Goal: Task Accomplishment & Management: Complete application form

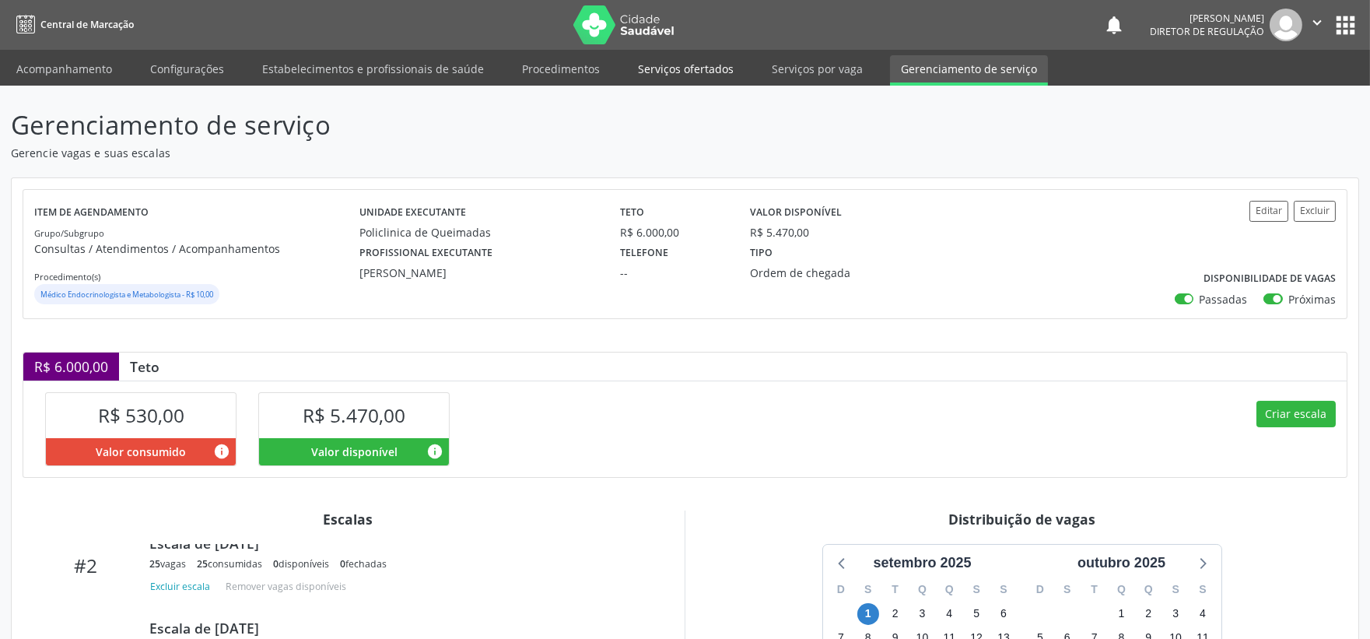
click at [677, 62] on link "Serviços ofertados" at bounding box center [685, 68] width 117 height 27
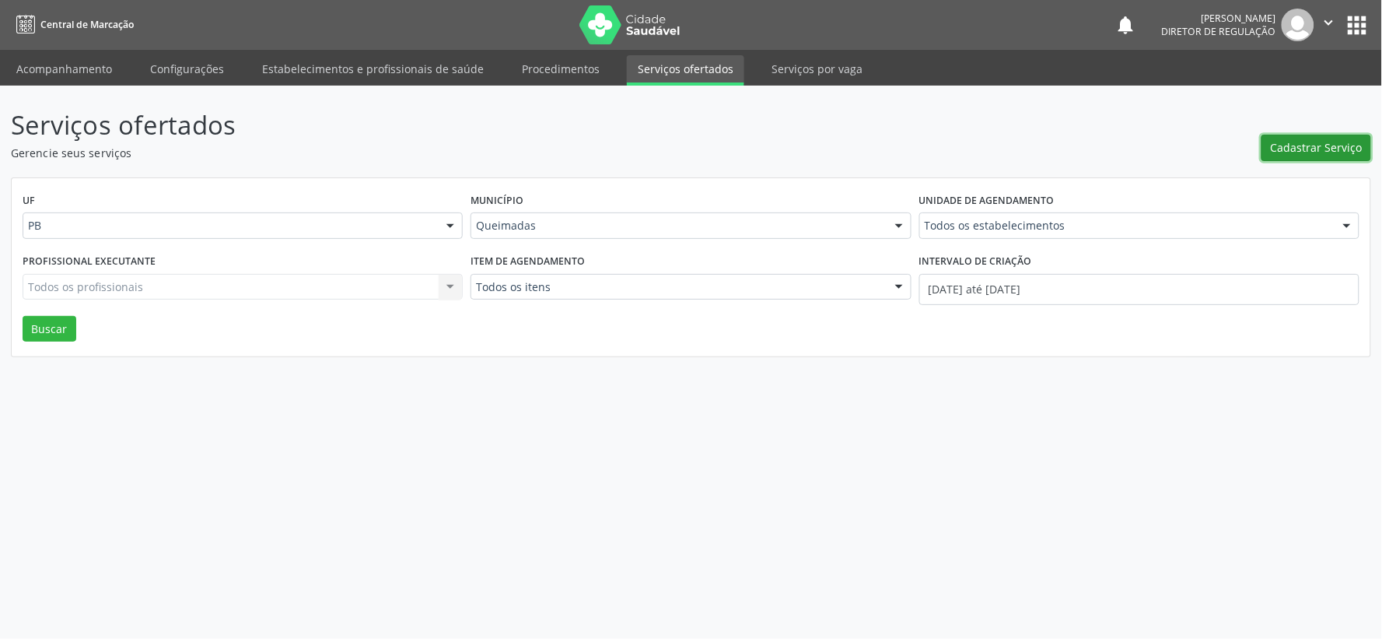
click at [1326, 148] on span "Cadastrar Serviço" at bounding box center [1317, 147] width 92 height 16
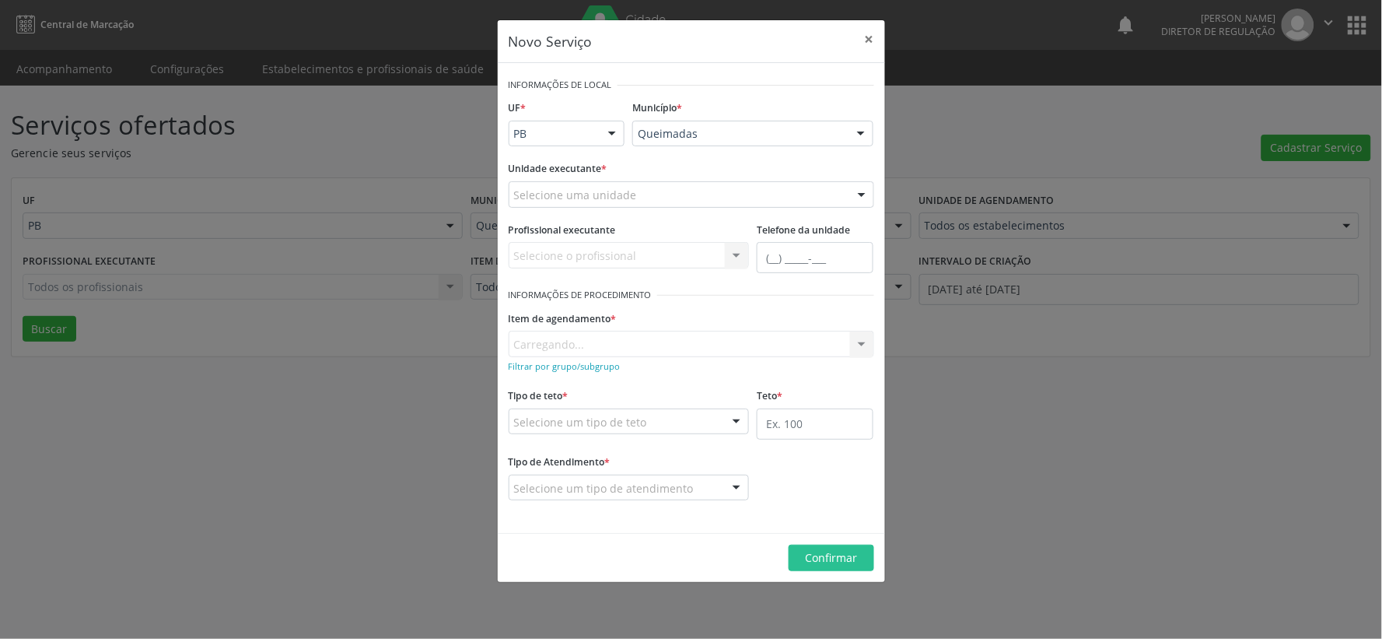
click at [860, 193] on div at bounding box center [861, 195] width 23 height 26
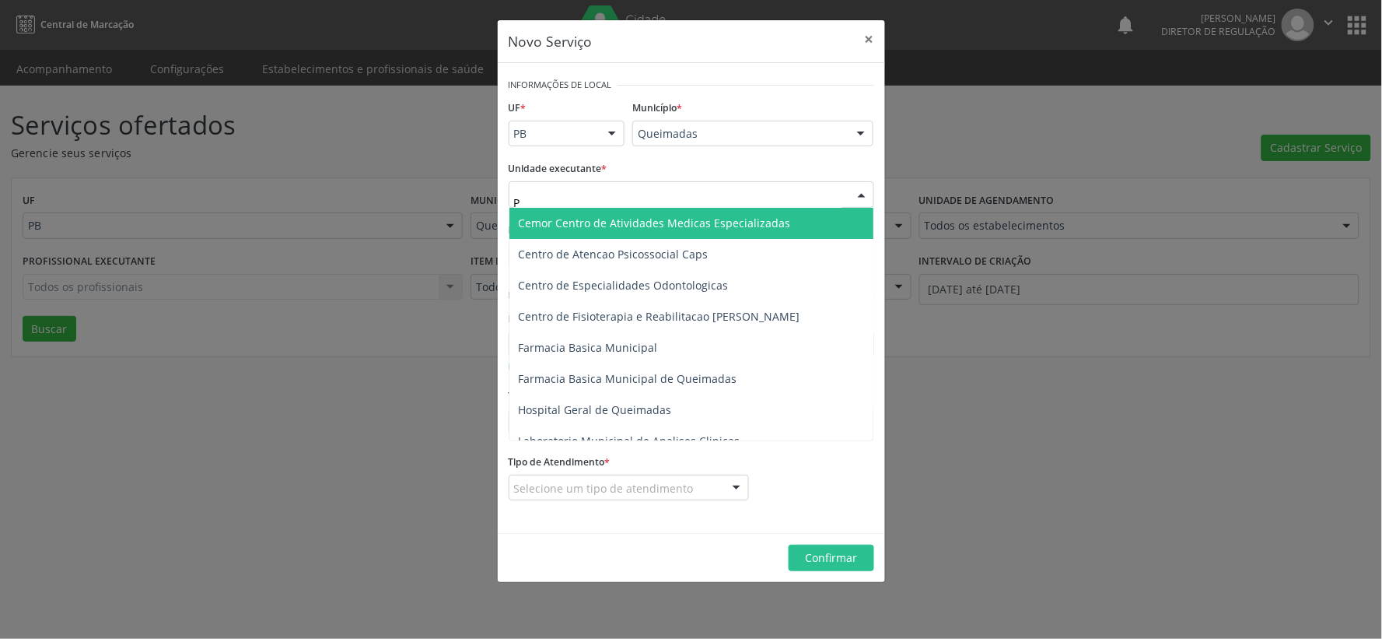
type input "PO"
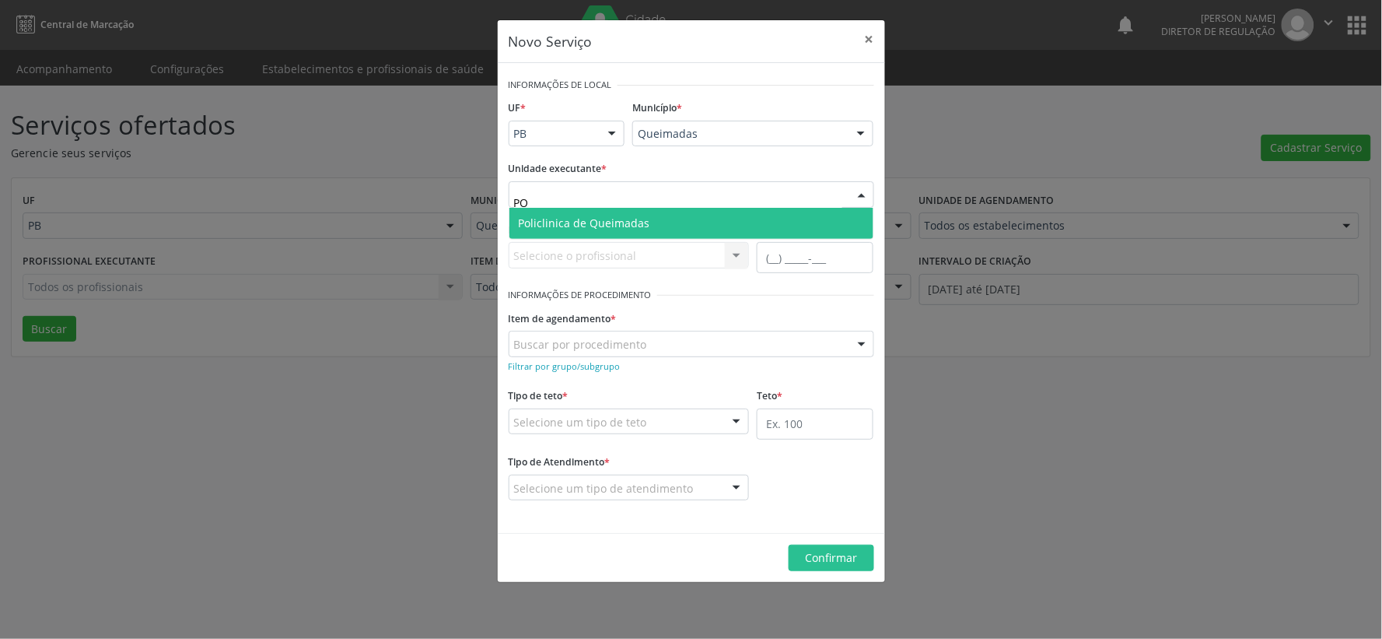
click at [649, 221] on span "Policlinica de Queimadas" at bounding box center [691, 223] width 364 height 31
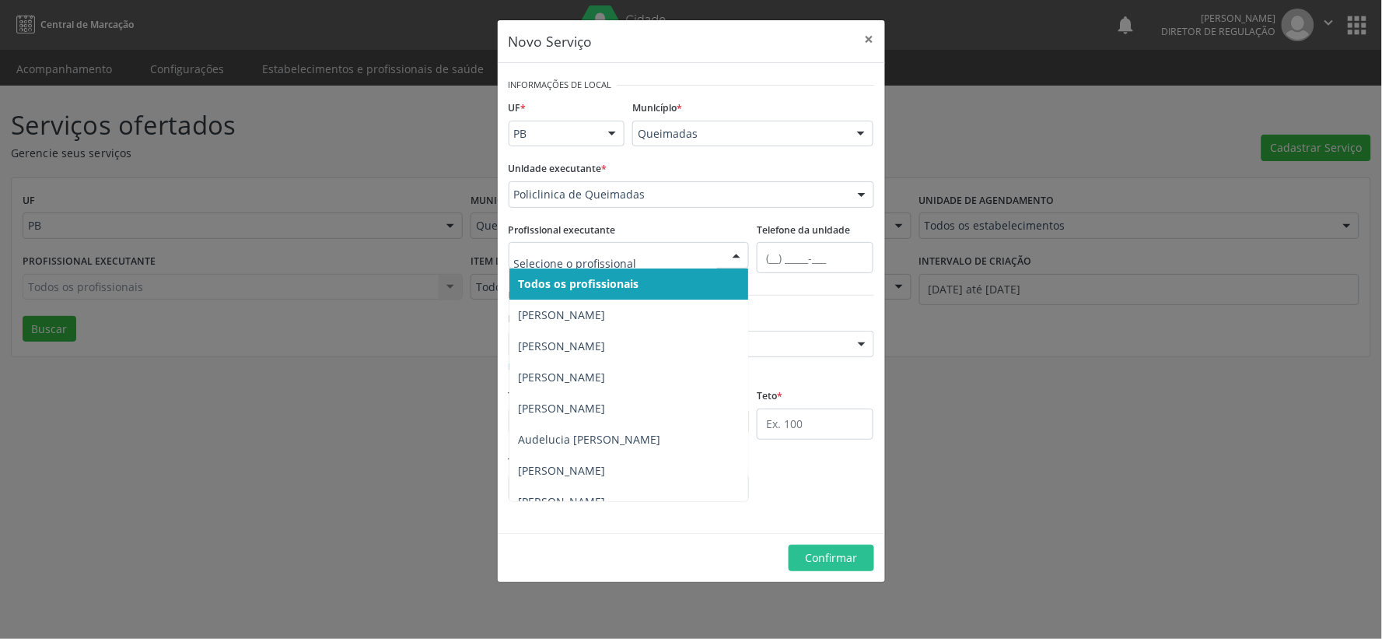
click at [733, 257] on div at bounding box center [736, 256] width 23 height 26
type input "R"
click at [681, 281] on span "Todos os profissionais" at bounding box center [629, 283] width 240 height 31
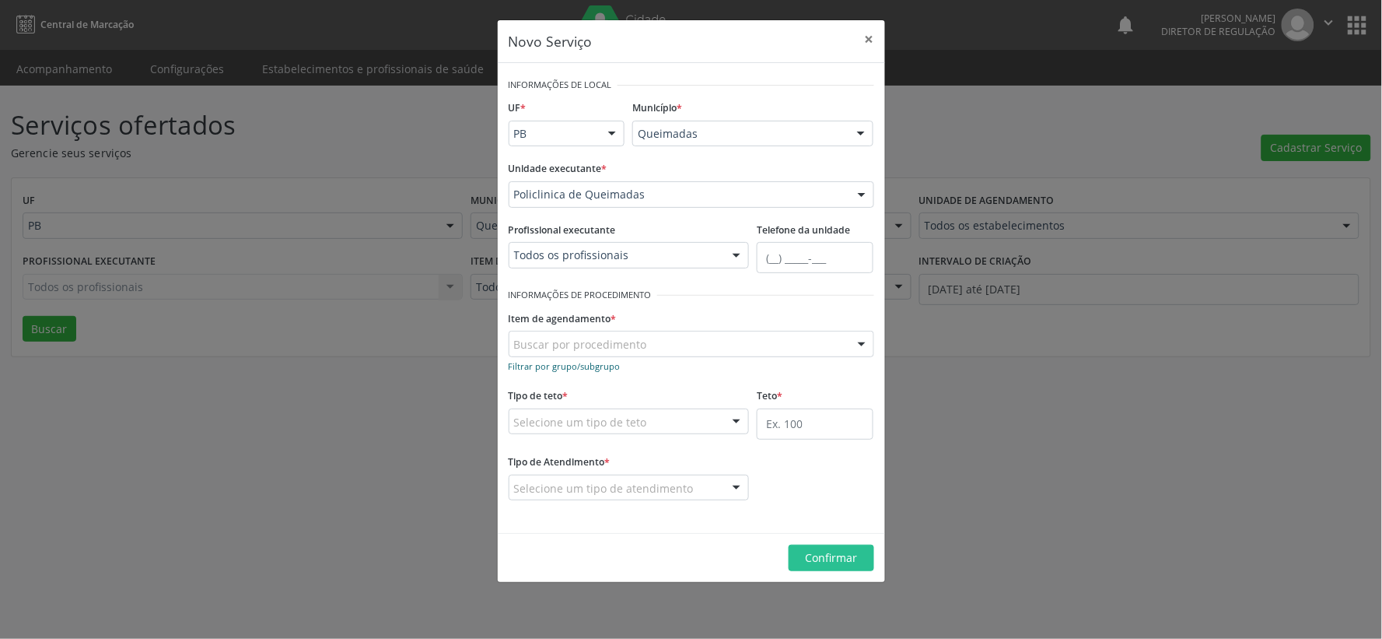
click at [519, 363] on small "Filtrar por grupo/subgrupo" at bounding box center [565, 366] width 112 height 12
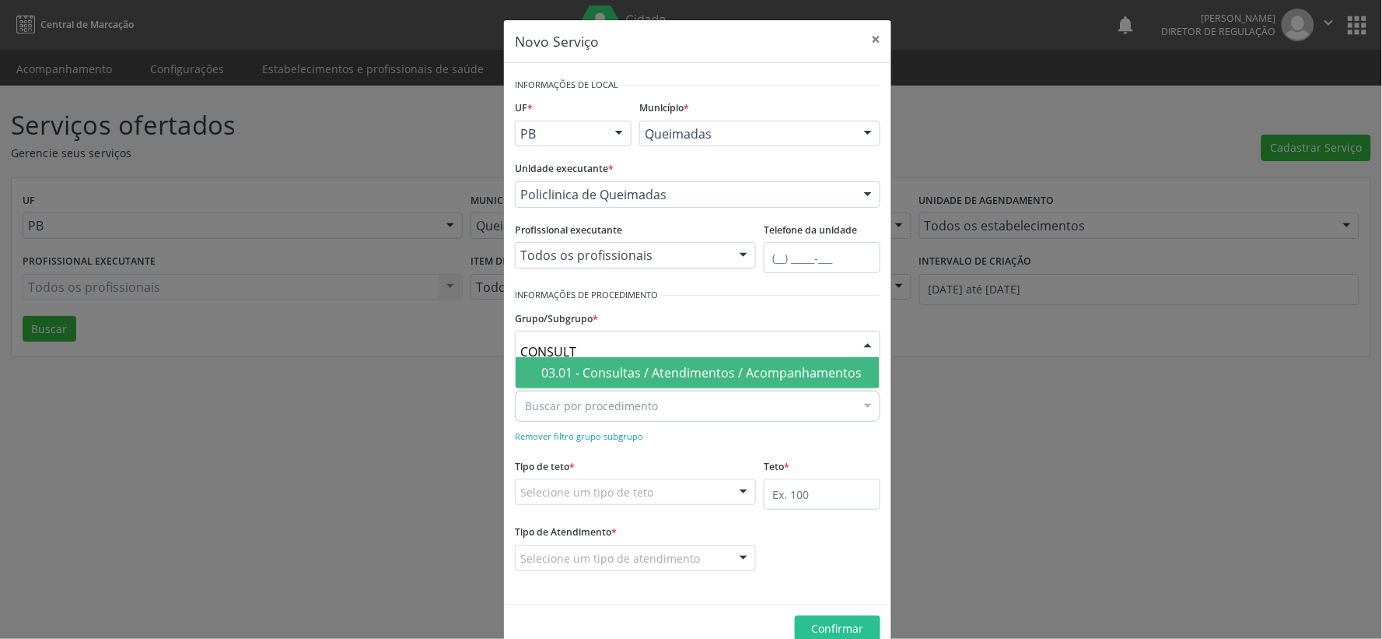
type input "CONSULTA"
click at [671, 372] on div "03.01 - Consultas / Atendimentos / Acompanhamentos" at bounding box center [705, 372] width 329 height 12
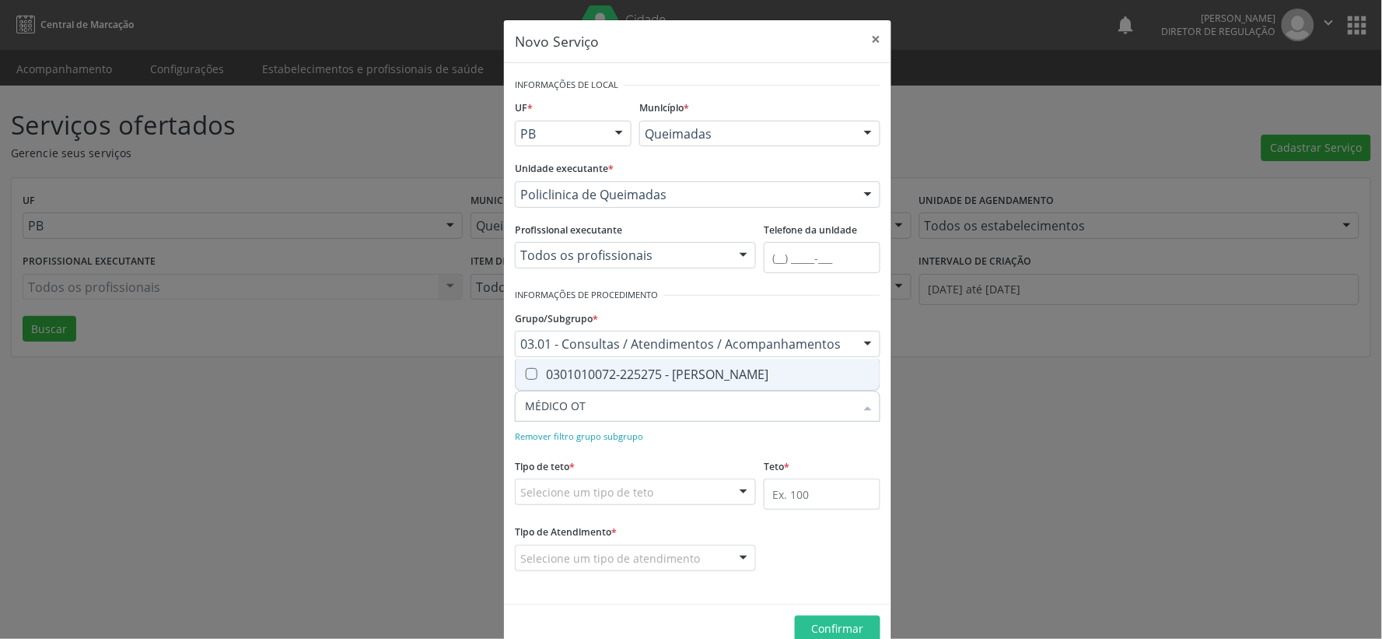
type input "MÉDICO OTO"
click at [527, 374] on Otorrinolaringologista at bounding box center [532, 374] width 12 height 12
click at [526, 374] on Otorrinolaringologista "checkbox" at bounding box center [521, 374] width 10 height 10
checkbox Otorrinolaringologista "true"
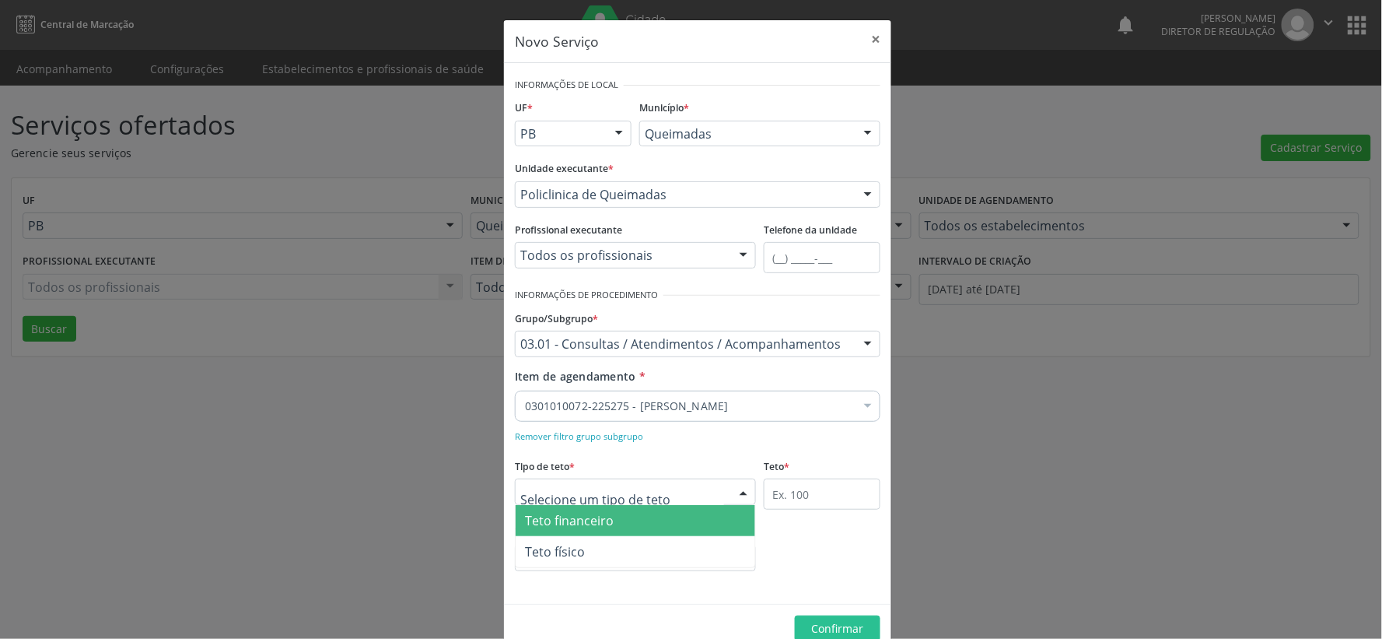
click at [739, 493] on div at bounding box center [743, 492] width 23 height 26
click at [663, 520] on span "Teto financeiro" at bounding box center [636, 520] width 240 height 31
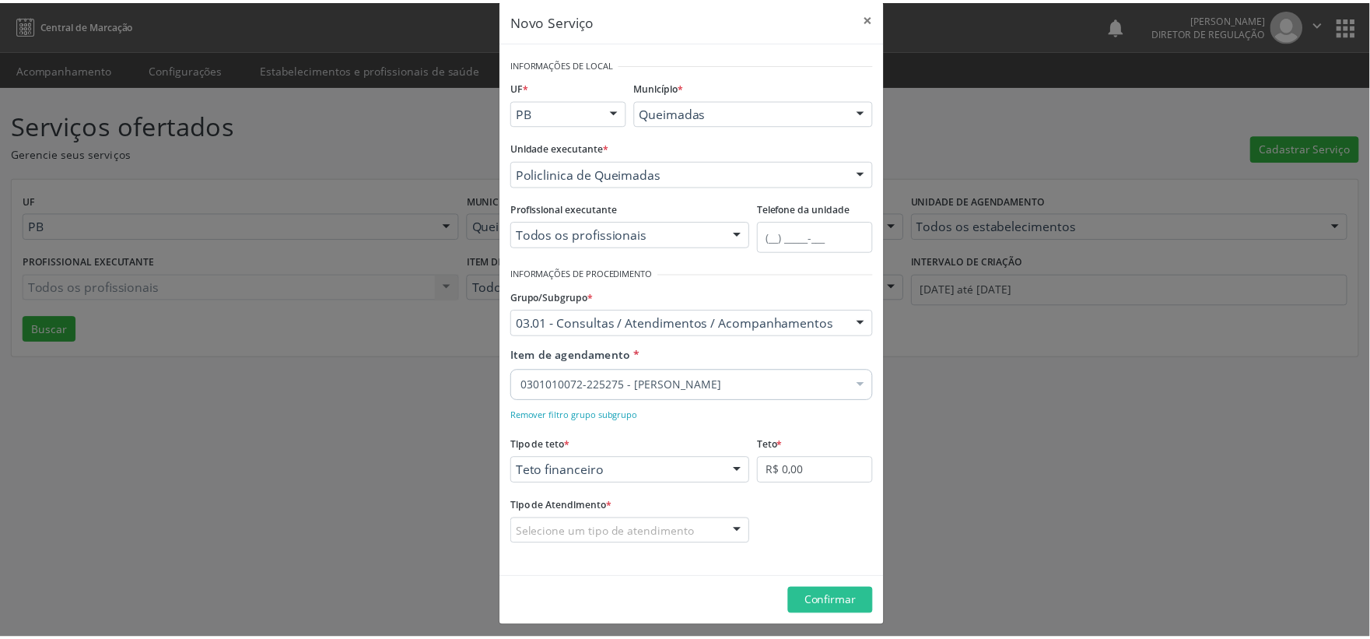
scroll to position [28, 0]
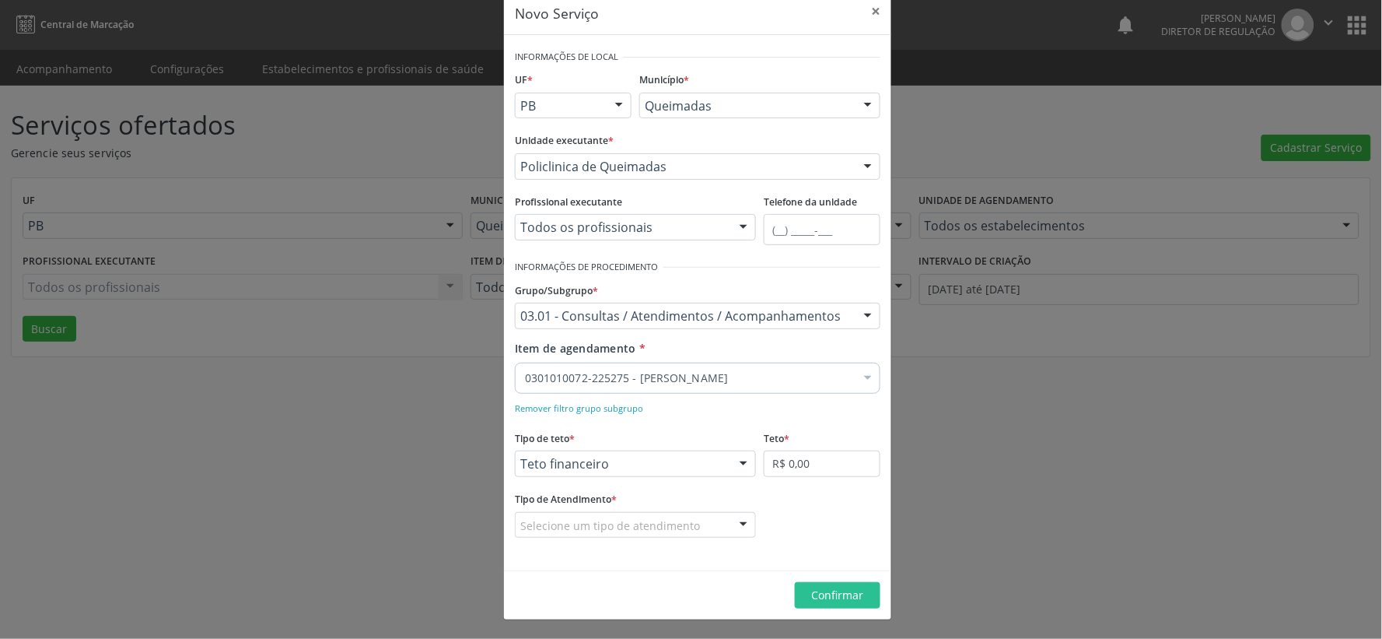
click at [739, 524] on div at bounding box center [743, 526] width 23 height 26
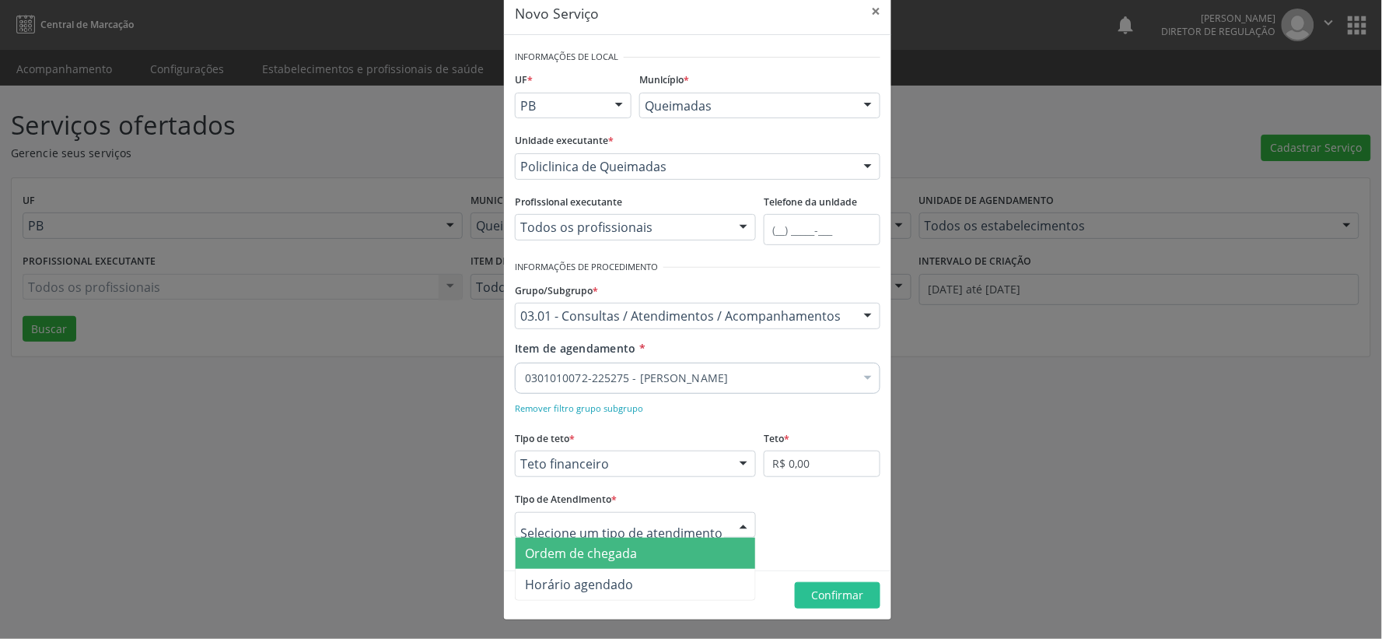
drag, startPoint x: 652, startPoint y: 548, endPoint x: 663, endPoint y: 546, distance: 11.1
click at [654, 548] on span "Ordem de chegada" at bounding box center [636, 552] width 240 height 31
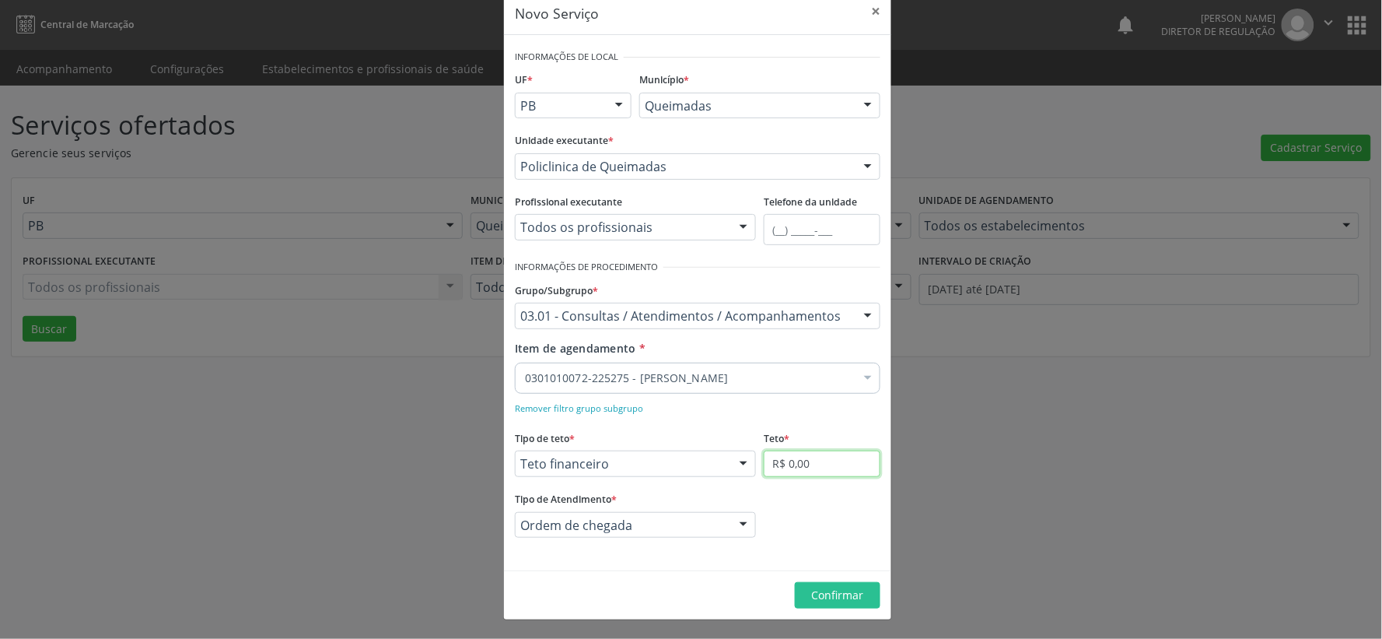
click at [829, 468] on input "R$ 0,00" at bounding box center [822, 463] width 117 height 26
type input "R$ 3.038,00"
click at [841, 591] on span "Confirmar" at bounding box center [838, 594] width 52 height 15
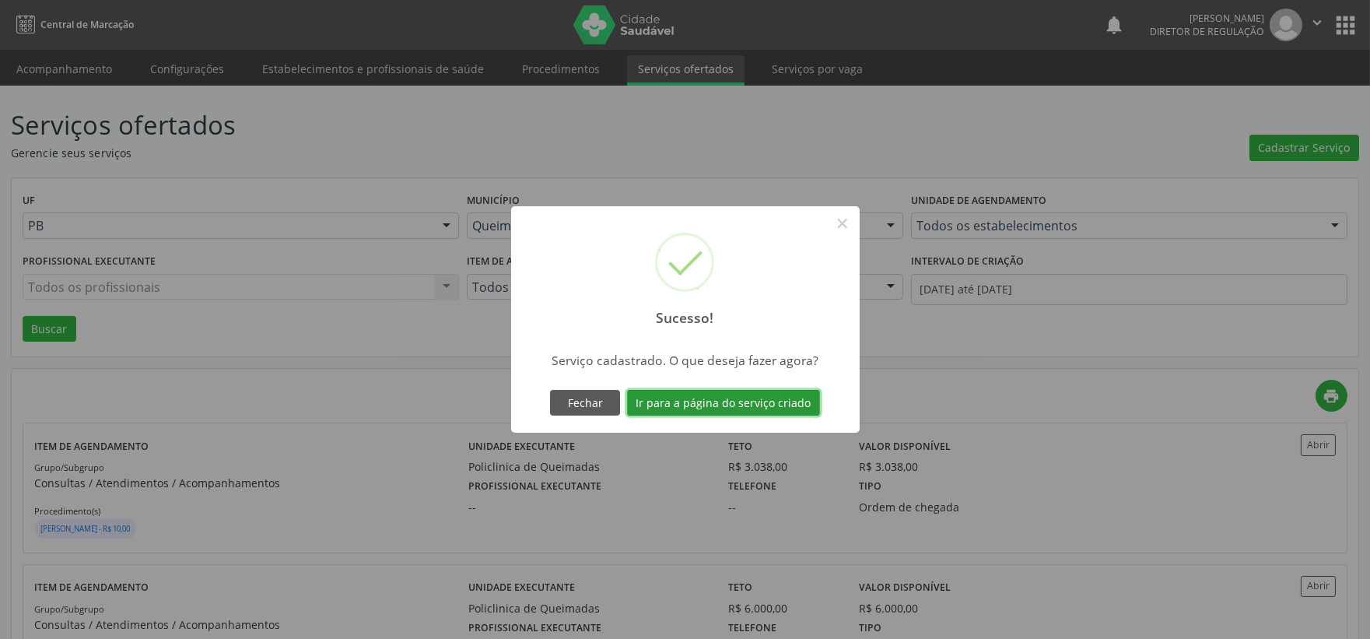
click at [706, 406] on button "Ir para a página do serviço criado" at bounding box center [723, 403] width 193 height 26
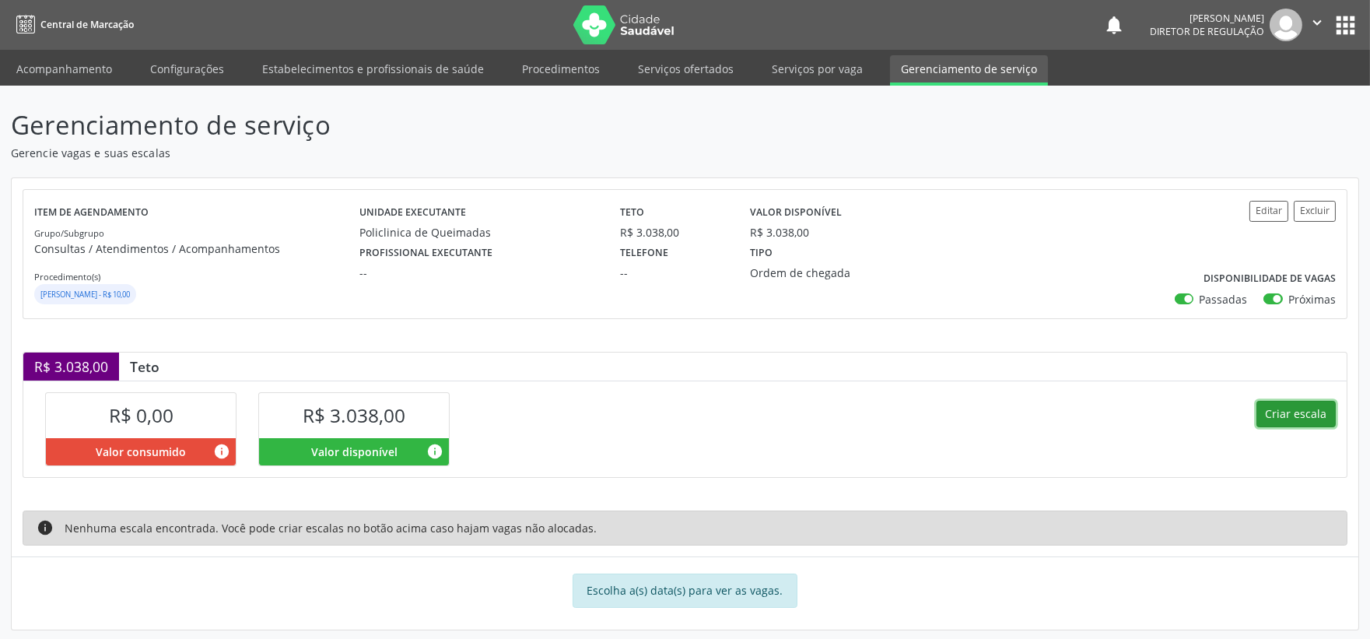
click at [1297, 415] on button "Criar escala" at bounding box center [1295, 414] width 79 height 26
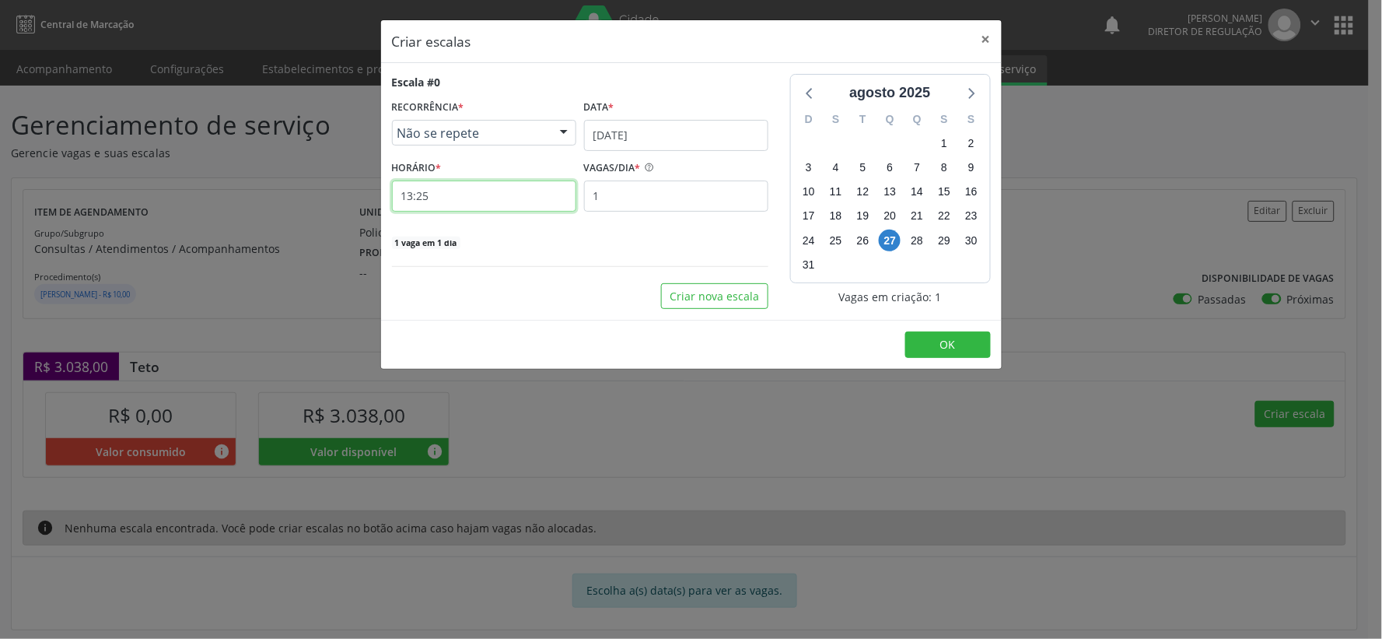
click at [438, 194] on input "13:25" at bounding box center [484, 195] width 184 height 31
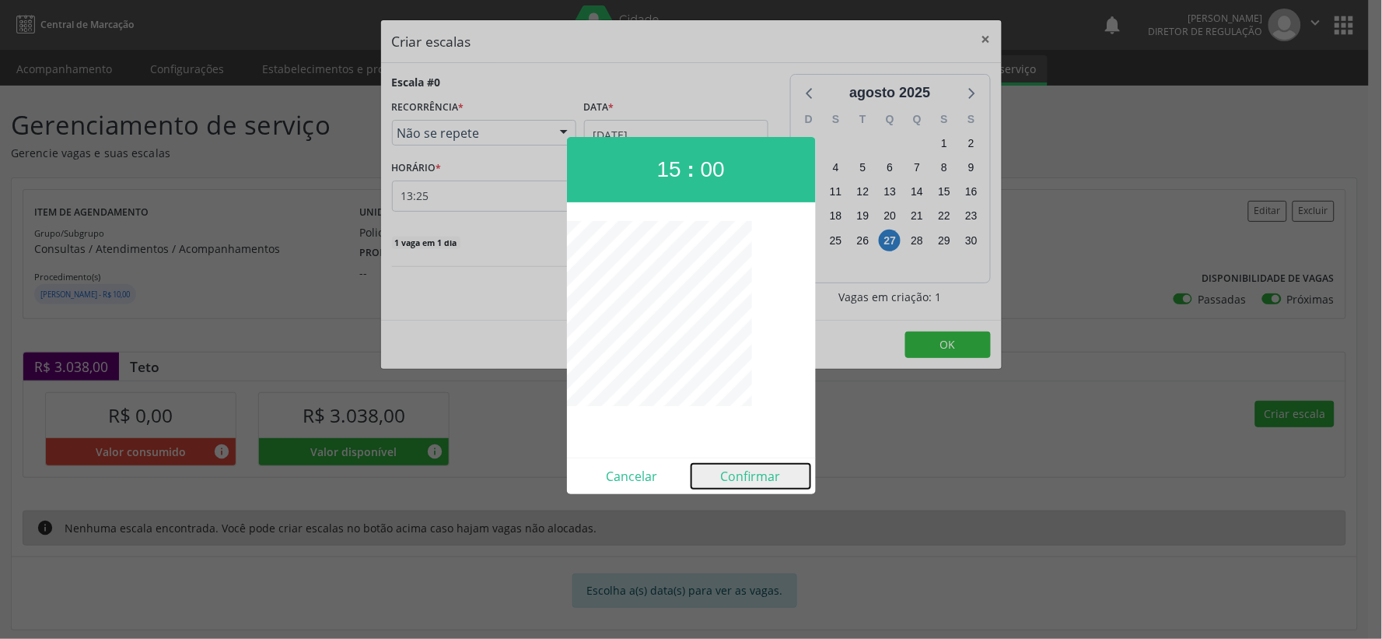
click at [758, 479] on button "Confirmar" at bounding box center [750, 476] width 119 height 25
type input "15:00"
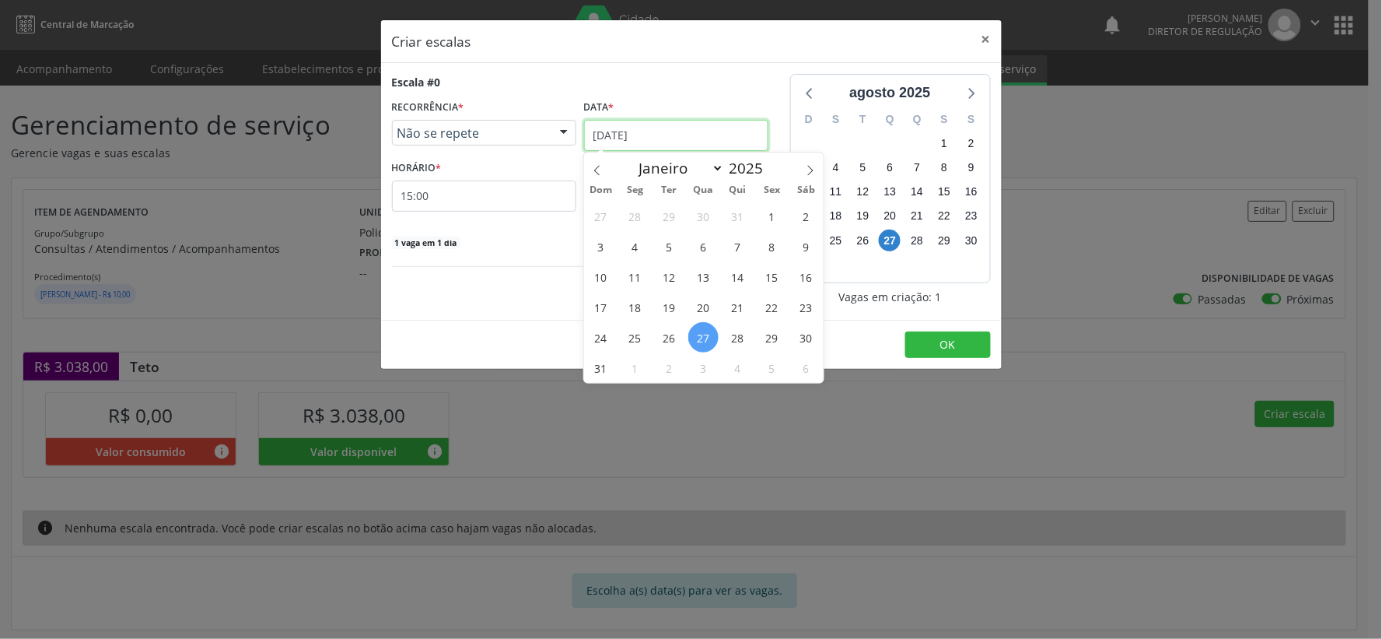
drag, startPoint x: 714, startPoint y: 128, endPoint x: 720, endPoint y: 135, distance: 10.0
click at [719, 135] on input "[DATE]" at bounding box center [676, 135] width 184 height 31
click at [811, 167] on icon at bounding box center [810, 170] width 11 height 11
select select "8"
click at [702, 247] on span "10" at bounding box center [703, 246] width 30 height 30
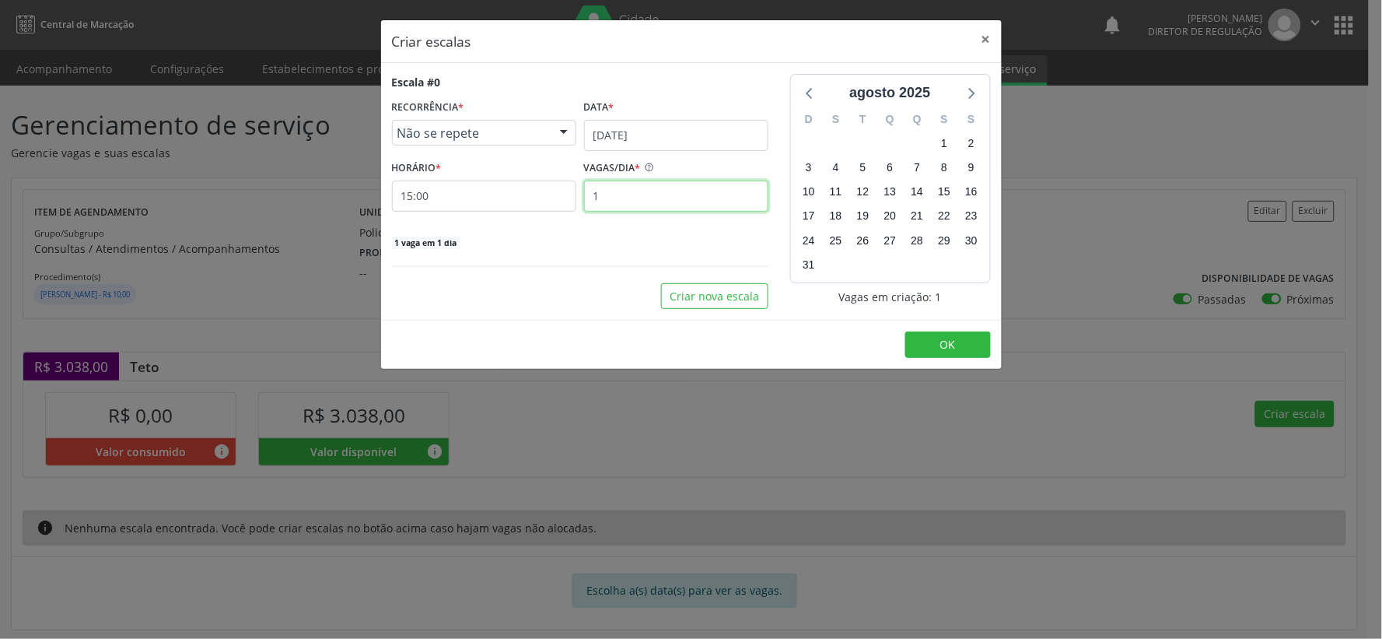
click at [638, 201] on input "1" at bounding box center [676, 195] width 184 height 31
type input "31"
click at [945, 337] on span "OK" at bounding box center [948, 344] width 16 height 15
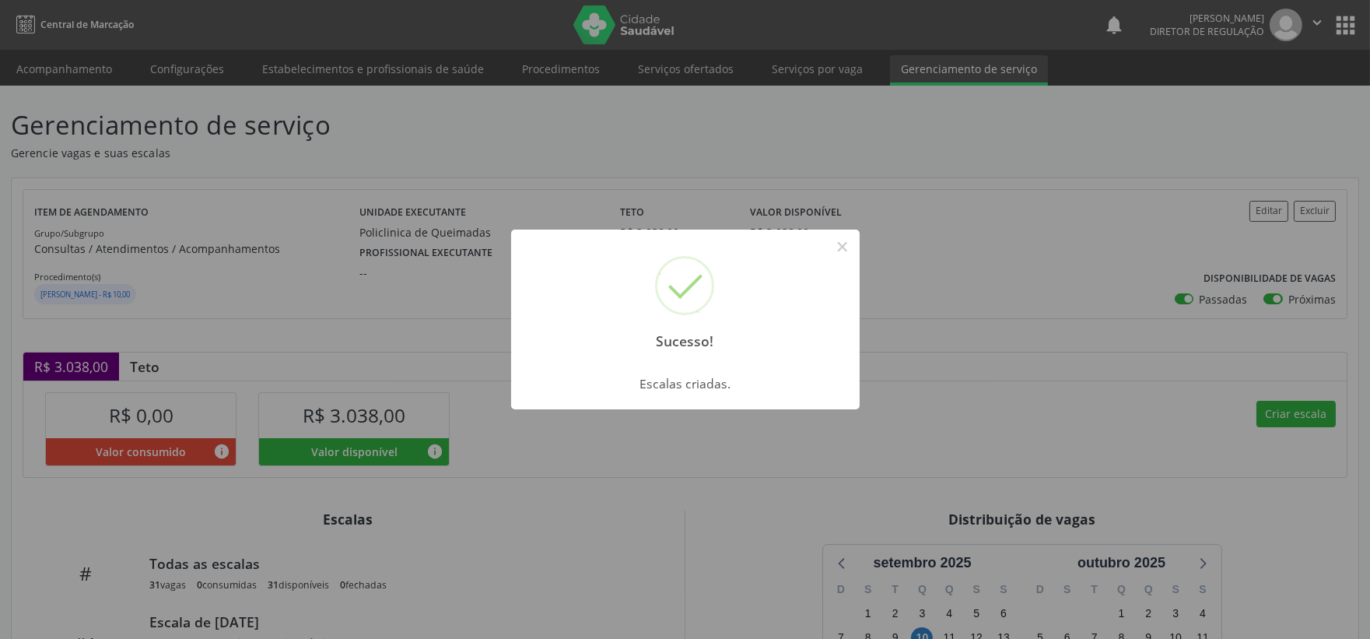
drag, startPoint x: 844, startPoint y: 246, endPoint x: 875, endPoint y: 314, distance: 75.2
click at [844, 257] on button "×" at bounding box center [842, 246] width 26 height 26
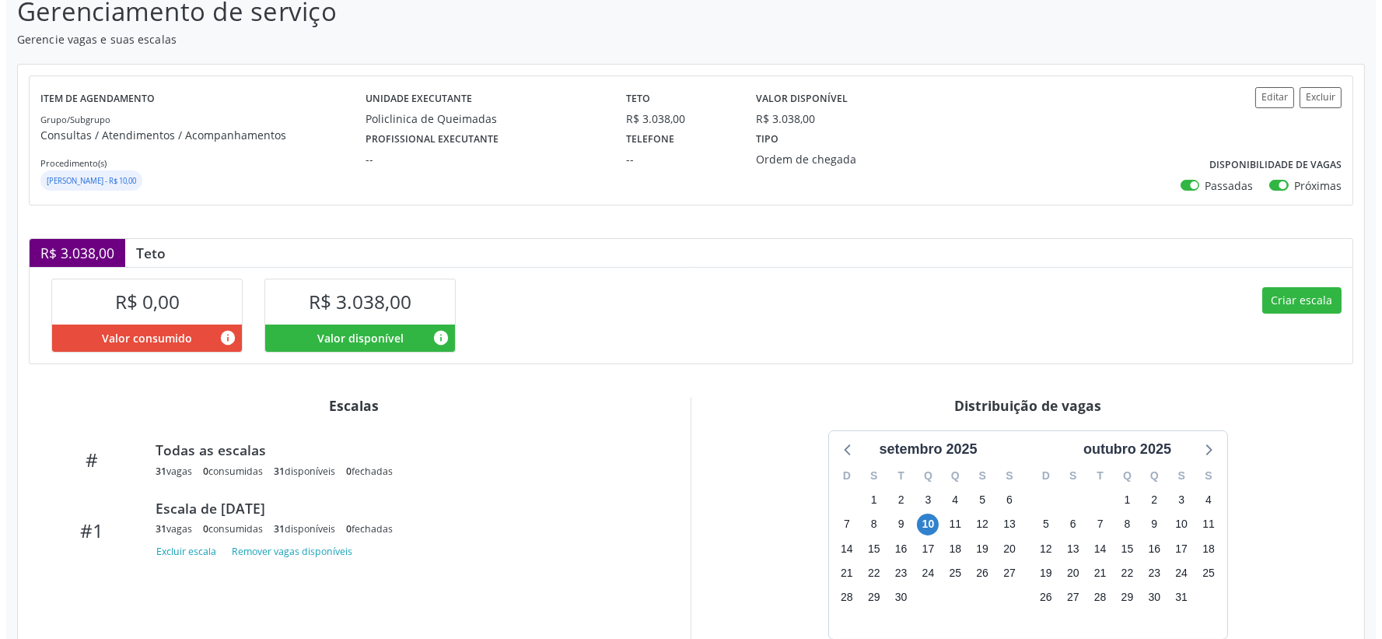
scroll to position [216, 0]
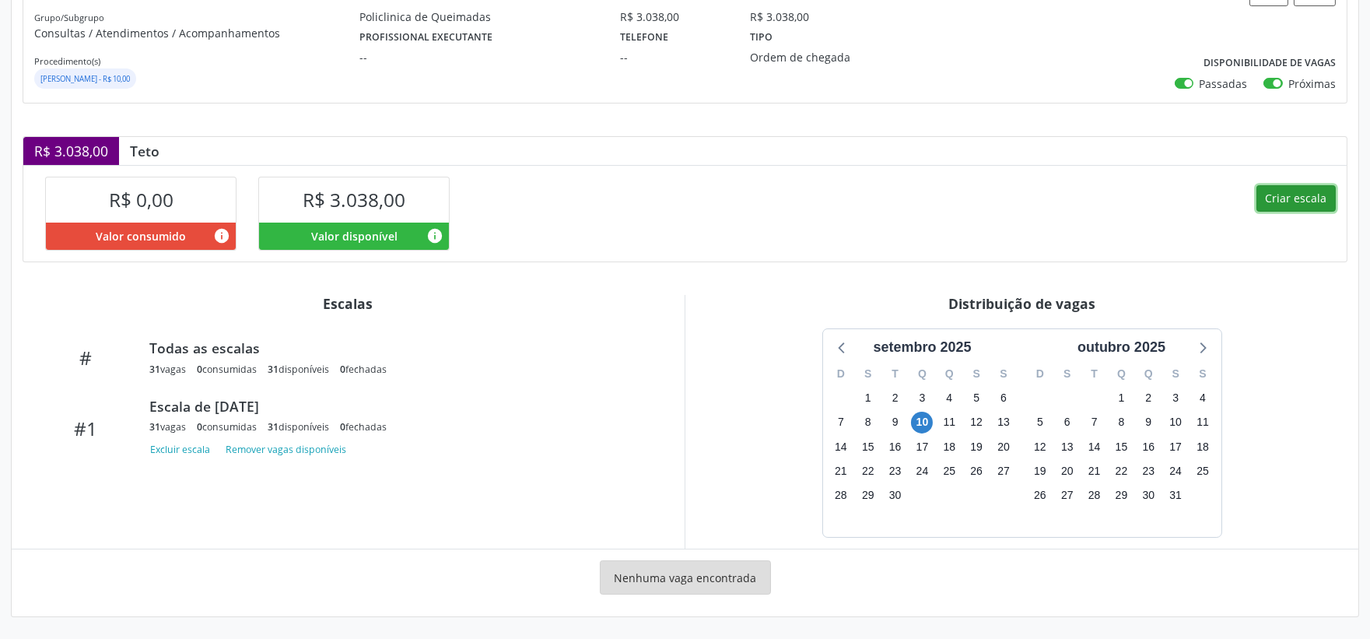
click at [1293, 195] on button "Criar escala" at bounding box center [1295, 198] width 79 height 26
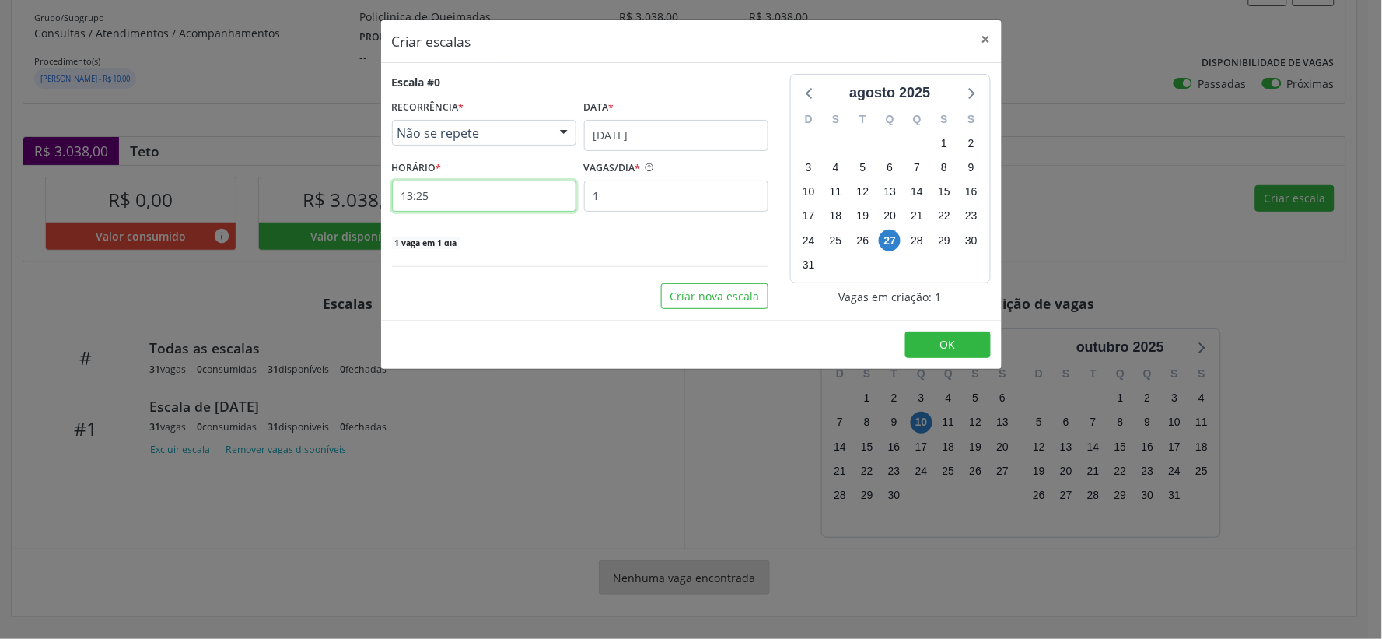
click at [480, 198] on input "13:25" at bounding box center [484, 195] width 184 height 31
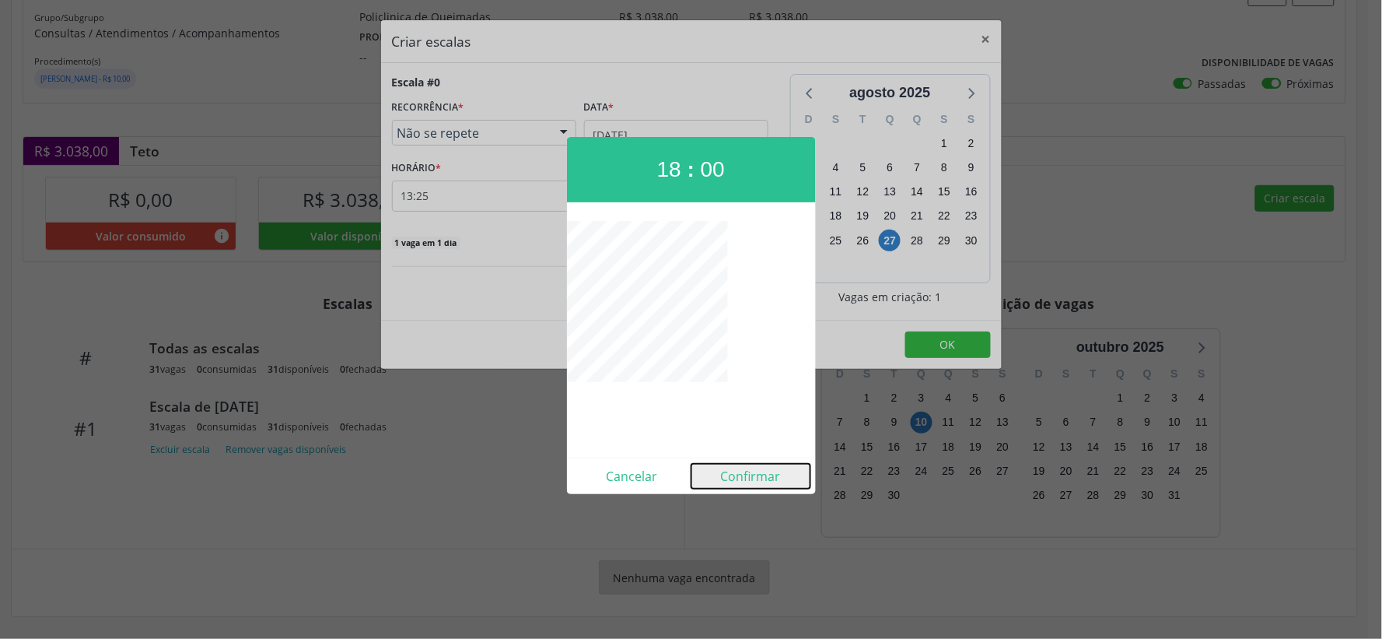
click at [756, 471] on button "Confirmar" at bounding box center [750, 476] width 119 height 25
type input "18:00"
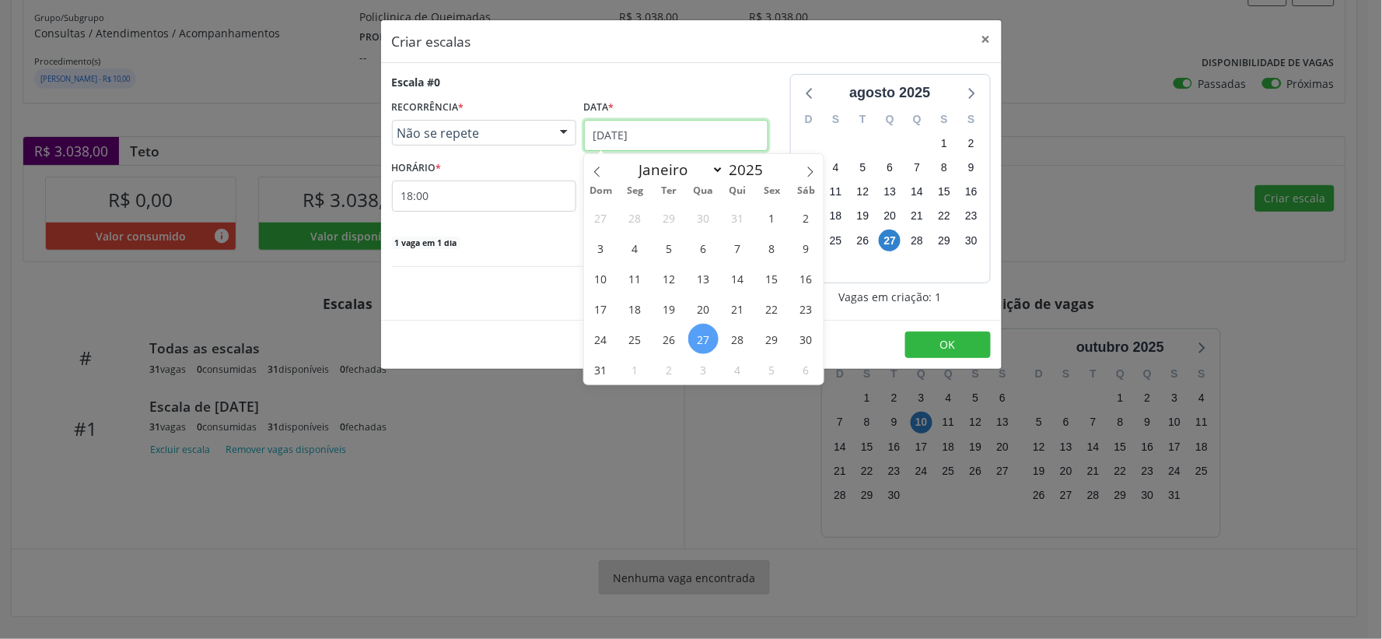
click at [737, 140] on input "[DATE]" at bounding box center [676, 135] width 184 height 31
click at [814, 166] on icon at bounding box center [810, 171] width 11 height 11
select select "8"
click at [708, 247] on span "10" at bounding box center [703, 248] width 30 height 30
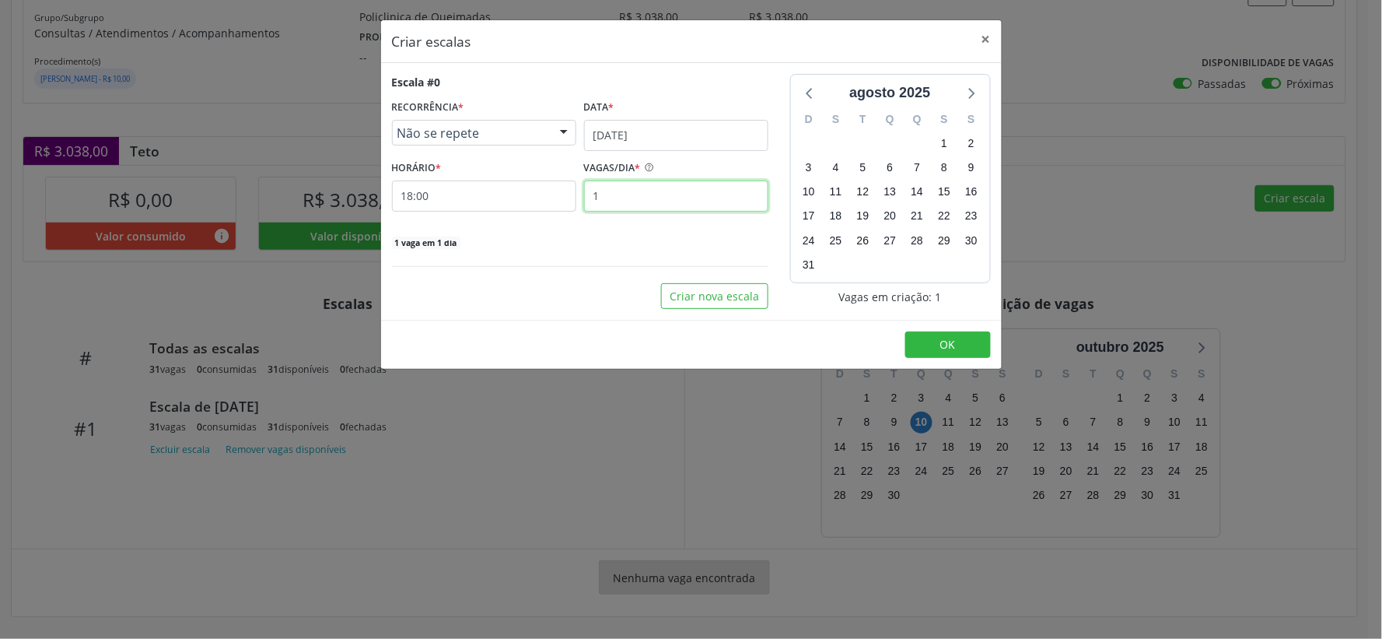
click at [627, 197] on input "1" at bounding box center [676, 195] width 184 height 31
type input "31"
click at [962, 344] on button "OK" at bounding box center [948, 344] width 86 height 26
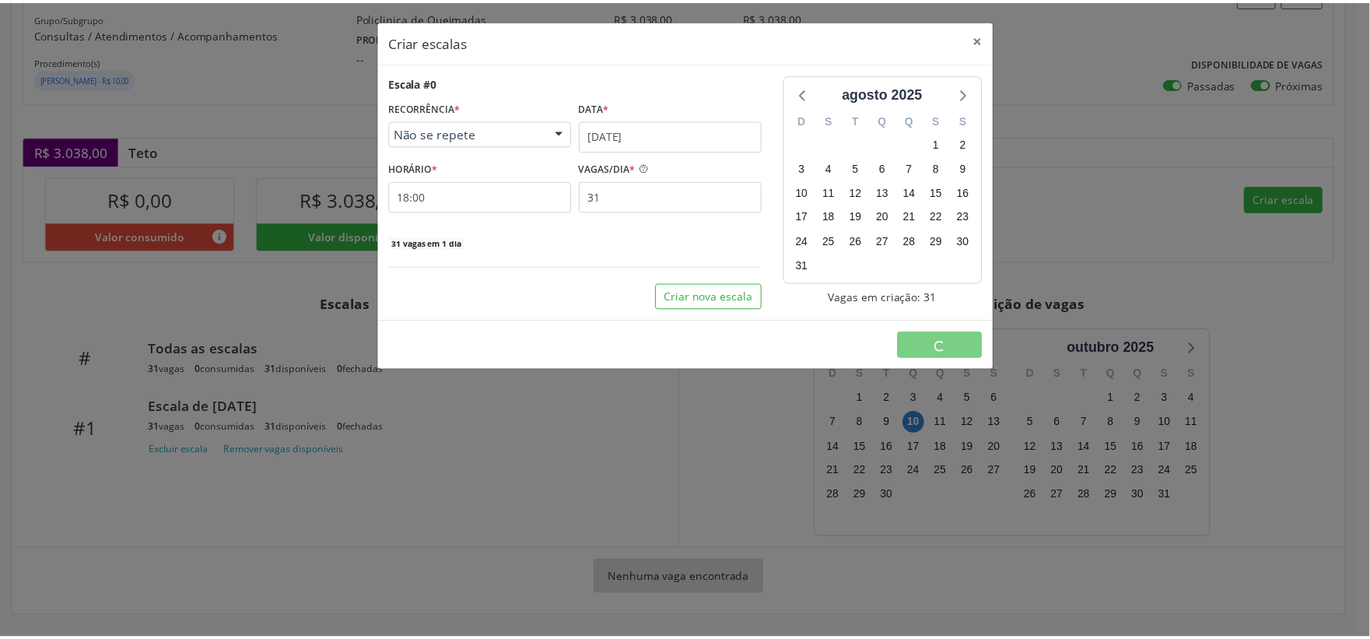
scroll to position [0, 0]
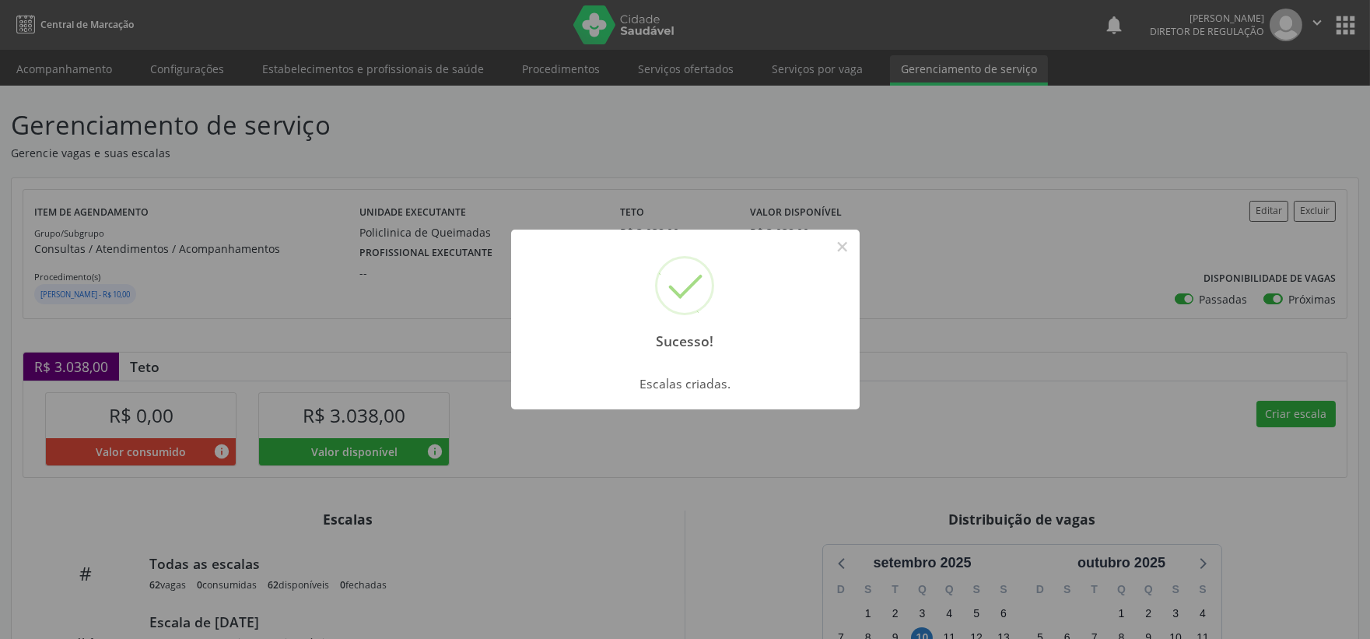
drag, startPoint x: 843, startPoint y: 247, endPoint x: 822, endPoint y: 259, distance: 24.4
click at [844, 249] on button "×" at bounding box center [842, 246] width 26 height 26
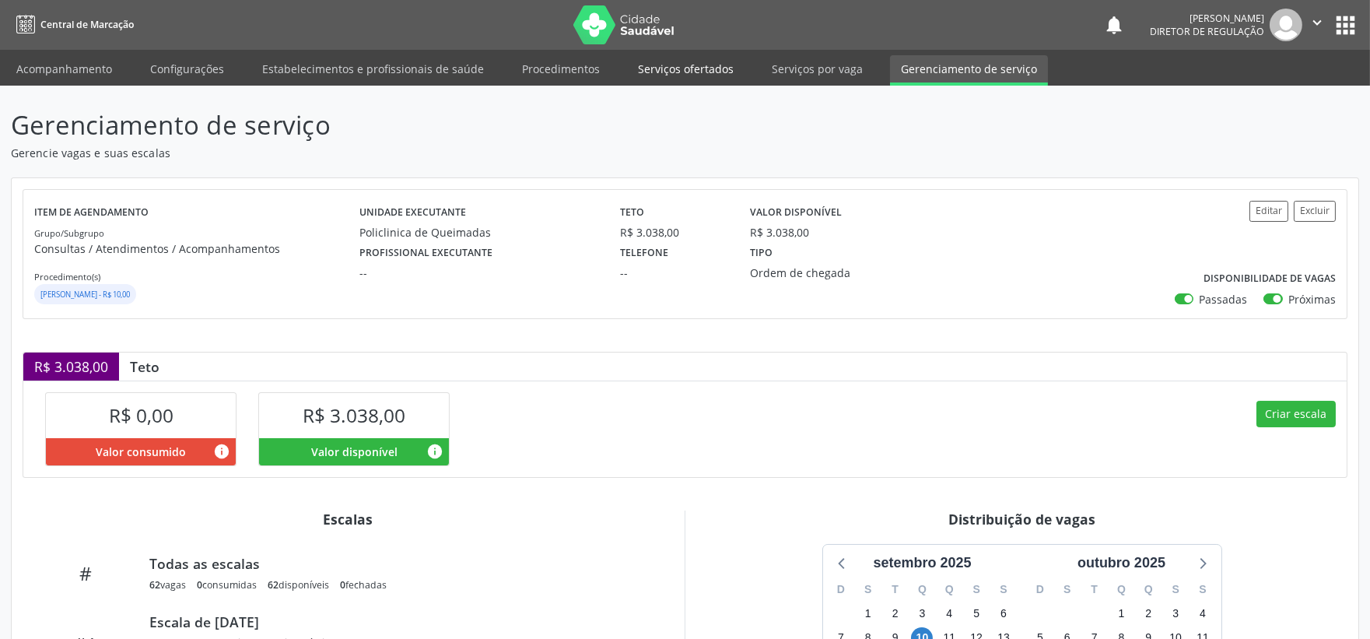
click at [667, 63] on link "Serviços ofertados" at bounding box center [685, 68] width 117 height 27
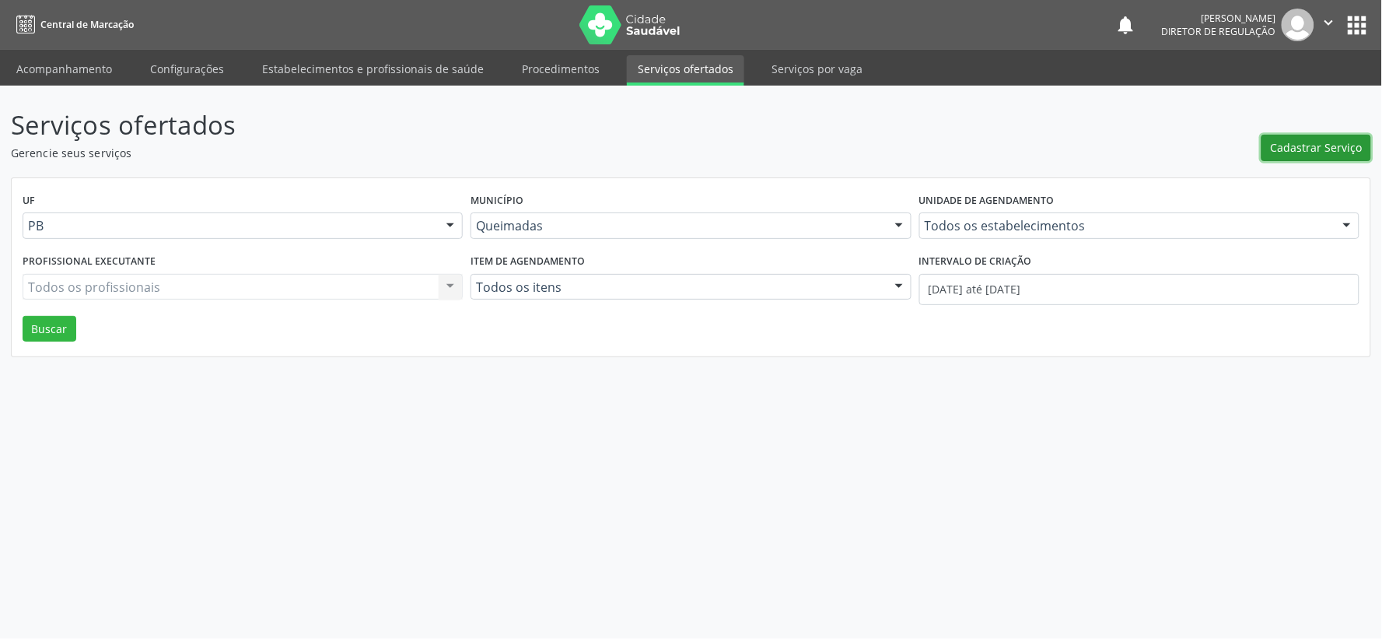
click at [1297, 149] on span "Cadastrar Serviço" at bounding box center [1317, 147] width 92 height 16
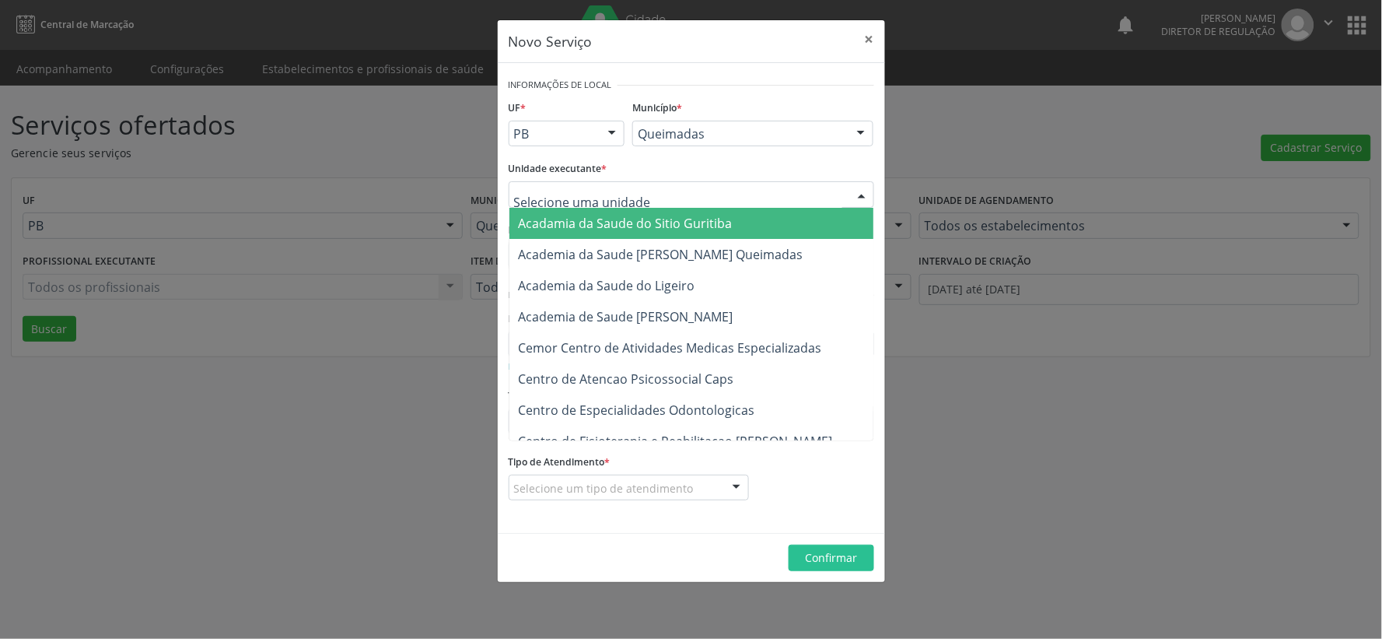
click at [865, 192] on div at bounding box center [861, 195] width 23 height 26
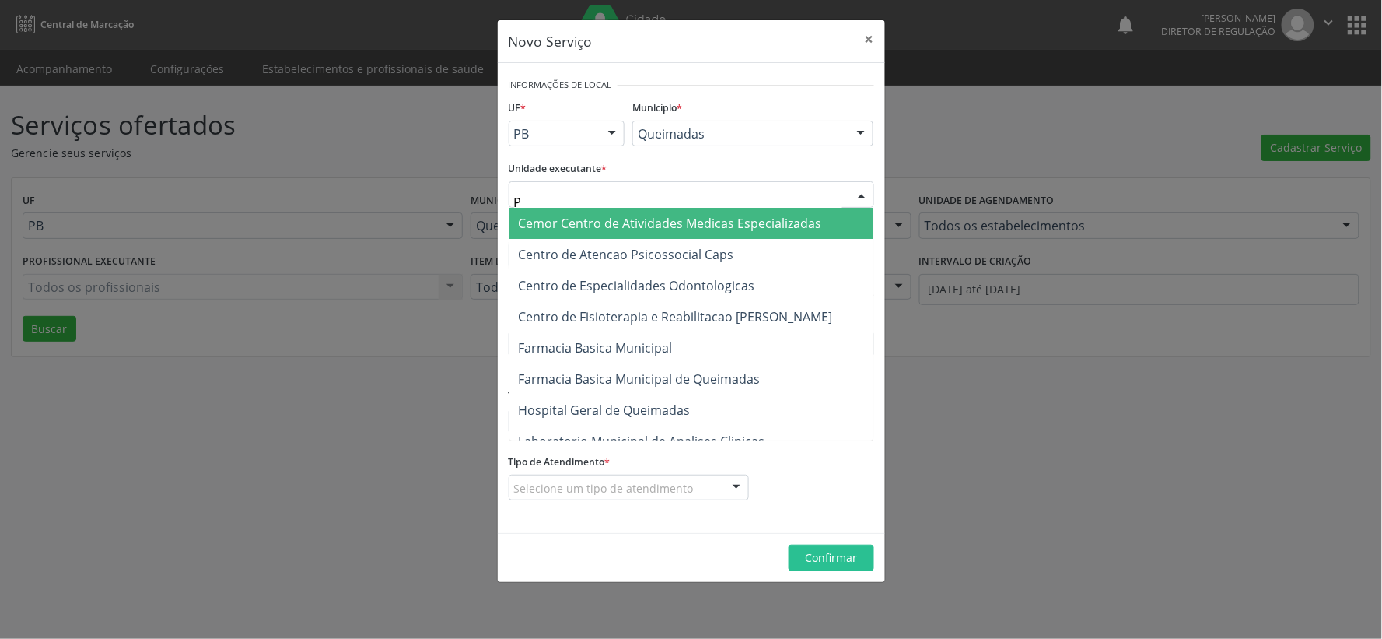
type input "PO"
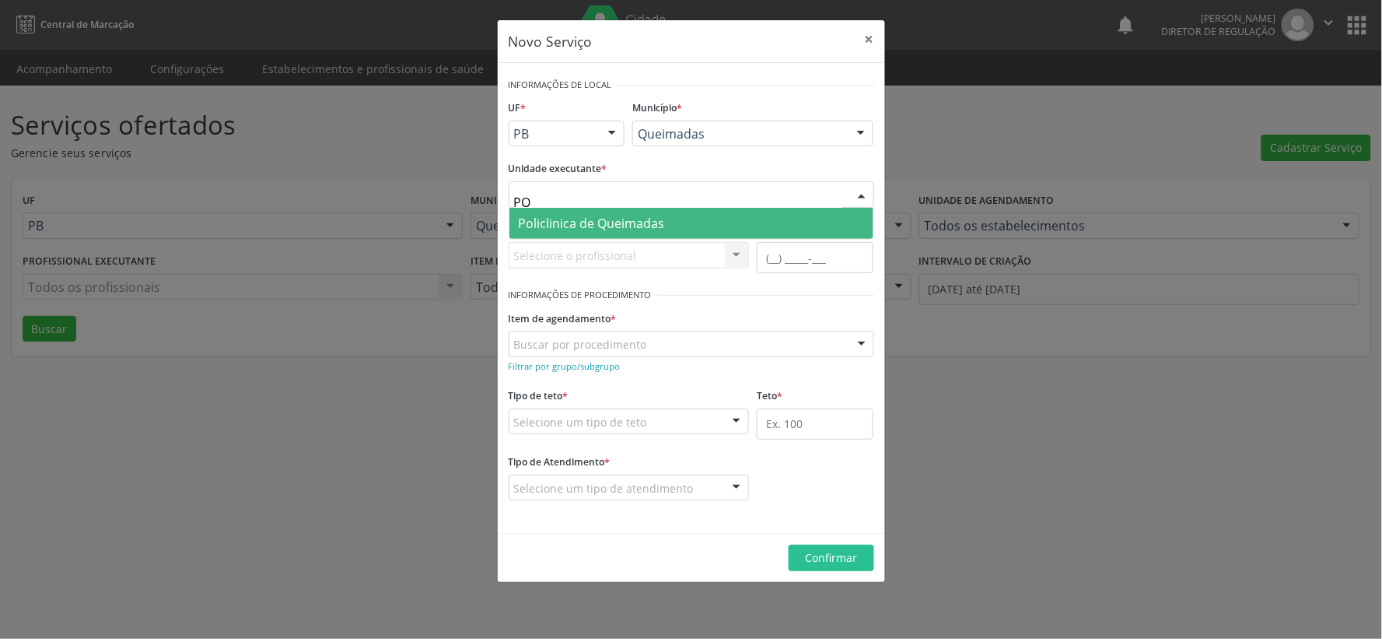
click at [700, 221] on span "Policlinica de Queimadas" at bounding box center [691, 223] width 364 height 31
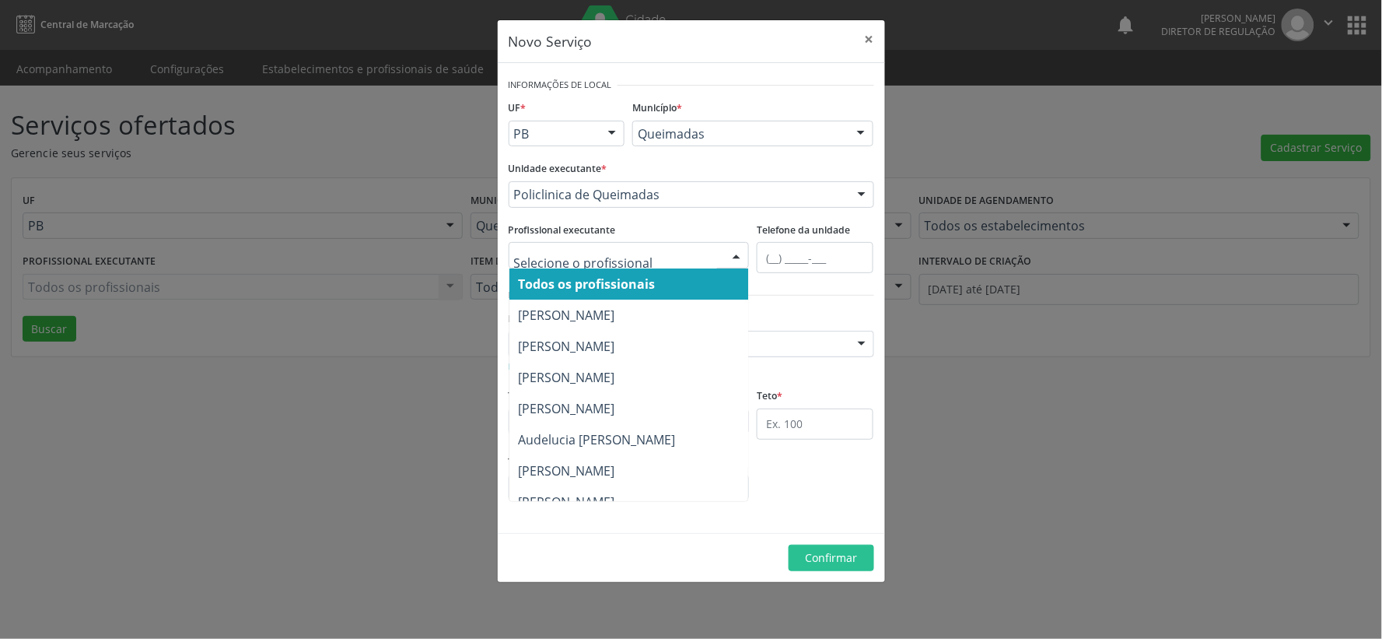
click at [742, 257] on div at bounding box center [736, 256] width 23 height 26
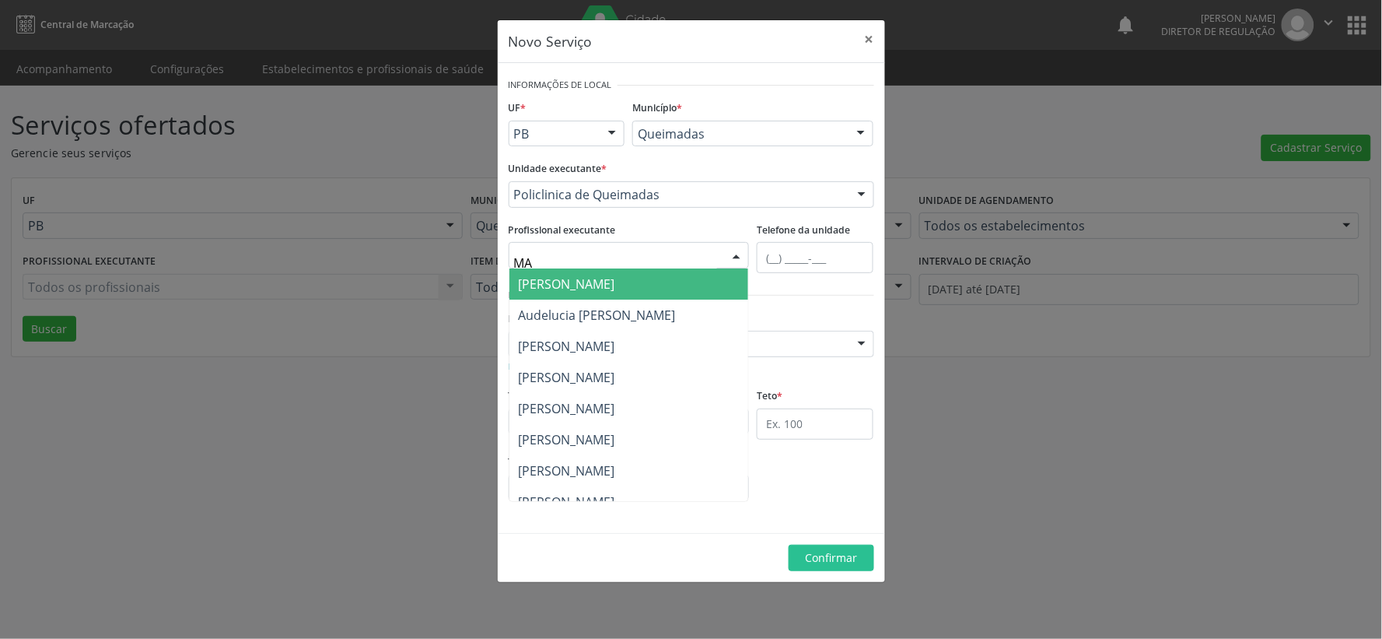
type input "MAR"
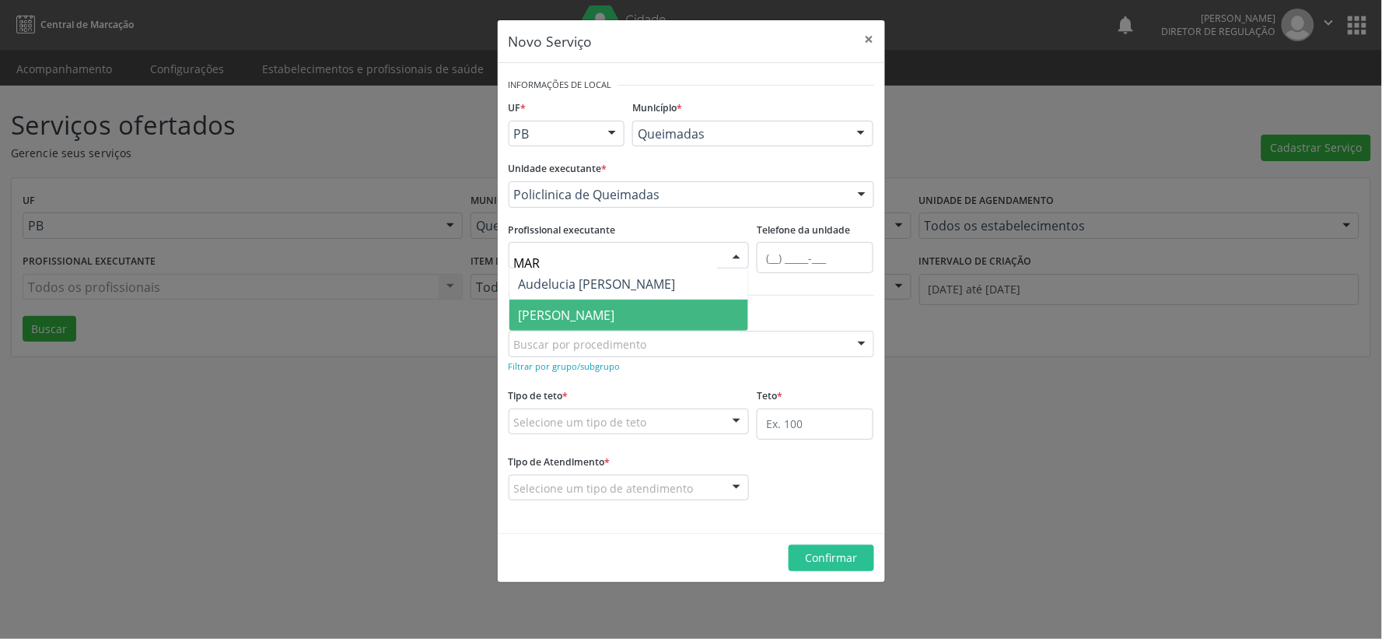
click at [615, 317] on span "[PERSON_NAME]" at bounding box center [567, 314] width 96 height 17
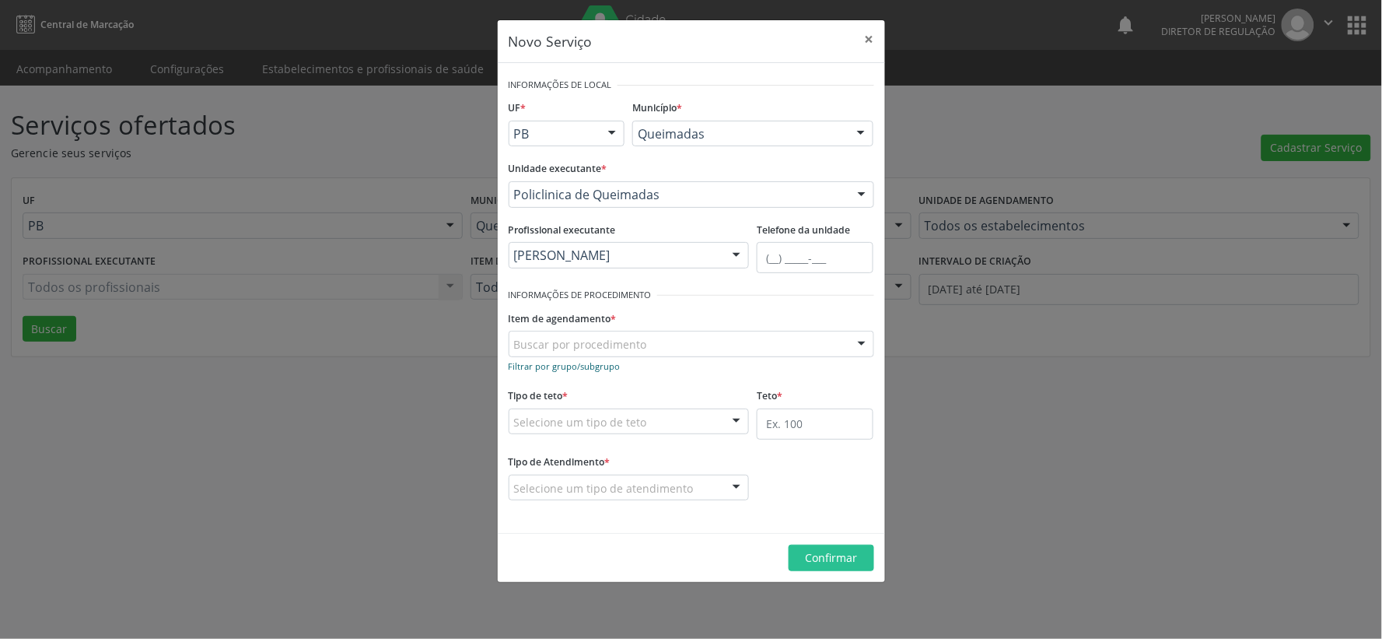
click at [541, 364] on small "Filtrar por grupo/subgrupo" at bounding box center [565, 366] width 112 height 12
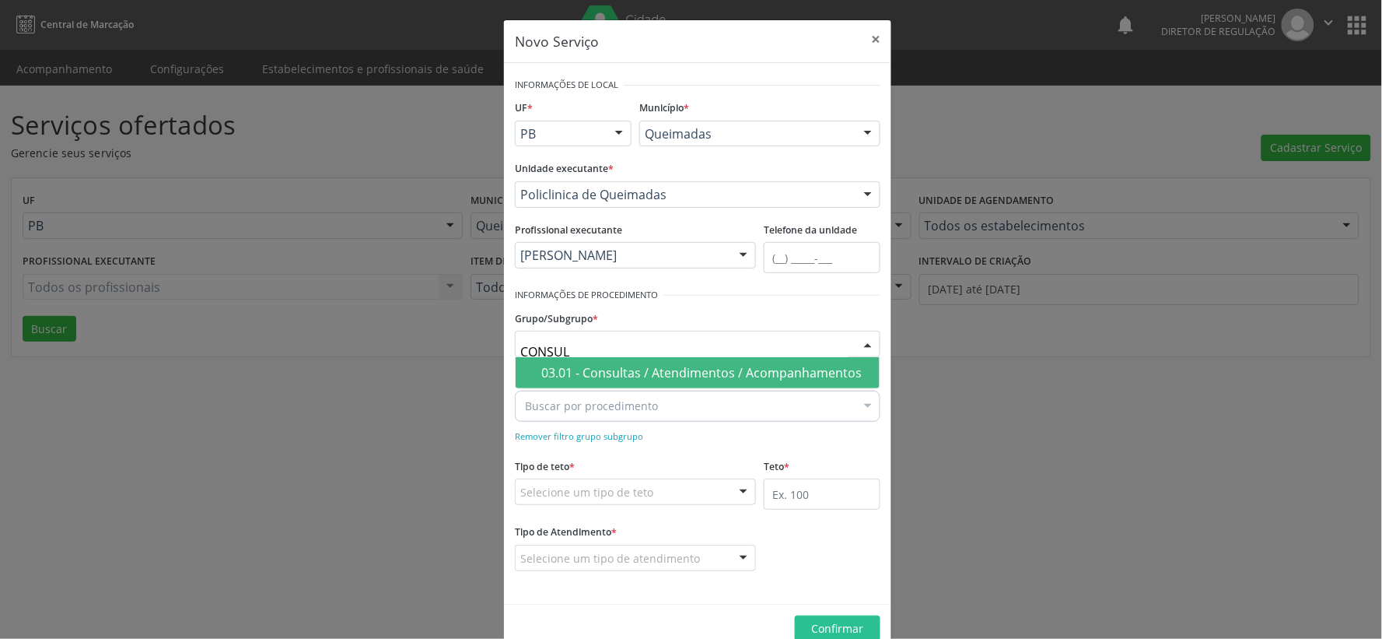
type input "CONSULT"
click at [689, 374] on div "03.01 - Consultas / Atendimentos / Acompanhamentos" at bounding box center [705, 372] width 329 height 12
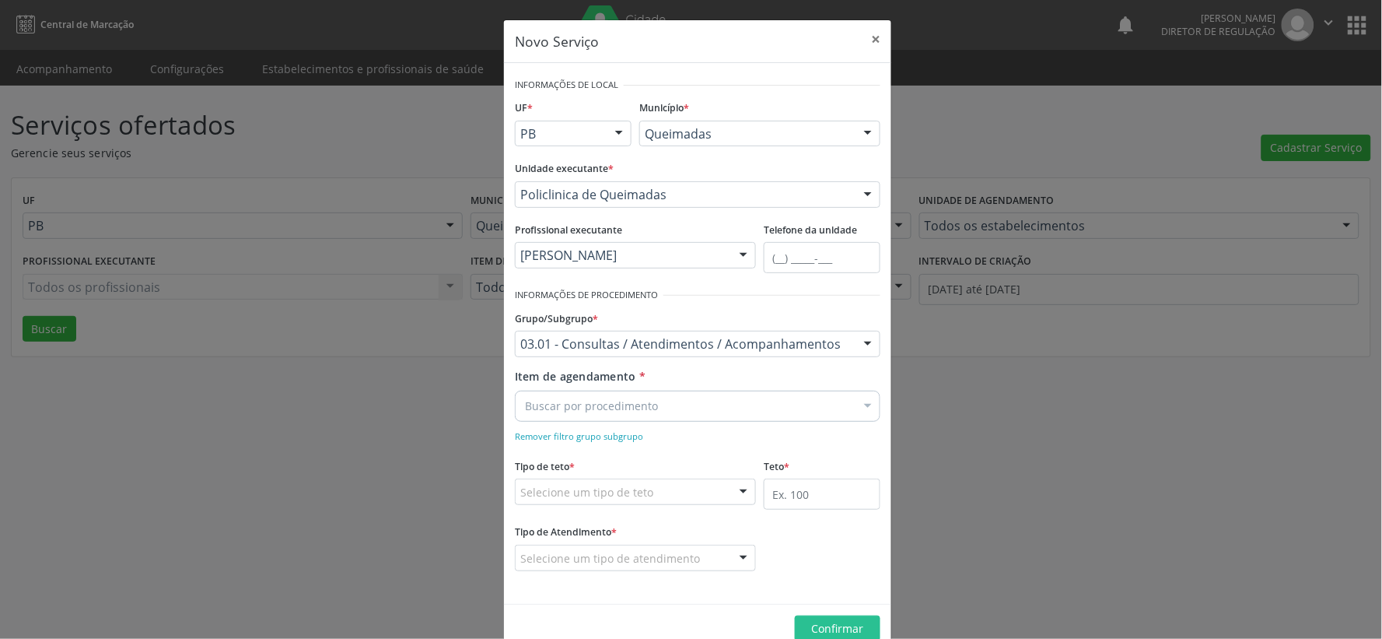
scroll to position [33, 0]
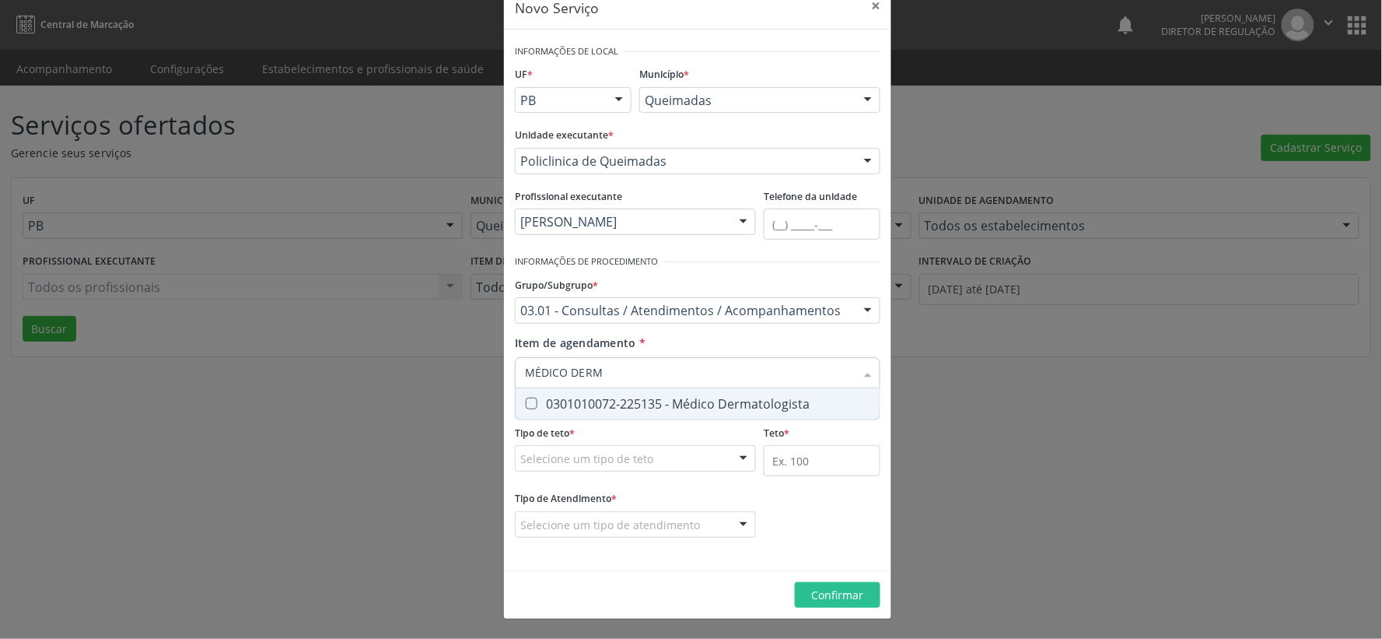
type input "MÉDICO DERMA"
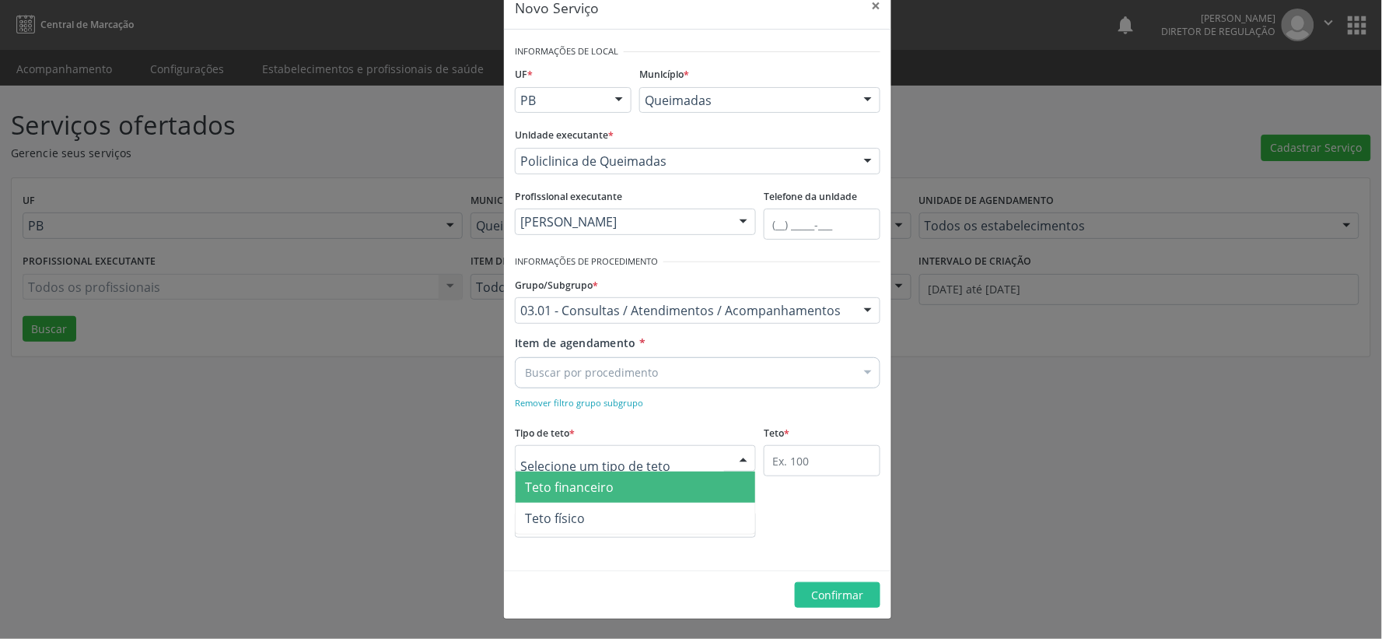
click at [737, 457] on div at bounding box center [743, 459] width 23 height 26
click at [697, 483] on span "Teto financeiro" at bounding box center [636, 486] width 240 height 31
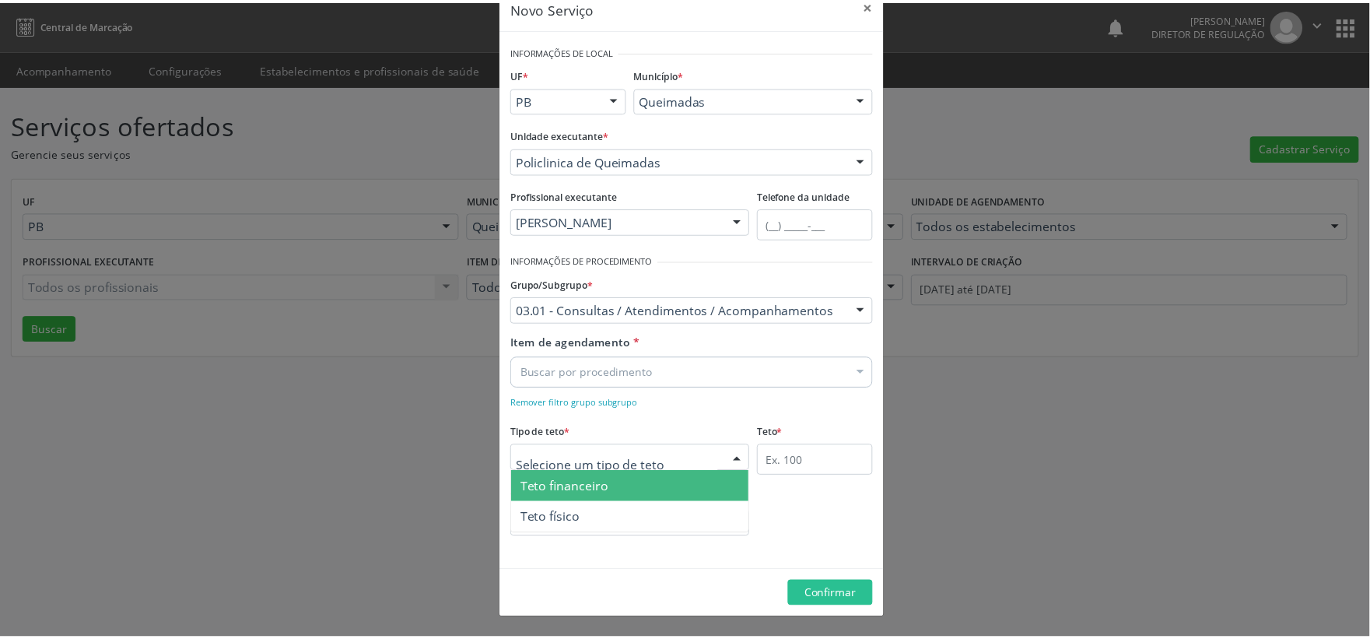
scroll to position [28, 0]
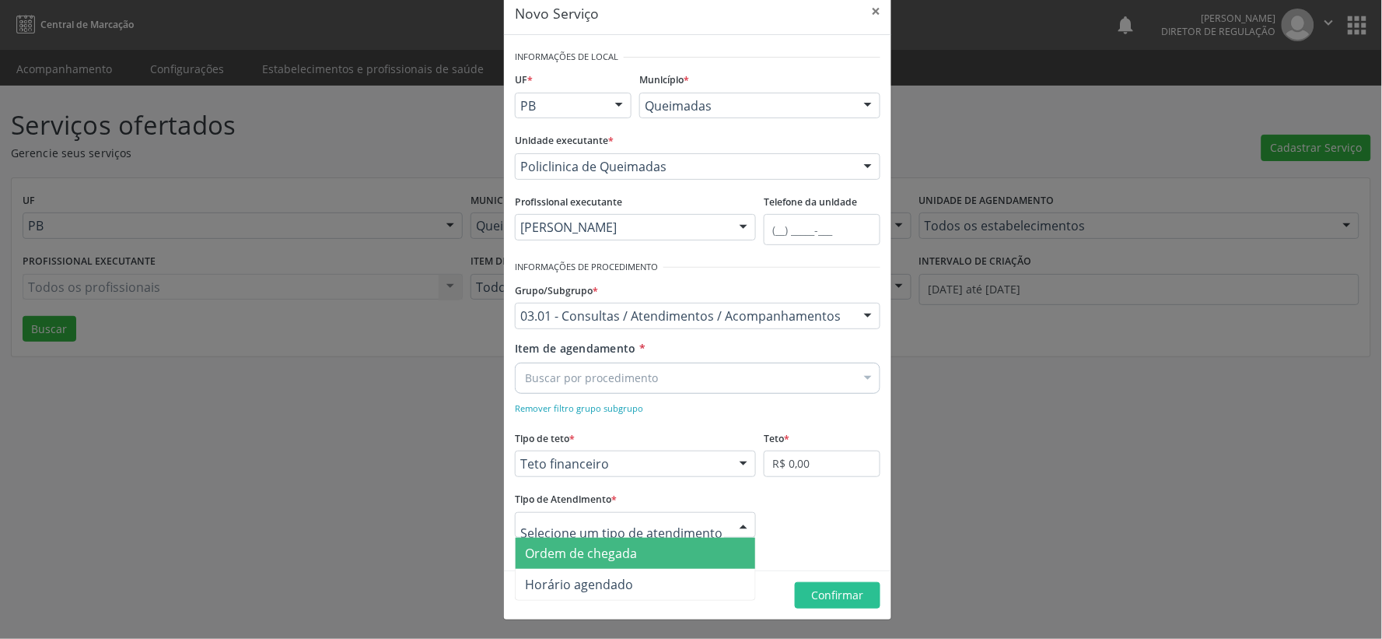
click at [740, 523] on div at bounding box center [743, 526] width 23 height 26
click at [686, 548] on span "Ordem de chegada" at bounding box center [636, 552] width 240 height 31
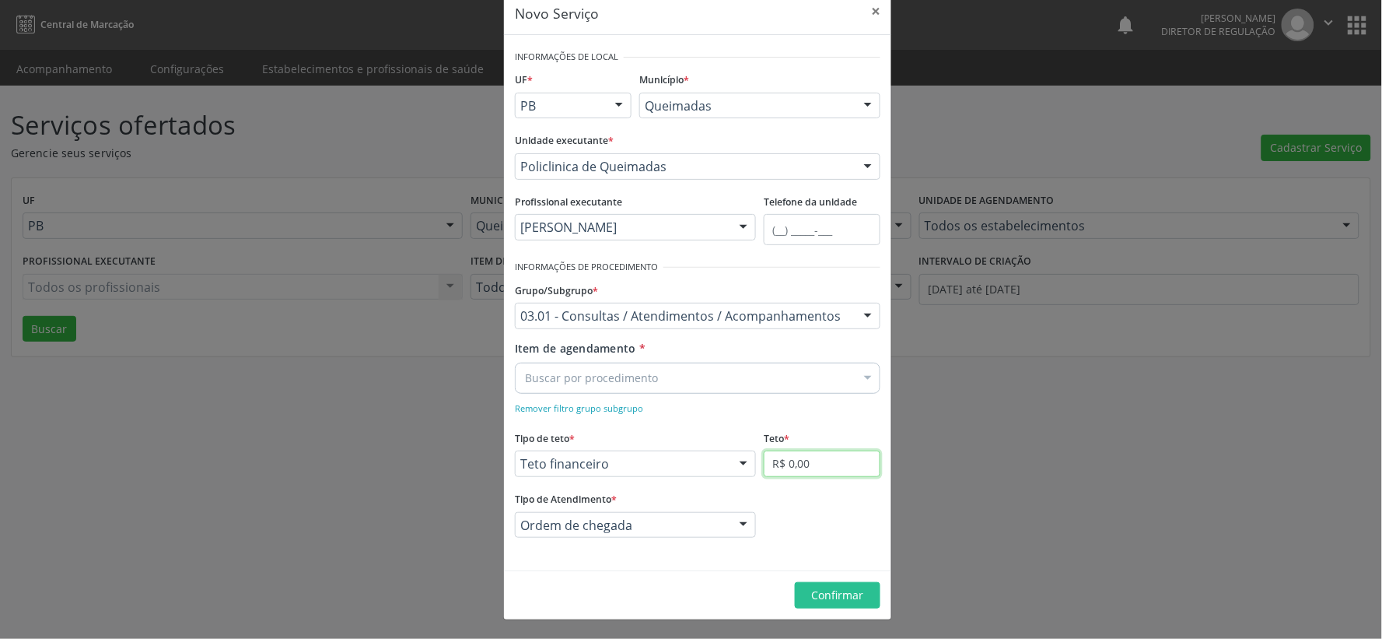
click at [825, 471] on input "R$ 0,00" at bounding box center [822, 463] width 117 height 26
type input "R$ 5.800,00"
click at [832, 604] on button "Confirmar" at bounding box center [838, 595] width 86 height 26
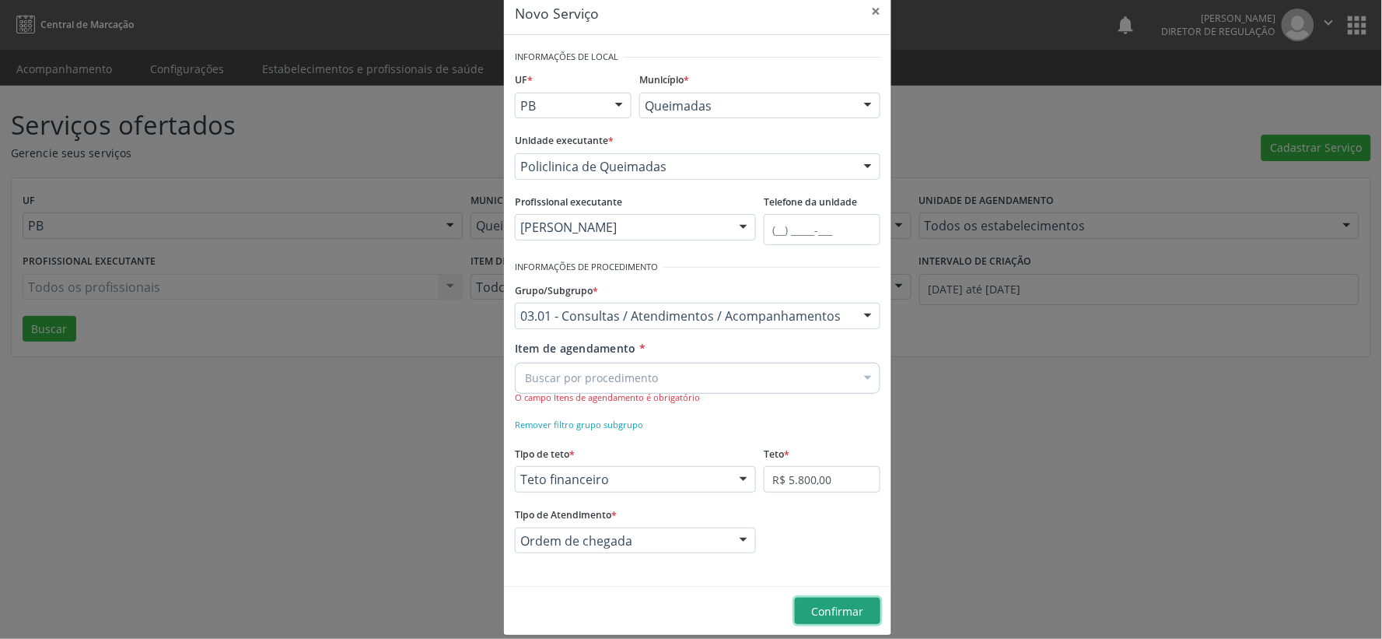
click at [840, 617] on button "Confirmar" at bounding box center [838, 610] width 86 height 26
click at [835, 604] on span "Confirmar" at bounding box center [838, 611] width 52 height 15
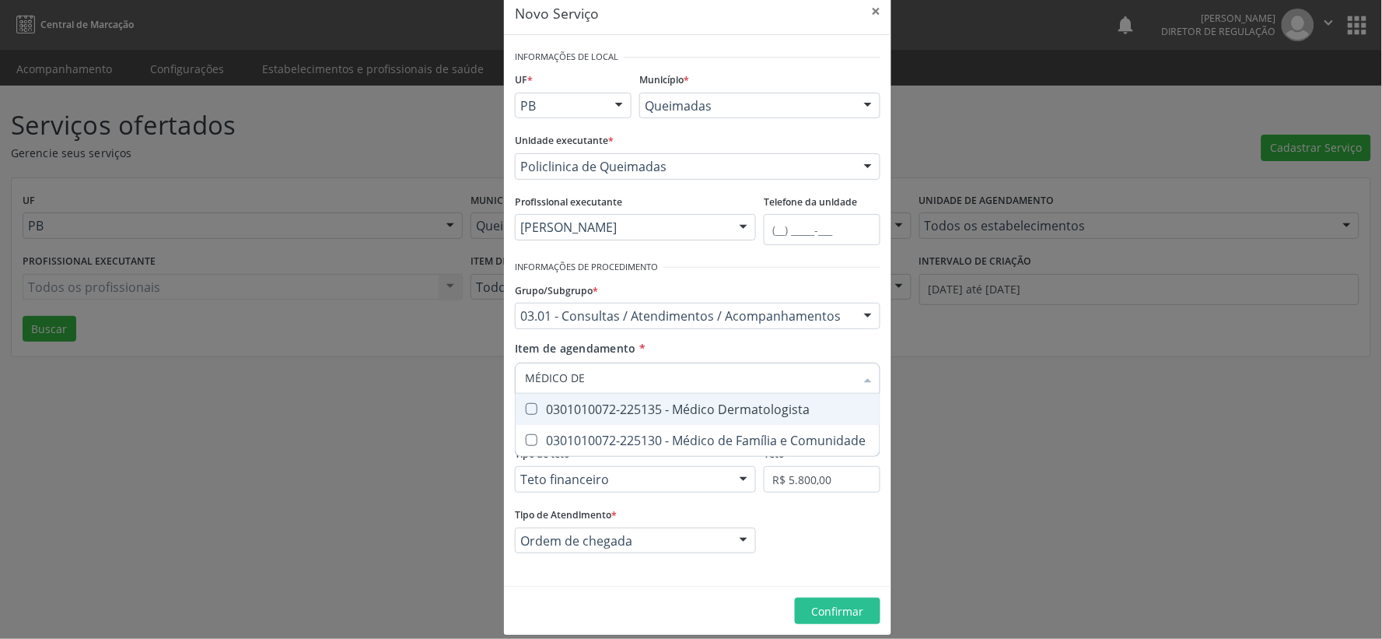
type input "MÉDICO DER"
click at [529, 409] on Dermatologista at bounding box center [532, 409] width 12 height 12
click at [526, 409] on Dermatologista "checkbox" at bounding box center [521, 409] width 10 height 10
checkbox Dermatologista "true"
click at [824, 618] on button "Confirmar" at bounding box center [838, 610] width 86 height 26
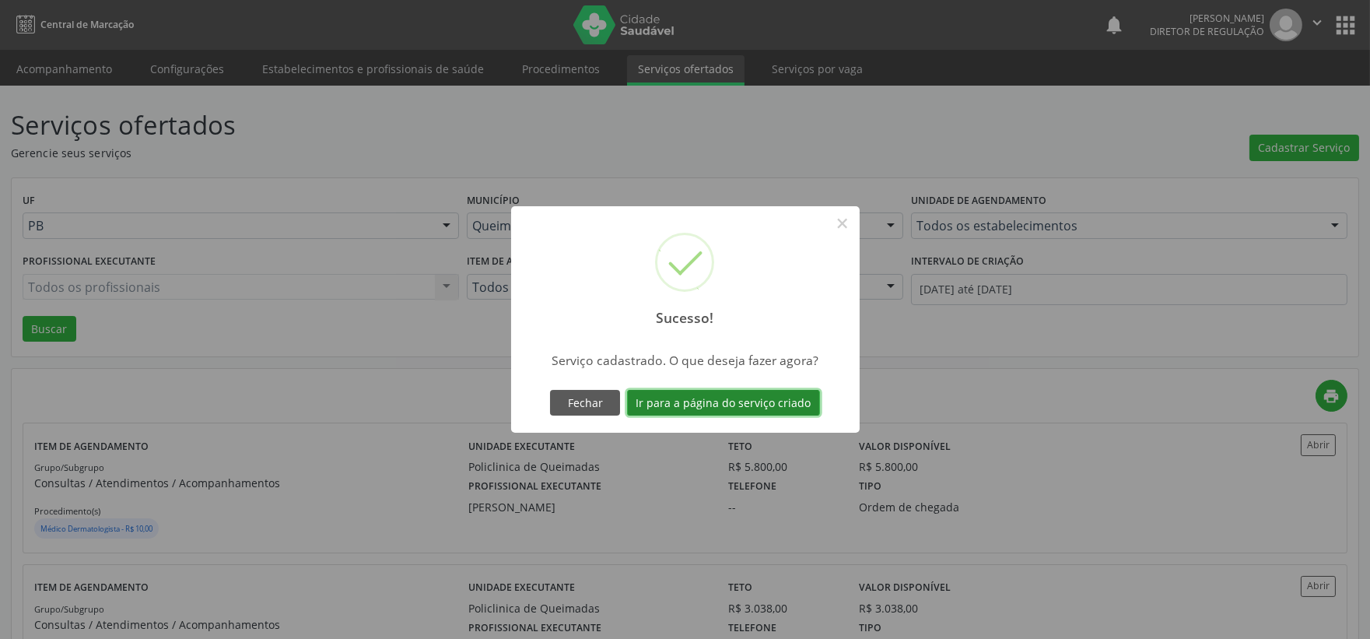
click at [720, 399] on button "Ir para a página do serviço criado" at bounding box center [723, 403] width 193 height 26
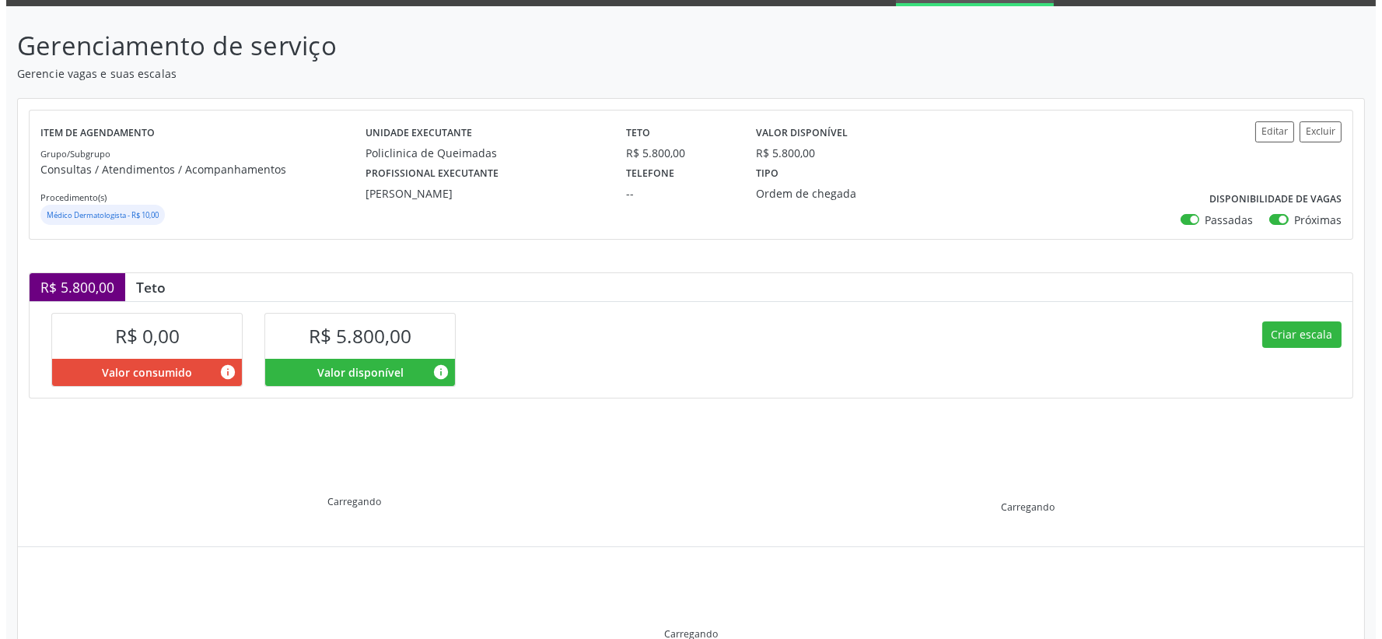
scroll to position [14, 0]
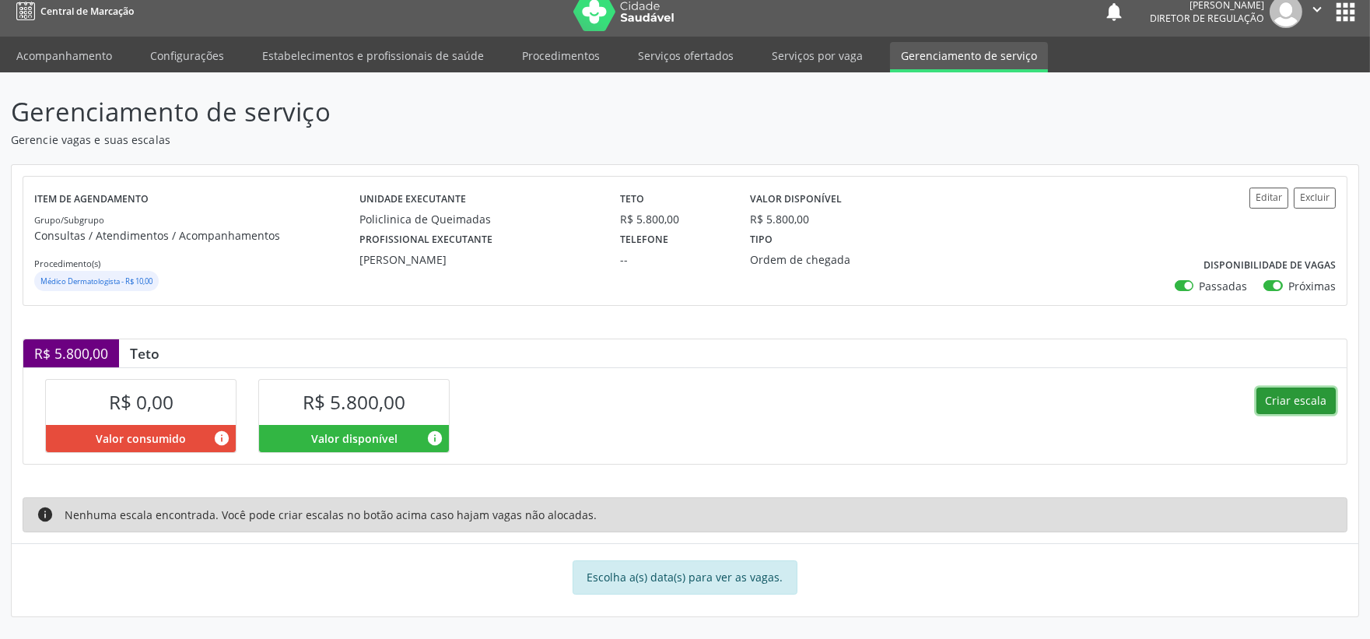
click at [1288, 399] on button "Criar escala" at bounding box center [1295, 400] width 79 height 26
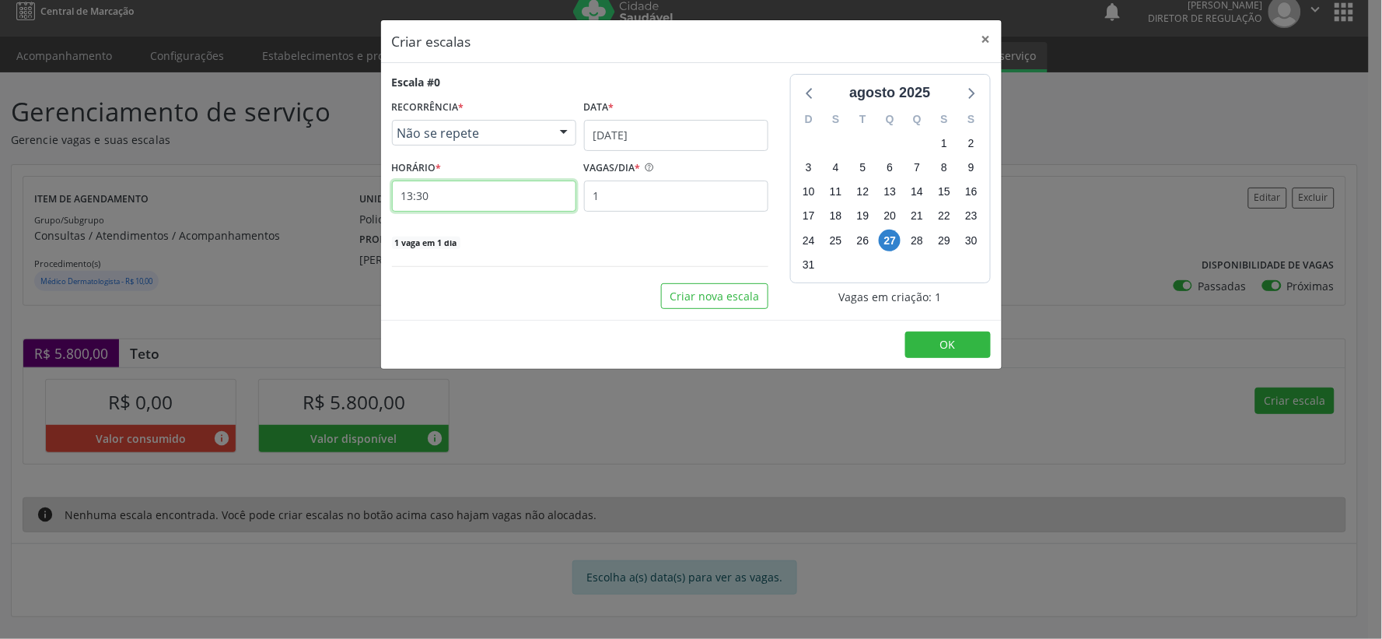
click at [491, 208] on input "13:30" at bounding box center [484, 195] width 184 height 31
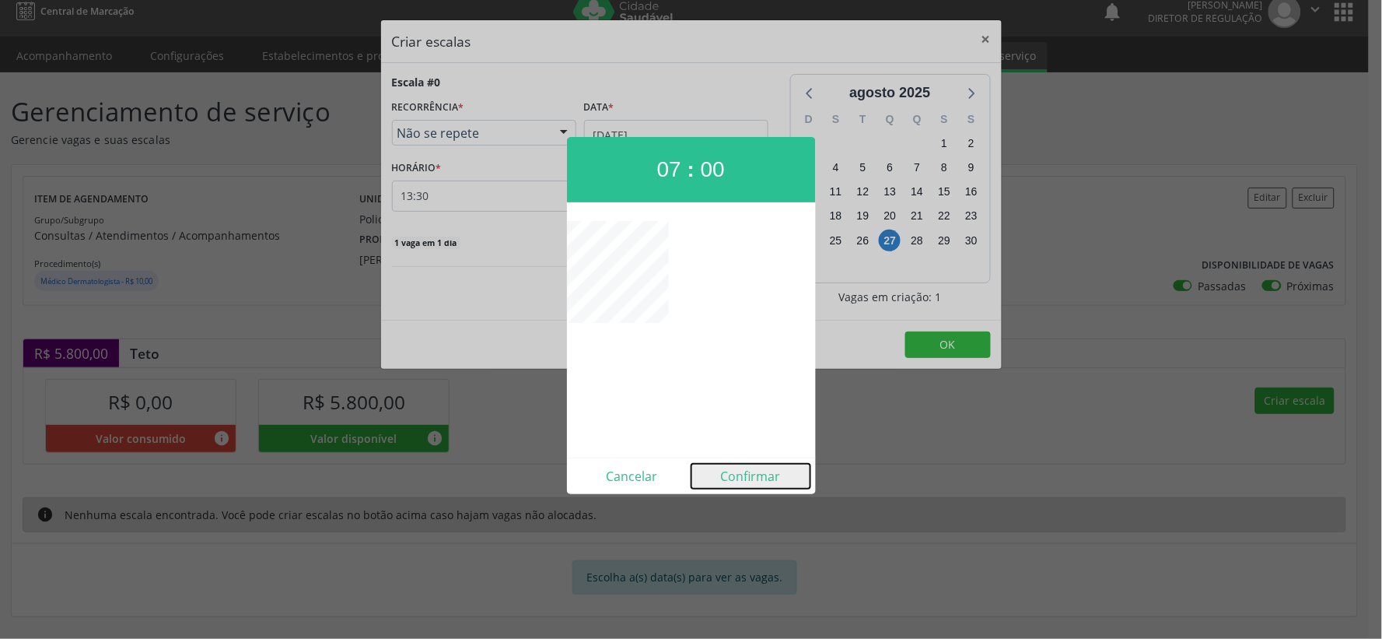
click at [747, 479] on button "Confirmar" at bounding box center [750, 476] width 119 height 25
type input "07:00"
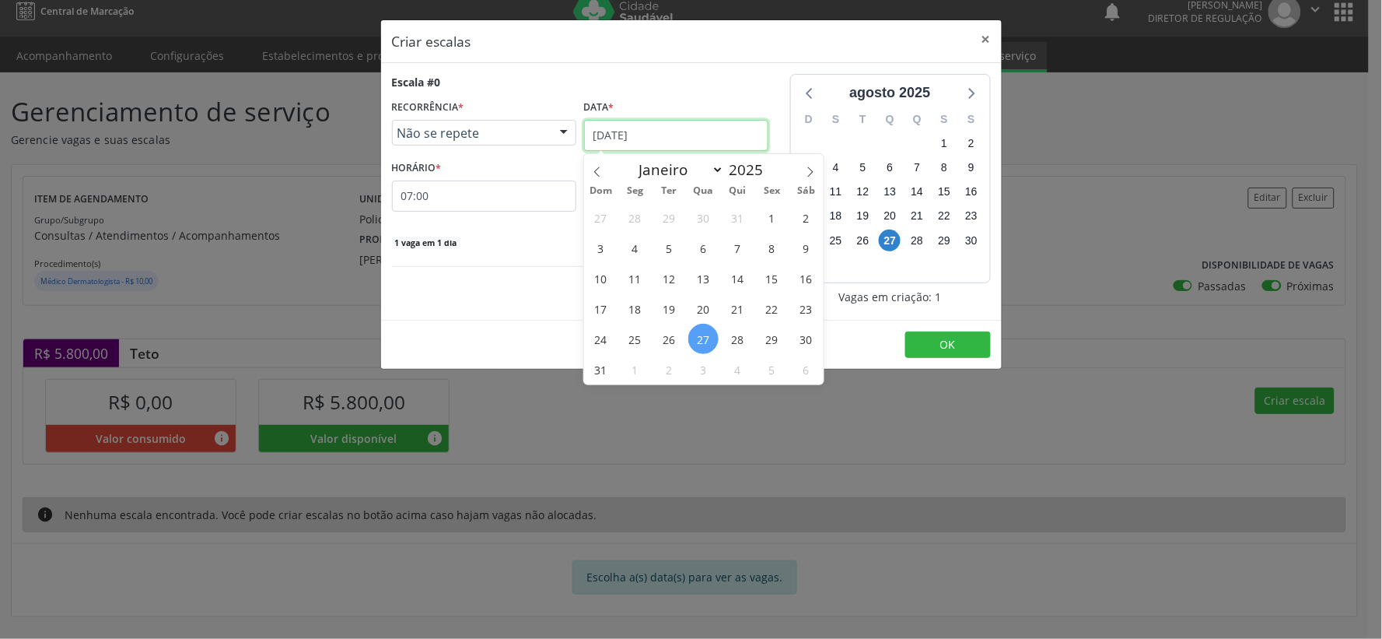
click at [739, 142] on input "[DATE]" at bounding box center [676, 135] width 184 height 31
click at [809, 169] on icon at bounding box center [810, 171] width 11 height 11
select select "8"
drag, startPoint x: 736, startPoint y: 216, endPoint x: 636, endPoint y: 215, distance: 99.6
click at [734, 216] on span "4" at bounding box center [738, 217] width 30 height 30
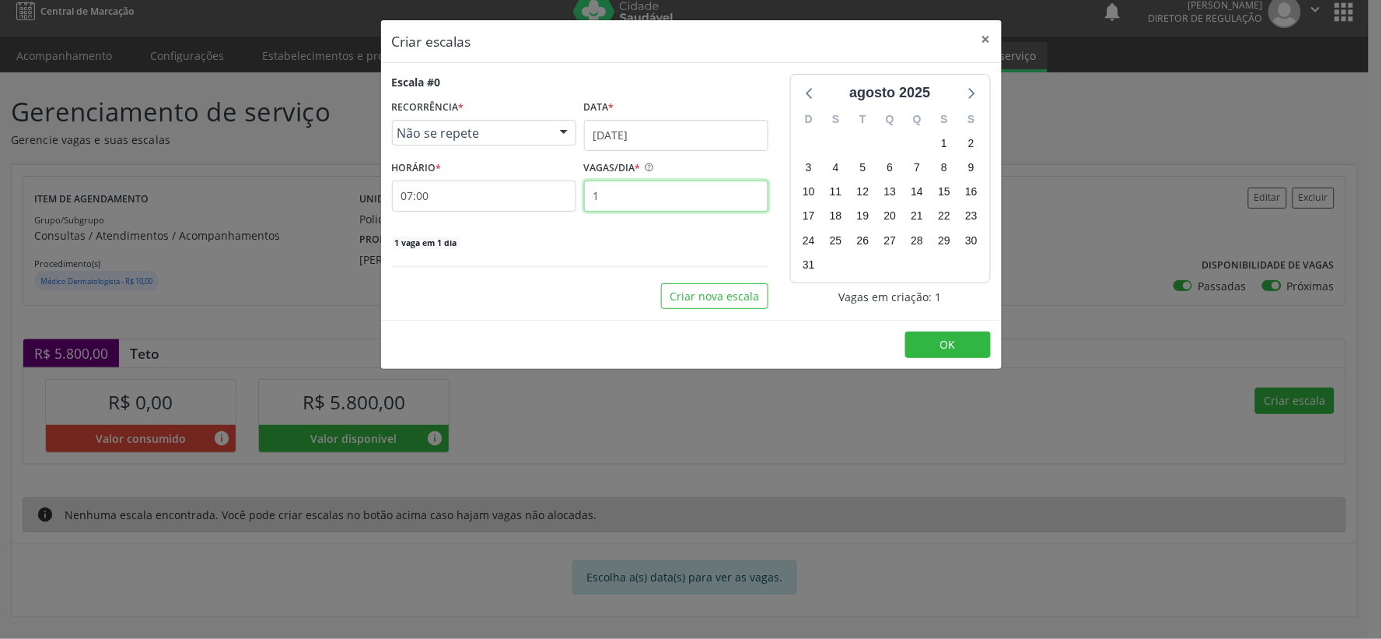
click at [630, 204] on input "1" at bounding box center [676, 195] width 184 height 31
type input "35"
click at [967, 345] on button "OK" at bounding box center [948, 344] width 86 height 26
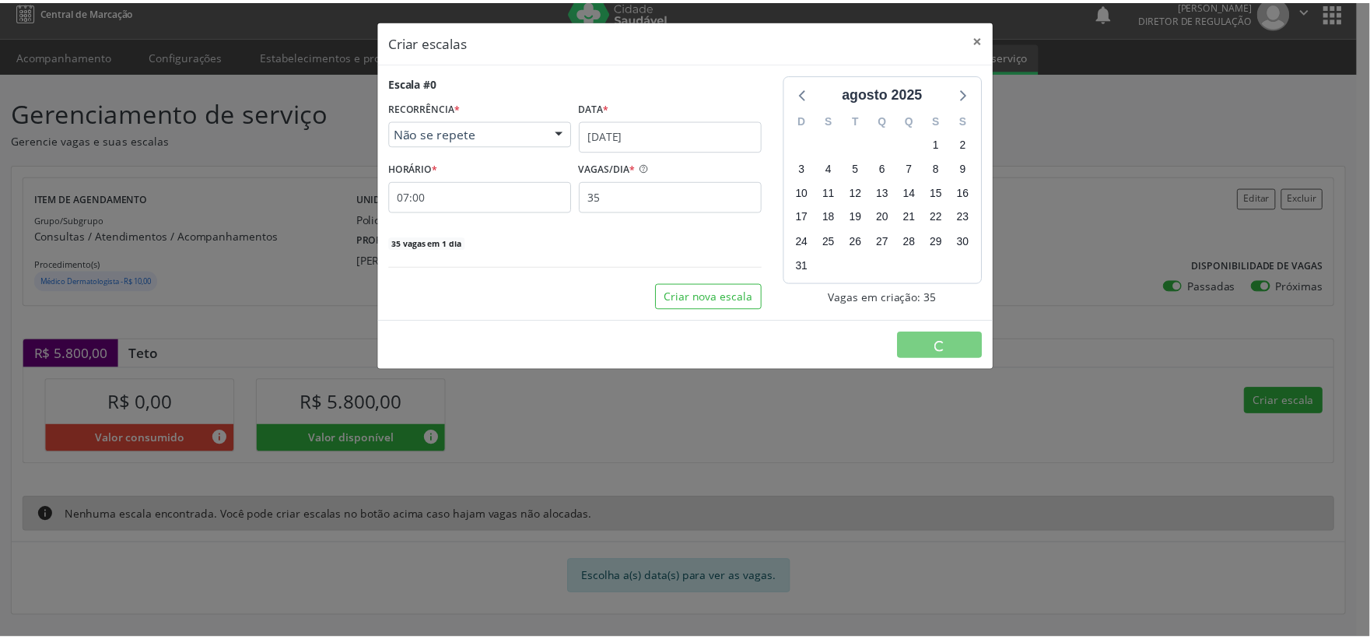
scroll to position [0, 0]
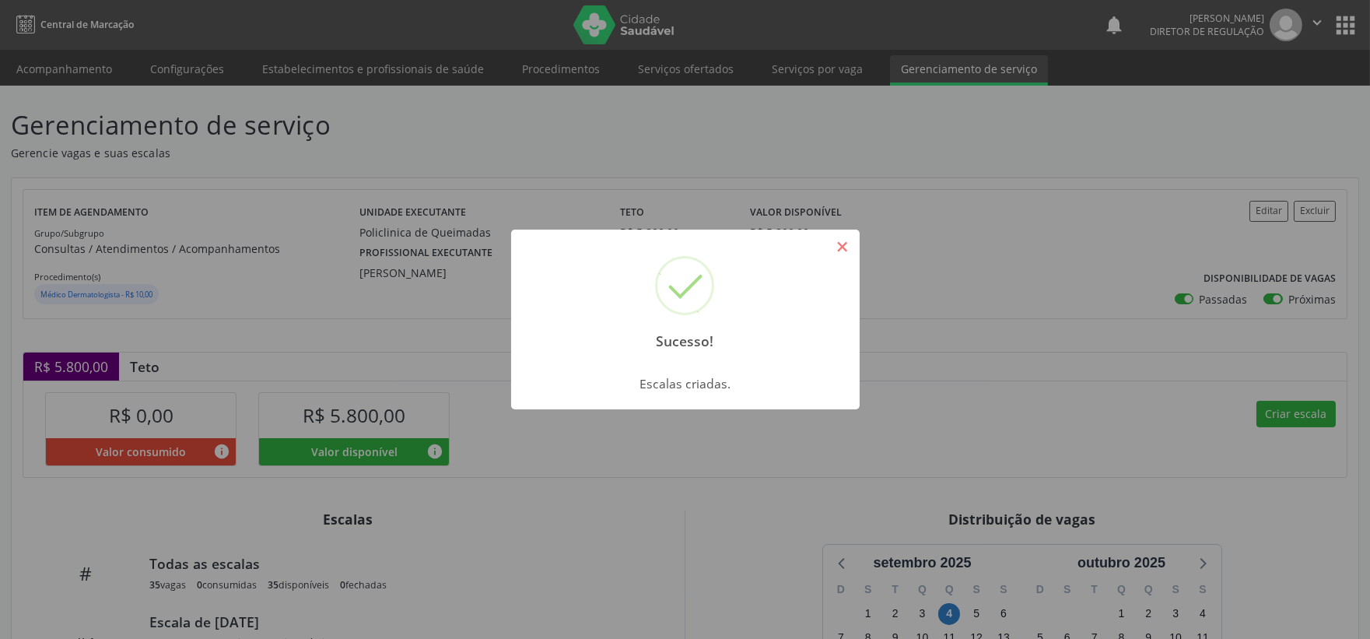
click at [838, 250] on button "×" at bounding box center [842, 246] width 26 height 26
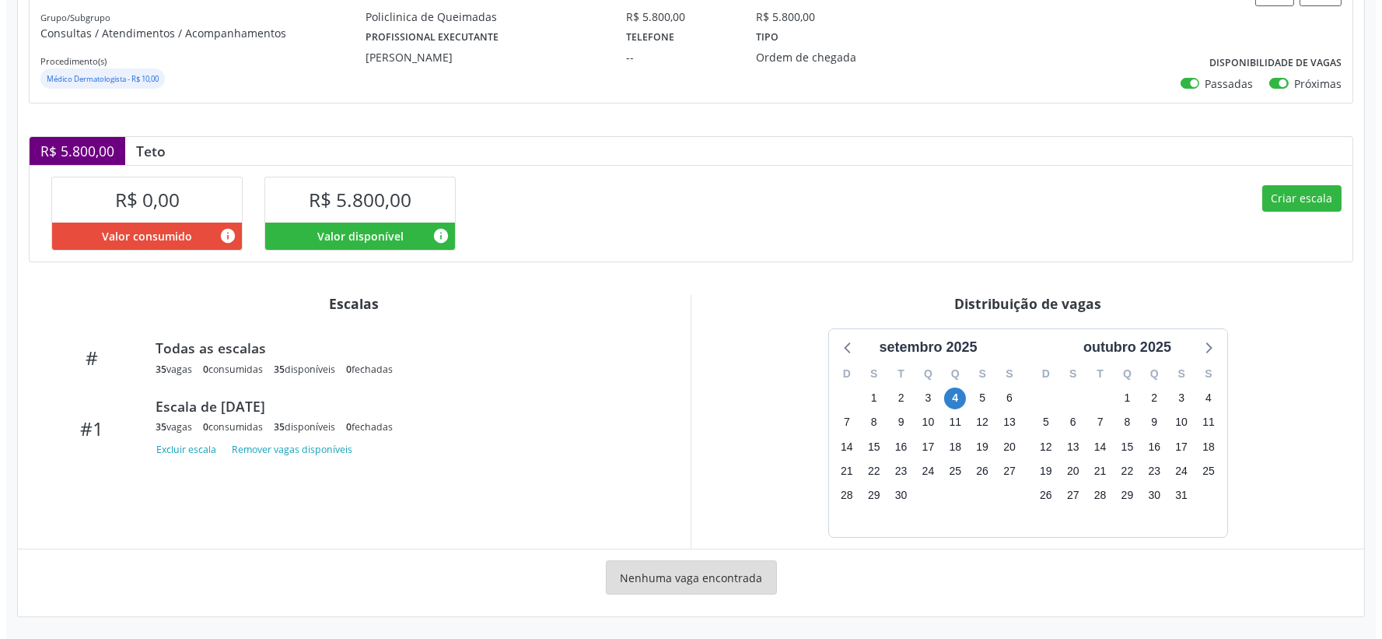
scroll to position [216, 0]
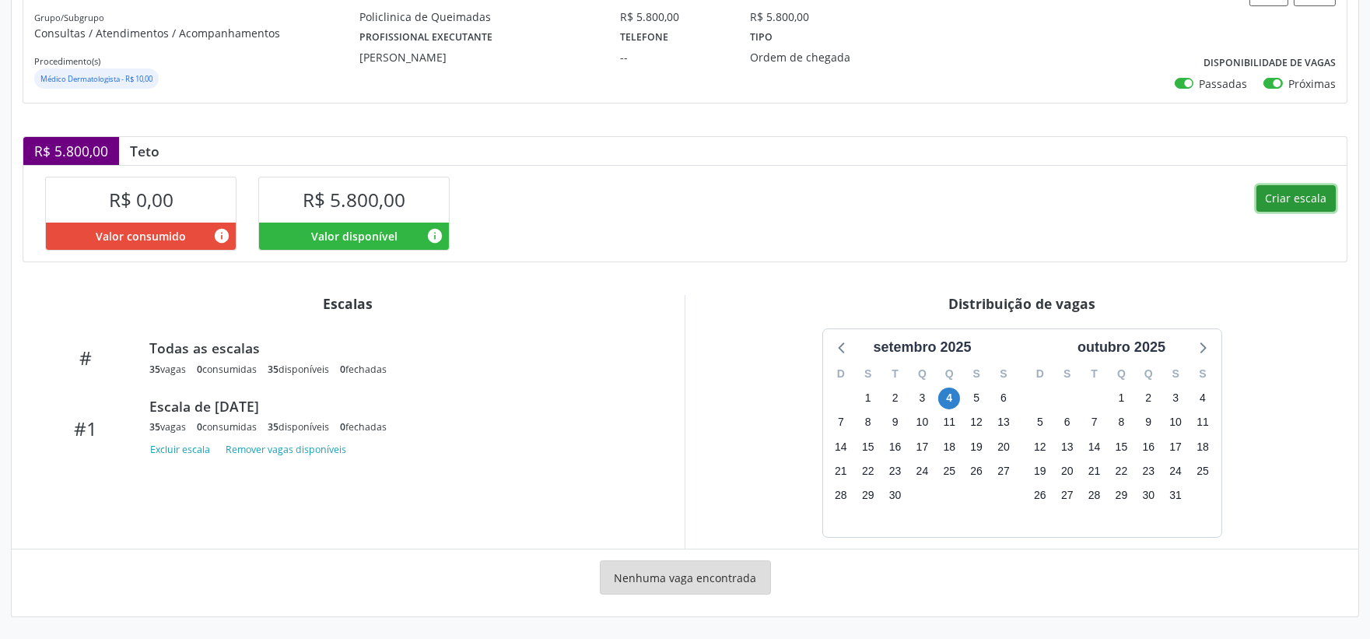
click at [1297, 194] on button "Criar escala" at bounding box center [1295, 198] width 79 height 26
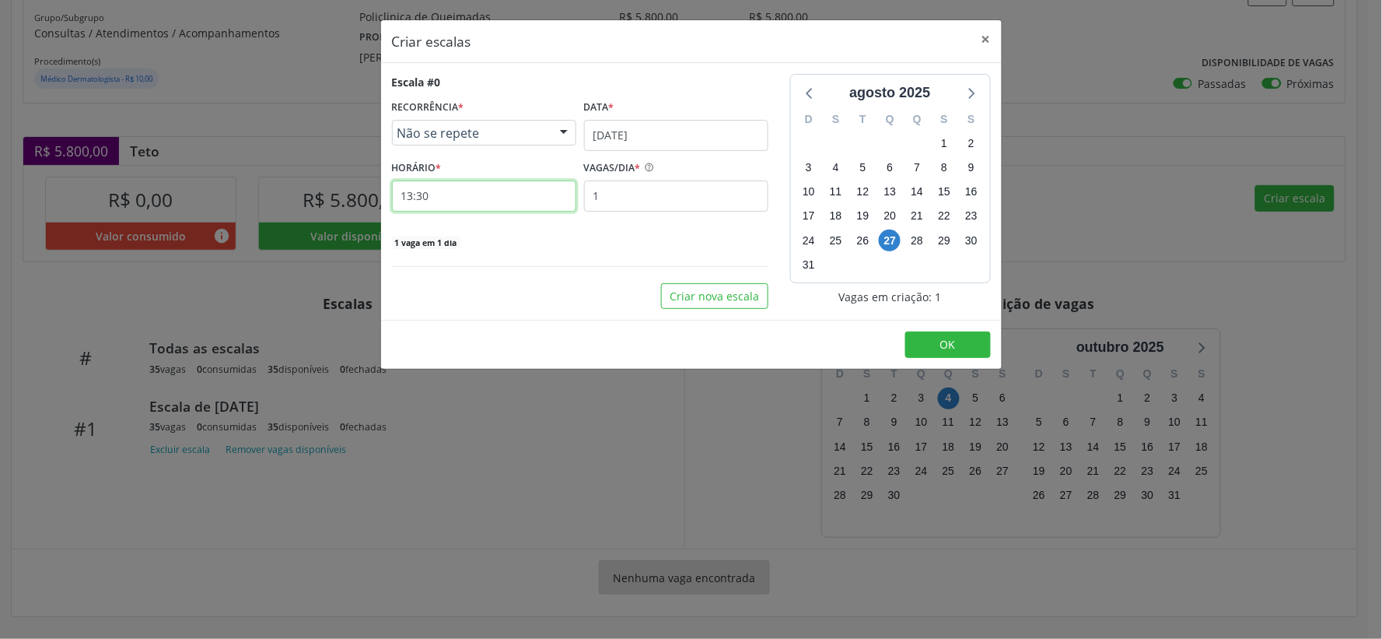
click at [471, 185] on input "13:30" at bounding box center [484, 195] width 184 height 31
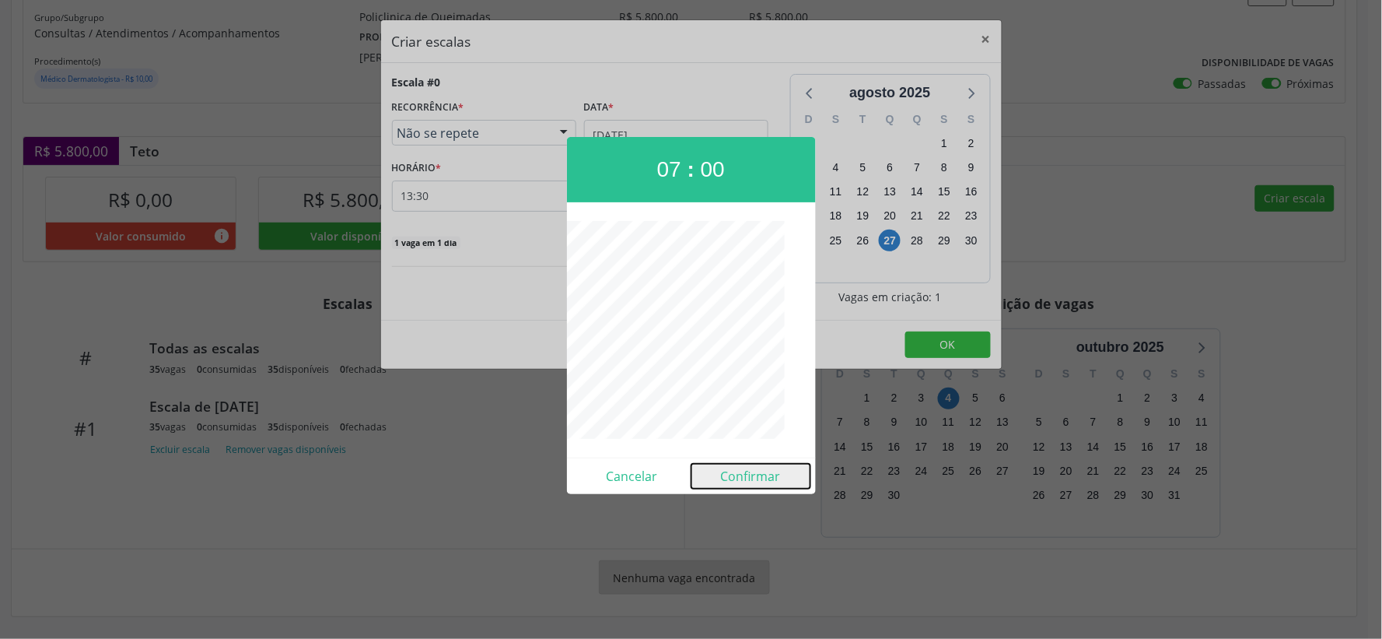
click at [758, 485] on button "Confirmar" at bounding box center [750, 476] width 119 height 25
type input "07:00"
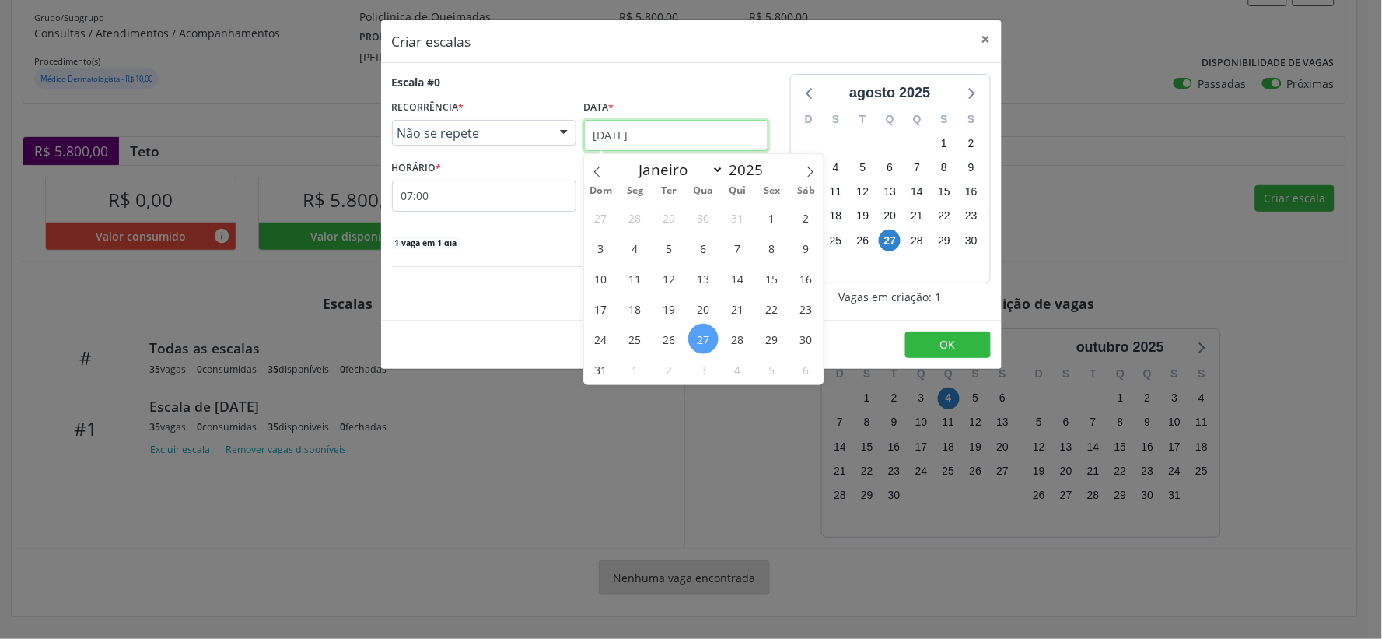
click at [755, 138] on input "[DATE]" at bounding box center [676, 135] width 184 height 31
click at [811, 166] on icon at bounding box center [810, 171] width 11 height 11
select select "8"
click at [672, 247] on span "9" at bounding box center [669, 248] width 30 height 30
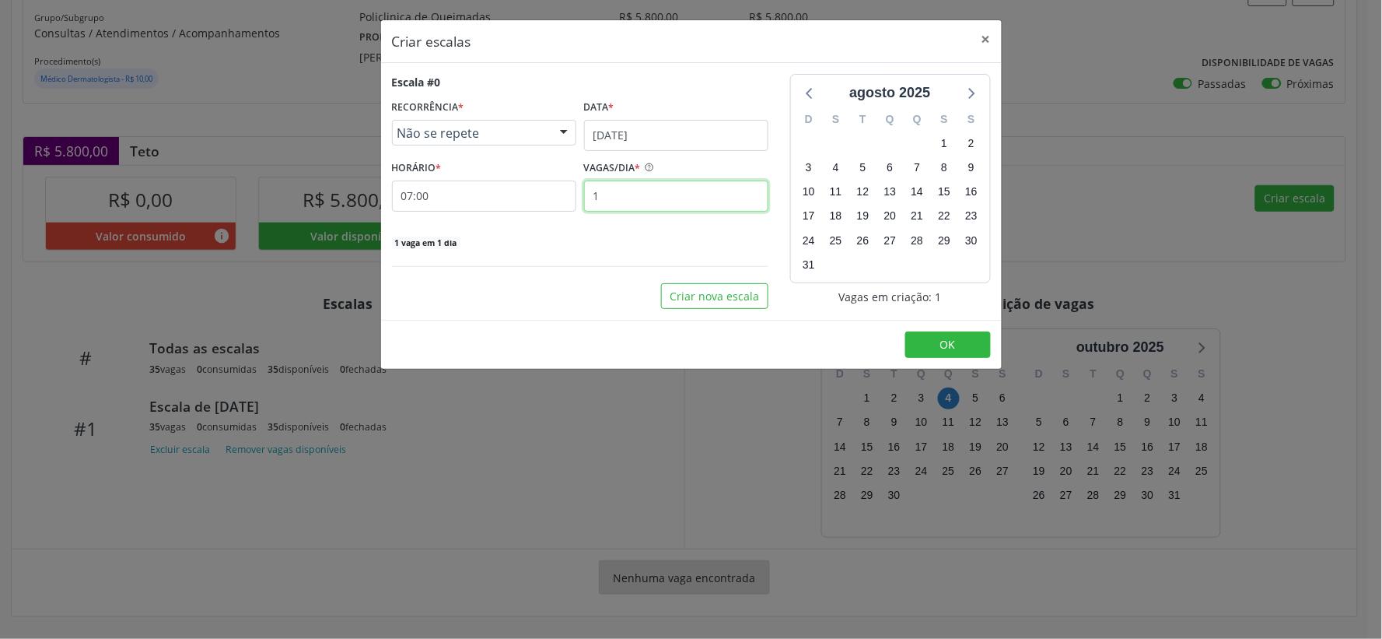
click at [630, 187] on input "1" at bounding box center [676, 195] width 184 height 31
type input "35"
click at [954, 345] on span "OK" at bounding box center [948, 344] width 16 height 15
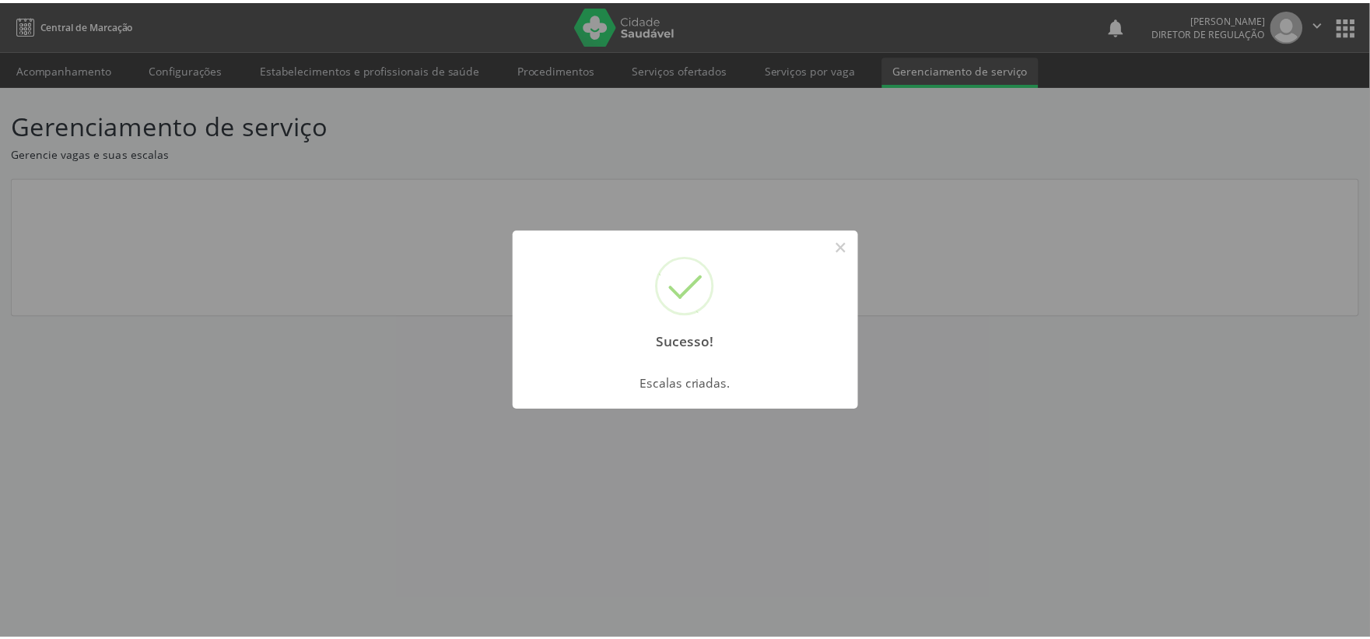
scroll to position [0, 0]
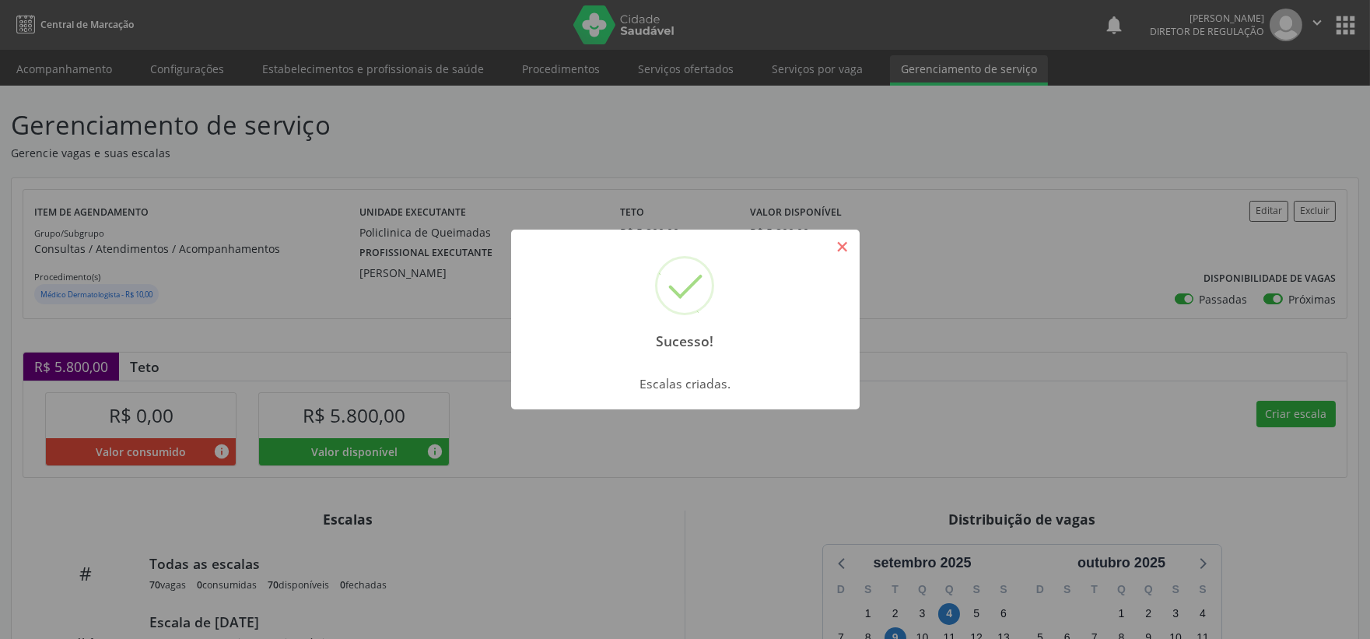
click at [848, 240] on button "×" at bounding box center [842, 246] width 26 height 26
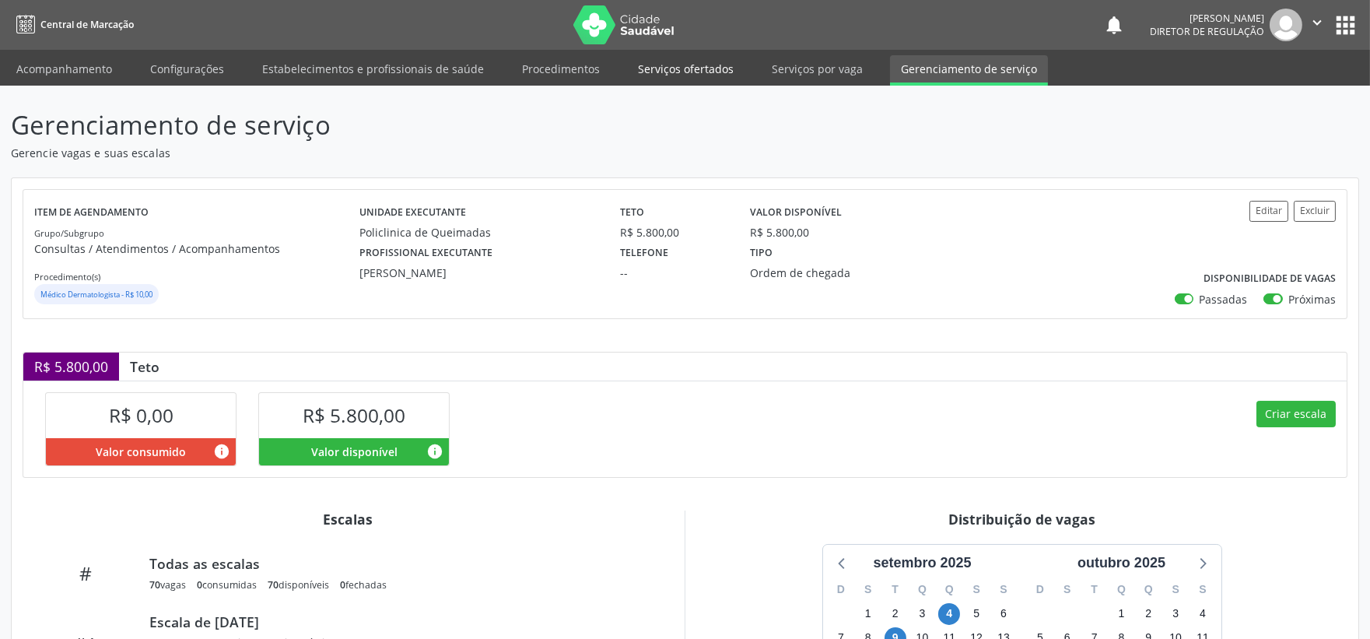
click at [680, 64] on link "Serviços ofertados" at bounding box center [685, 68] width 117 height 27
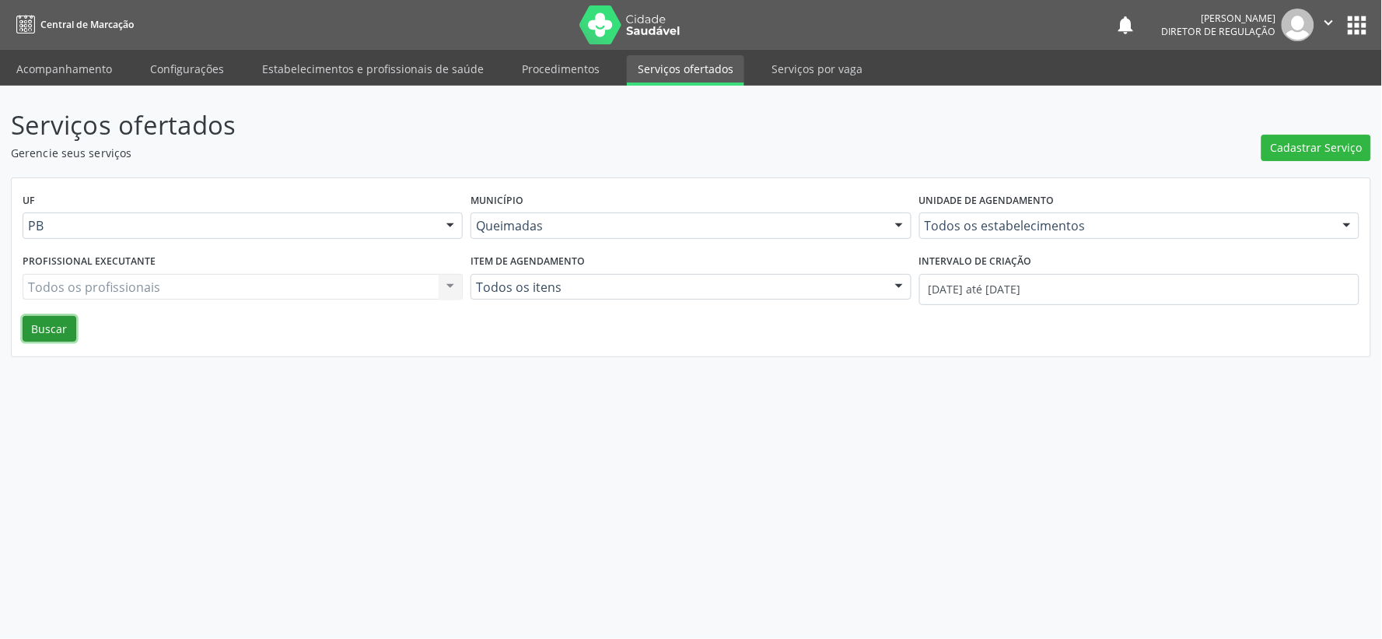
click at [32, 328] on button "Buscar" at bounding box center [50, 329] width 54 height 26
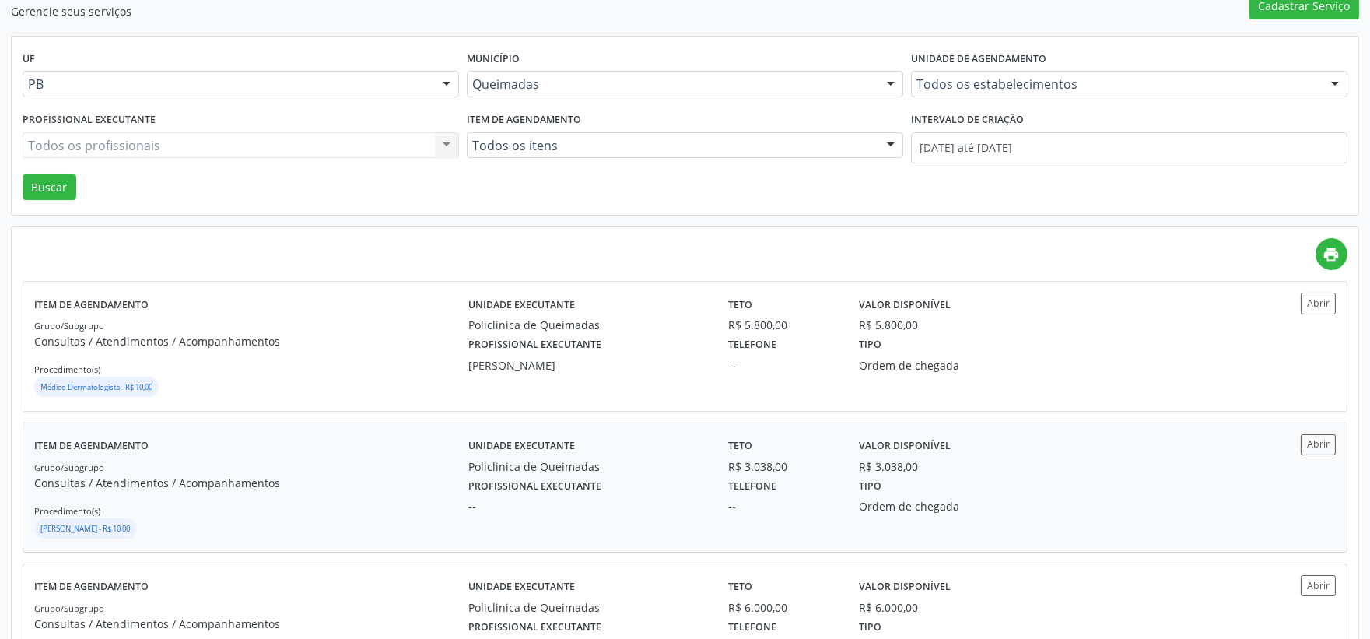
scroll to position [173, 0]
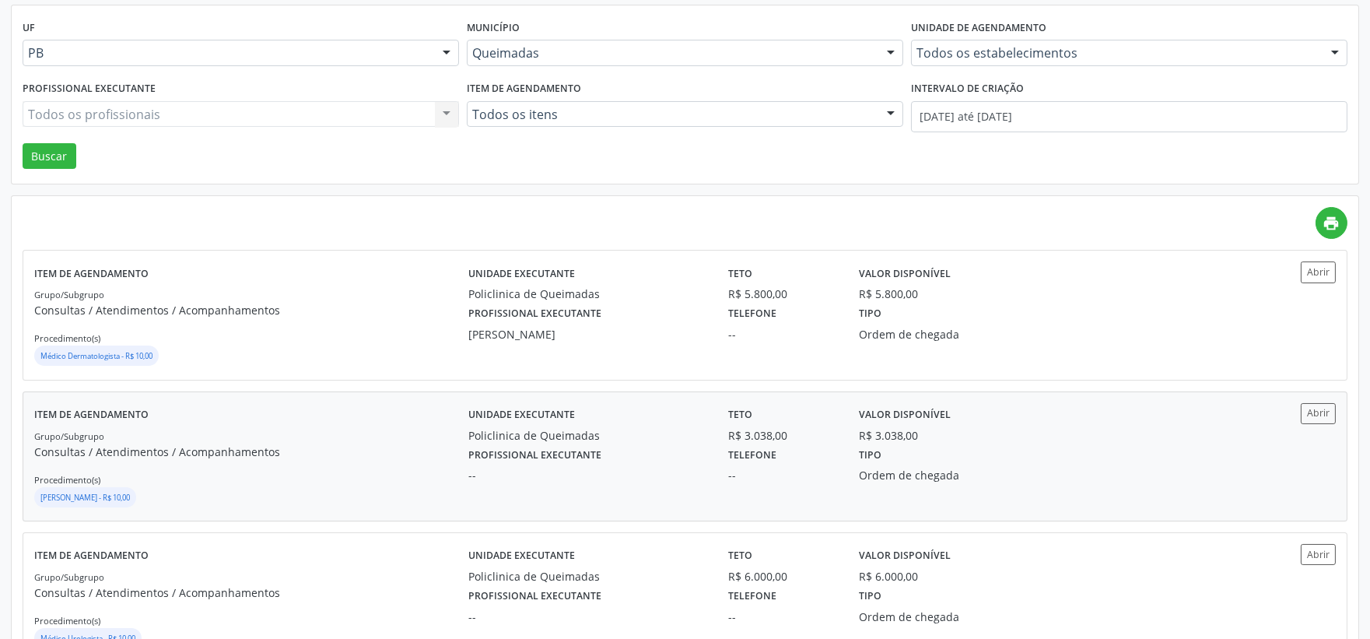
click at [130, 495] on small "[PERSON_NAME] - R$ 10,00" at bounding box center [84, 497] width 89 height 10
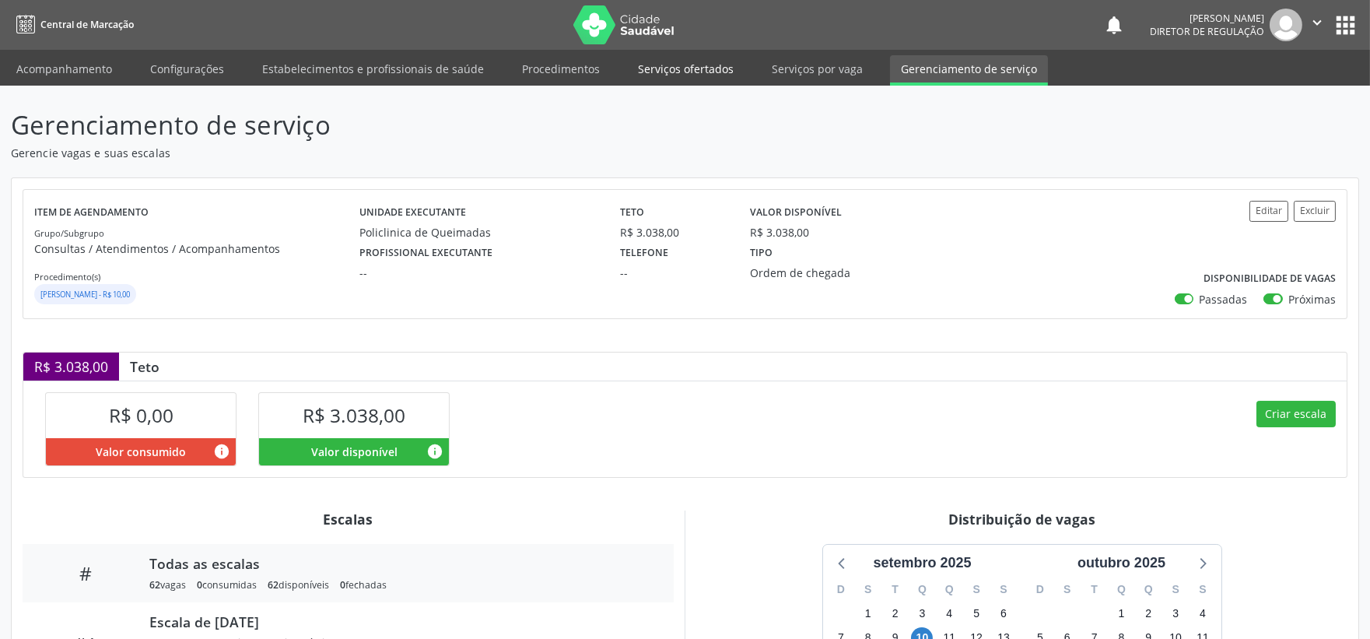
click at [665, 59] on link "Serviços ofertados" at bounding box center [685, 68] width 117 height 27
click at [659, 65] on link "Serviços ofertados" at bounding box center [685, 70] width 117 height 30
click at [823, 63] on link "Serviços por vaga" at bounding box center [817, 68] width 113 height 27
click at [658, 66] on link "Serviços ofertados" at bounding box center [685, 68] width 117 height 27
click at [671, 64] on link "Serviços ofertados" at bounding box center [685, 70] width 117 height 30
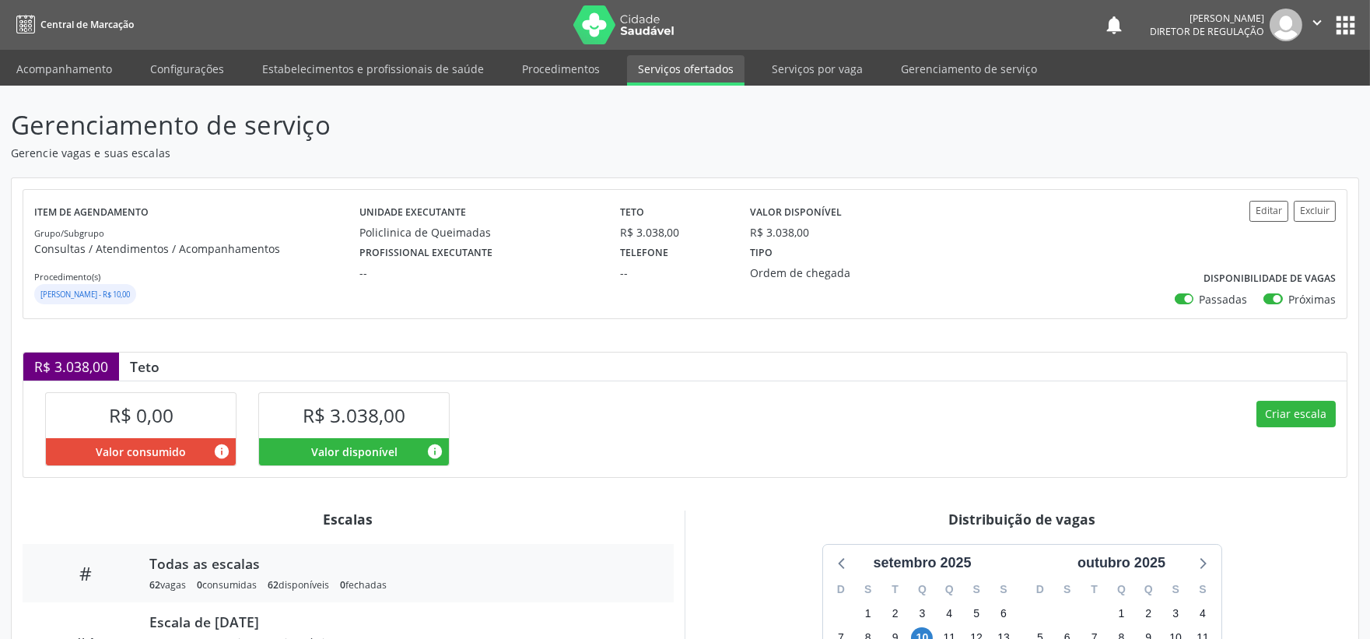
click at [677, 61] on link "Serviços ofertados" at bounding box center [685, 70] width 117 height 30
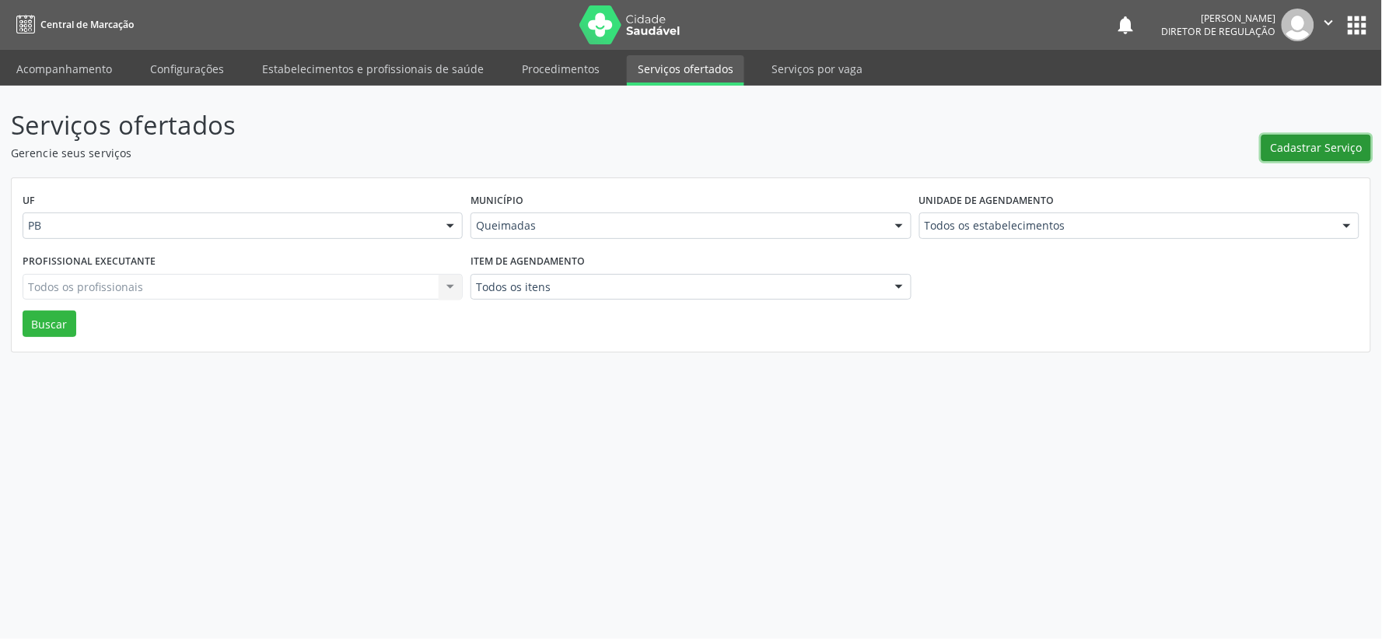
click at [1294, 146] on span "Cadastrar Serviço" at bounding box center [1317, 147] width 92 height 16
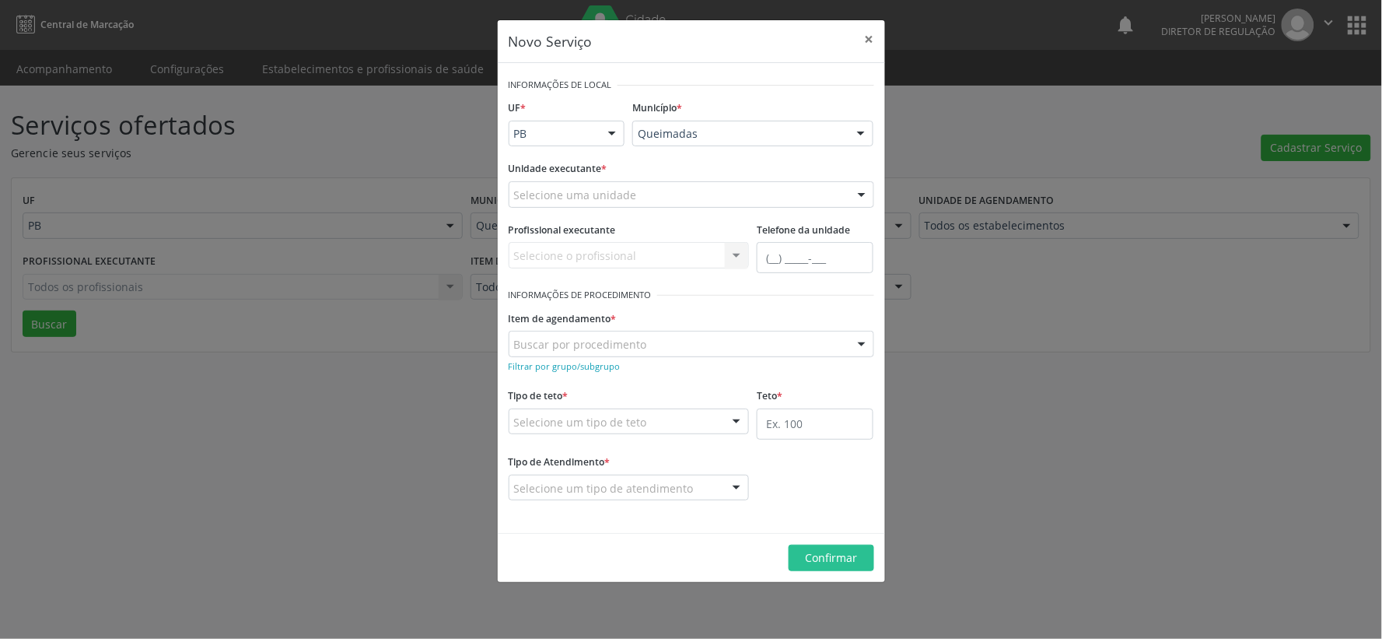
click at [863, 193] on div at bounding box center [861, 195] width 23 height 26
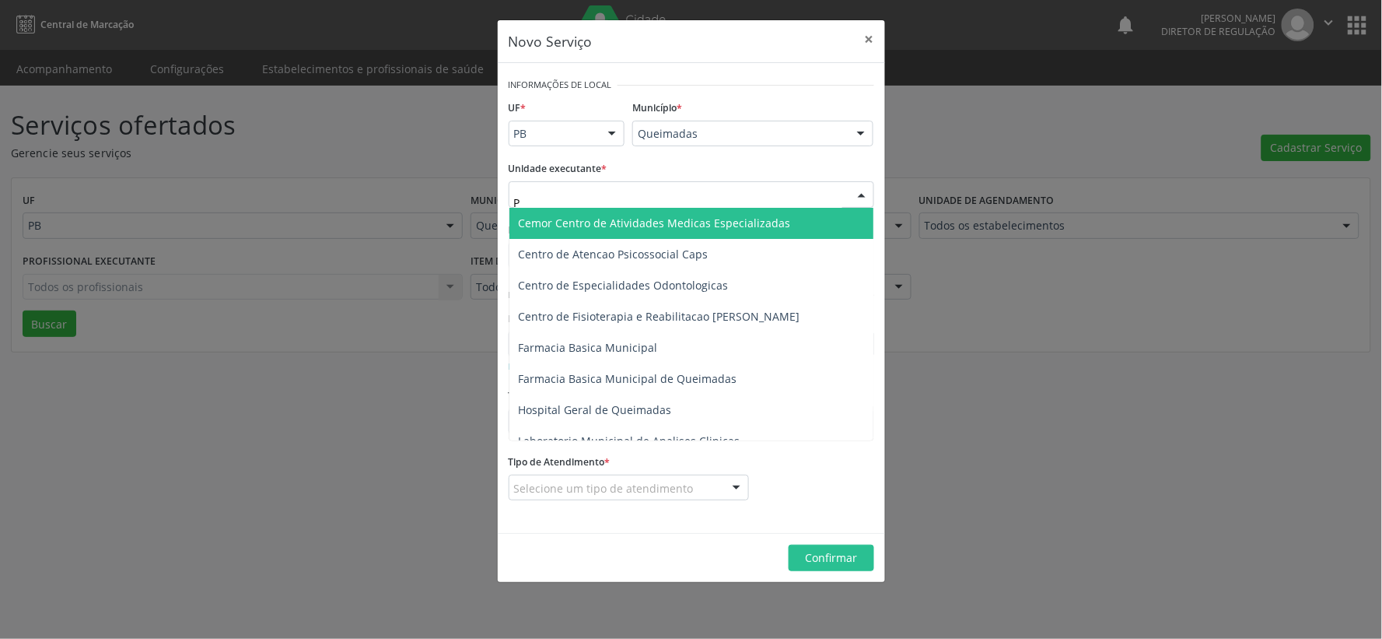
type input "PO"
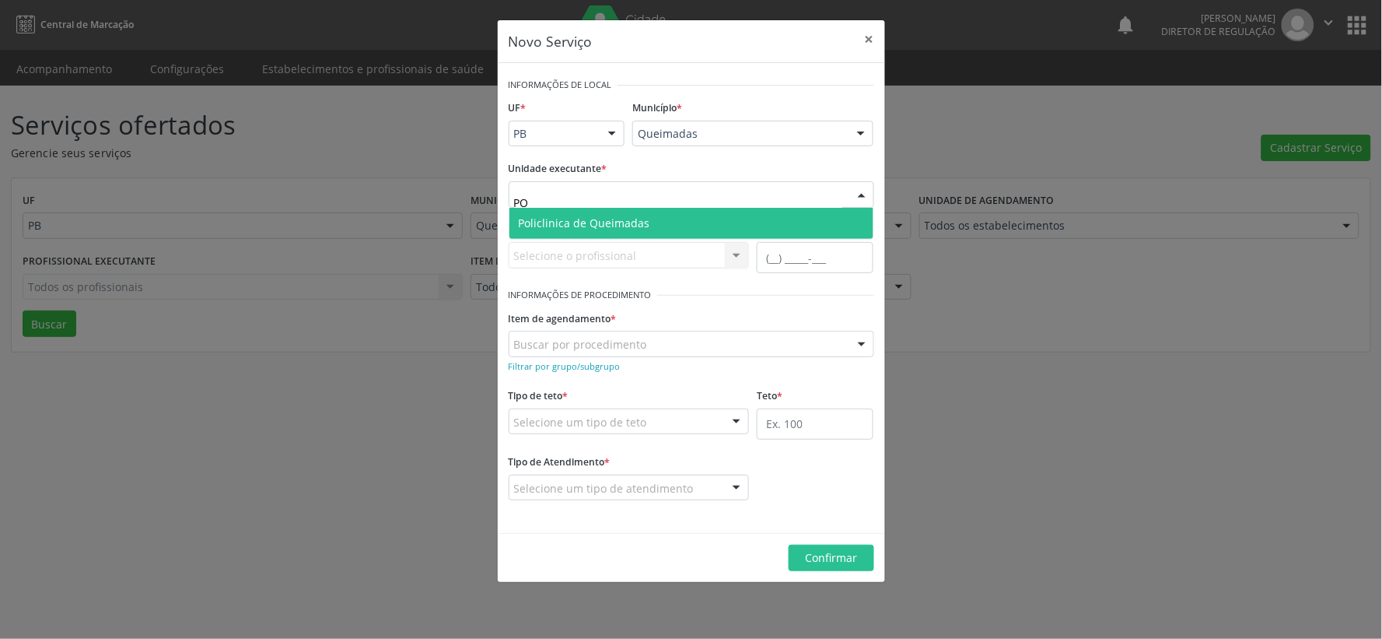
click at [650, 219] on span "Policlinica de Queimadas" at bounding box center [691, 223] width 364 height 31
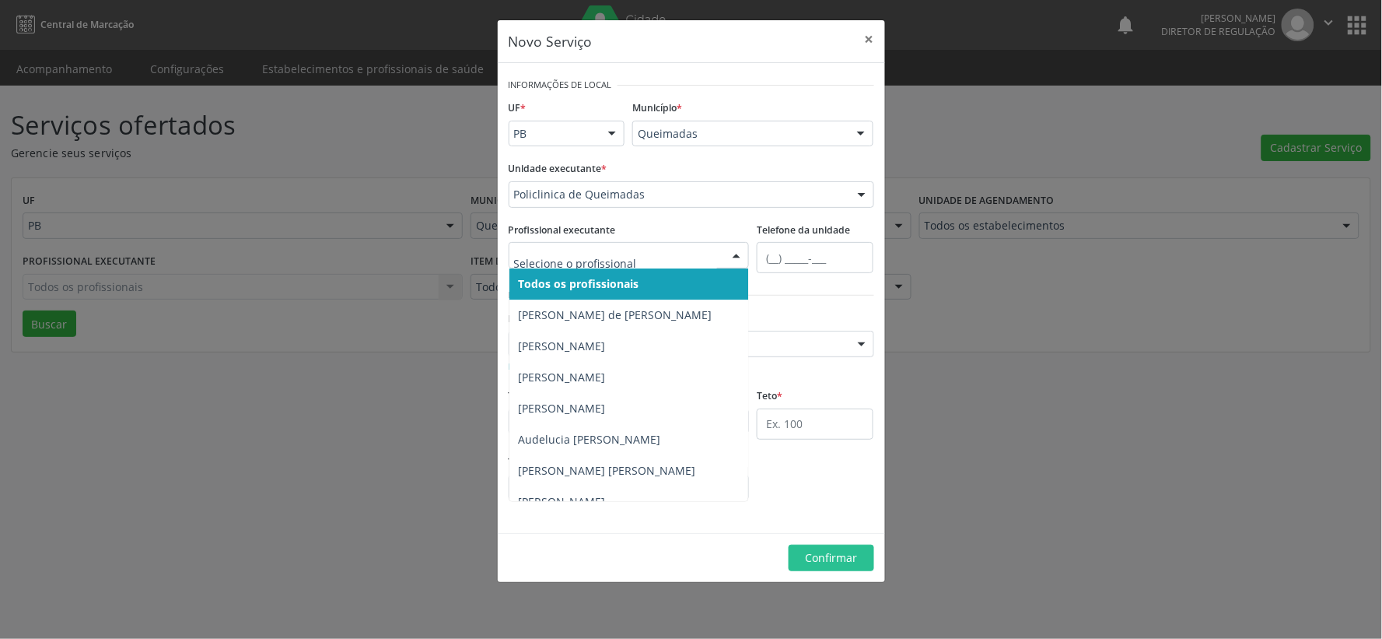
click at [733, 254] on div at bounding box center [736, 256] width 23 height 26
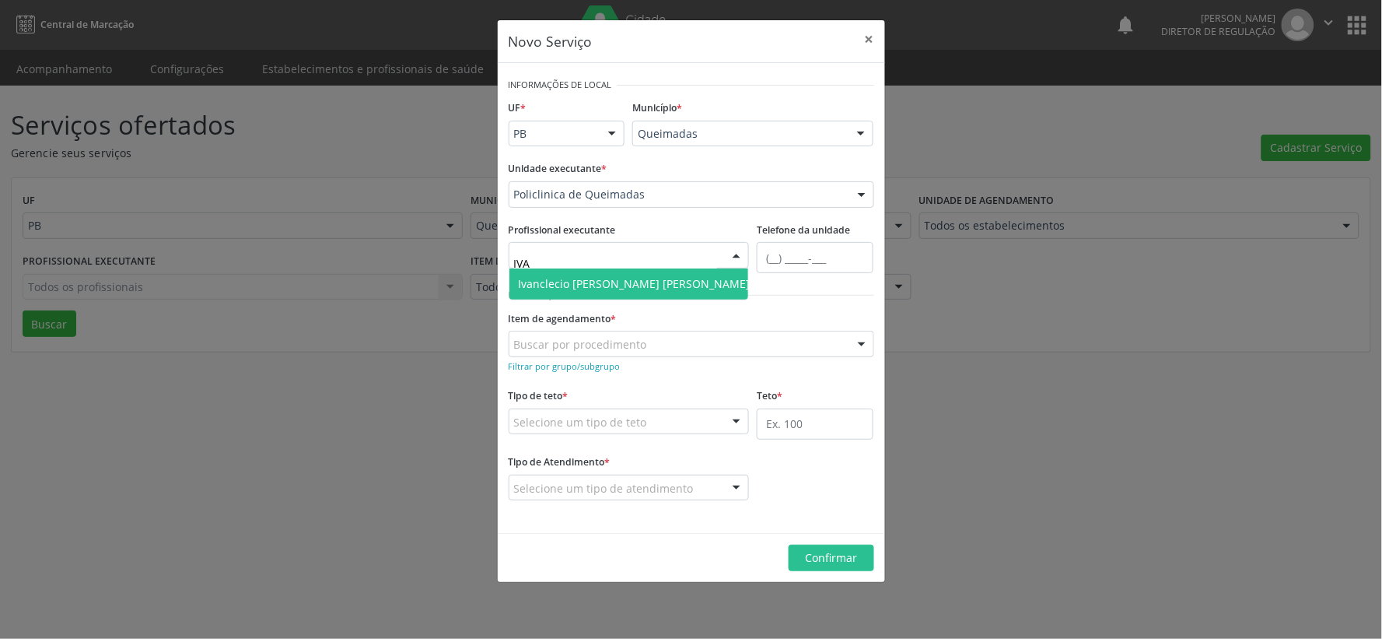
type input "IVAN"
click at [670, 272] on span "[PERSON_NAME]" at bounding box center [634, 283] width 250 height 31
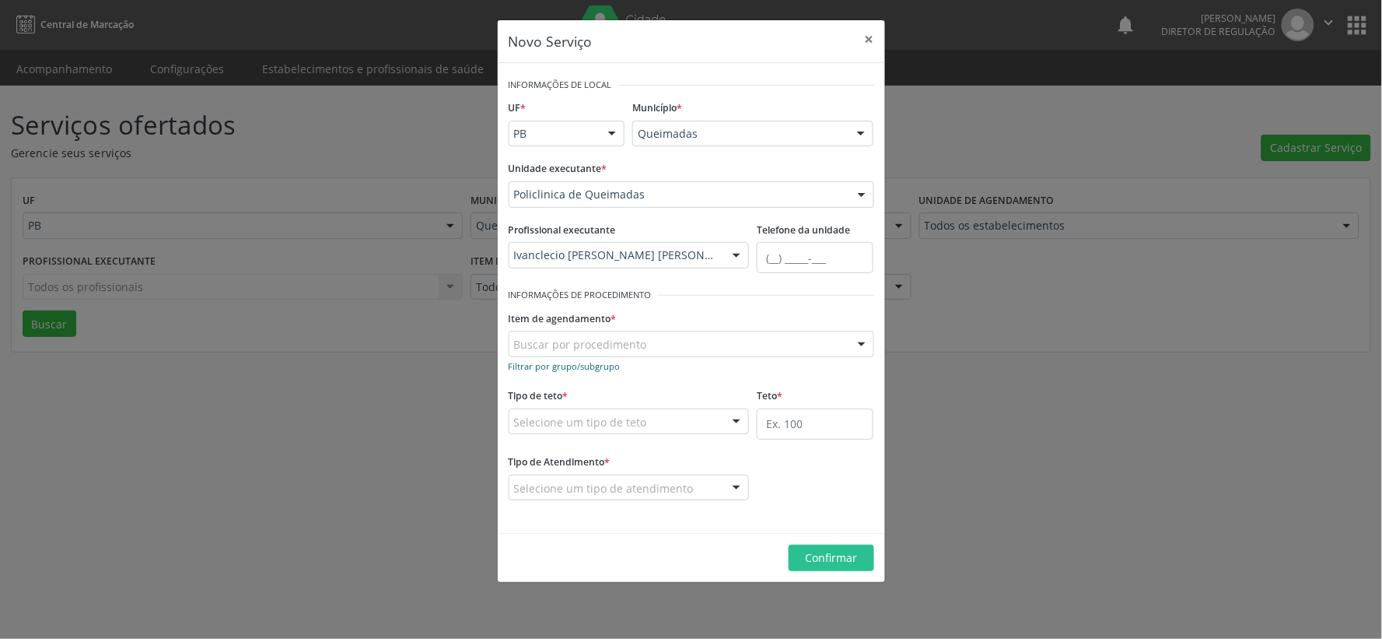
click at [549, 364] on small "Filtrar por grupo/subgrupo" at bounding box center [565, 366] width 112 height 12
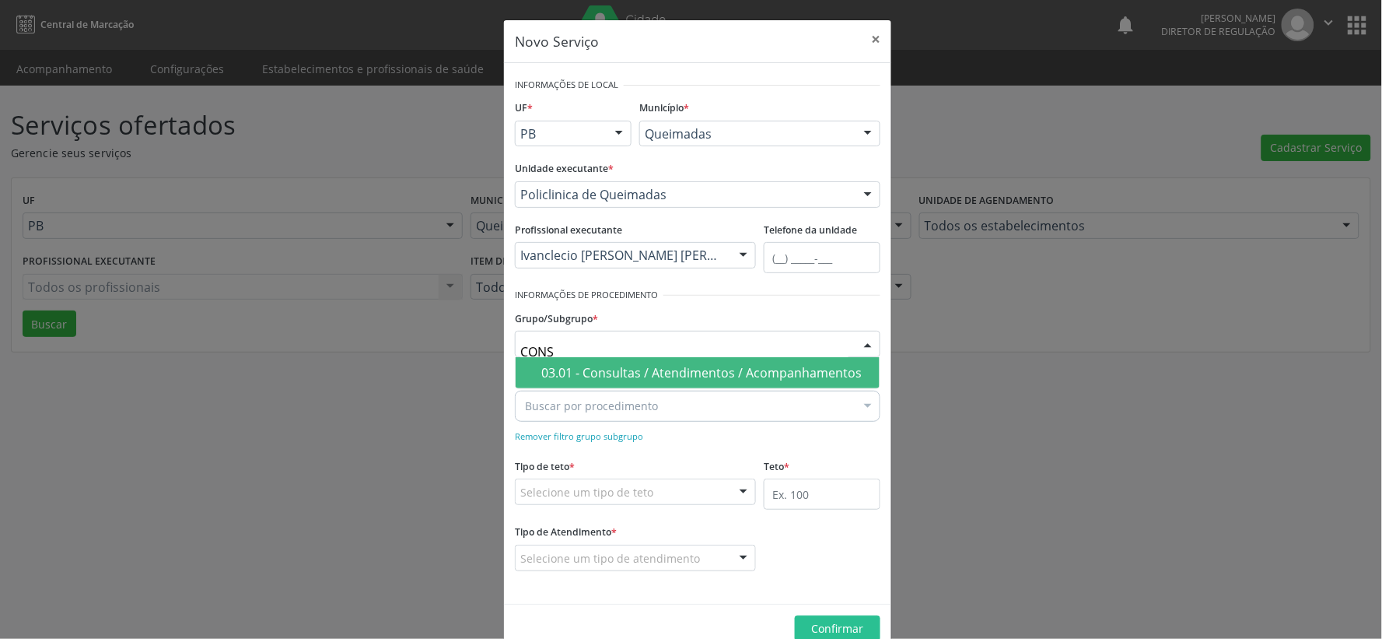
type input "CONSU"
click at [695, 369] on div "03.01 - Consultas / Atendimentos / Acompanhamentos" at bounding box center [705, 372] width 329 height 12
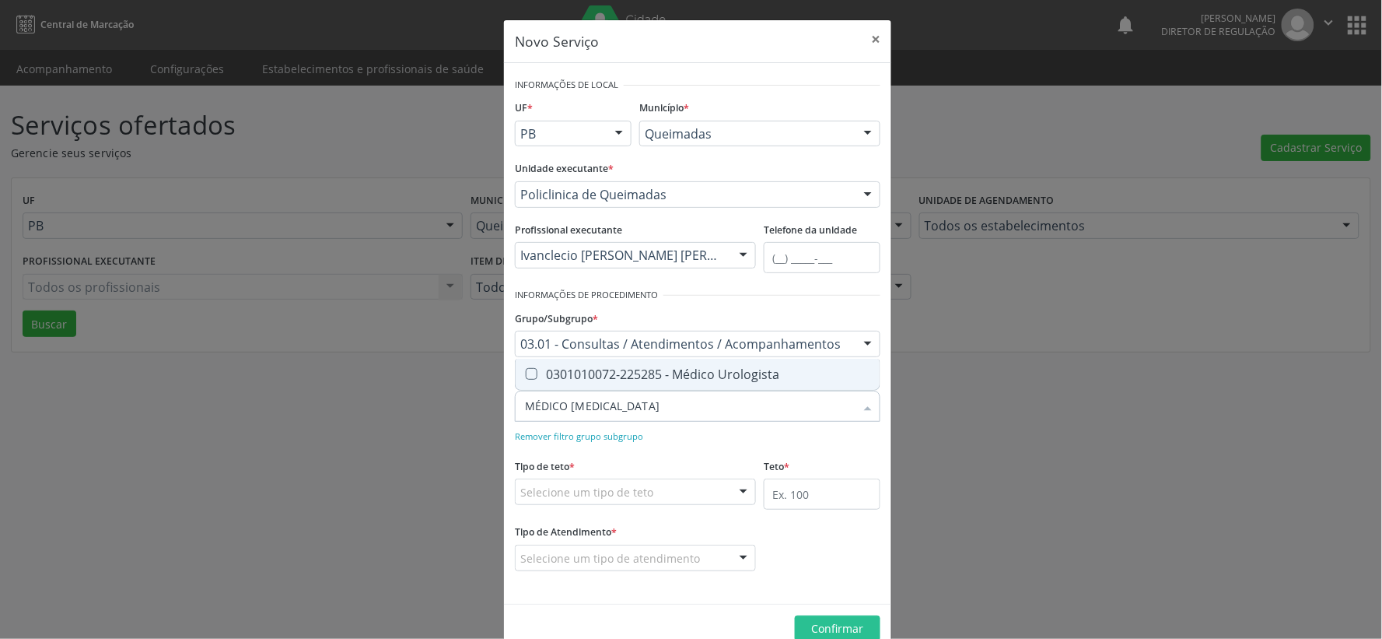
type input "MÉDICO UROLOGISTA"
click at [526, 372] on Urologista at bounding box center [532, 374] width 12 height 12
click at [524, 372] on Urologista "checkbox" at bounding box center [521, 374] width 10 height 10
checkbox Urologista "true"
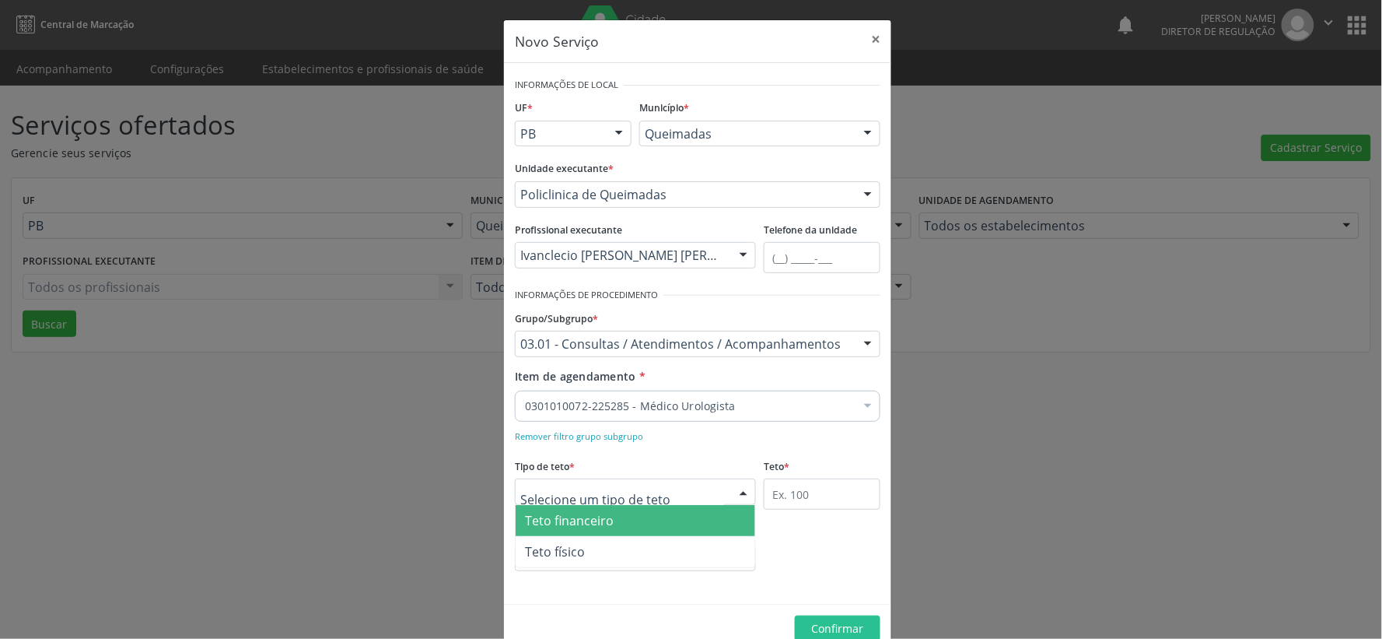
click at [734, 491] on div at bounding box center [743, 492] width 23 height 26
click at [632, 521] on span "Teto financeiro" at bounding box center [636, 520] width 240 height 31
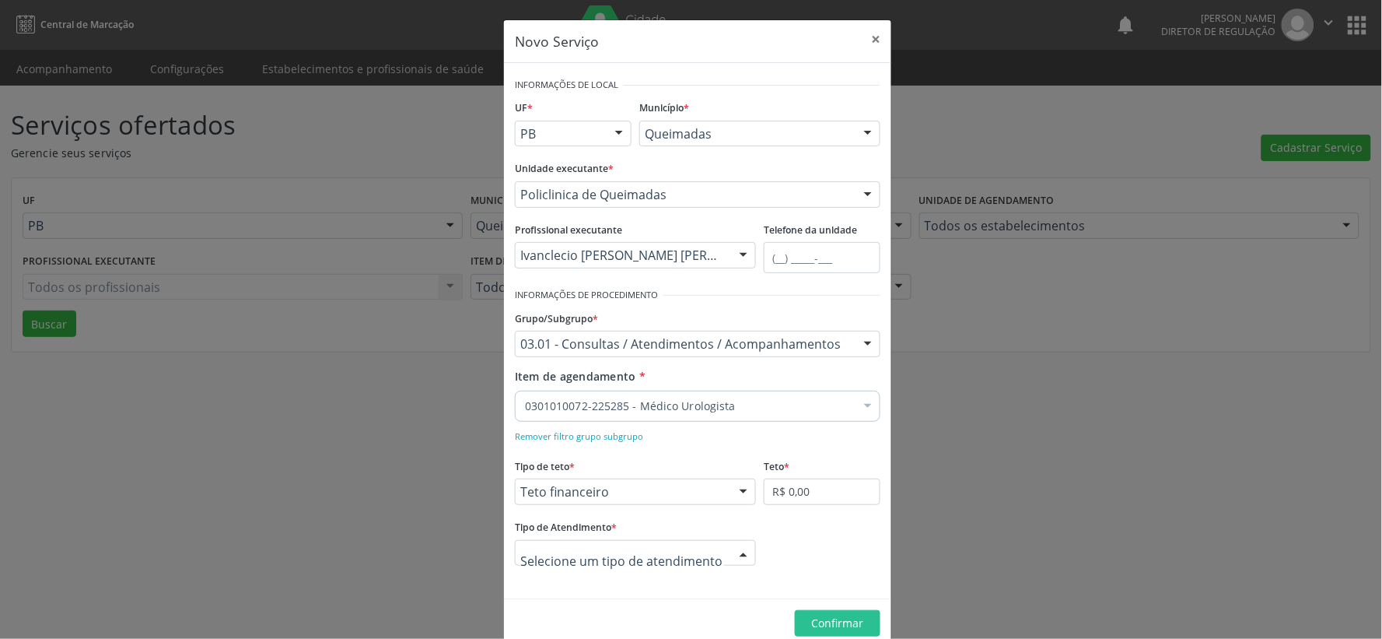
click at [740, 552] on div at bounding box center [743, 554] width 23 height 26
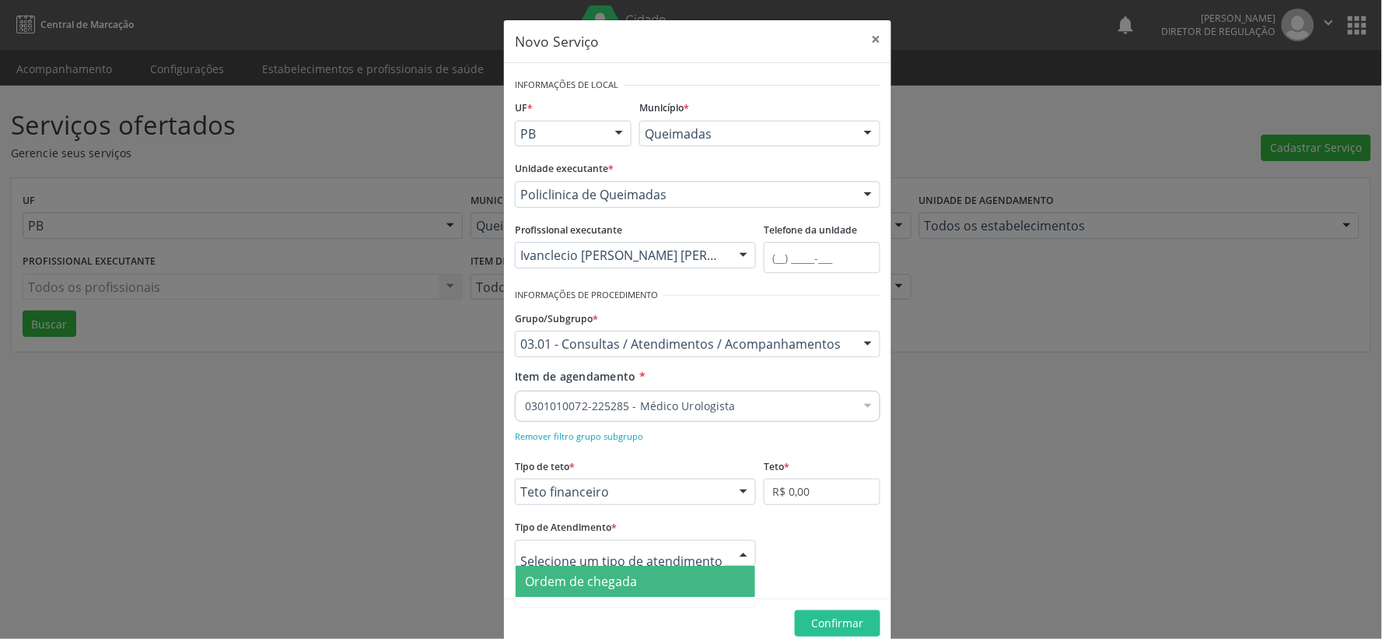
click at [667, 577] on span "Ordem de chegada" at bounding box center [636, 580] width 240 height 31
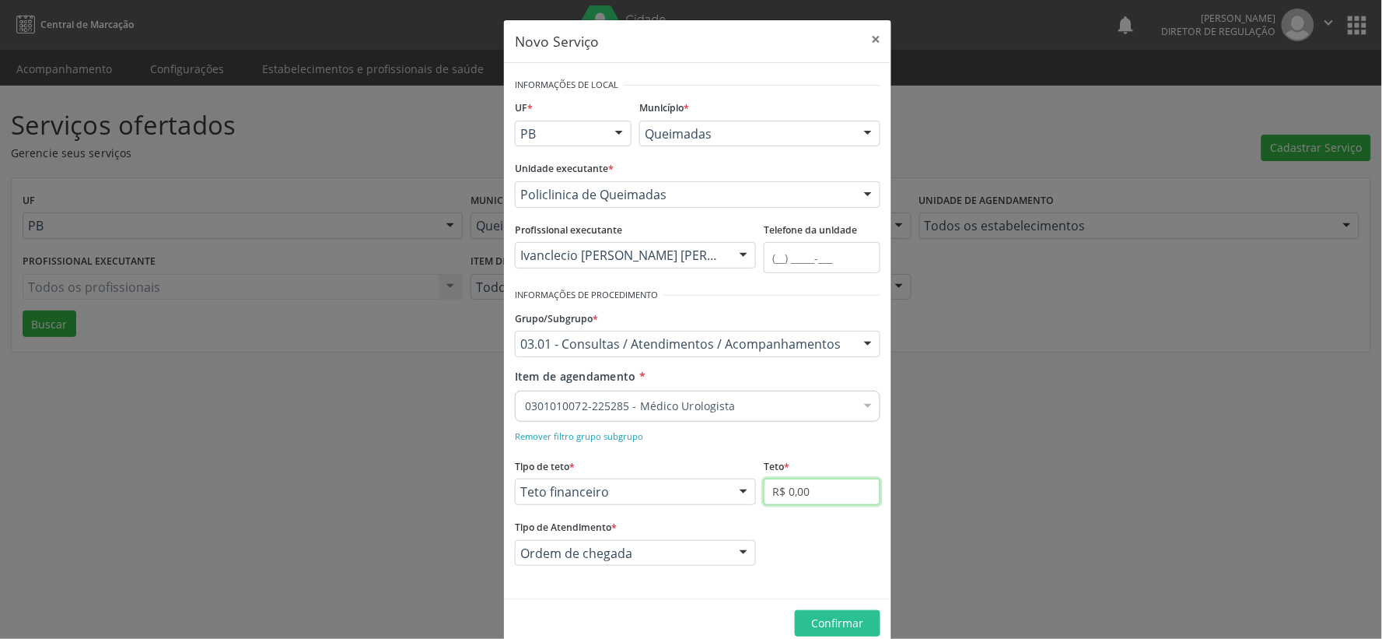
click at [824, 485] on input "R$ 0,00" at bounding box center [822, 491] width 117 height 26
type input "R$ 5.800,00"
click at [845, 623] on span "Confirmar" at bounding box center [838, 622] width 52 height 15
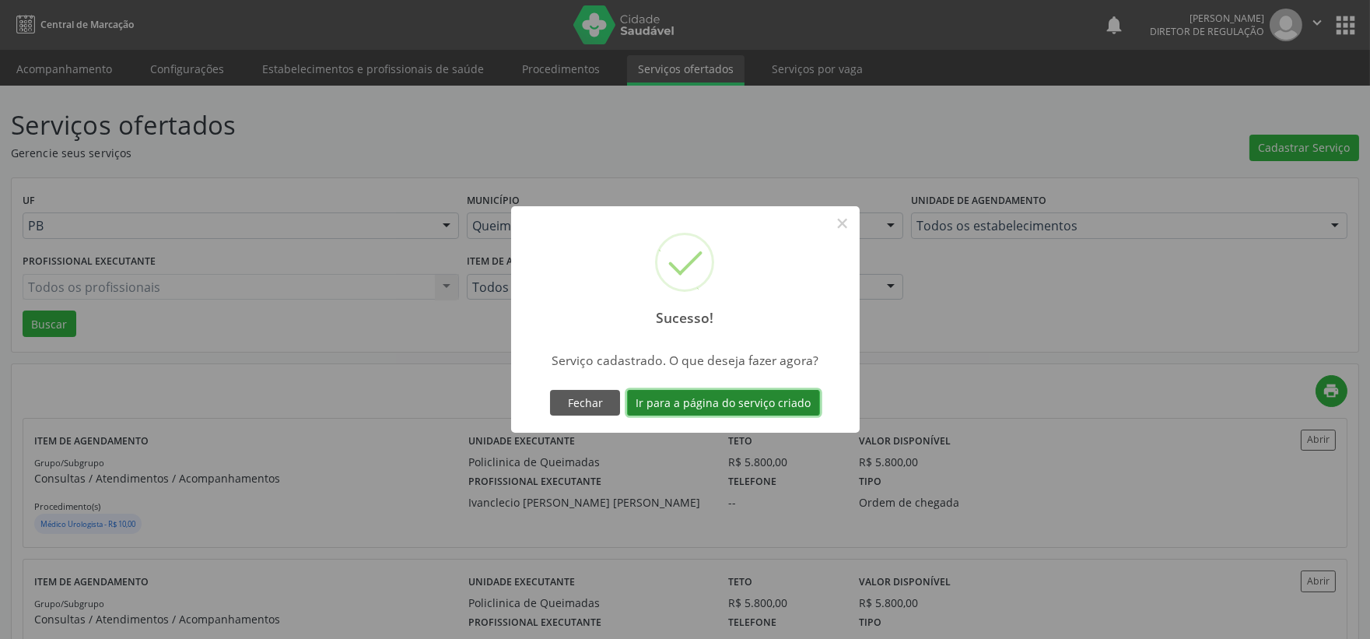
click at [717, 401] on button "Ir para a página do serviço criado" at bounding box center [723, 403] width 193 height 26
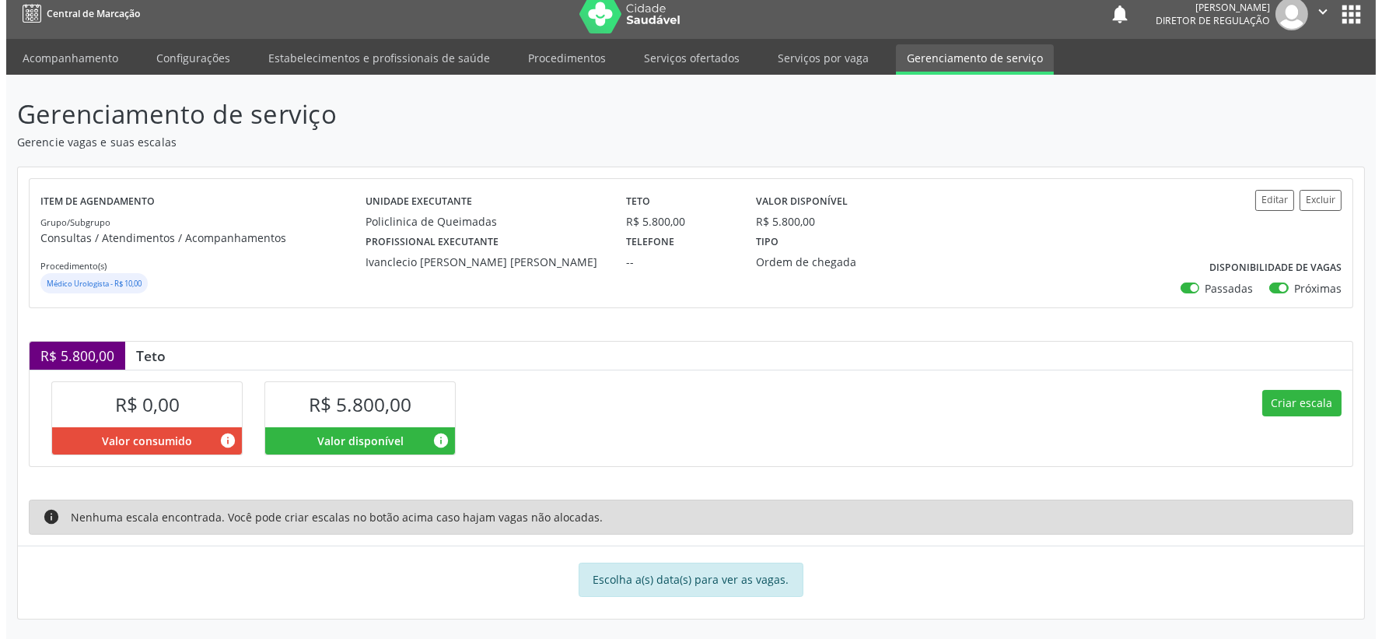
scroll to position [14, 0]
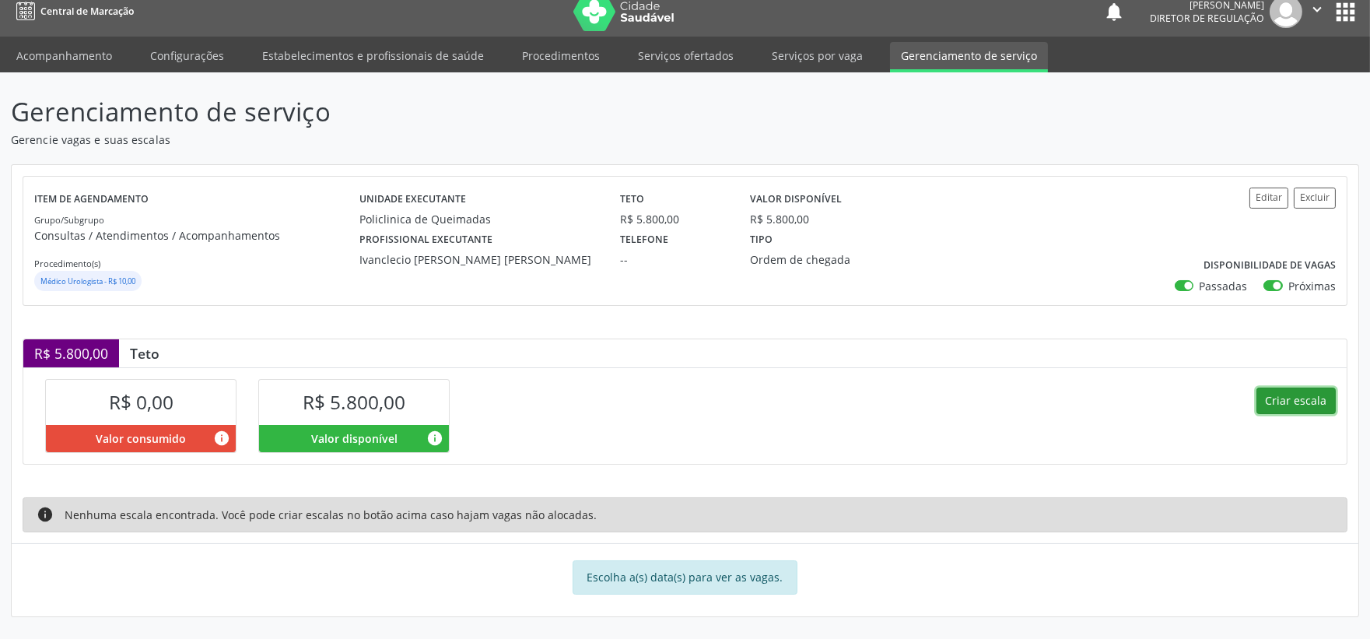
click at [1292, 401] on button "Criar escala" at bounding box center [1295, 400] width 79 height 26
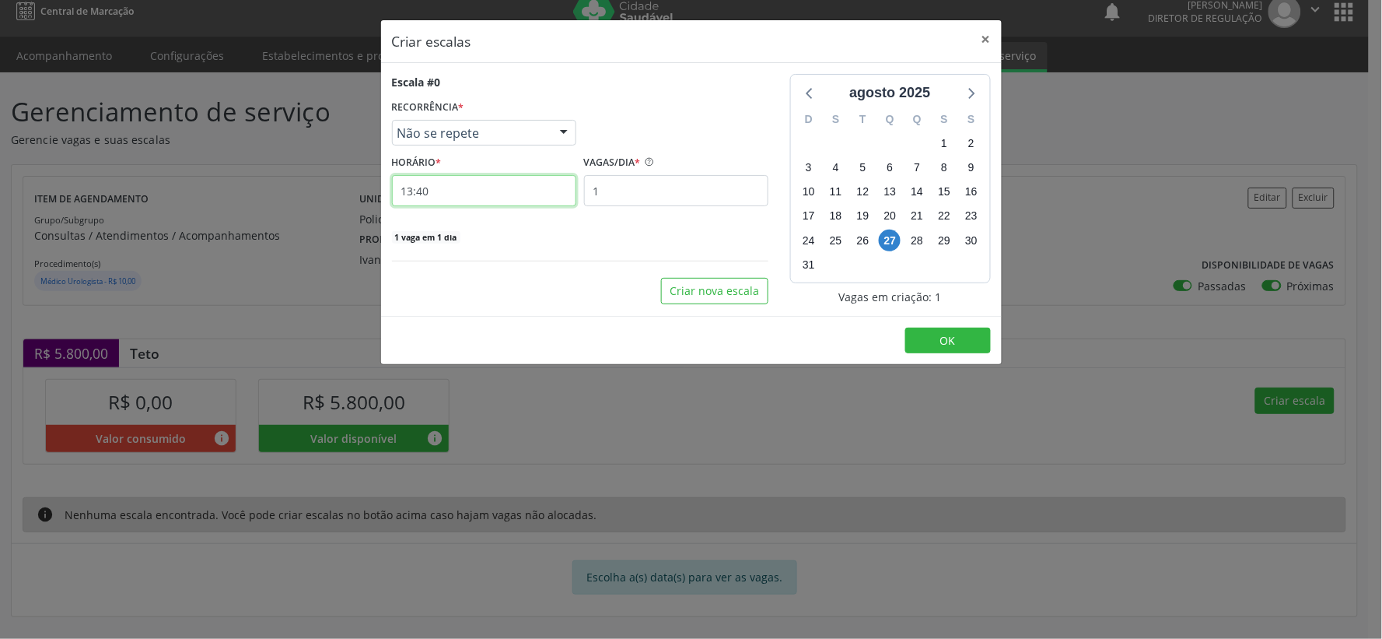
click at [480, 188] on input "13:40" at bounding box center [484, 190] width 184 height 31
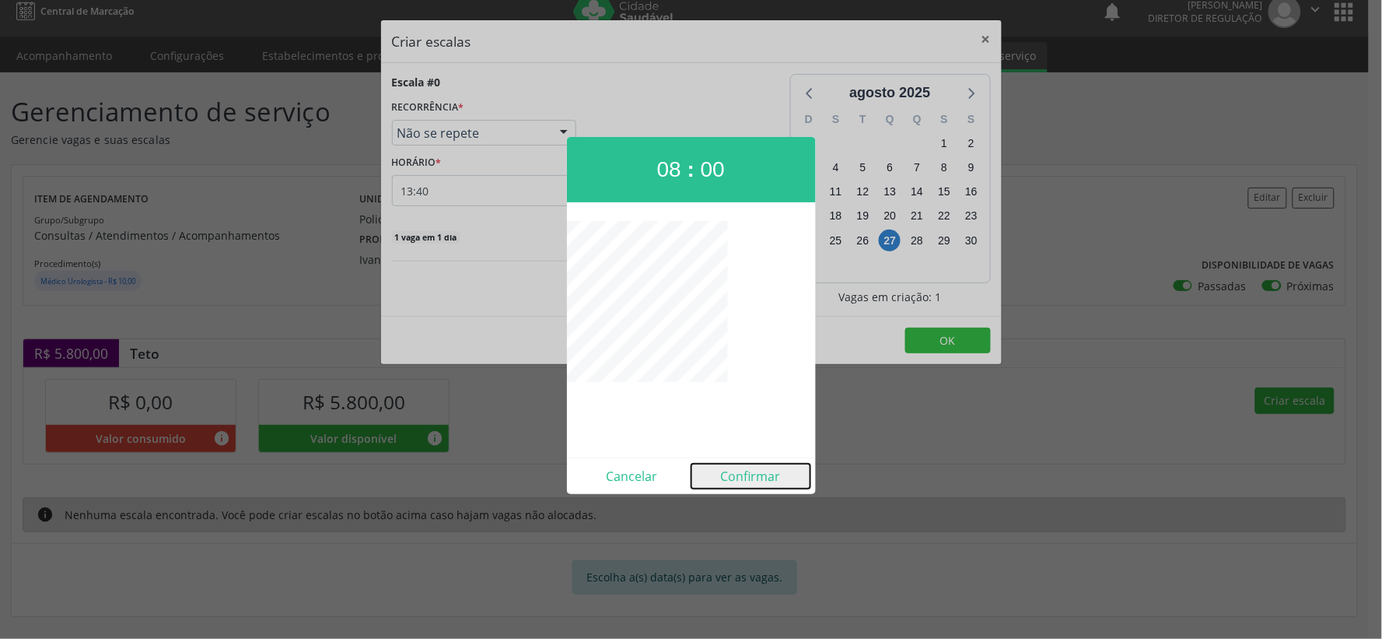
click at [743, 477] on button "Confirmar" at bounding box center [750, 476] width 119 height 25
type input "08:00"
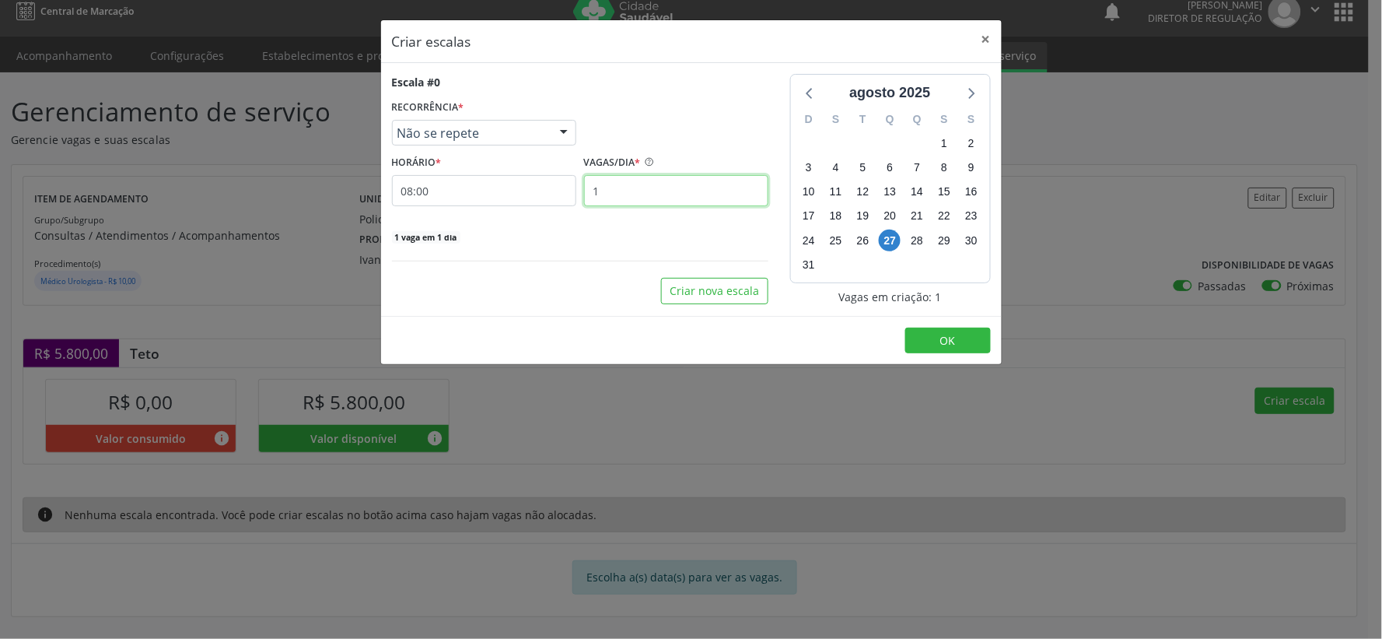
click at [656, 192] on input "1" at bounding box center [676, 190] width 184 height 31
type input "13"
click at [975, 92] on icon at bounding box center [971, 92] width 20 height 20
click at [947, 168] on span "12" at bounding box center [944, 168] width 22 height 22
click at [936, 338] on button "OK" at bounding box center [948, 340] width 86 height 26
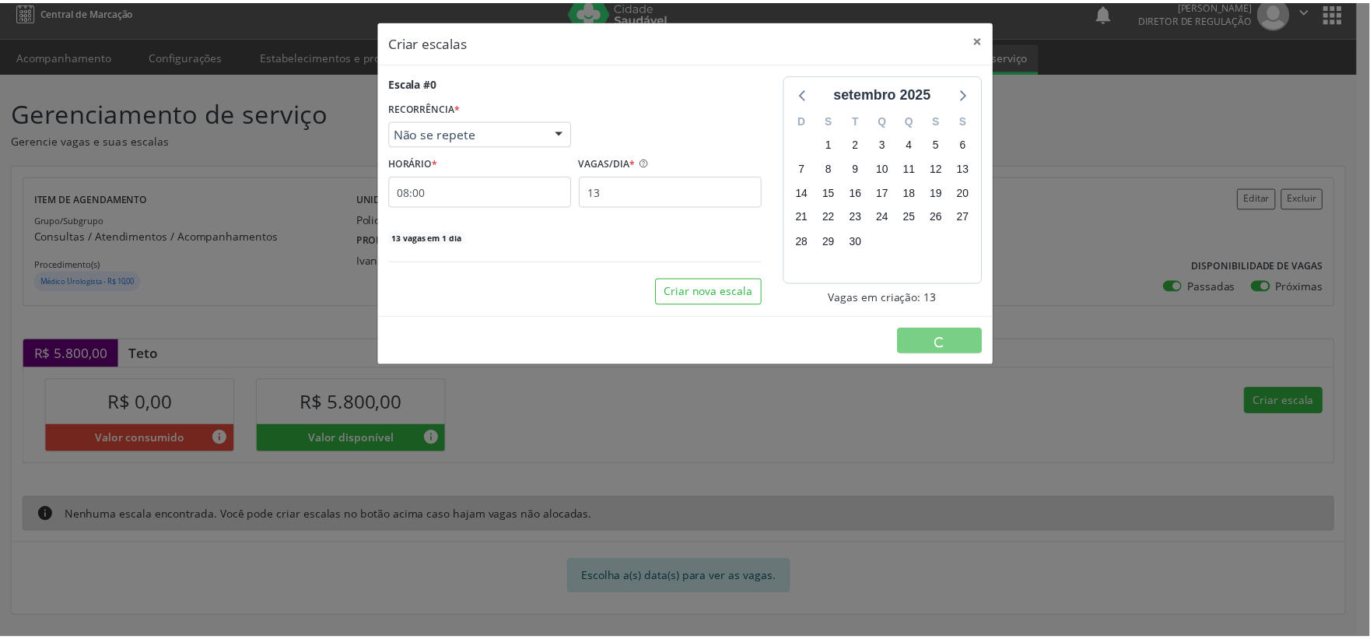
scroll to position [0, 0]
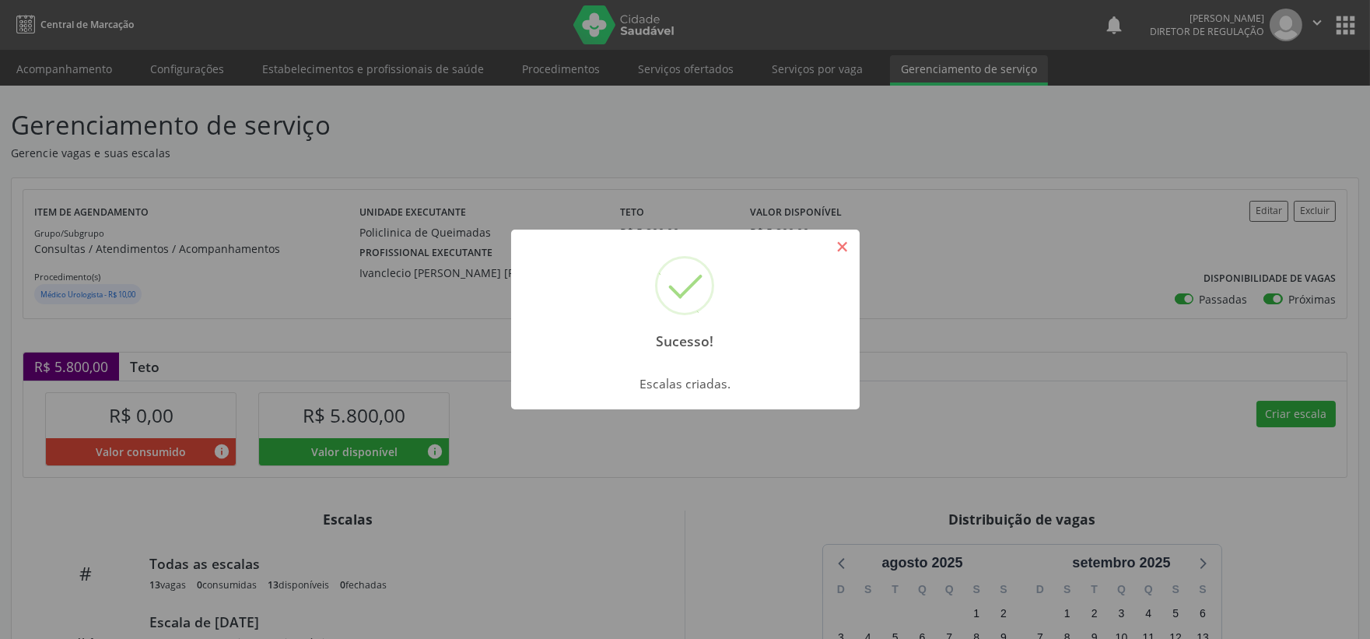
click at [842, 243] on button "×" at bounding box center [842, 246] width 26 height 26
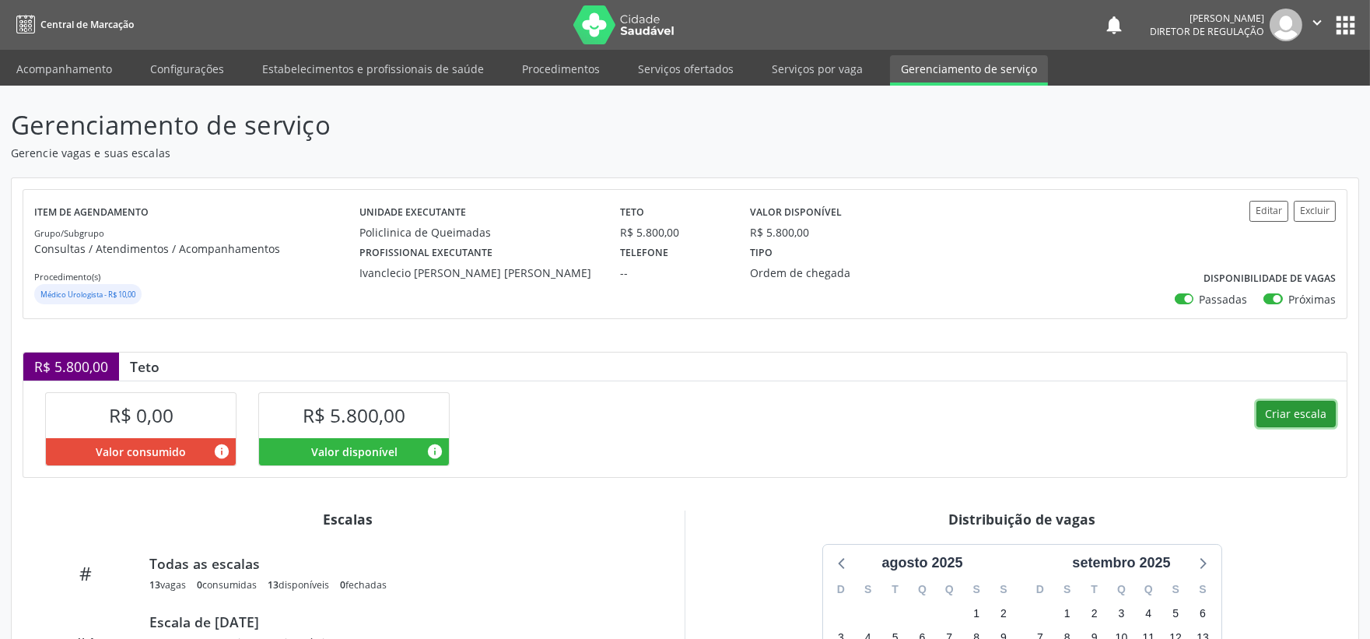
click at [1301, 412] on button "Criar escala" at bounding box center [1295, 414] width 79 height 26
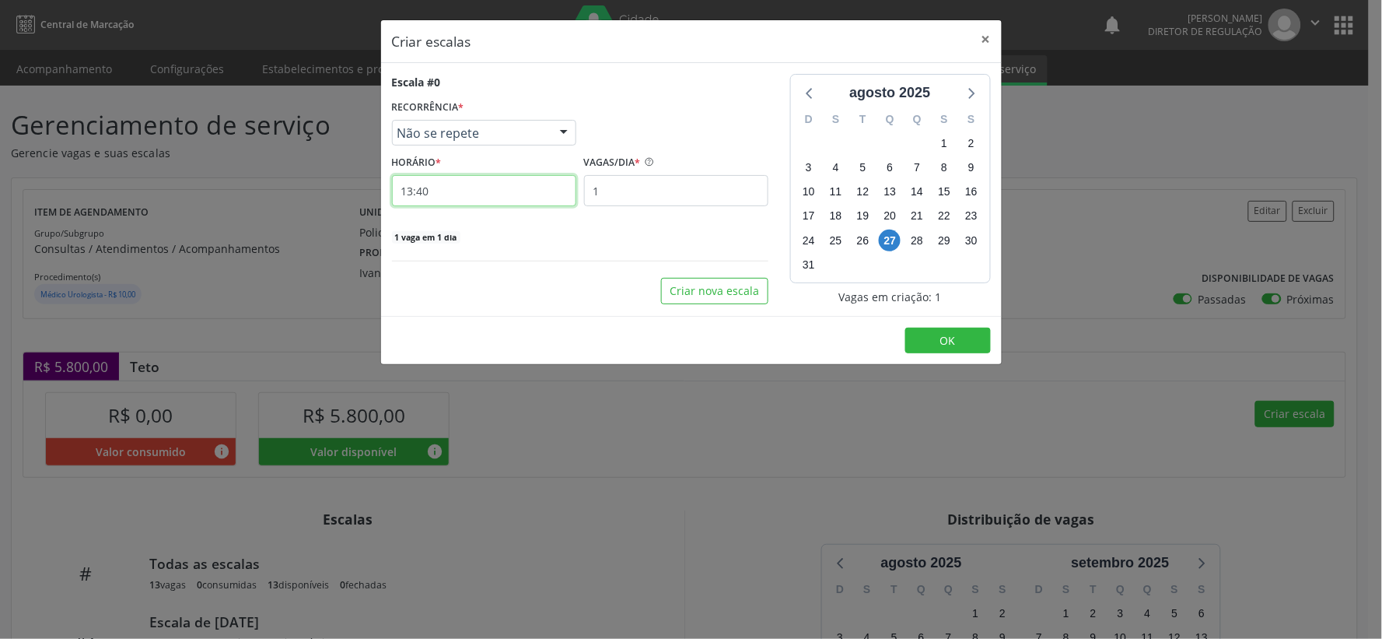
click at [478, 187] on input "13:40" at bounding box center [484, 190] width 184 height 31
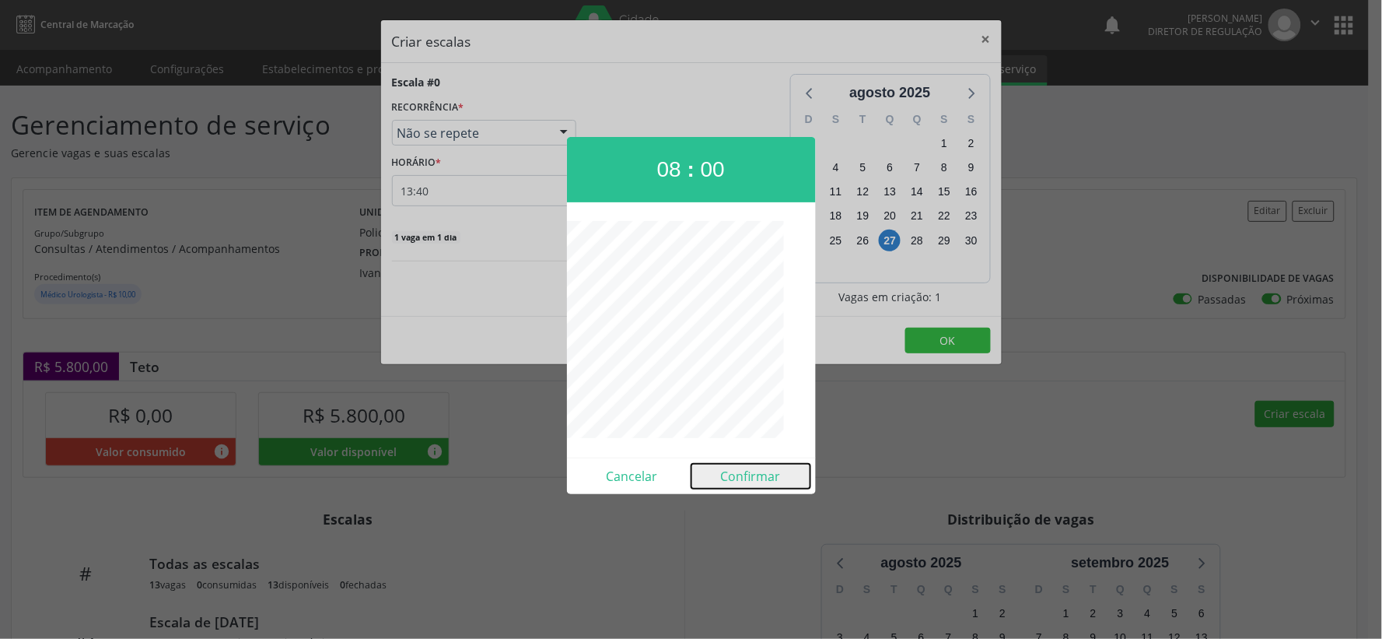
click at [765, 469] on button "Confirmar" at bounding box center [750, 476] width 119 height 25
type input "08:00"
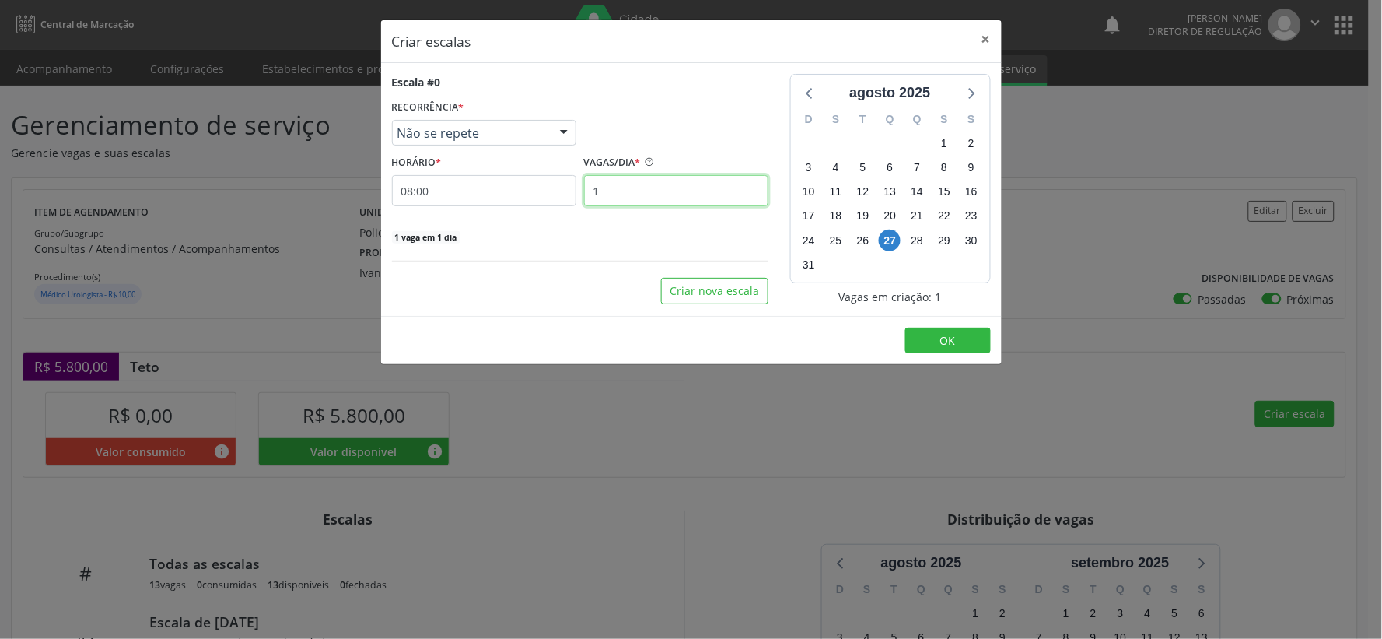
click at [643, 184] on input "1" at bounding box center [676, 190] width 184 height 31
type input "35"
click at [978, 92] on icon at bounding box center [971, 92] width 20 height 20
click at [946, 215] on span "26" at bounding box center [944, 216] width 22 height 22
click at [955, 338] on button "OK" at bounding box center [948, 340] width 86 height 26
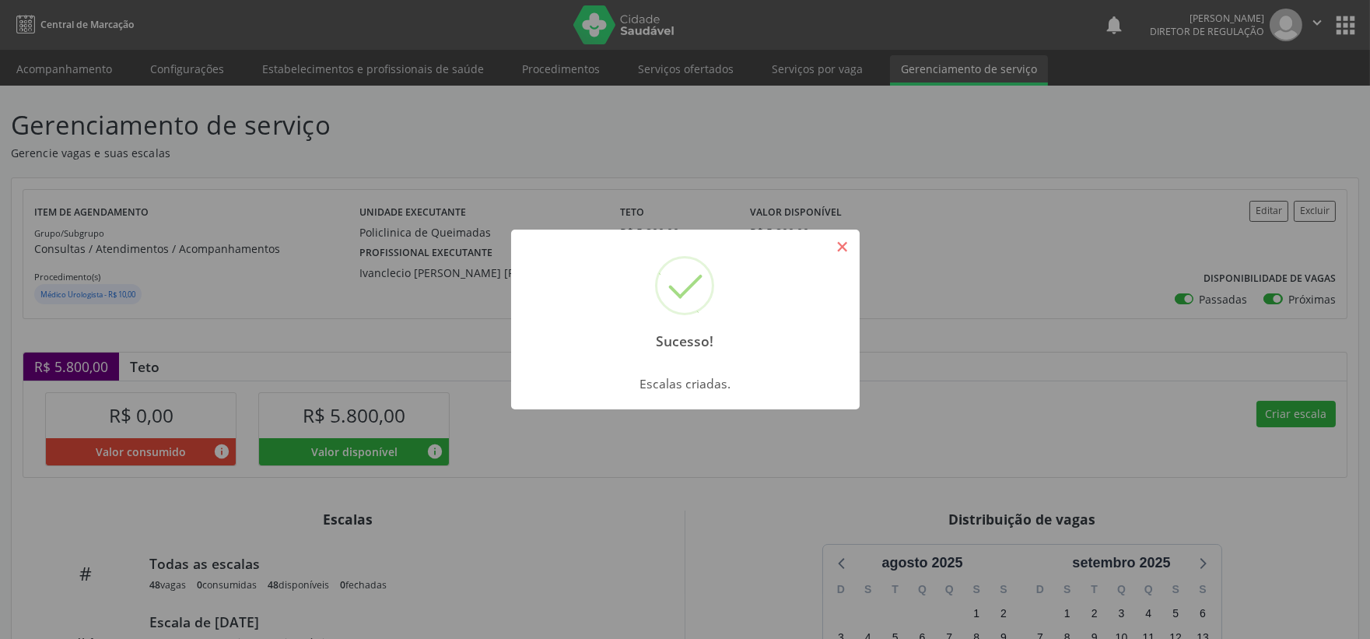
click at [853, 250] on button "×" at bounding box center [842, 246] width 26 height 26
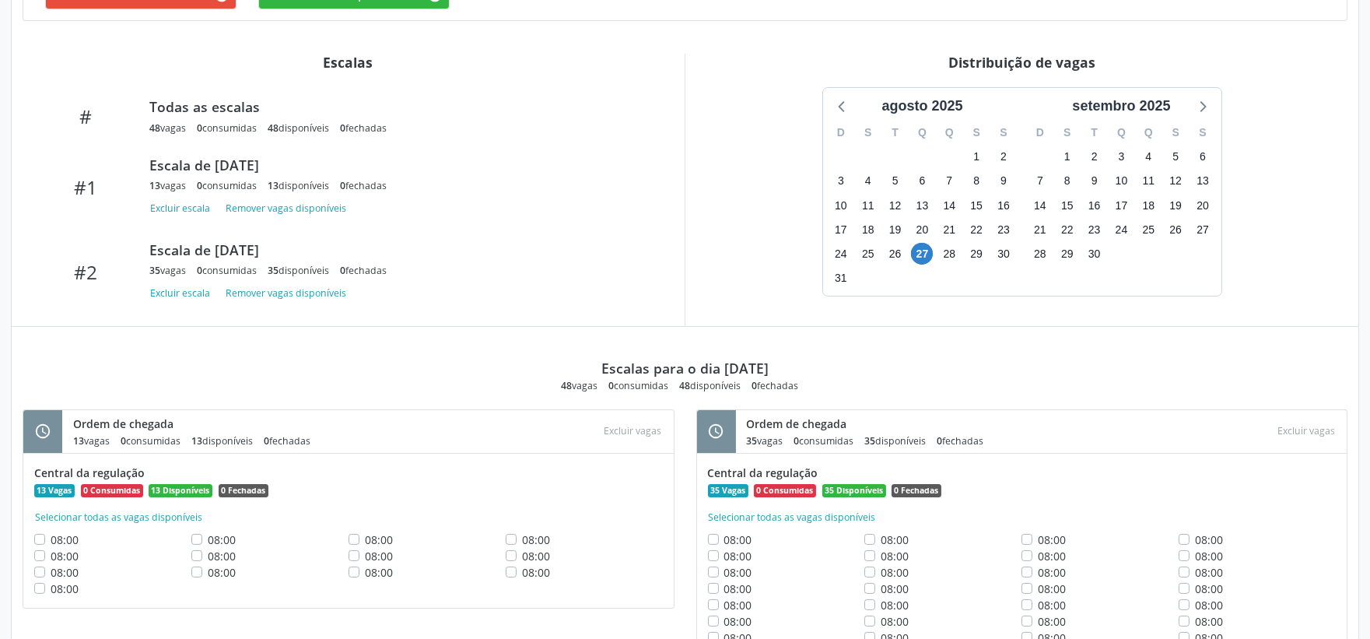
scroll to position [212, 0]
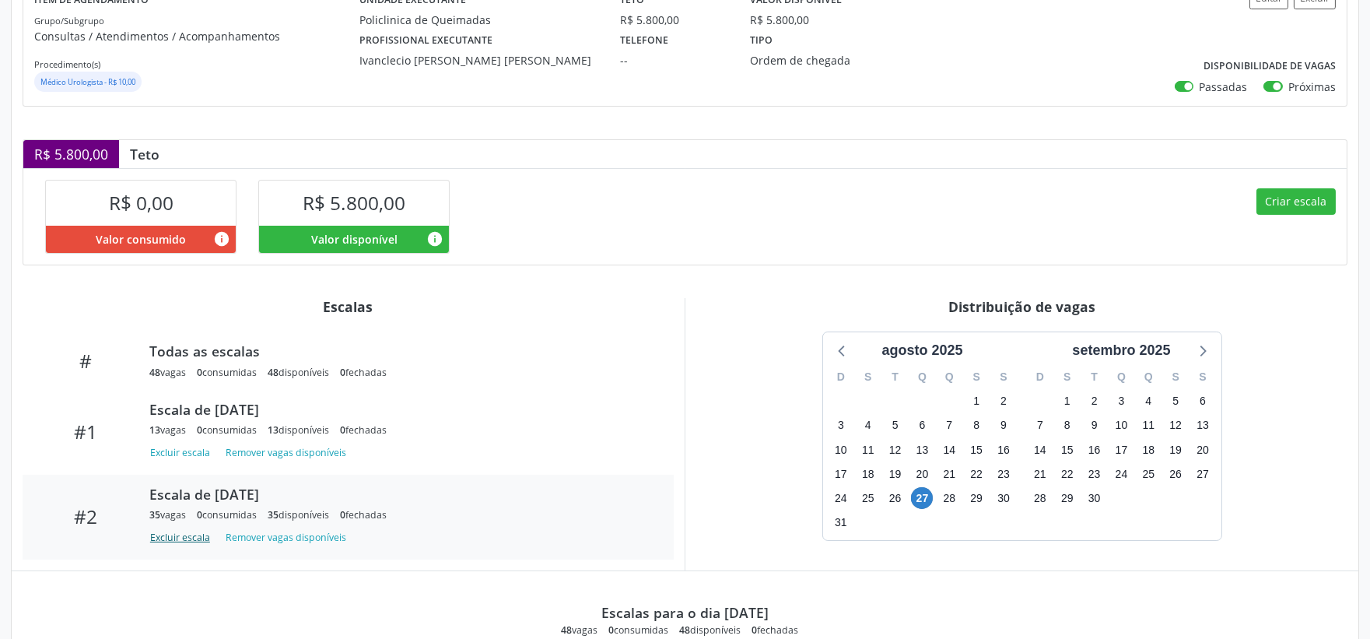
click at [166, 539] on button "Excluir escala" at bounding box center [182, 537] width 67 height 21
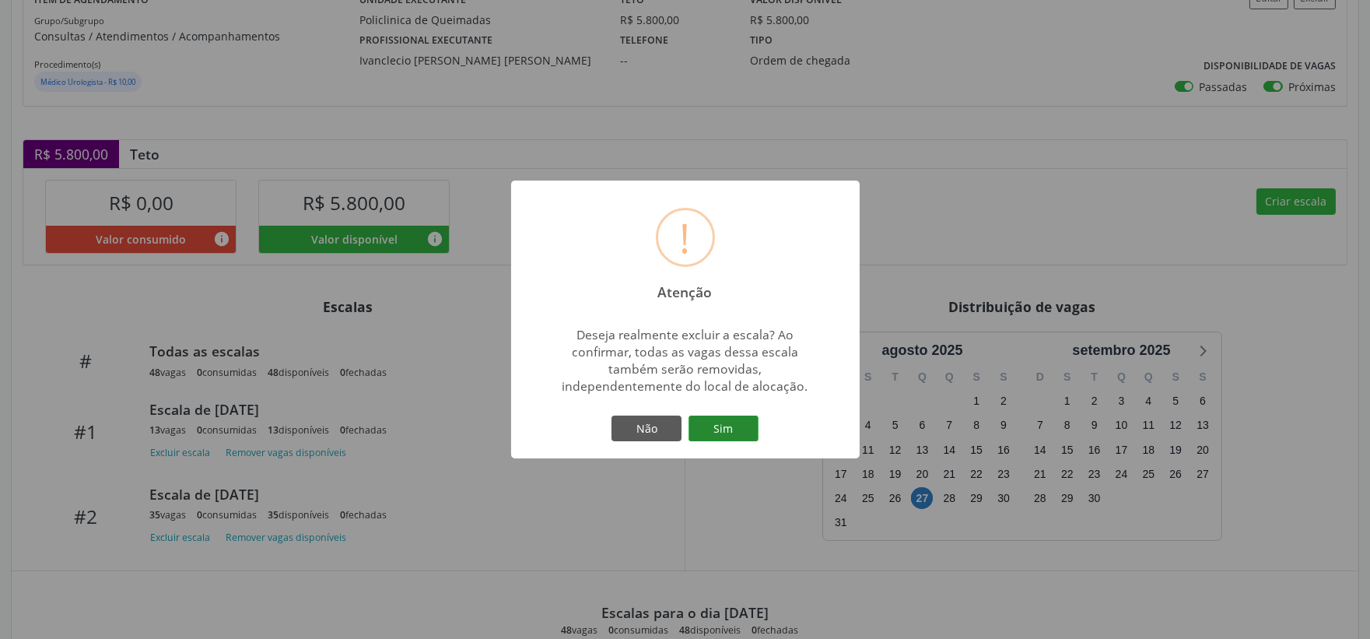
click at [733, 422] on button "Sim" at bounding box center [723, 428] width 70 height 26
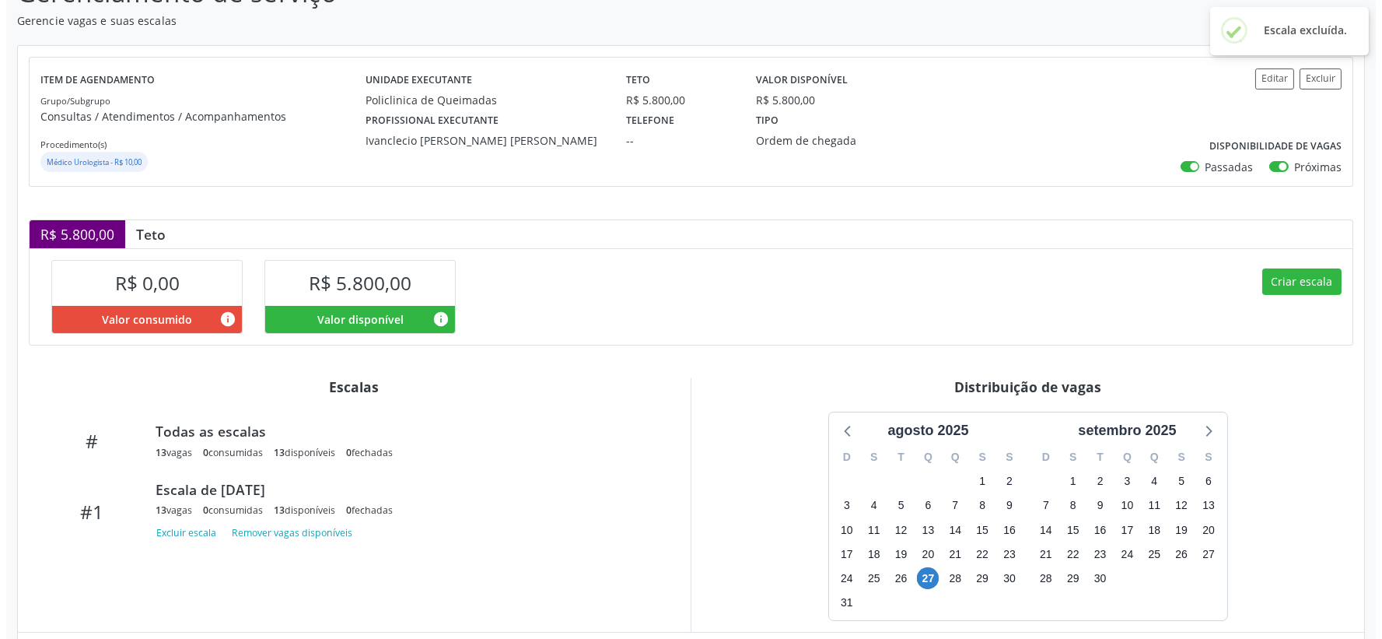
scroll to position [259, 0]
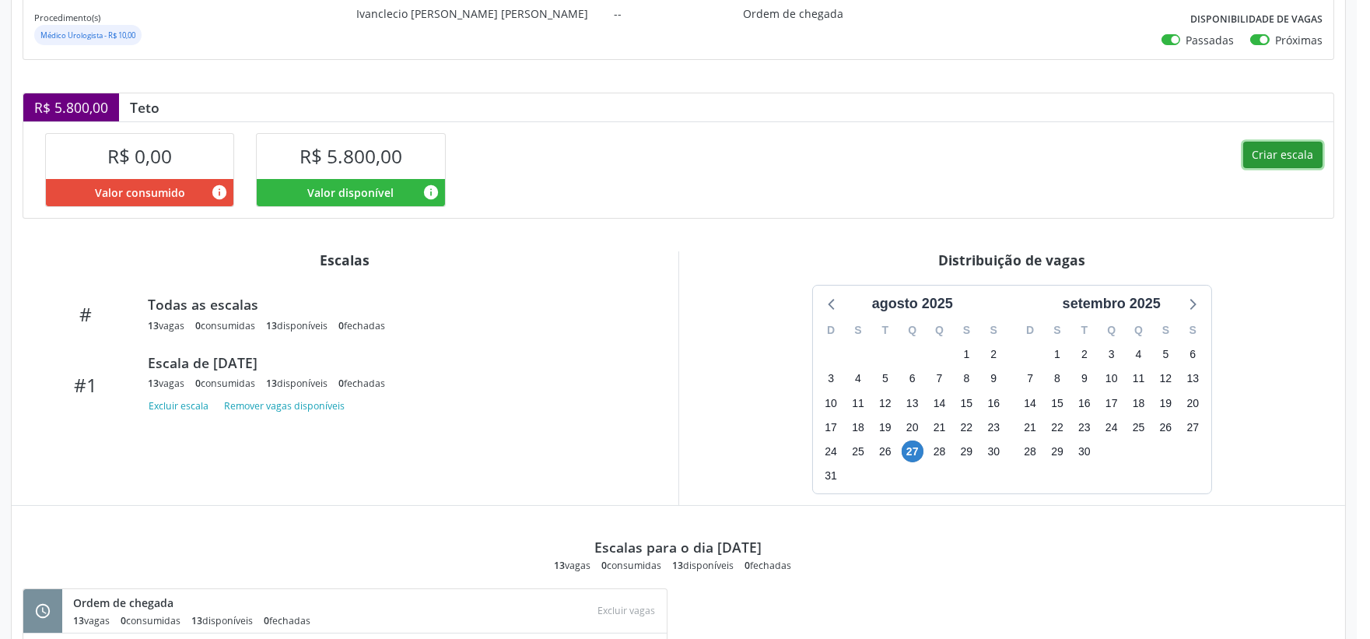
click at [1282, 156] on button "Criar escala" at bounding box center [1282, 155] width 79 height 26
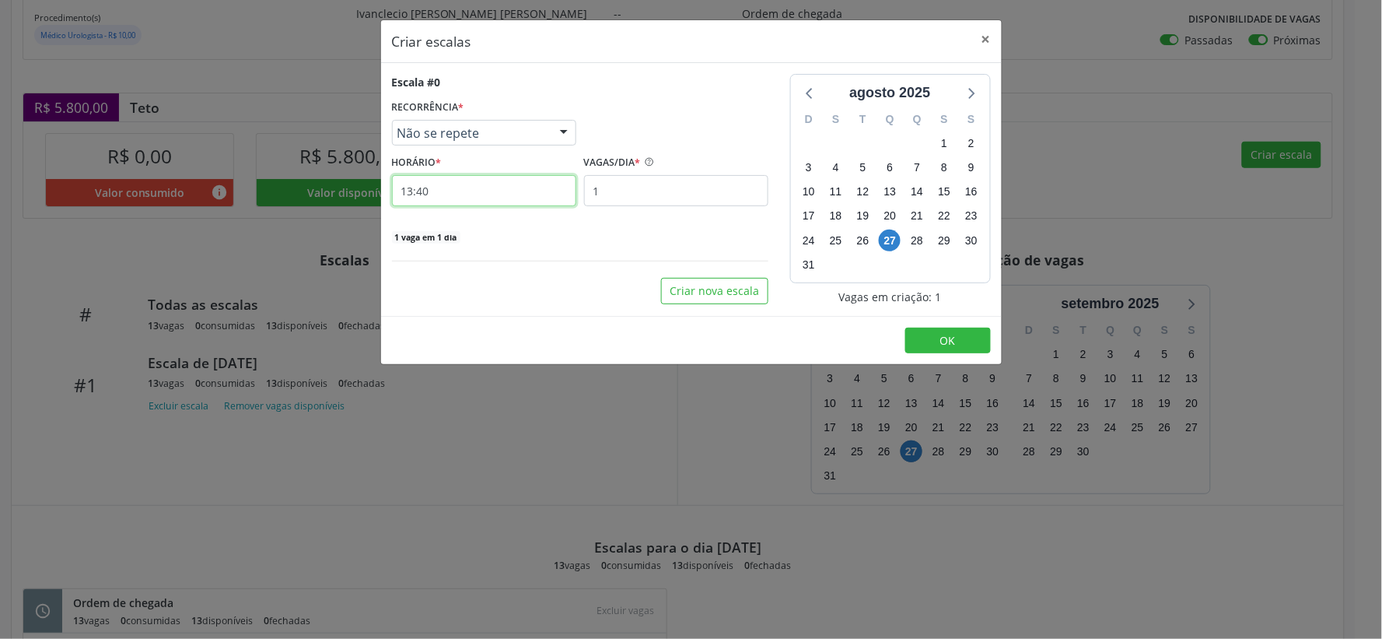
click at [487, 184] on input "13:40" at bounding box center [484, 190] width 184 height 31
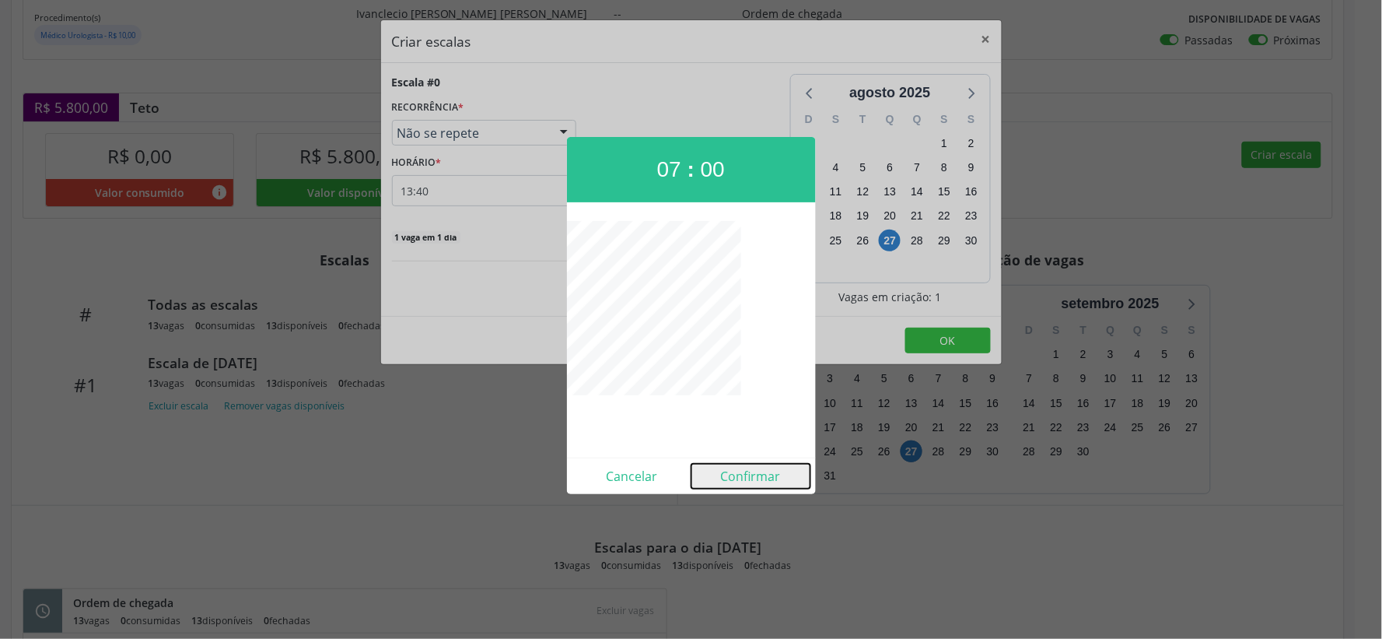
click at [759, 478] on button "Confirmar" at bounding box center [750, 476] width 119 height 25
type input "07:00"
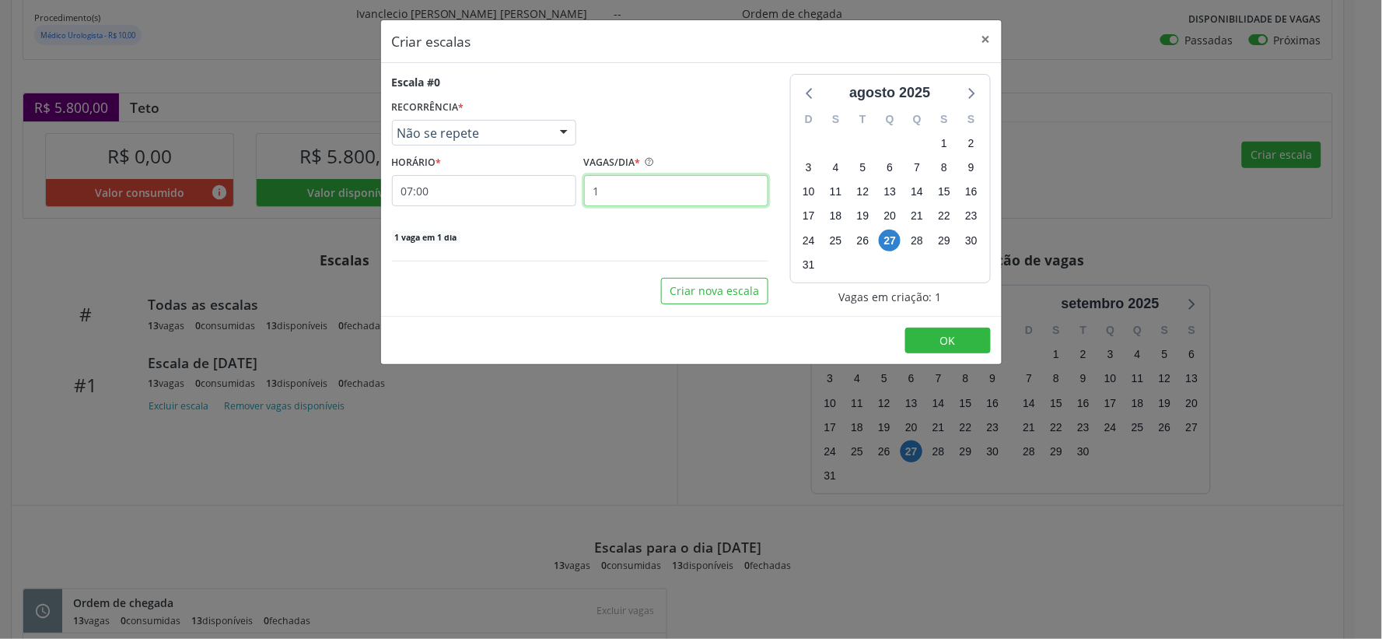
click at [664, 193] on input "1" at bounding box center [676, 190] width 184 height 31
type input "35"
click at [978, 92] on icon at bounding box center [971, 92] width 20 height 20
click at [943, 216] on span "26" at bounding box center [944, 216] width 22 height 22
click at [962, 344] on button "OK" at bounding box center [948, 340] width 86 height 26
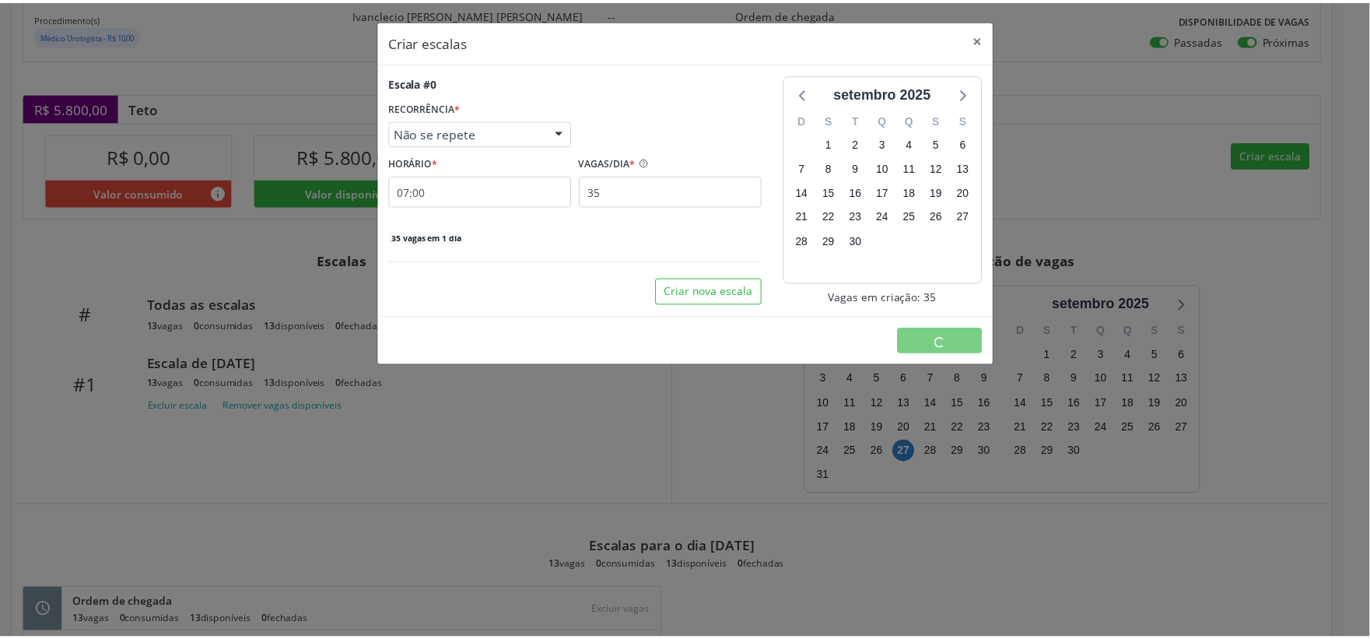
scroll to position [0, 0]
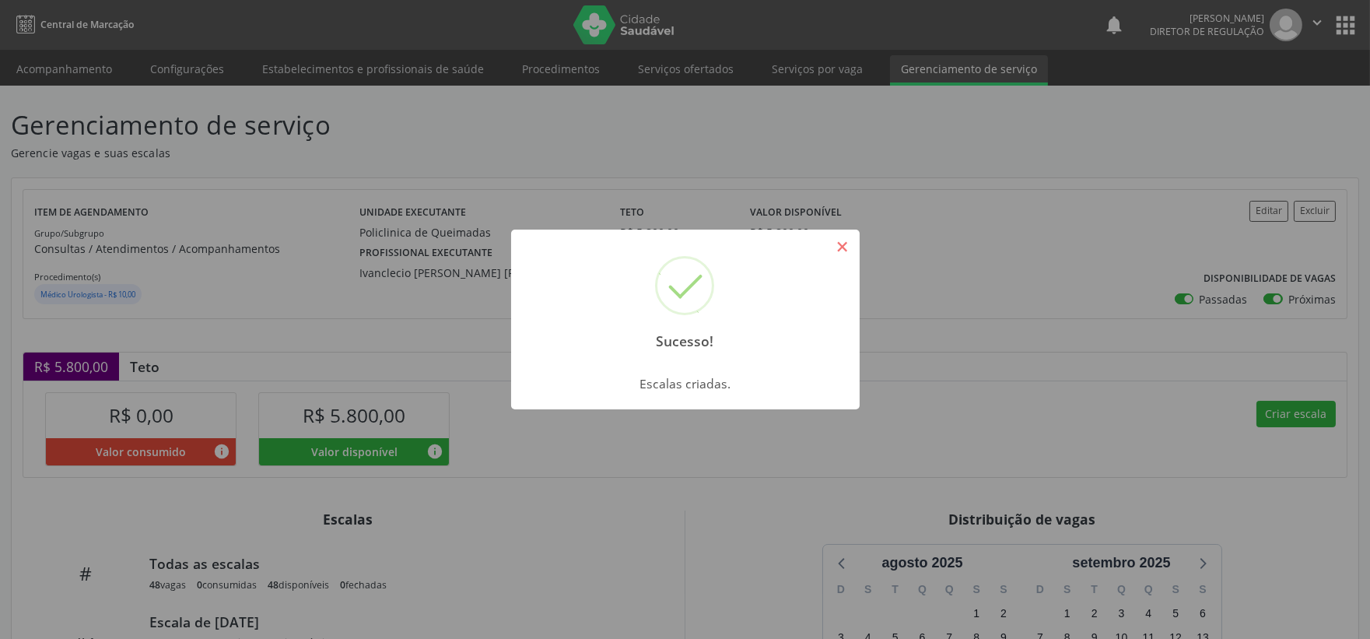
click at [850, 246] on button "×" at bounding box center [842, 246] width 26 height 26
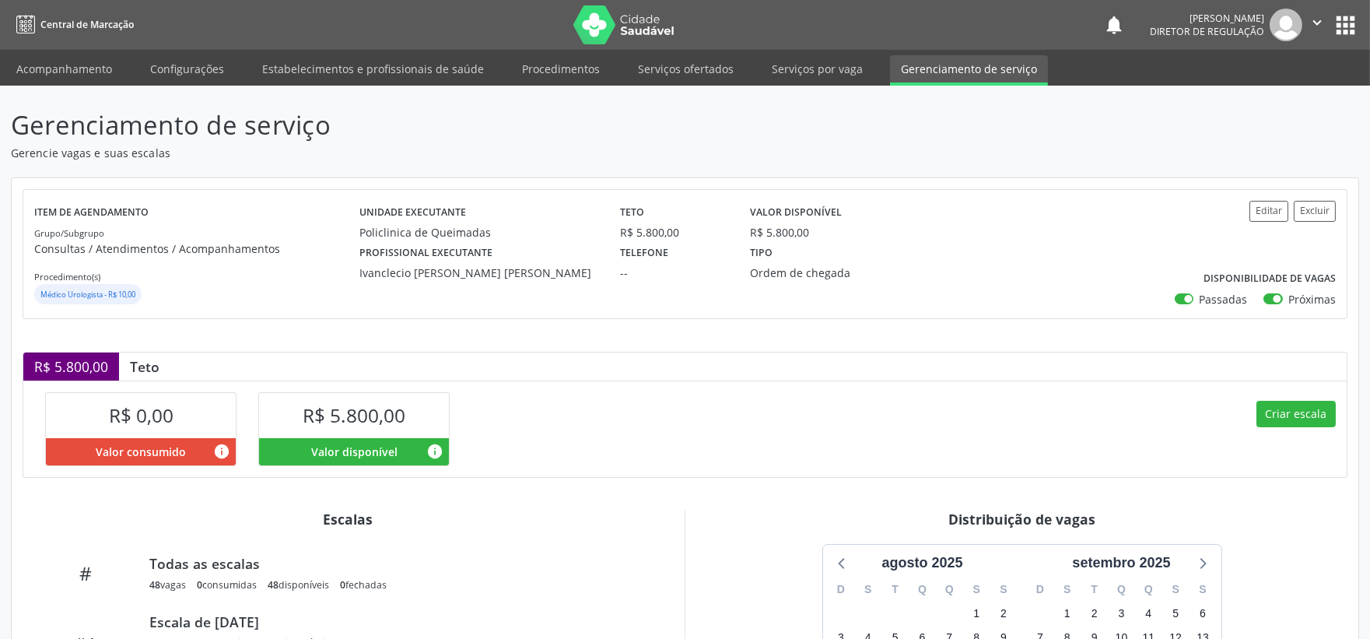
scroll to position [432, 0]
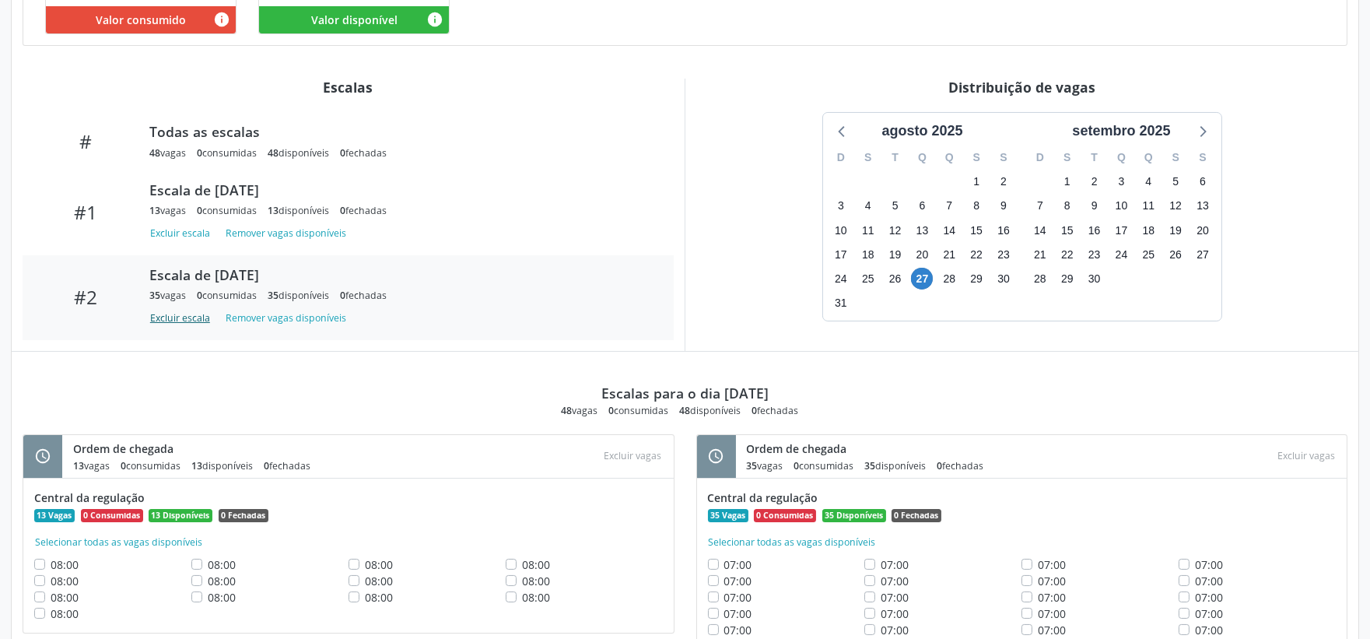
click at [182, 320] on button "Excluir escala" at bounding box center [182, 317] width 67 height 21
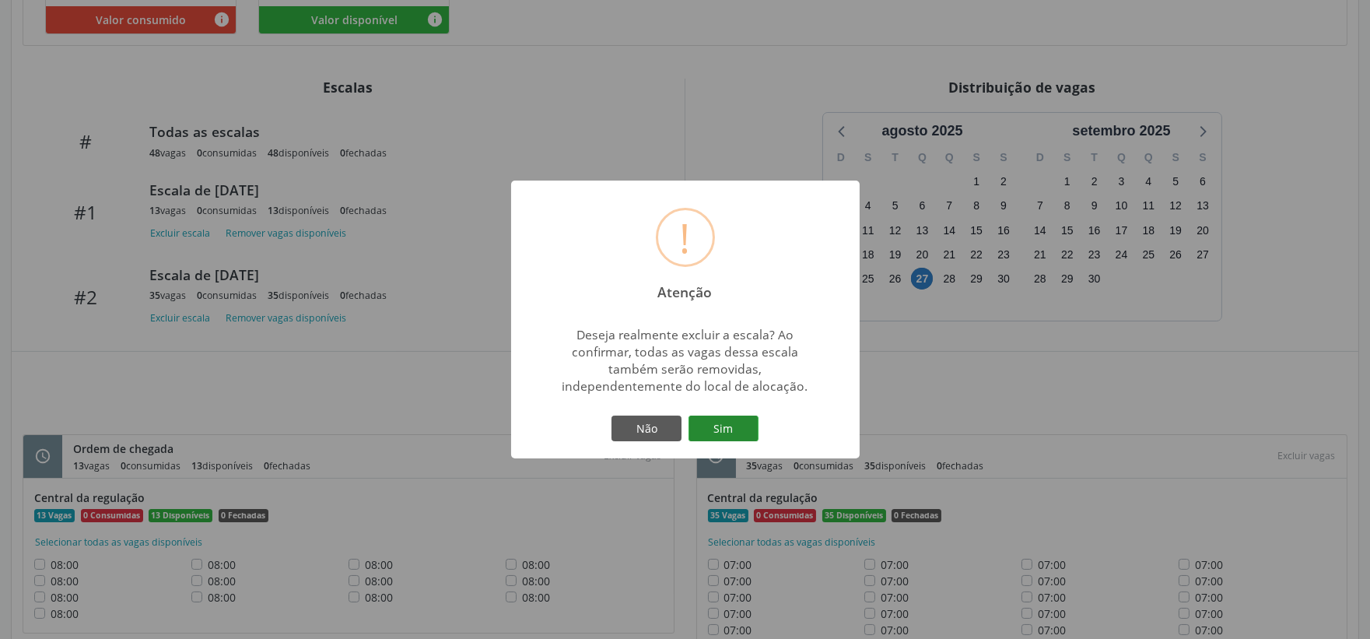
click at [728, 434] on button "Sim" at bounding box center [723, 428] width 70 height 26
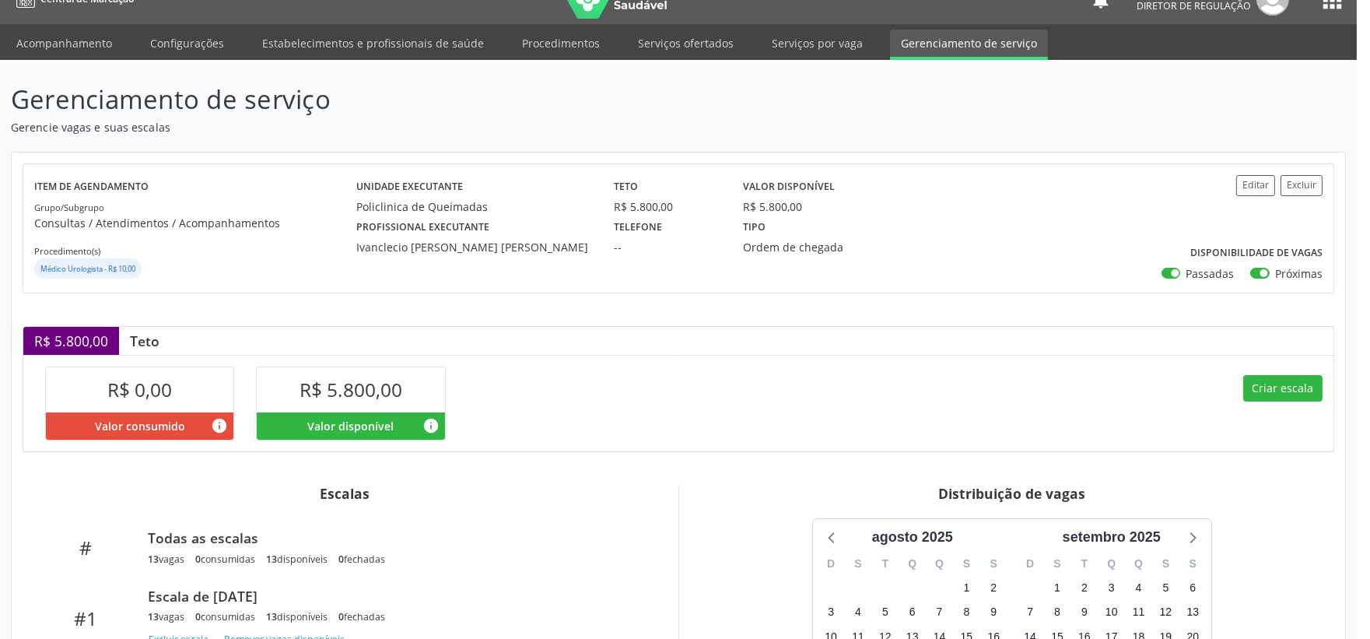
scroll to position [0, 0]
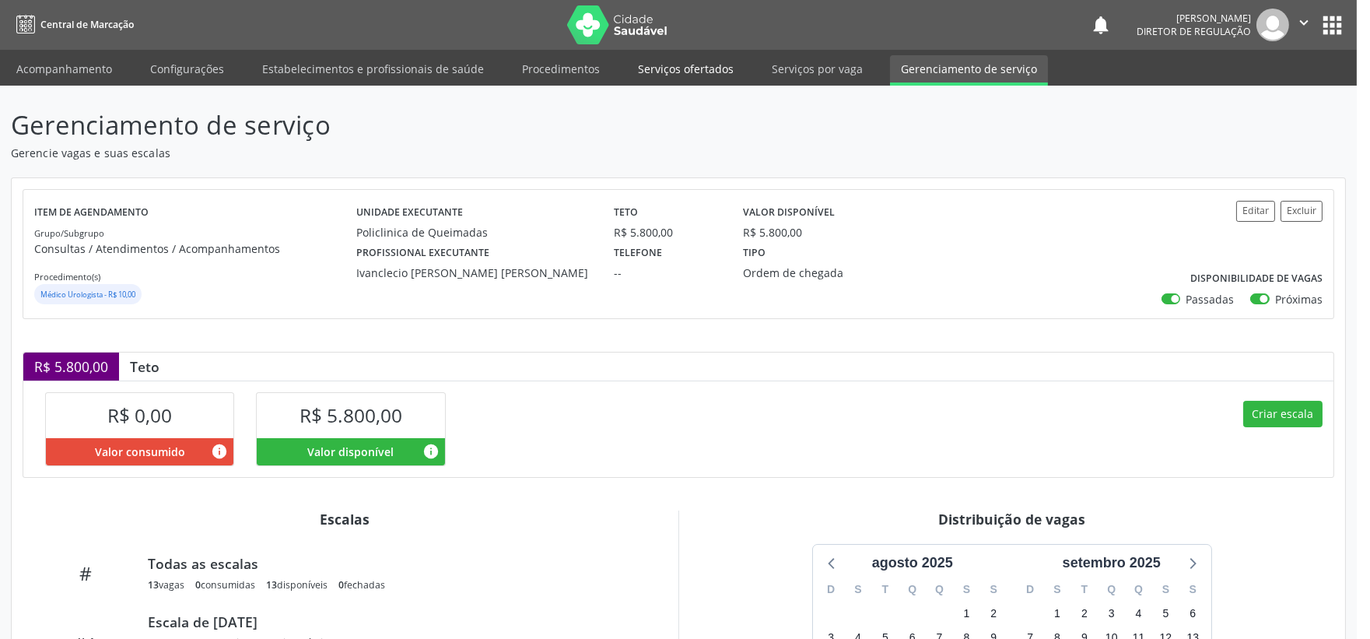
click at [704, 68] on link "Serviços ofertados" at bounding box center [685, 68] width 117 height 27
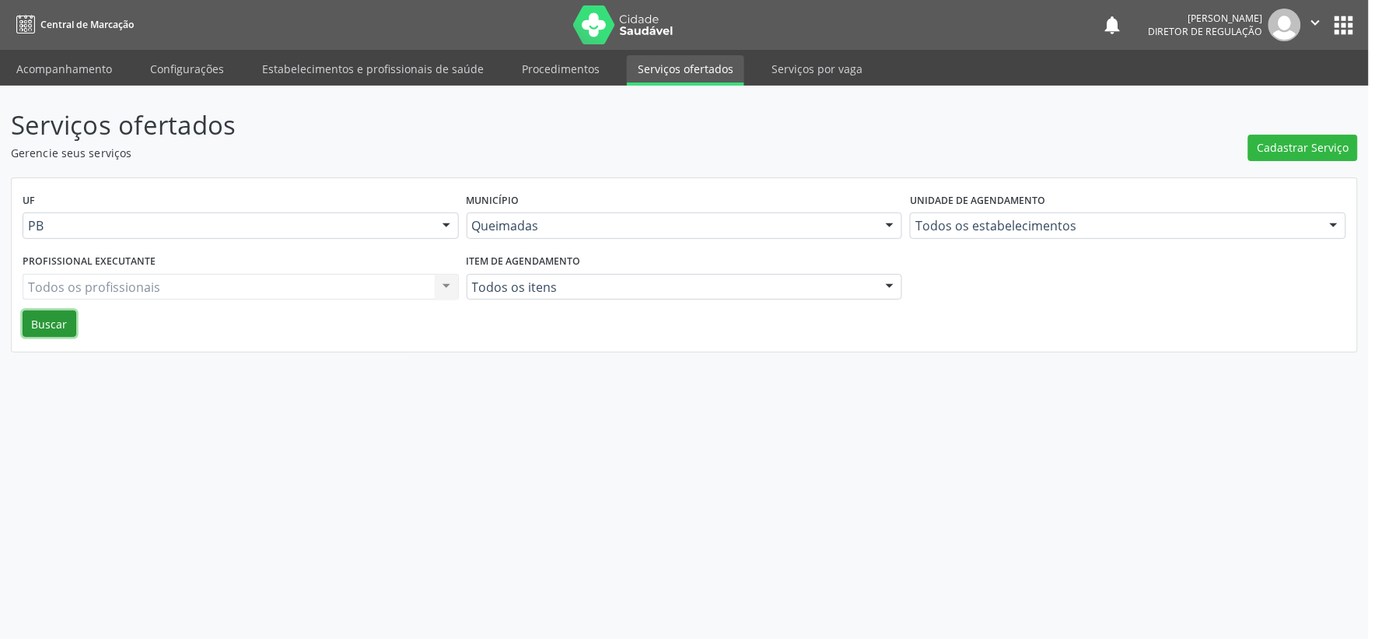
click at [50, 320] on button "Buscar" at bounding box center [50, 323] width 54 height 26
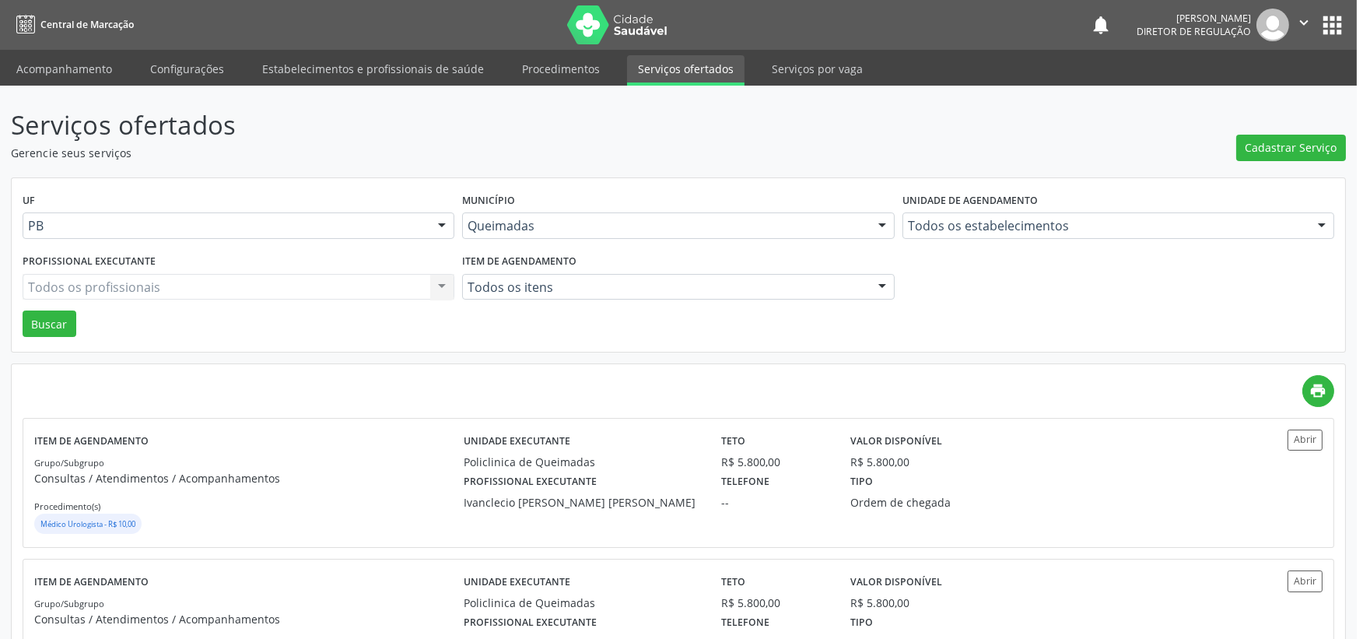
scroll to position [432, 0]
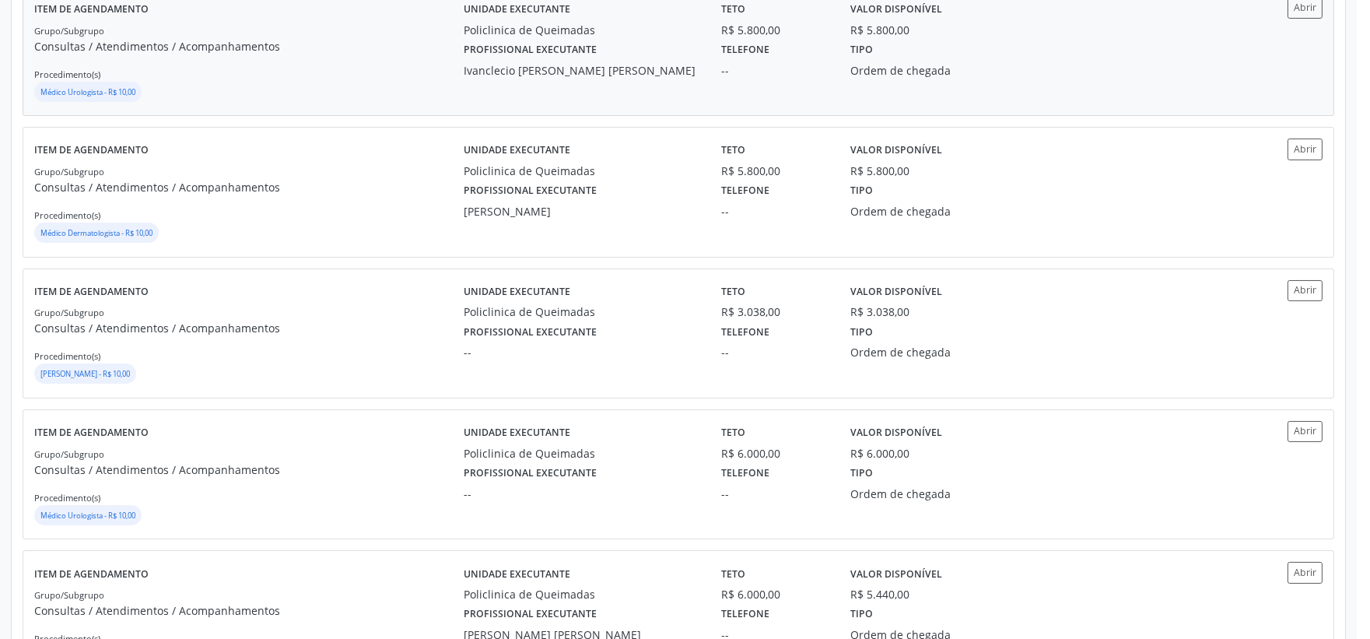
click at [84, 95] on small "Médico Urologista - R$ 10,00" at bounding box center [87, 92] width 95 height 10
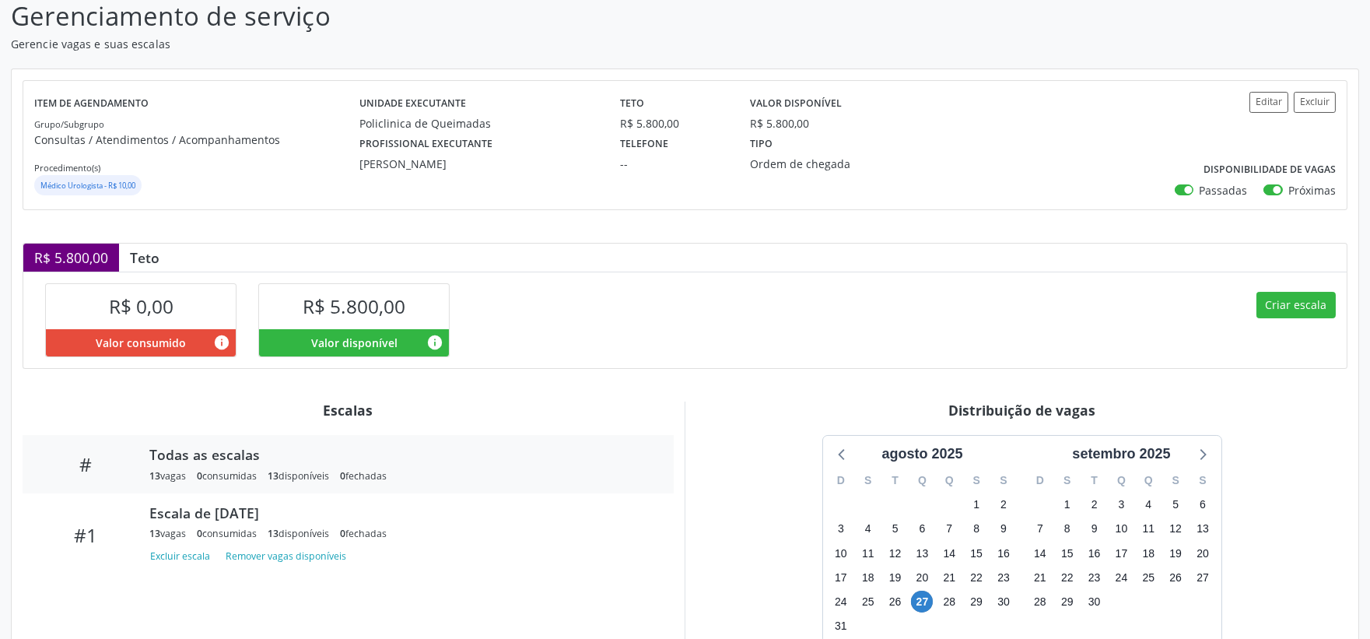
scroll to position [259, 0]
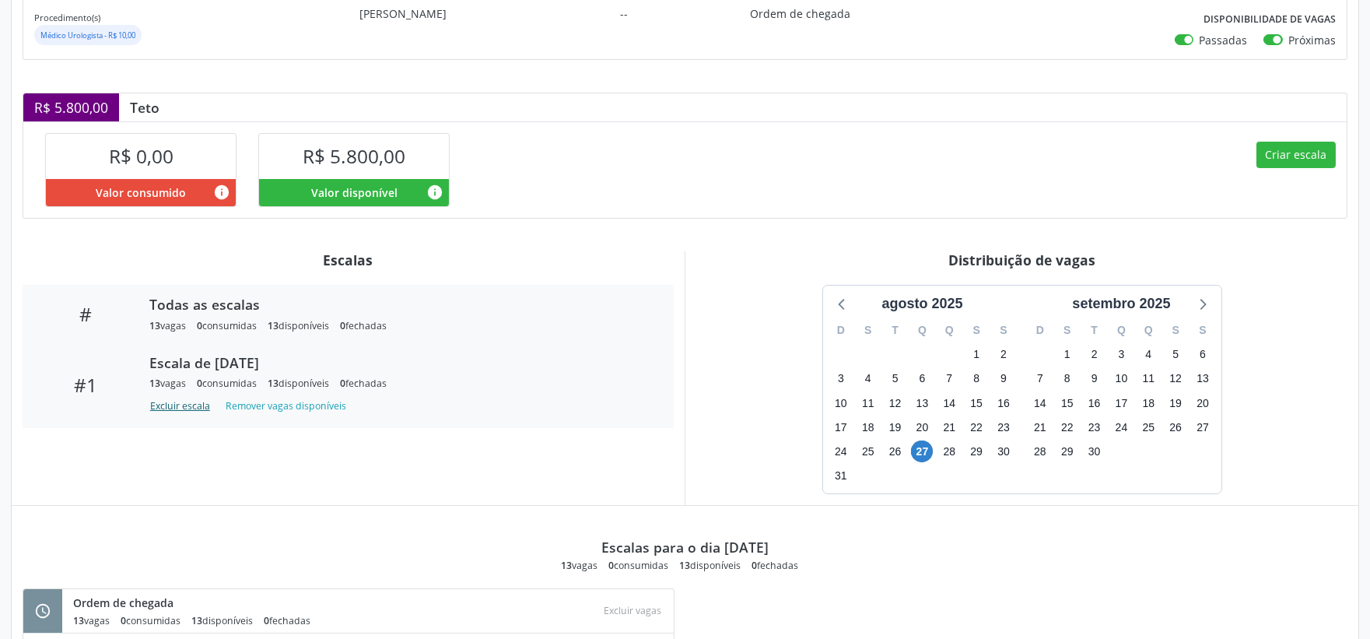
click at [195, 411] on button "Excluir escala" at bounding box center [182, 405] width 67 height 21
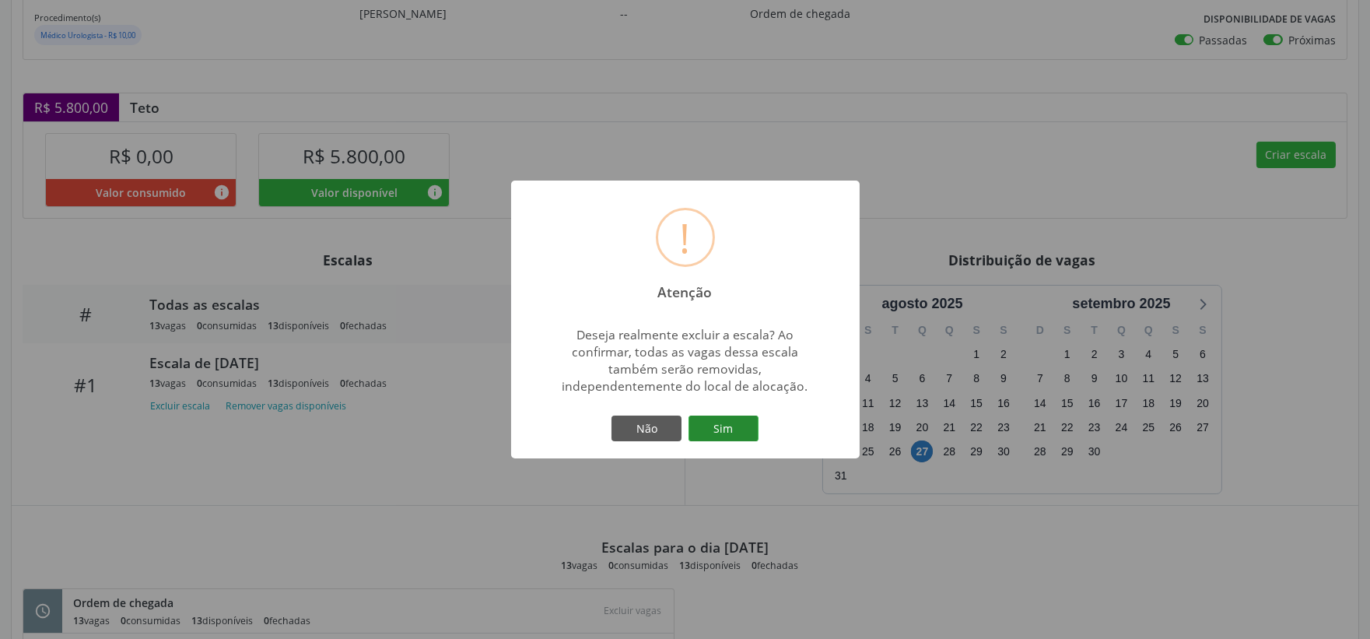
click at [723, 426] on button "Sim" at bounding box center [723, 428] width 70 height 26
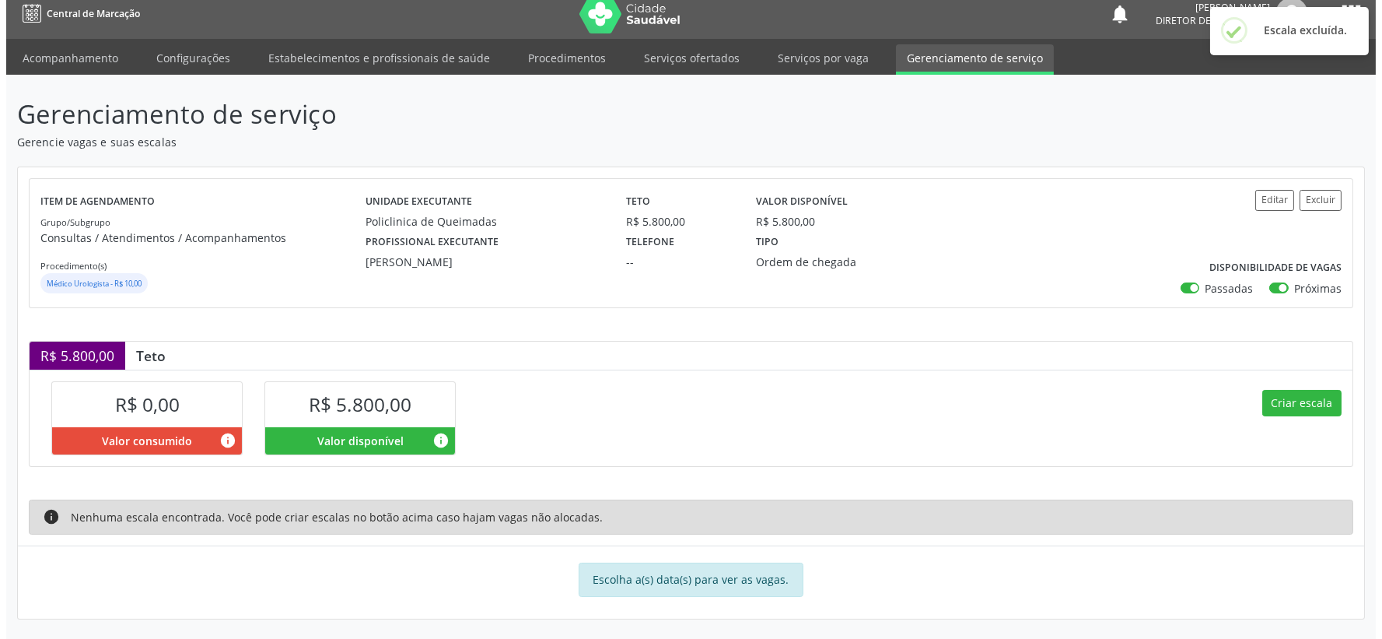
scroll to position [14, 0]
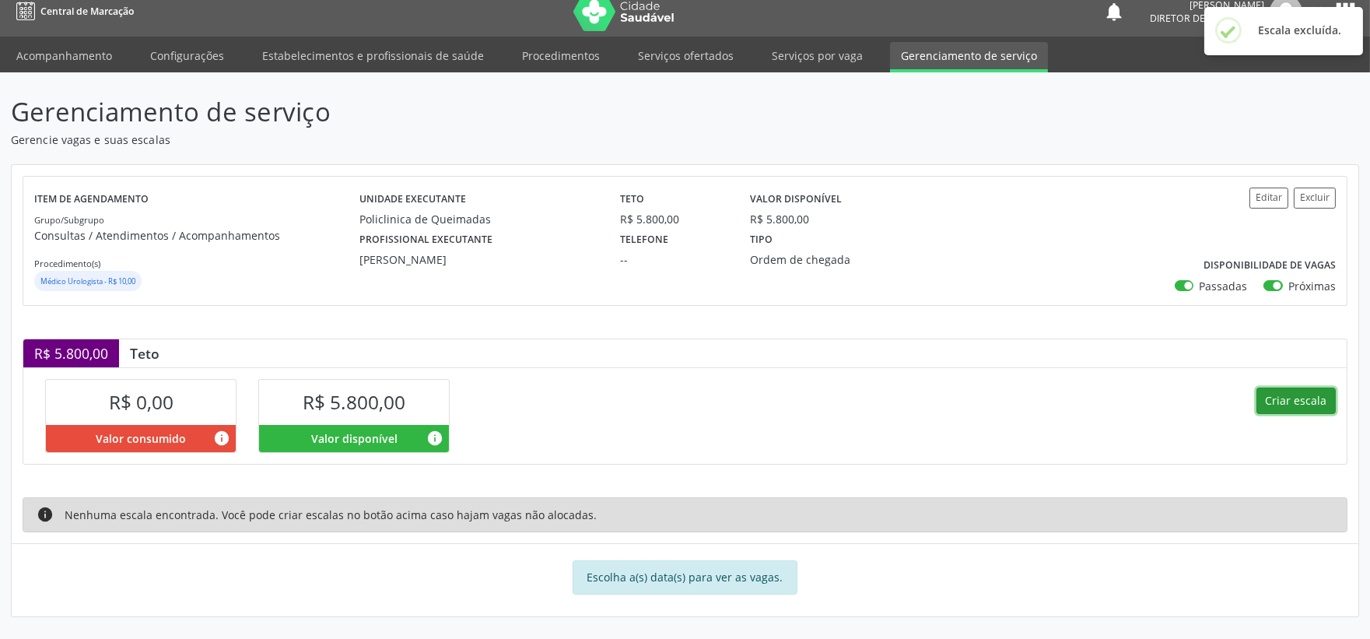
click at [1284, 401] on button "Criar escala" at bounding box center [1295, 400] width 79 height 26
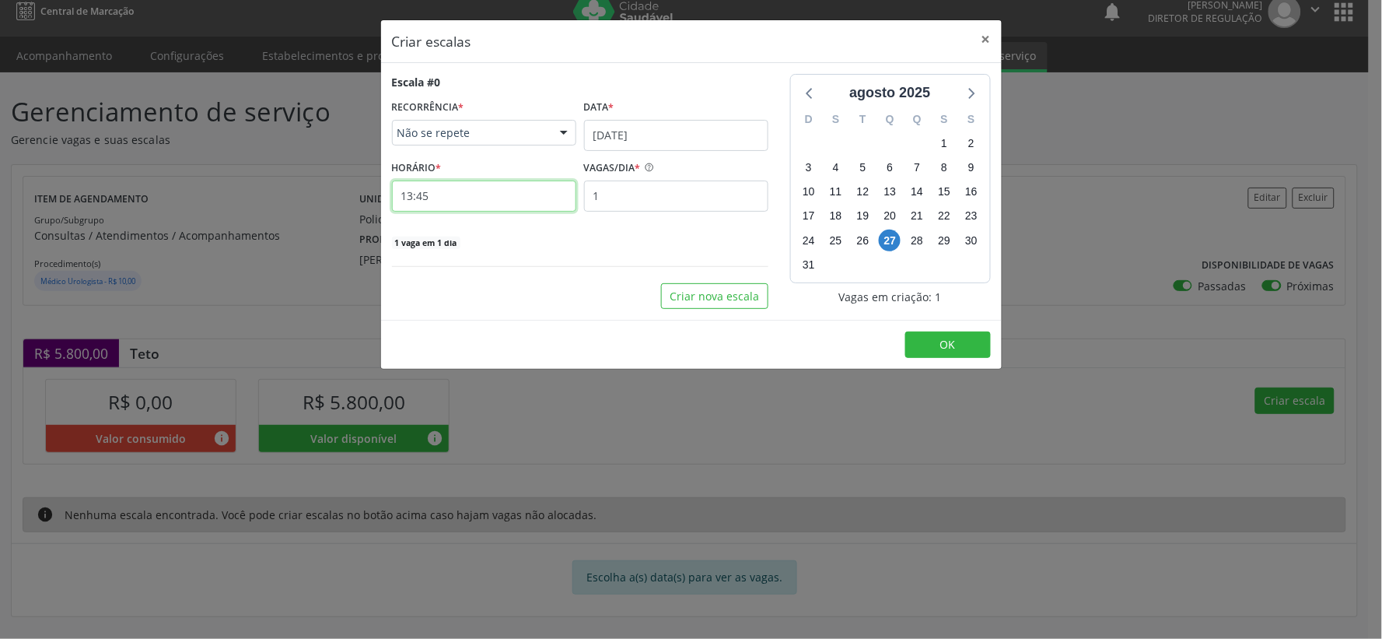
click at [448, 195] on input "13:45" at bounding box center [484, 195] width 184 height 31
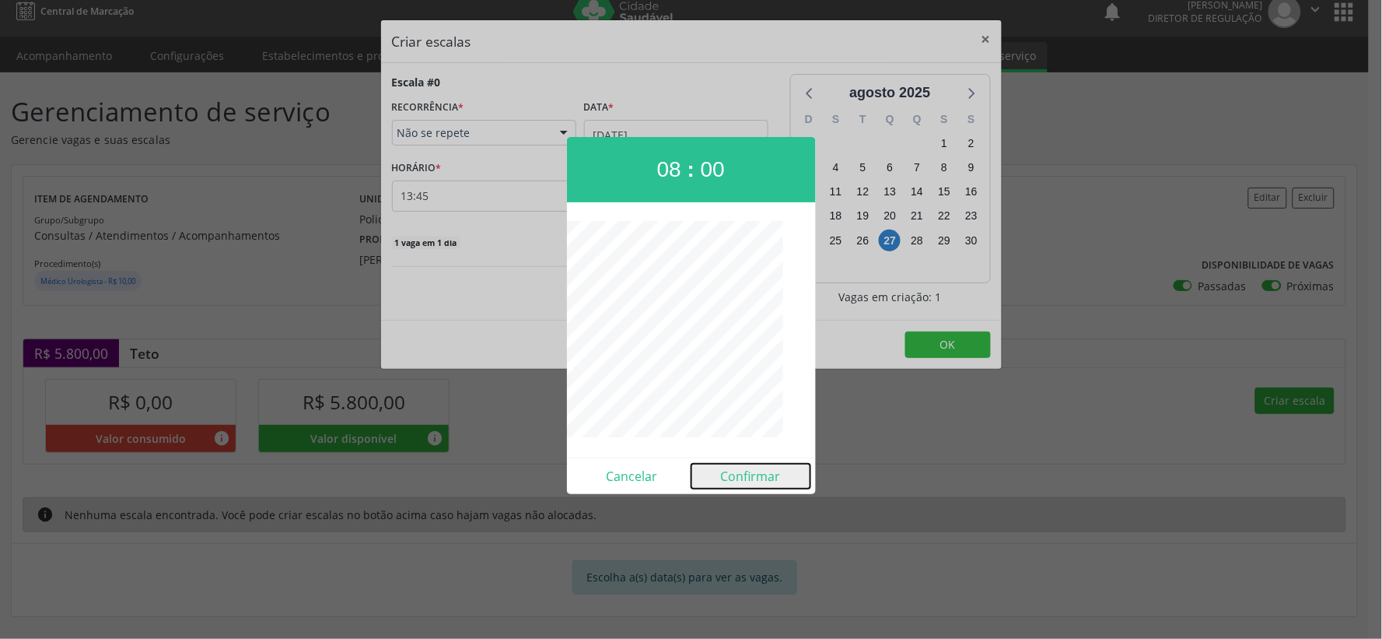
click at [776, 474] on button "Confirmar" at bounding box center [750, 476] width 119 height 25
type input "08:00"
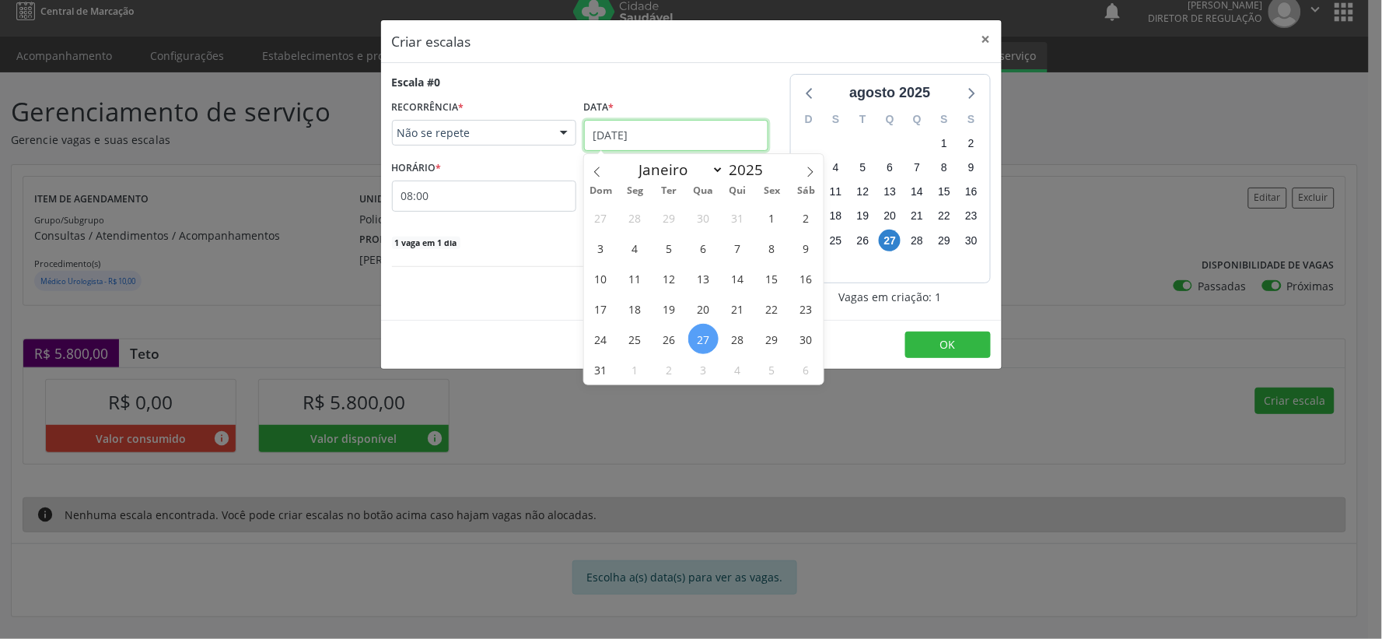
click at [719, 141] on input "[DATE]" at bounding box center [676, 135] width 184 height 31
click at [814, 170] on icon at bounding box center [810, 171] width 11 height 11
select select "8"
click at [775, 243] on span "12" at bounding box center [772, 248] width 30 height 30
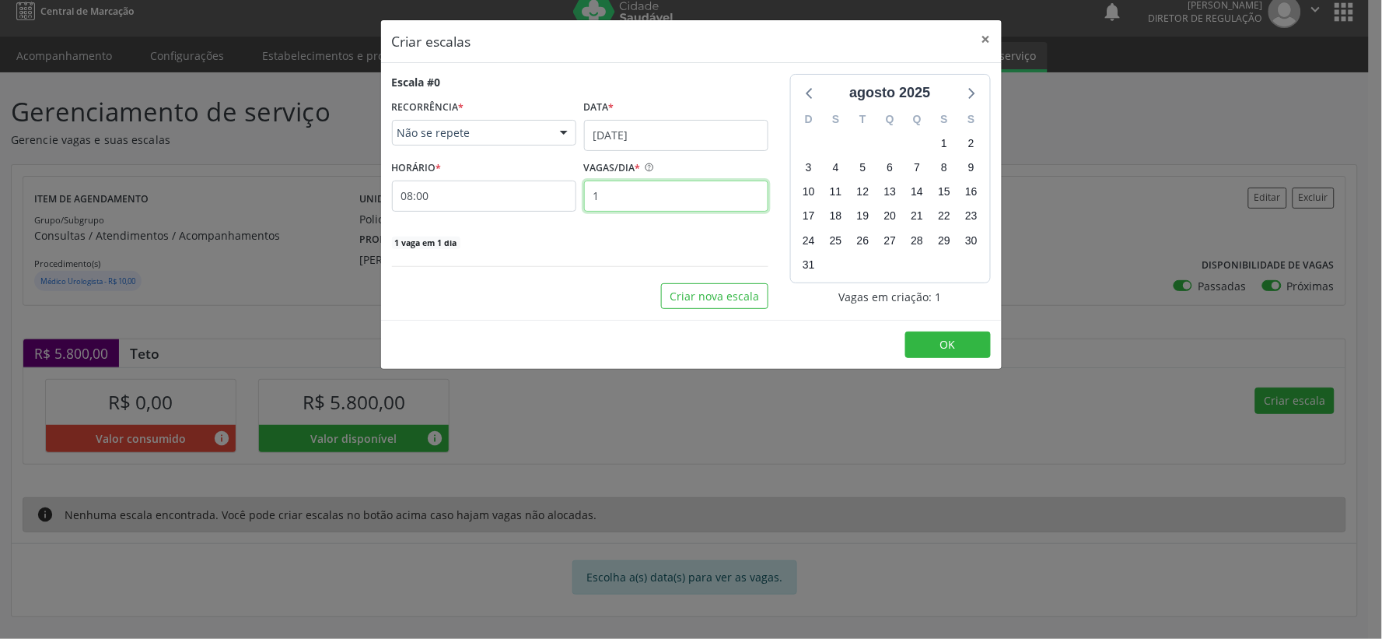
click at [644, 198] on input "1" at bounding box center [676, 195] width 184 height 31
type input "35"
click at [941, 334] on button "OK" at bounding box center [948, 344] width 86 height 26
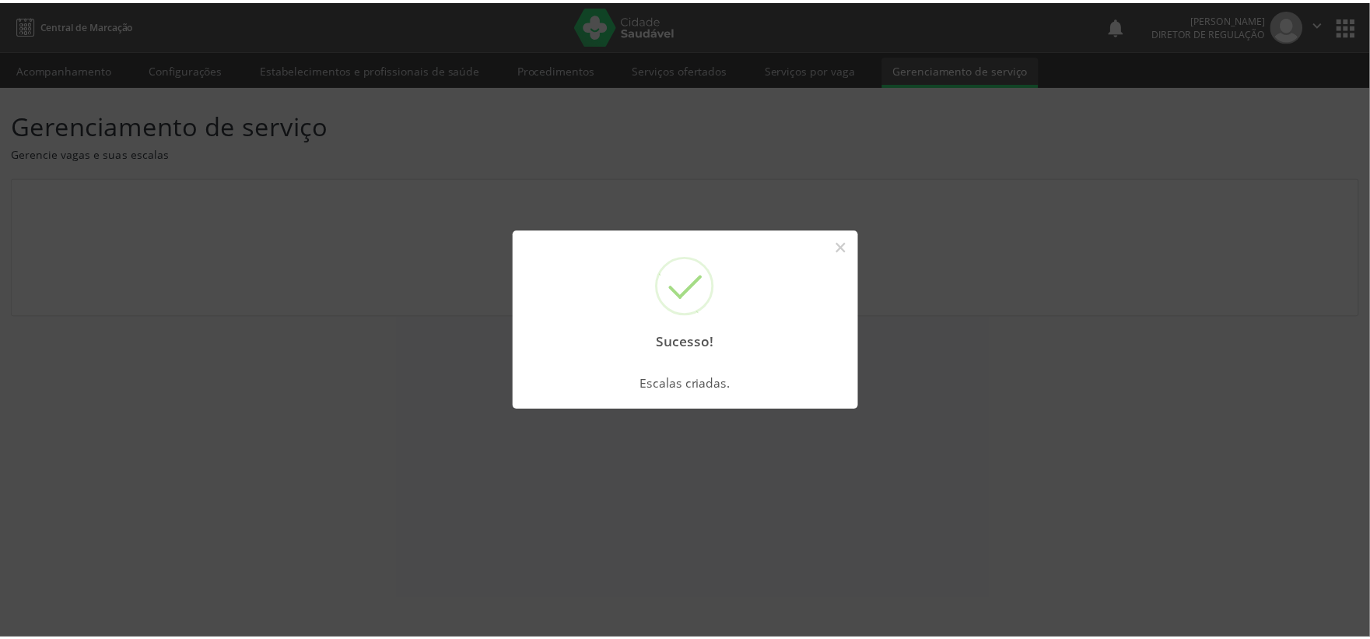
scroll to position [0, 0]
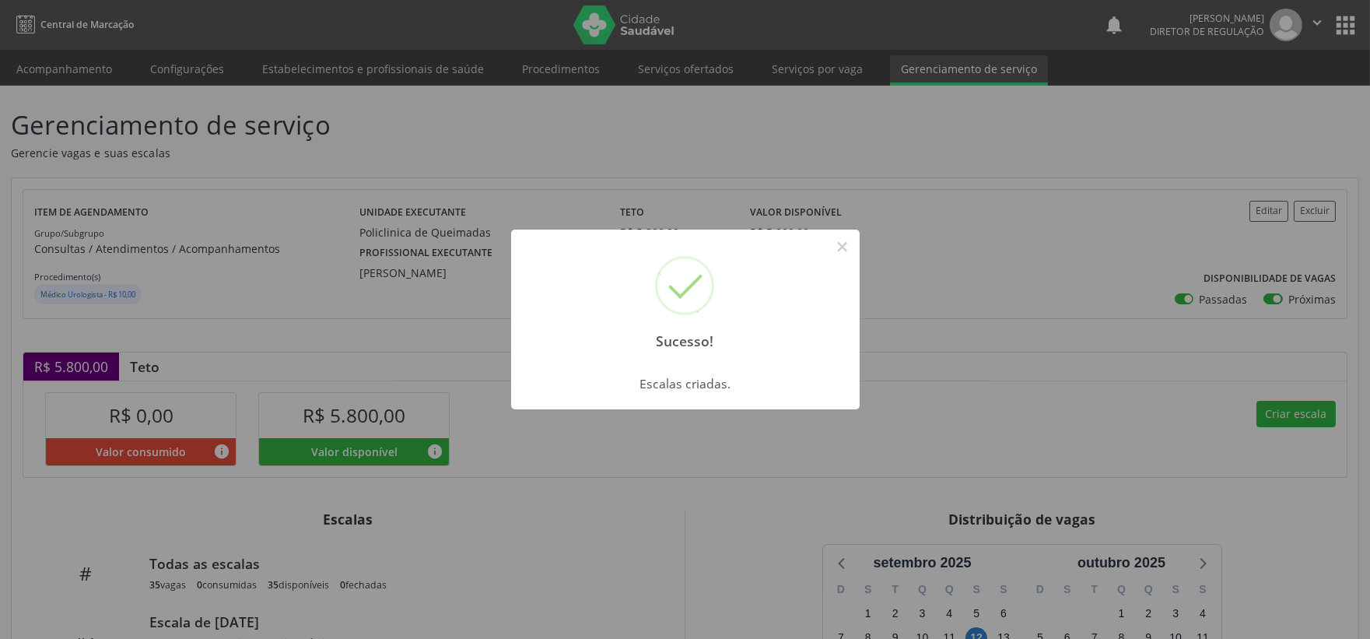
drag, startPoint x: 838, startPoint y: 244, endPoint x: 838, endPoint y: 257, distance: 12.4
click at [838, 246] on button "×" at bounding box center [842, 246] width 26 height 26
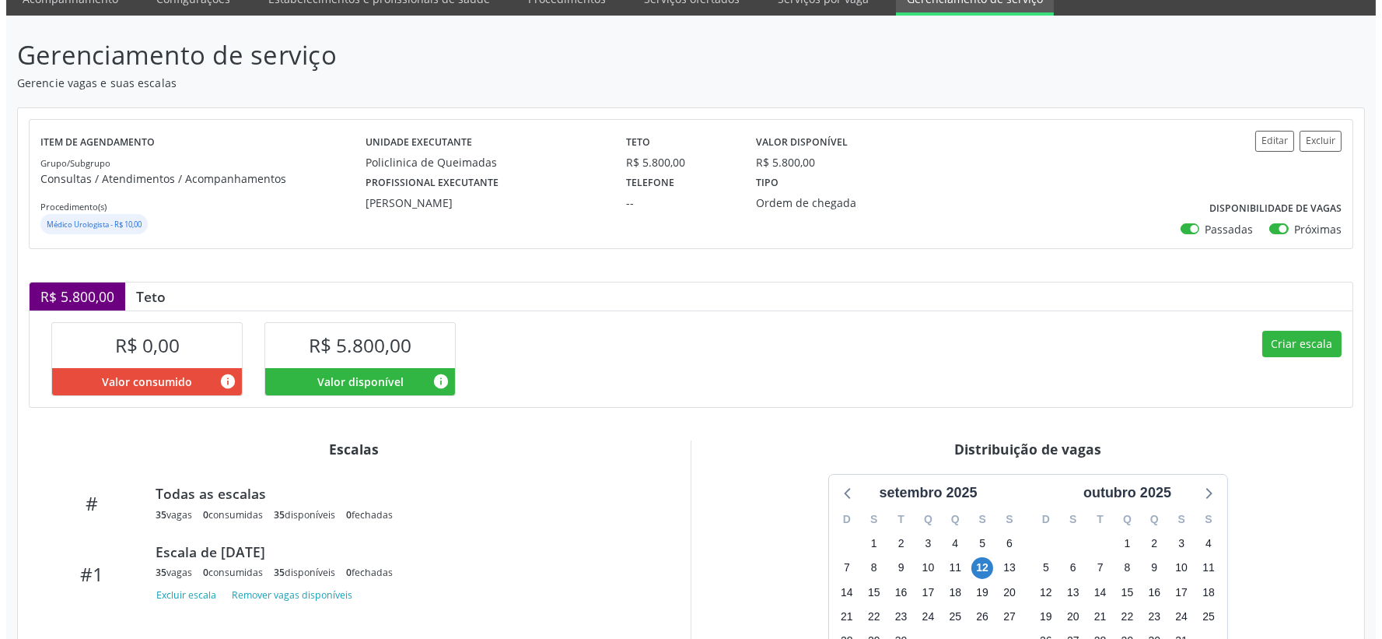
scroll to position [216, 0]
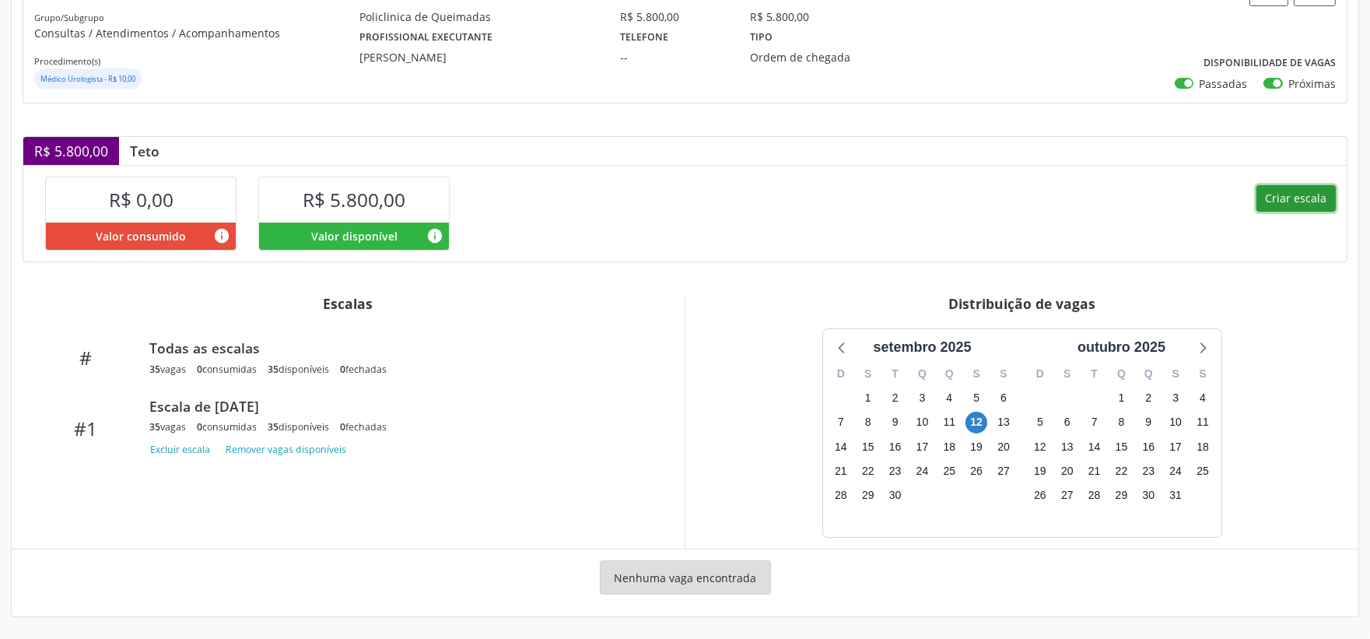
click at [1317, 191] on button "Criar escala" at bounding box center [1295, 198] width 79 height 26
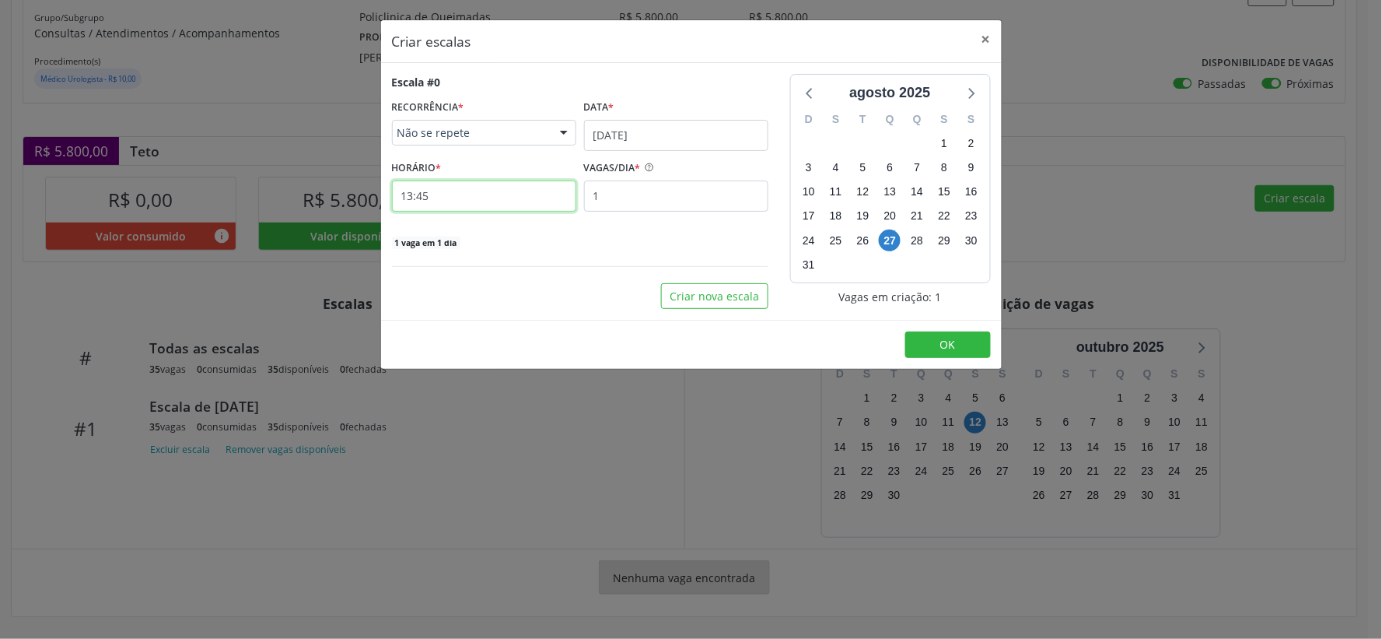
click at [449, 196] on input "13:45" at bounding box center [484, 195] width 184 height 31
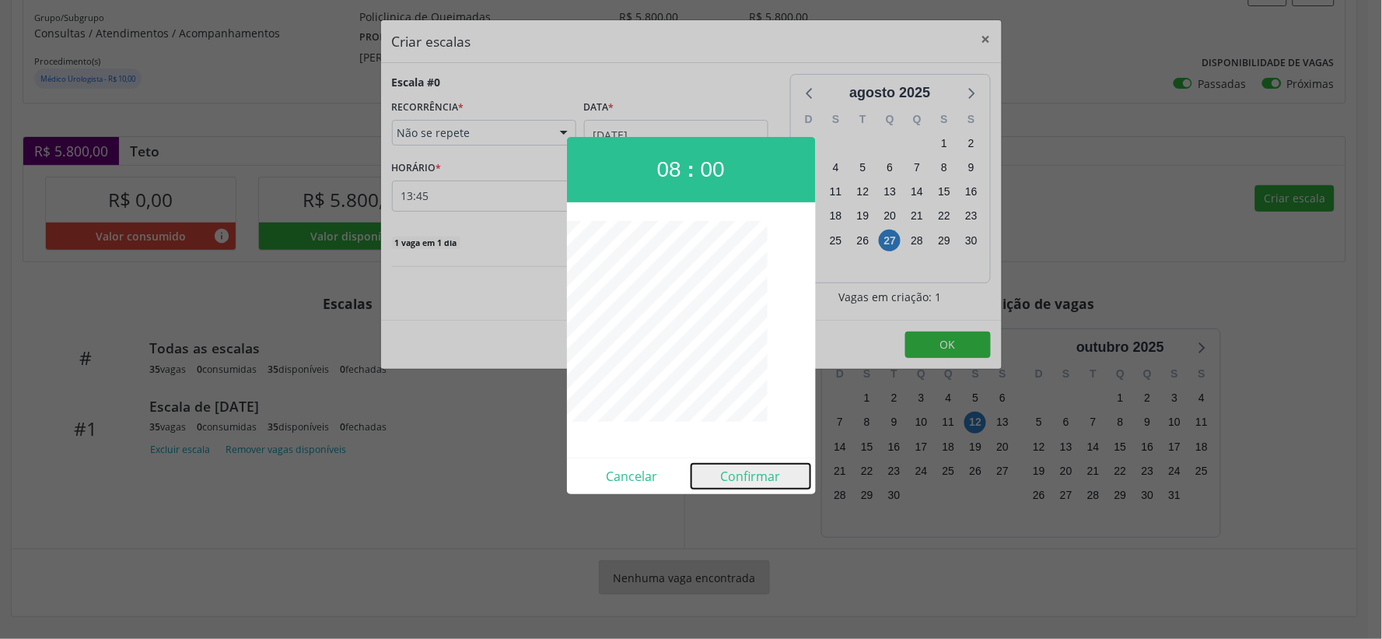
click at [760, 476] on button "Confirmar" at bounding box center [750, 476] width 119 height 25
type input "08:00"
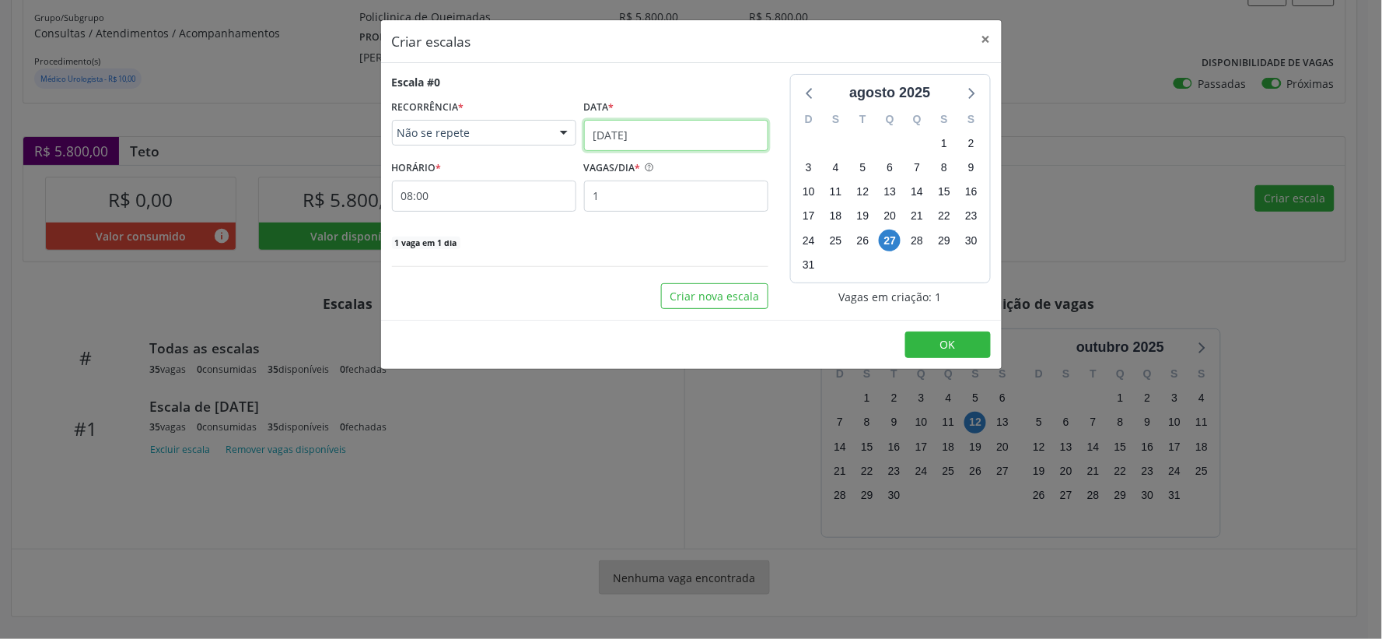
click at [748, 135] on input "[DATE]" at bounding box center [676, 135] width 184 height 31
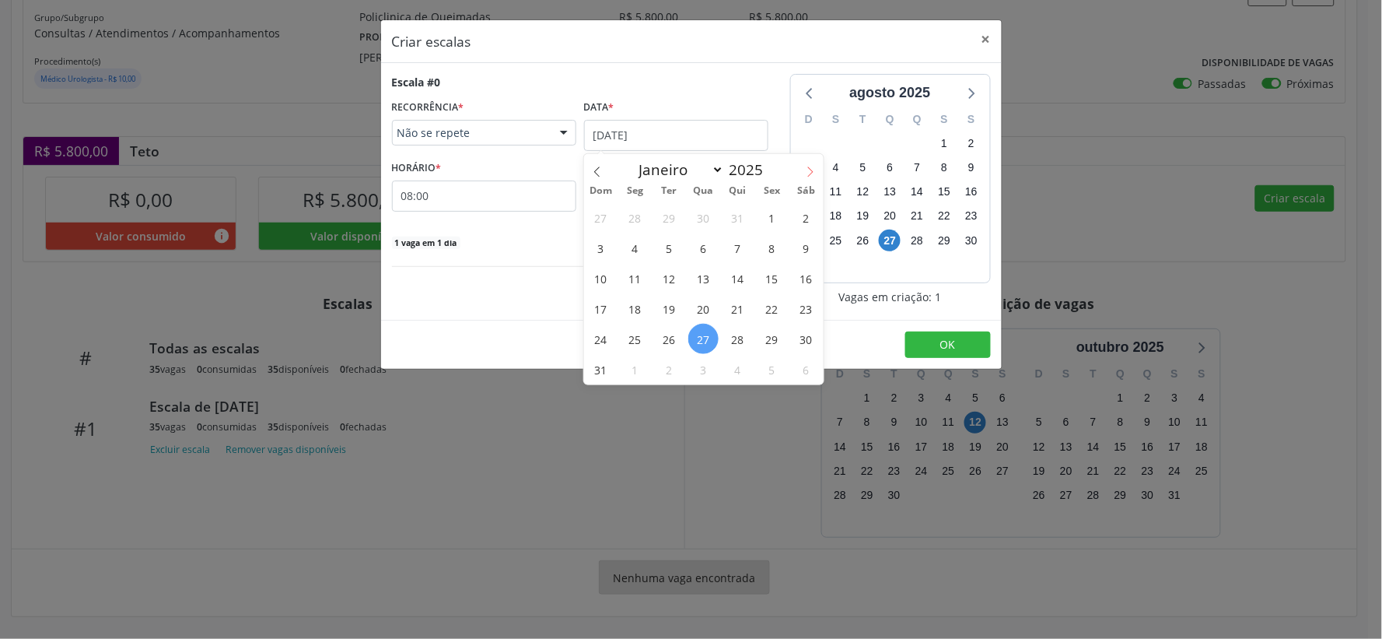
click at [810, 166] on icon at bounding box center [810, 171] width 11 height 11
select select "8"
click at [771, 305] on span "26" at bounding box center [772, 308] width 30 height 30
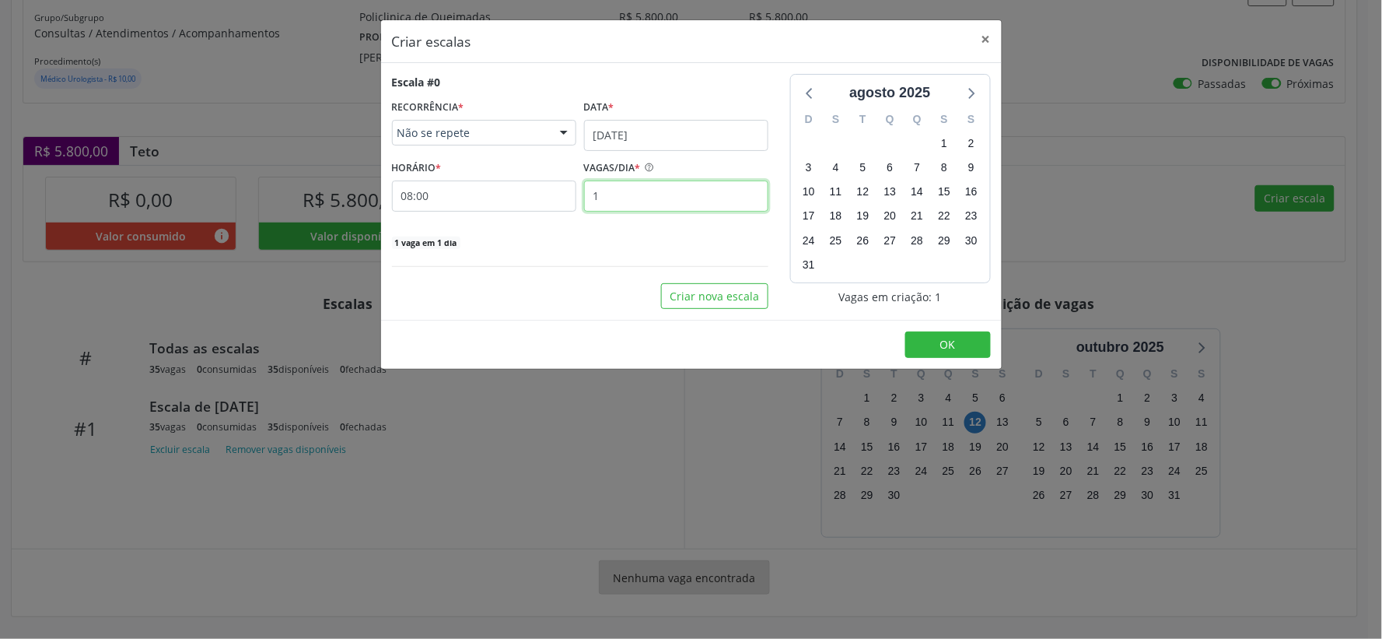
click at [605, 198] on input "1" at bounding box center [676, 195] width 184 height 31
type input "35"
click at [955, 344] on button "OK" at bounding box center [948, 344] width 86 height 26
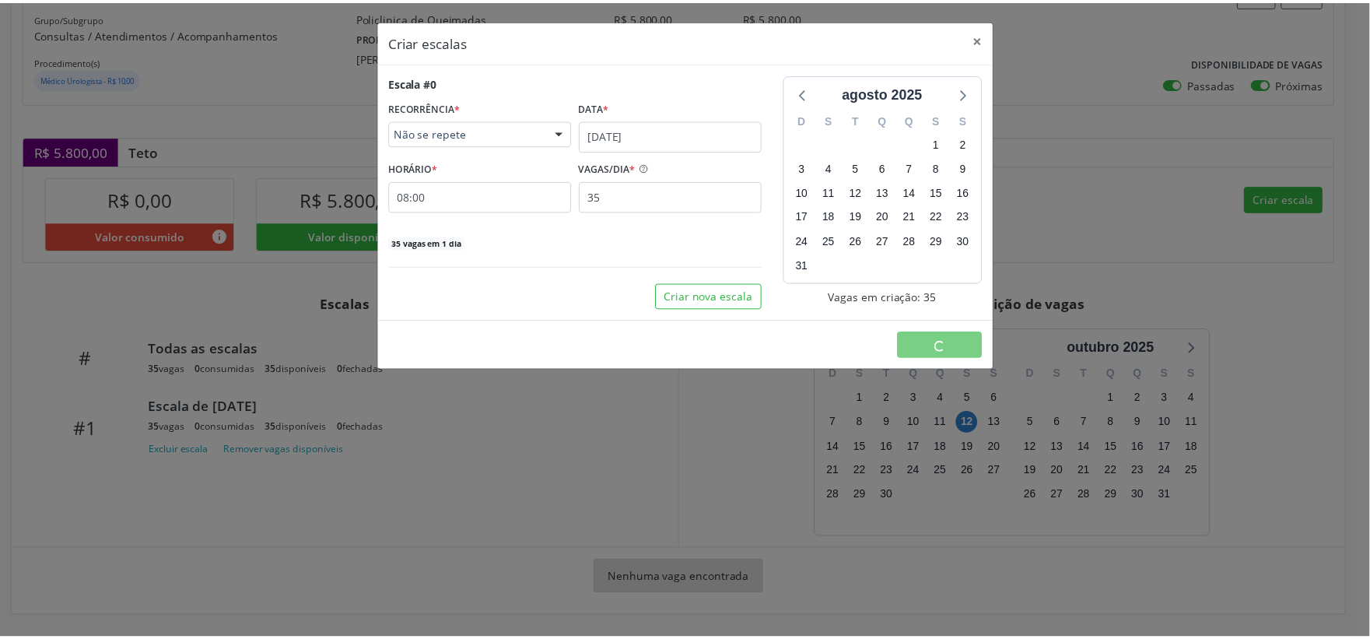
scroll to position [0, 0]
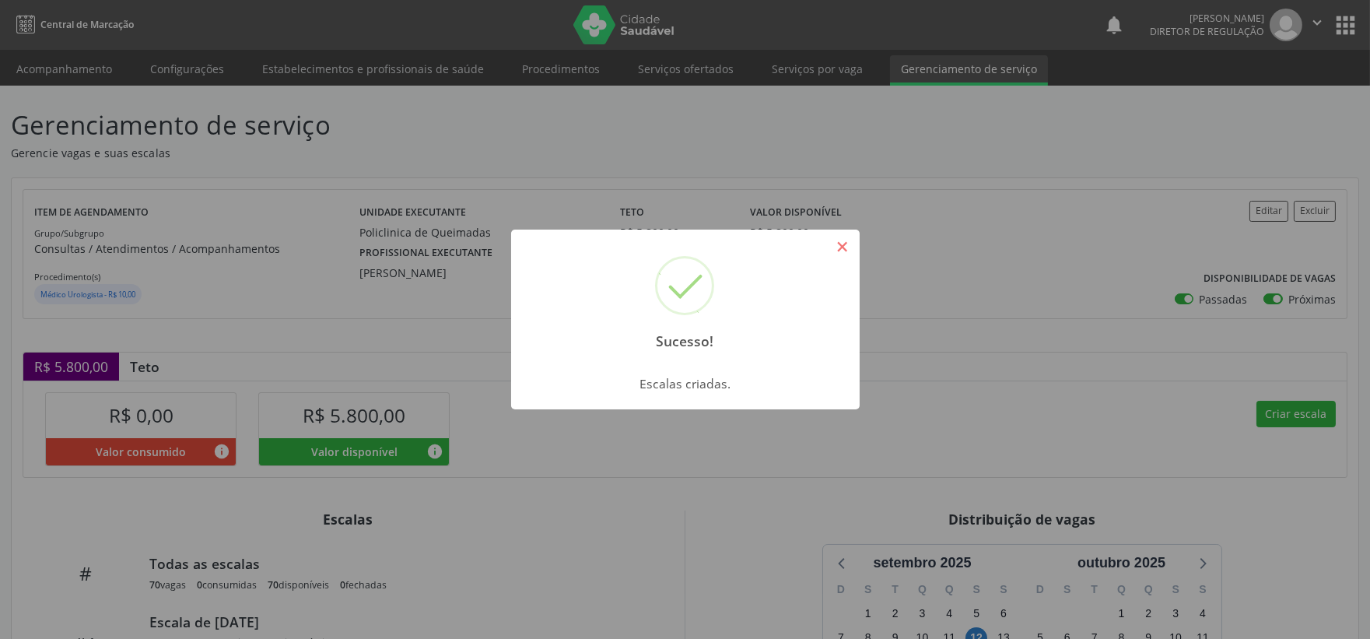
click at [849, 247] on button "×" at bounding box center [842, 246] width 26 height 26
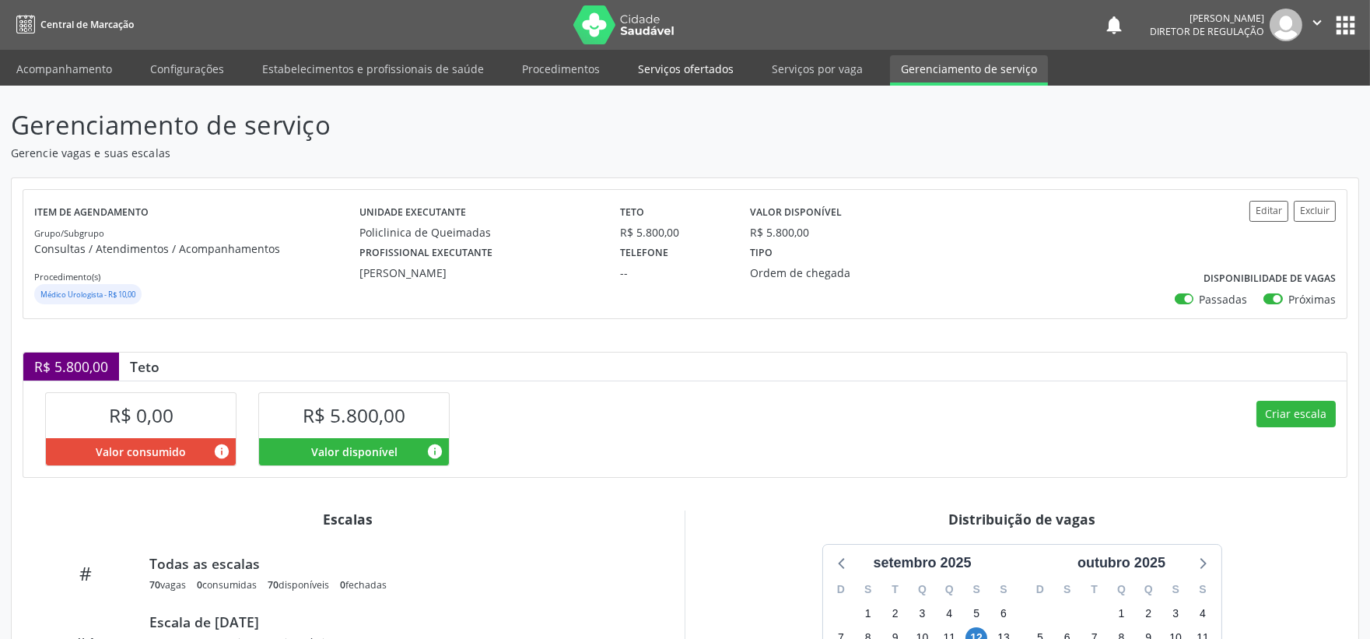
click at [679, 62] on link "Serviços ofertados" at bounding box center [685, 68] width 117 height 27
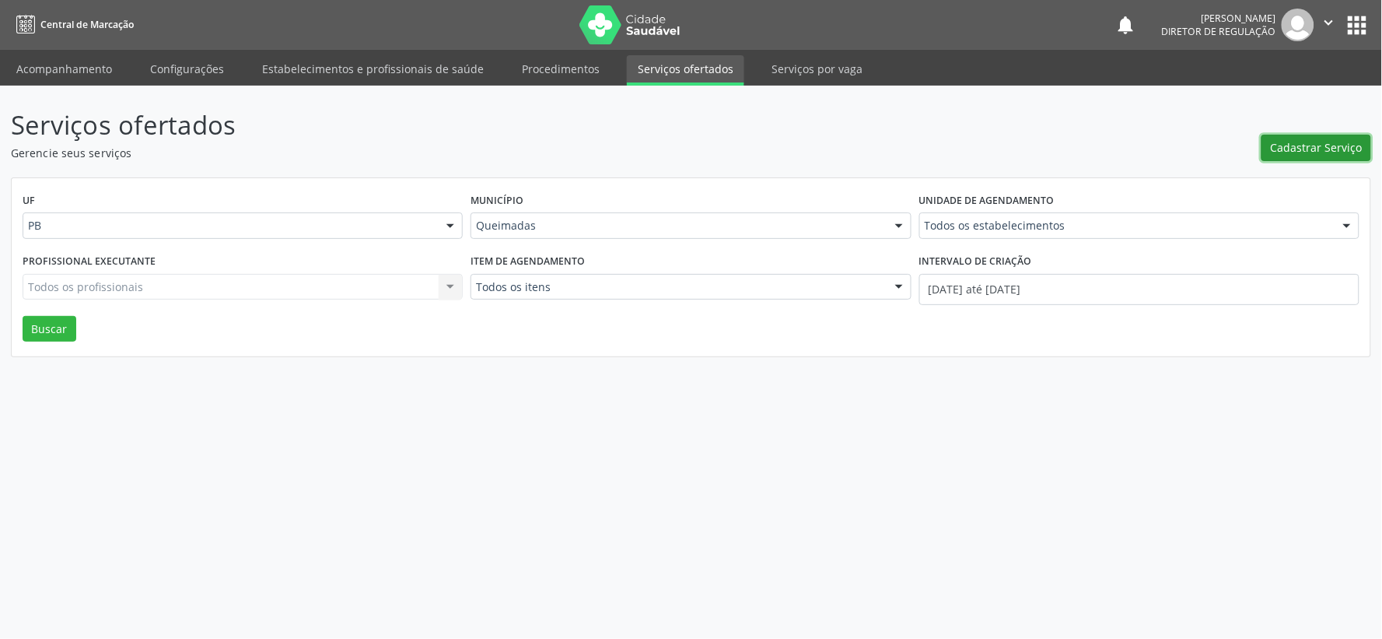
click at [1332, 145] on span "Cadastrar Serviço" at bounding box center [1317, 147] width 92 height 16
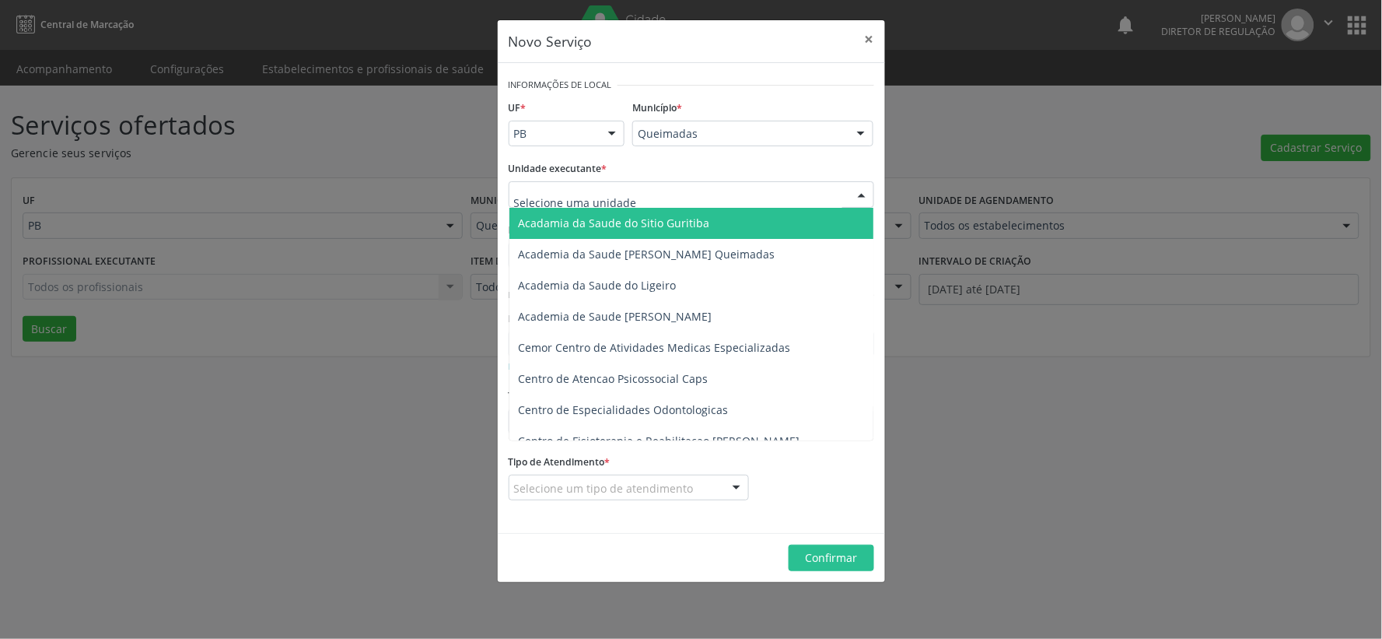
click at [859, 196] on div at bounding box center [861, 195] width 23 height 26
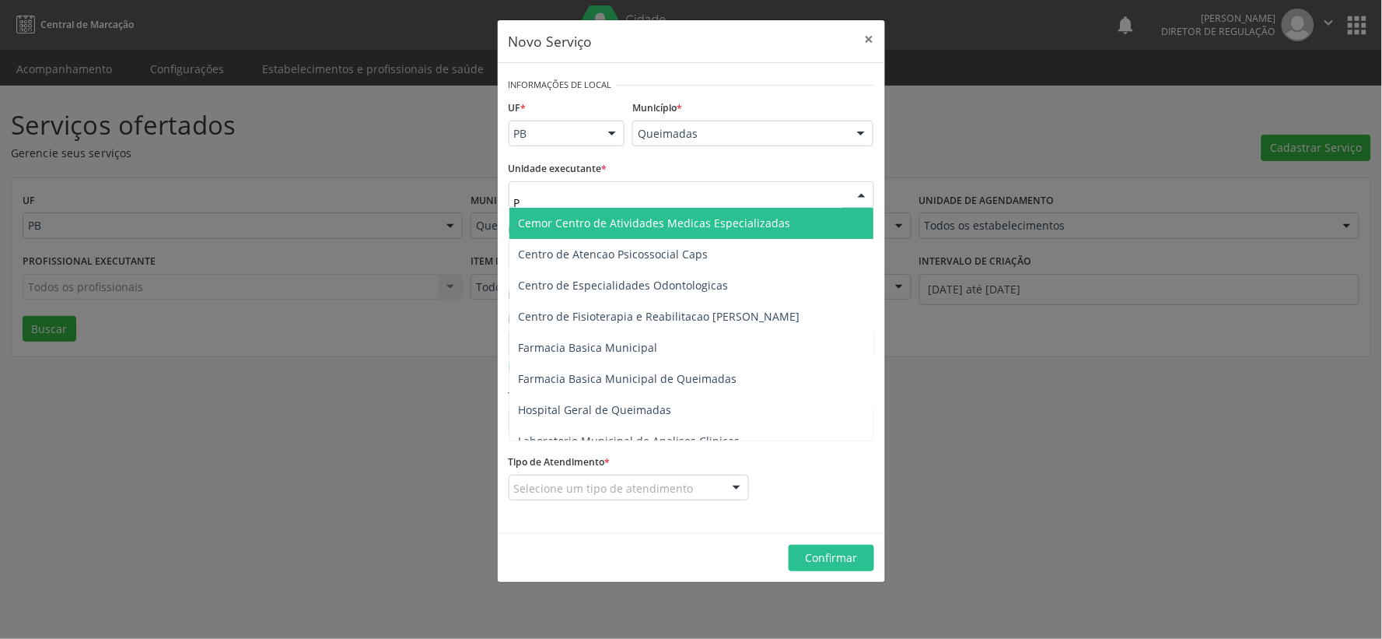
type input "PO"
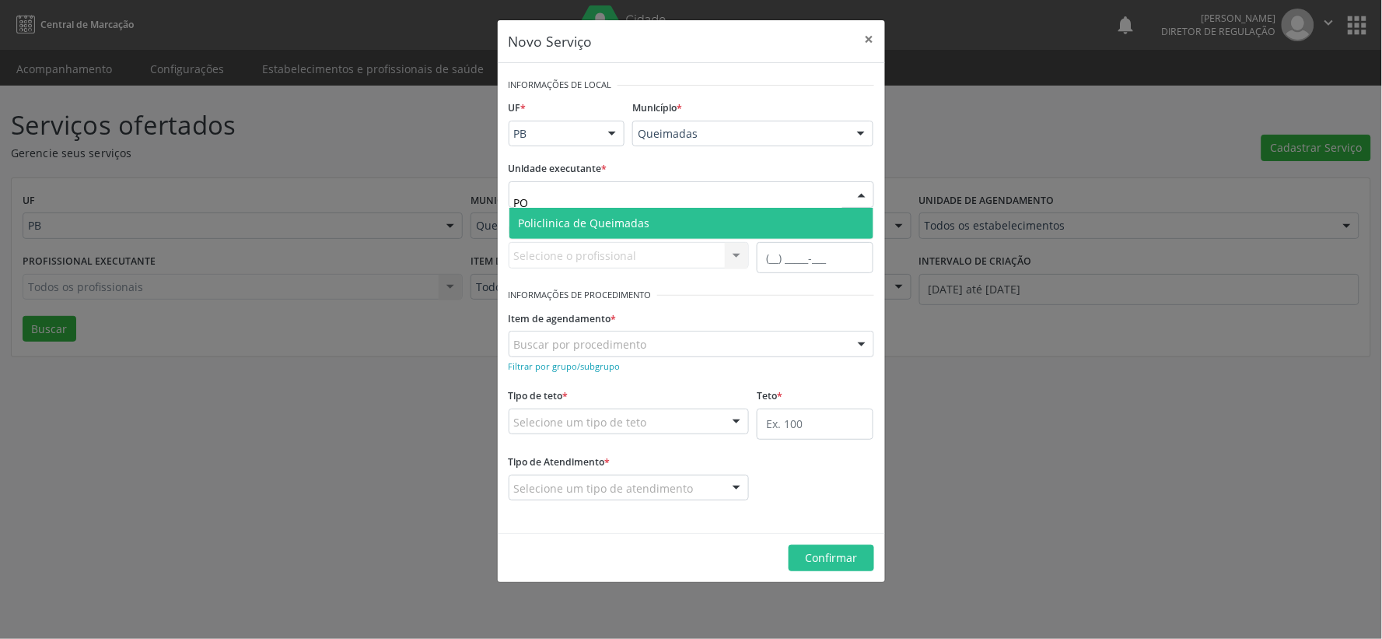
click at [593, 219] on span "Policlinica de Queimadas" at bounding box center [584, 222] width 131 height 15
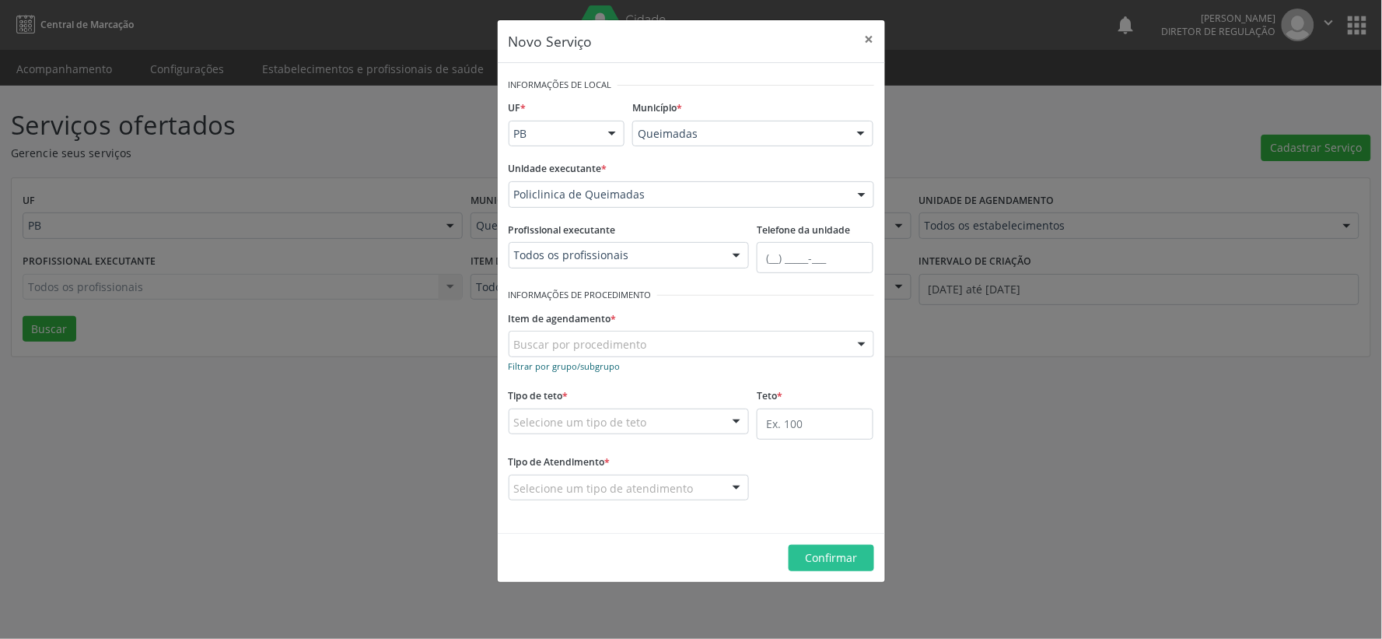
click at [548, 364] on small "Filtrar por grupo/subgrupo" at bounding box center [565, 366] width 112 height 12
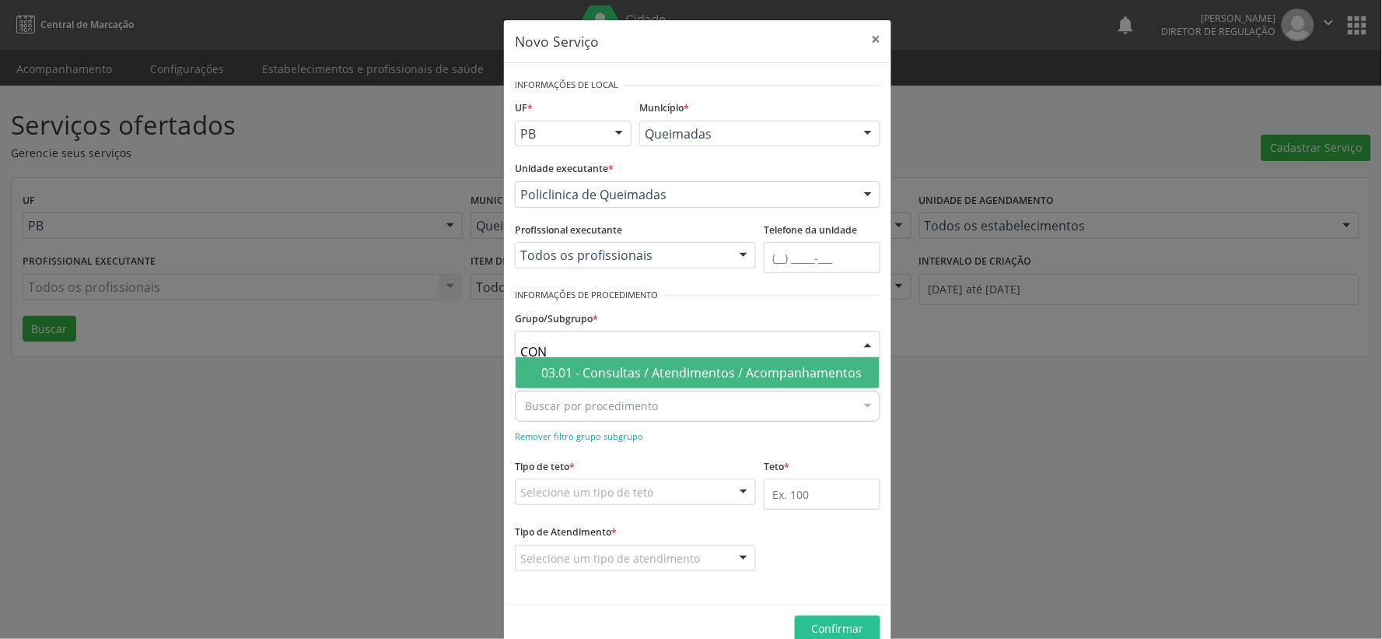
type input "CONS"
click at [604, 368] on div "03.01 - Consultas / Atendimentos / Acompanhamentos" at bounding box center [705, 372] width 329 height 12
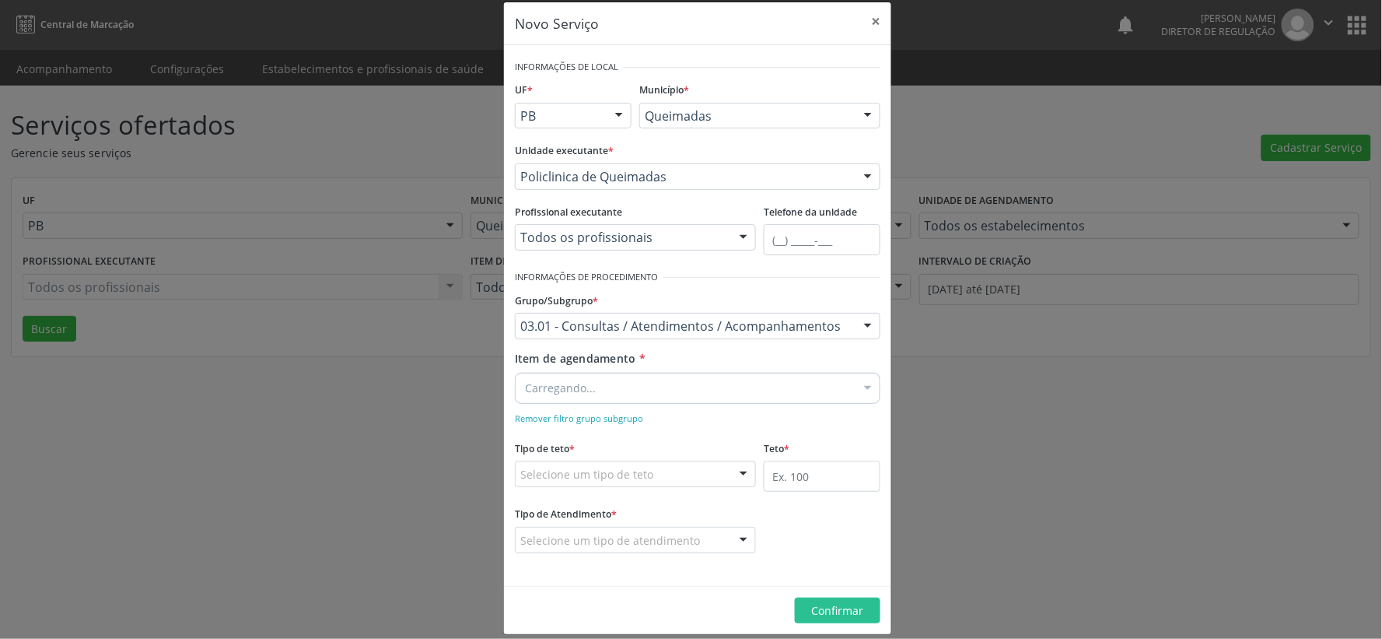
scroll to position [33, 0]
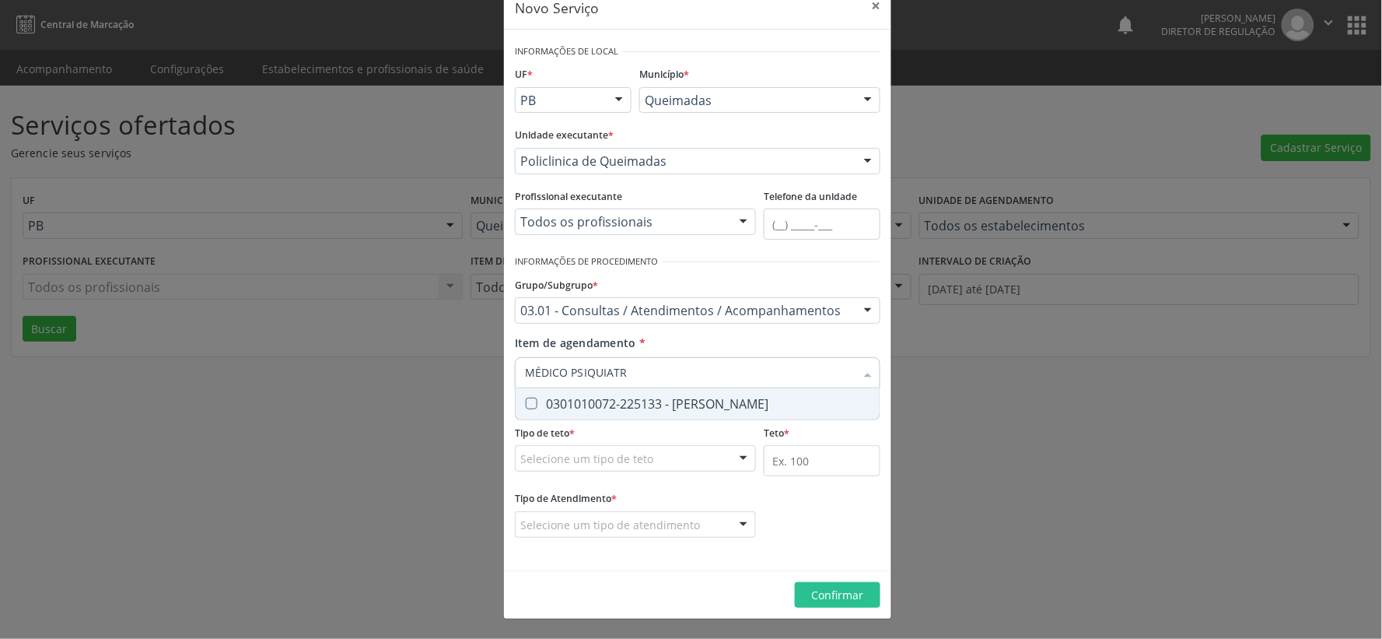
type input "MÉDICO PSIQUIATRA"
click at [526, 400] on Psiquiatra at bounding box center [532, 403] width 12 height 12
click at [524, 400] on Psiquiatra "checkbox" at bounding box center [521, 403] width 10 height 10
checkbox Psiquiatra "true"
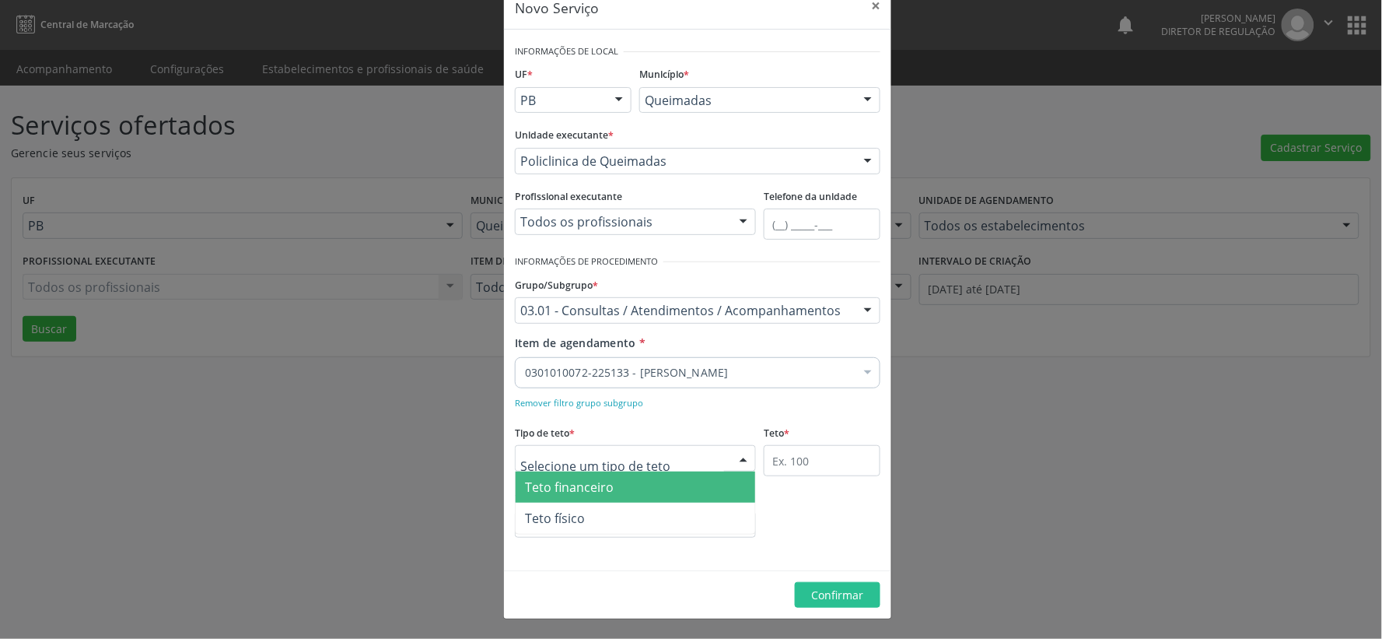
click at [733, 455] on div at bounding box center [743, 459] width 23 height 26
click at [660, 488] on span "Teto financeiro" at bounding box center [636, 486] width 240 height 31
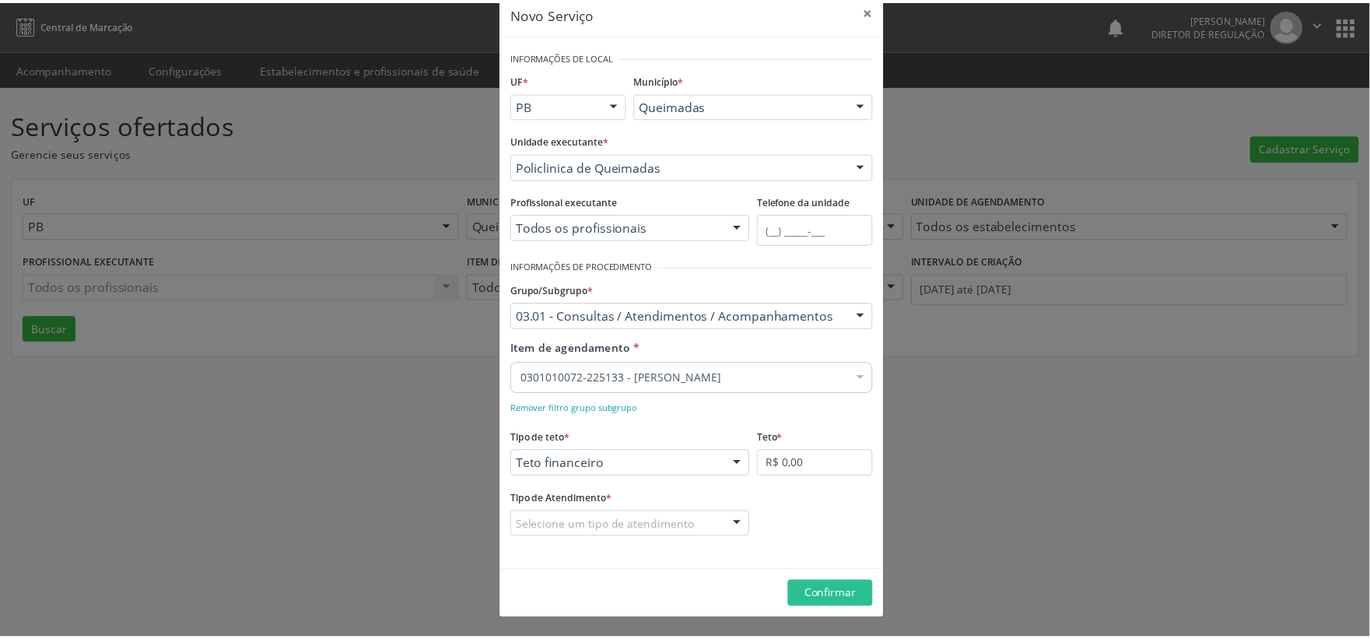
scroll to position [28, 0]
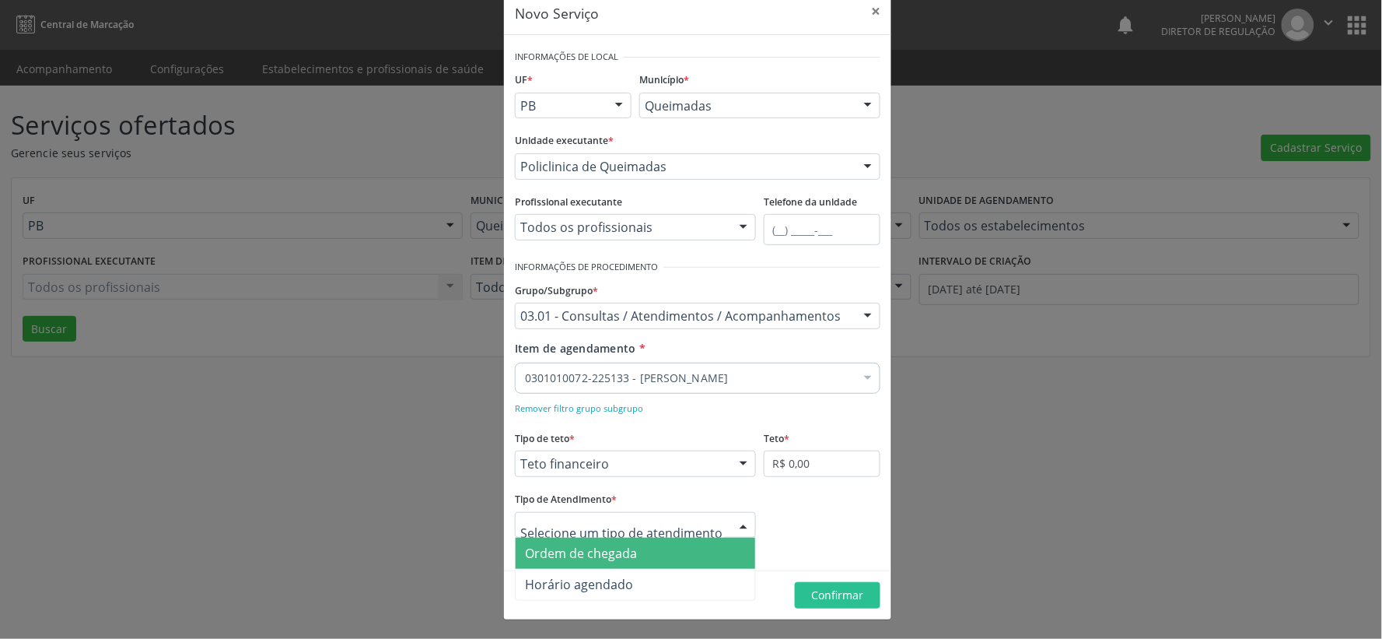
click at [736, 523] on div at bounding box center [743, 526] width 23 height 26
click at [694, 558] on span "Ordem de chegada" at bounding box center [636, 552] width 240 height 31
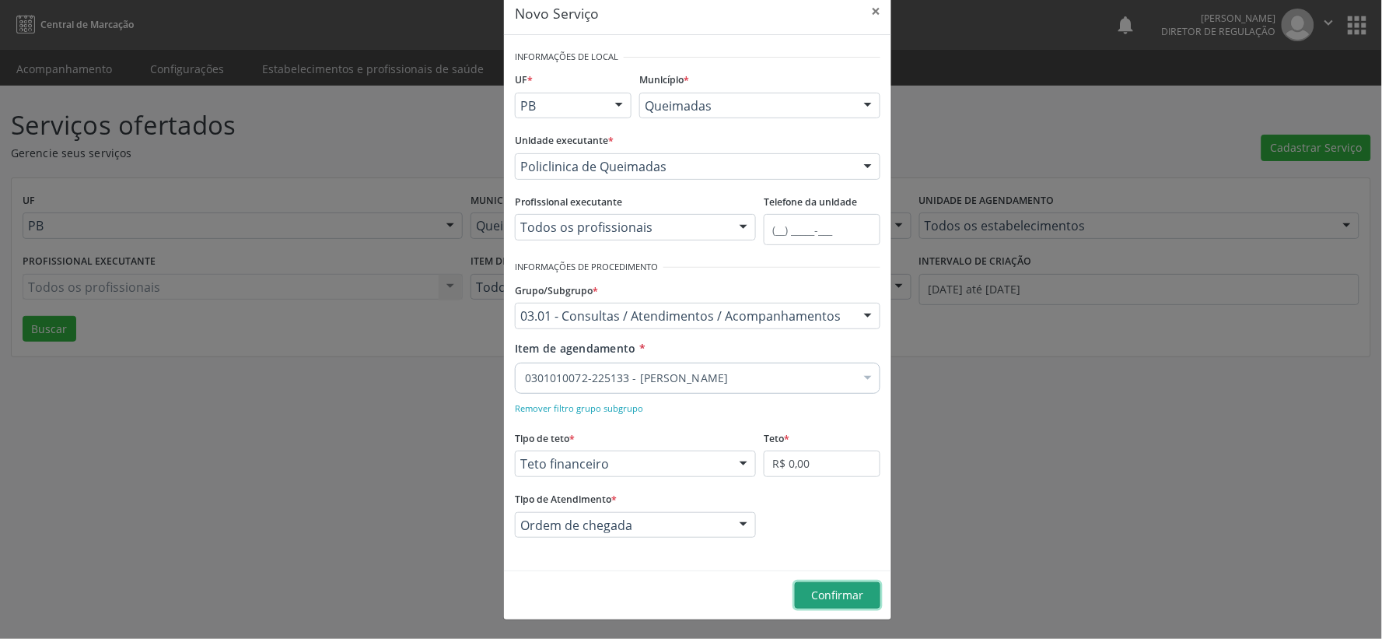
click at [856, 594] on span "Confirmar" at bounding box center [838, 594] width 52 height 15
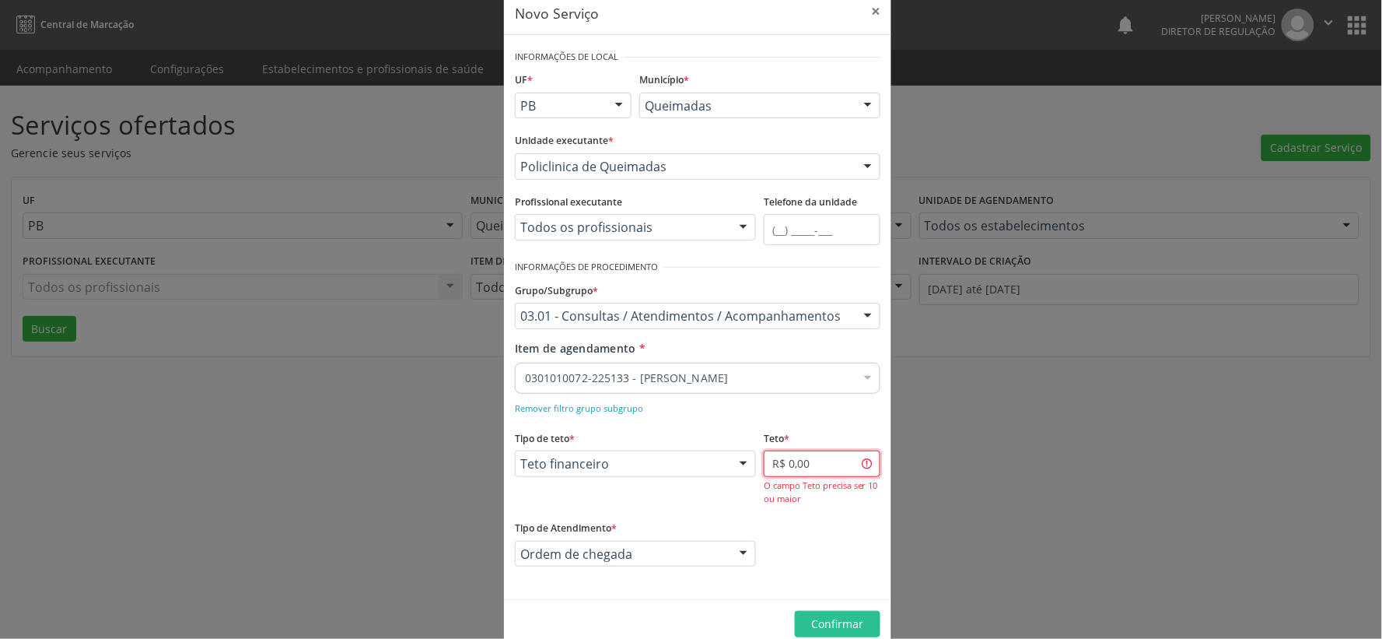
click at [818, 460] on input "R$ 0,00" at bounding box center [822, 463] width 117 height 26
type input "R$ 6.000,00"
click at [850, 621] on span "Confirmar" at bounding box center [838, 623] width 52 height 15
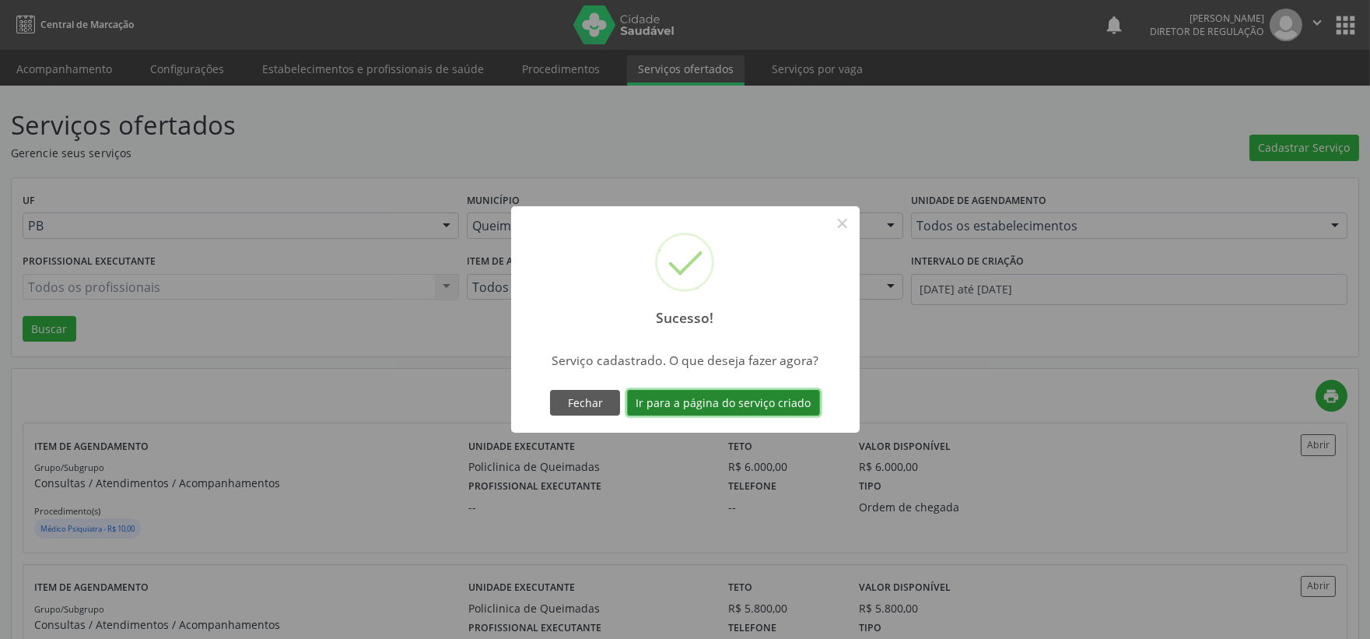
click at [737, 407] on button "Ir para a página do serviço criado" at bounding box center [723, 403] width 193 height 26
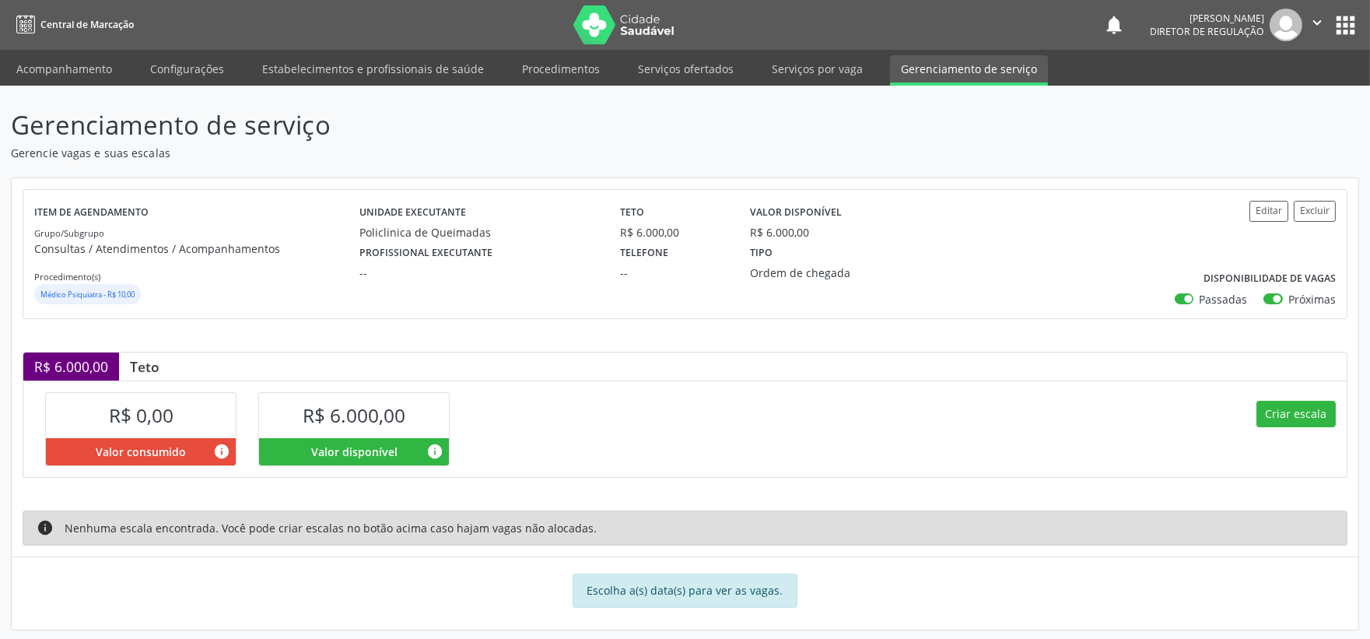
click at [983, 478] on div "Item de agendamento Grupo/Subgrupo Consultas / Atendimentos / Acompanhamentos P…" at bounding box center [685, 403] width 1346 height 451
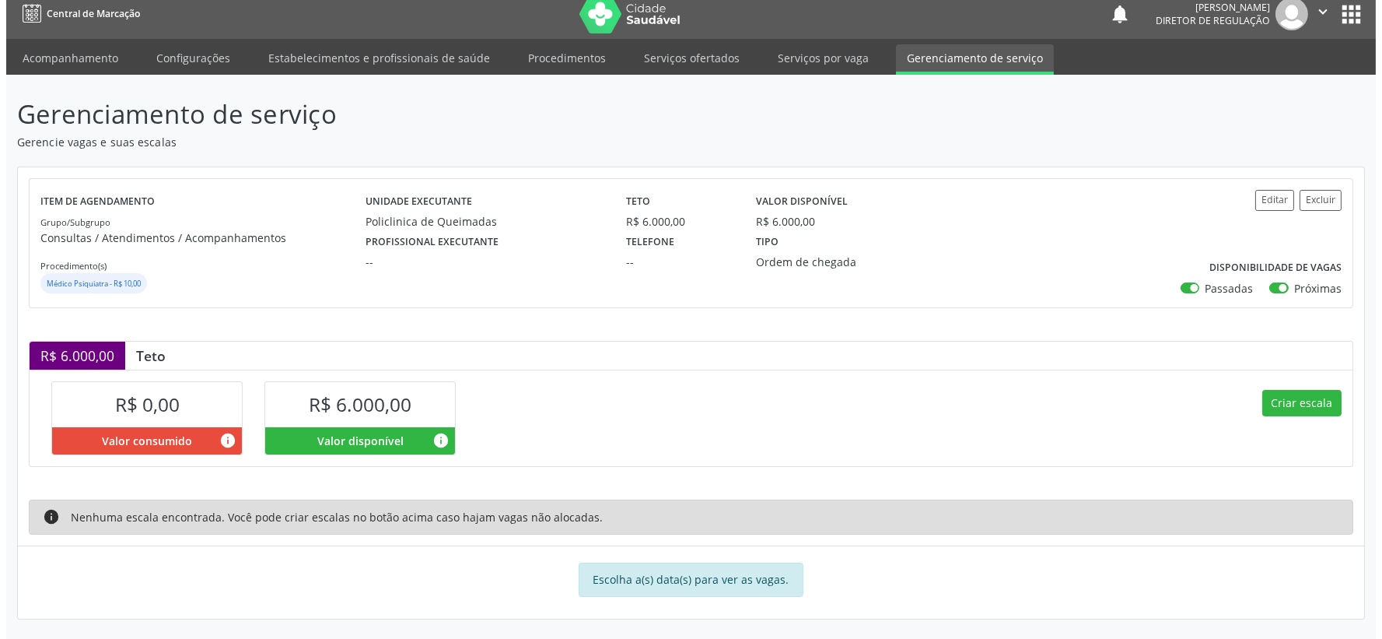
scroll to position [14, 0]
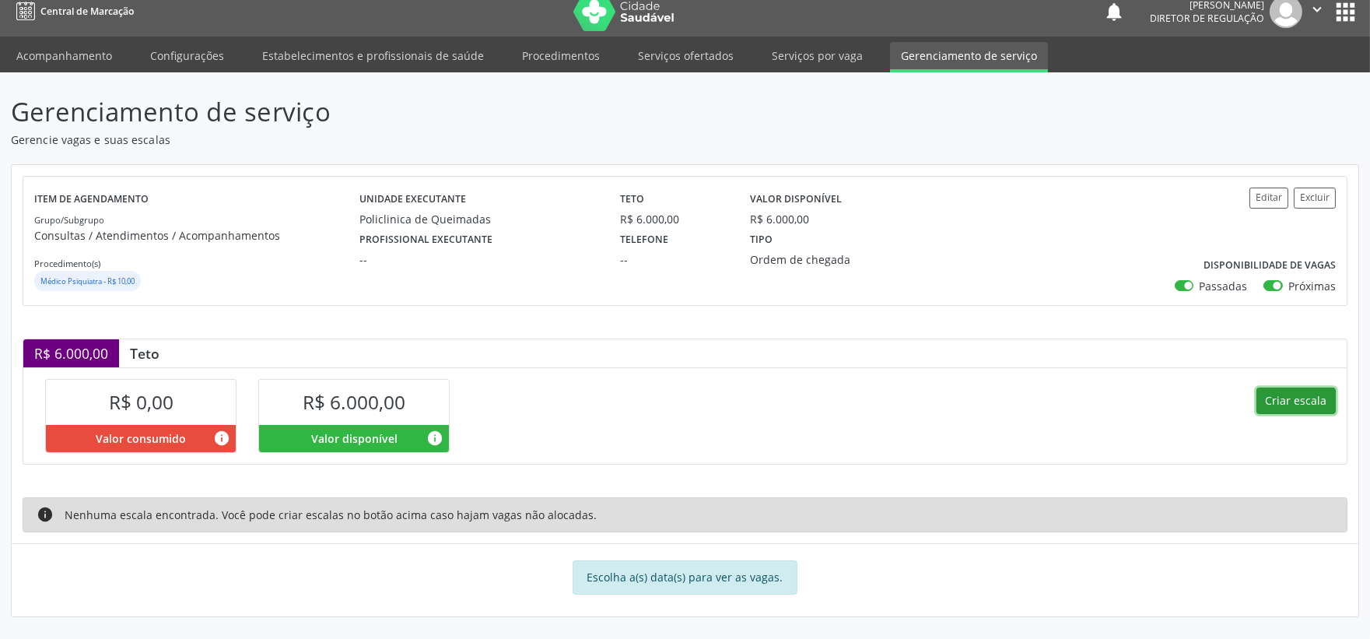
click at [1278, 397] on button "Criar escala" at bounding box center [1295, 400] width 79 height 26
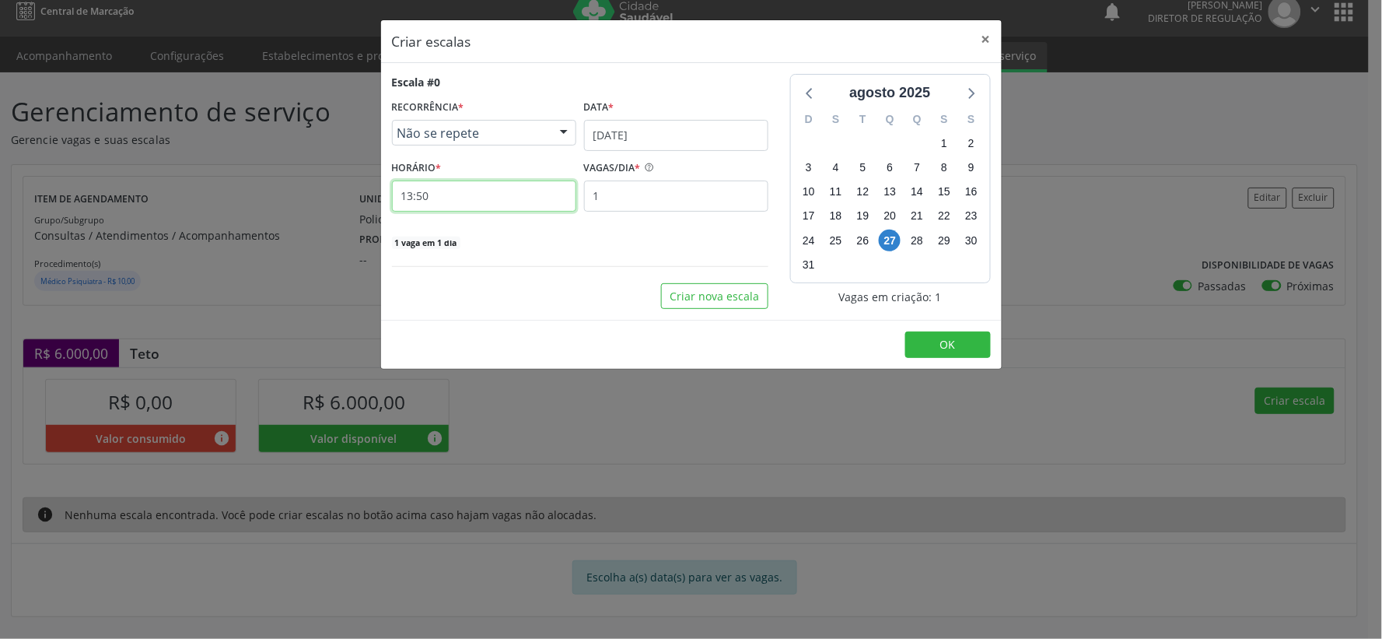
click at [478, 191] on input "13:50" at bounding box center [484, 195] width 184 height 31
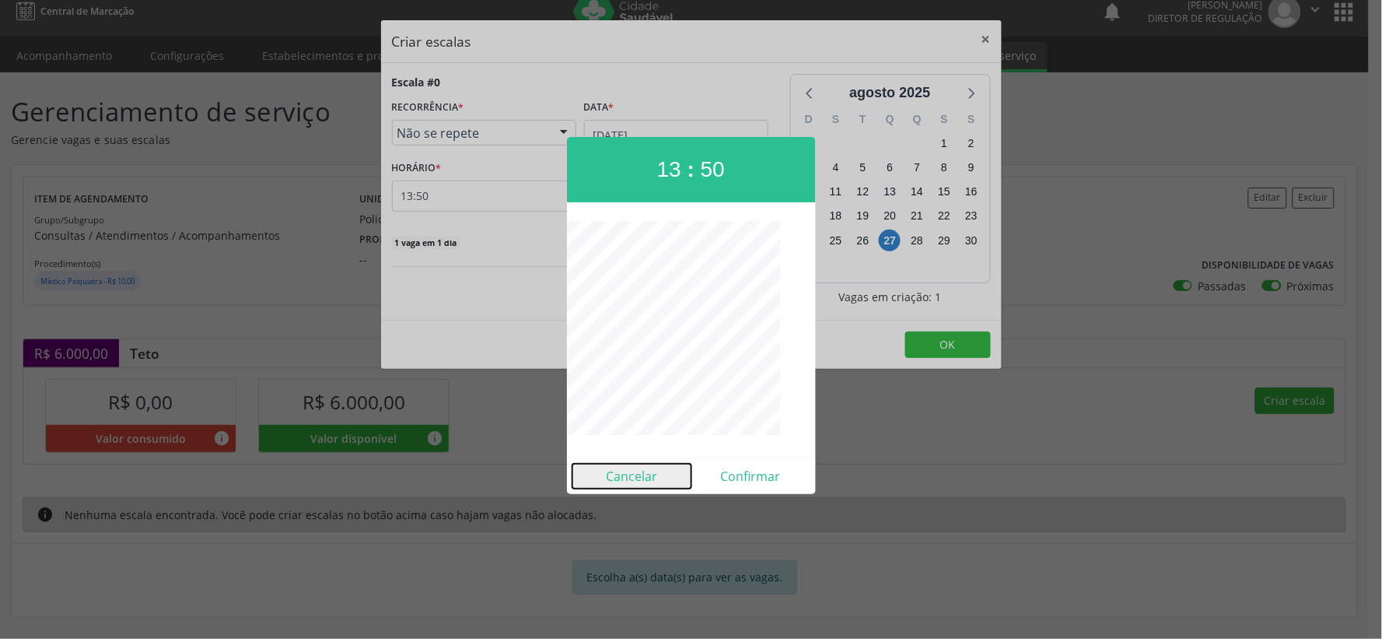
click at [636, 470] on button "Cancelar" at bounding box center [631, 476] width 119 height 25
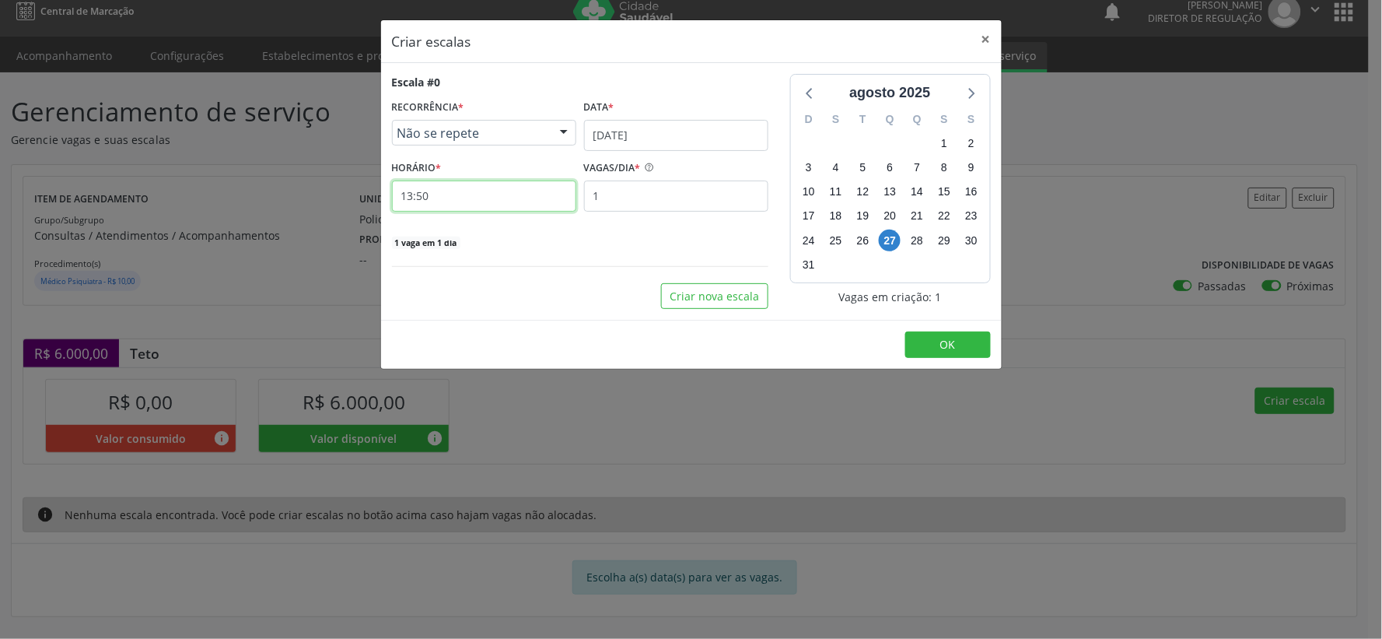
click at [457, 196] on input "13:50" at bounding box center [484, 195] width 184 height 31
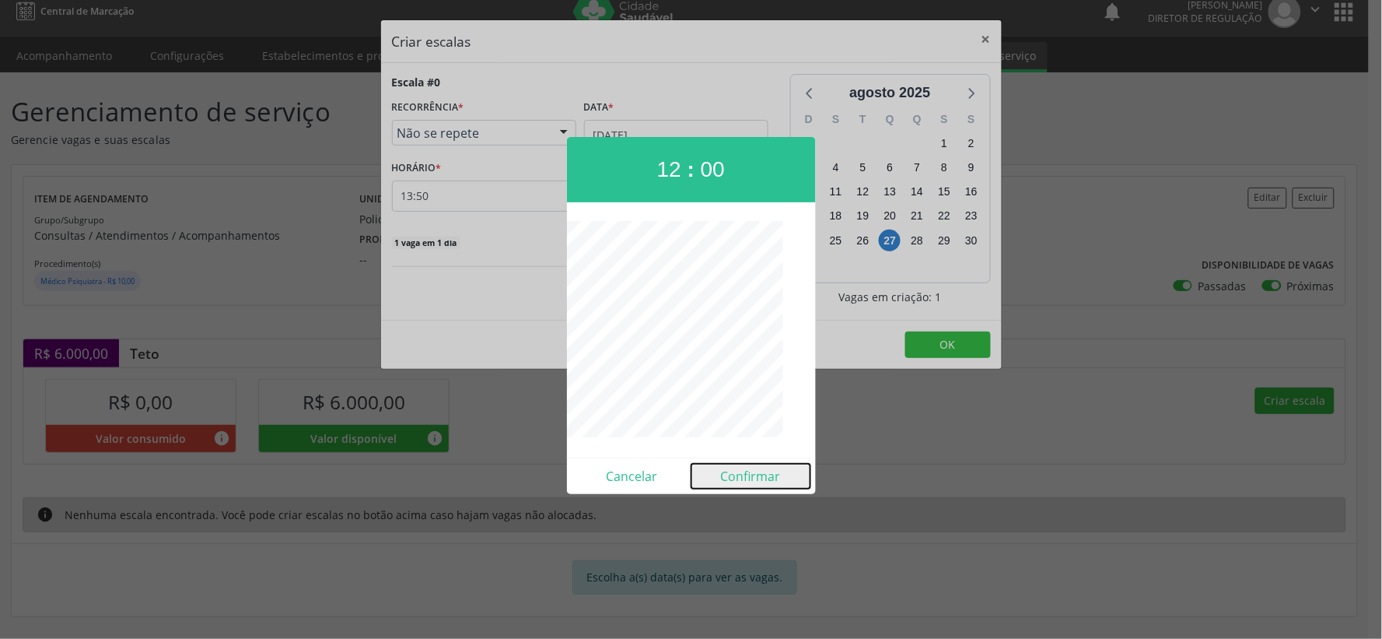
drag, startPoint x: 754, startPoint y: 475, endPoint x: 743, endPoint y: 478, distance: 12.1
click at [754, 477] on button "Confirmar" at bounding box center [750, 476] width 119 height 25
type input "12:00"
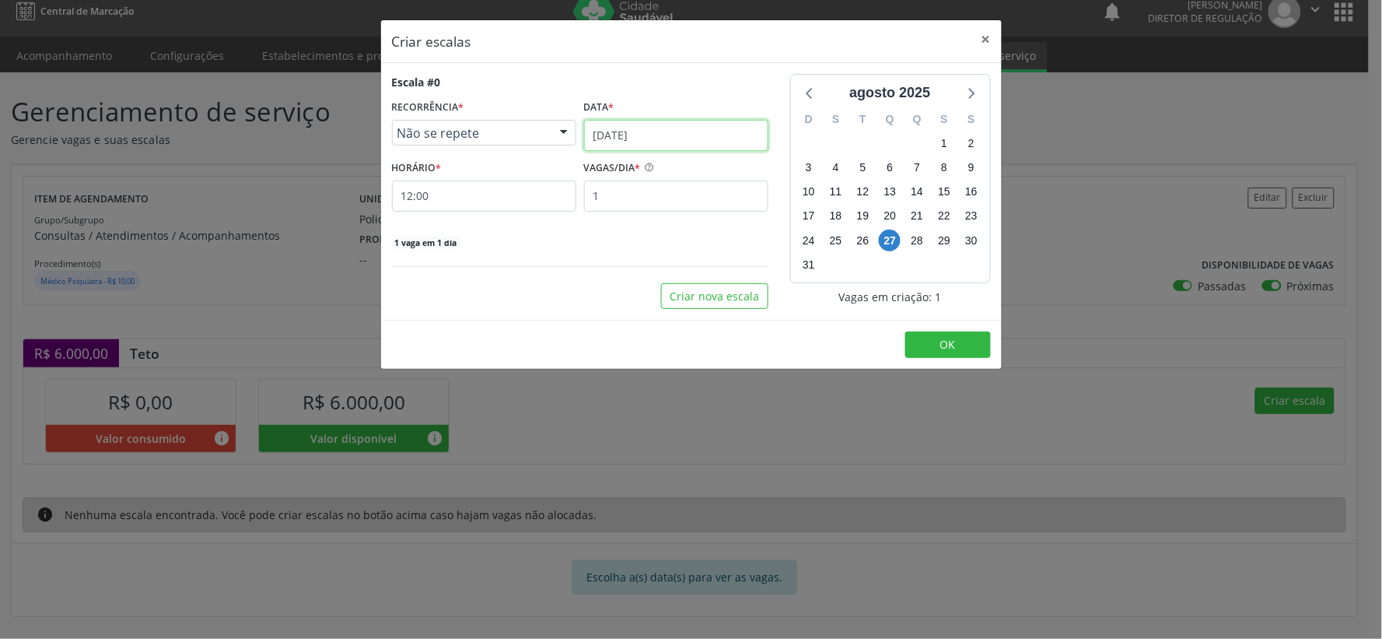
click at [691, 141] on input "[DATE]" at bounding box center [676, 135] width 184 height 31
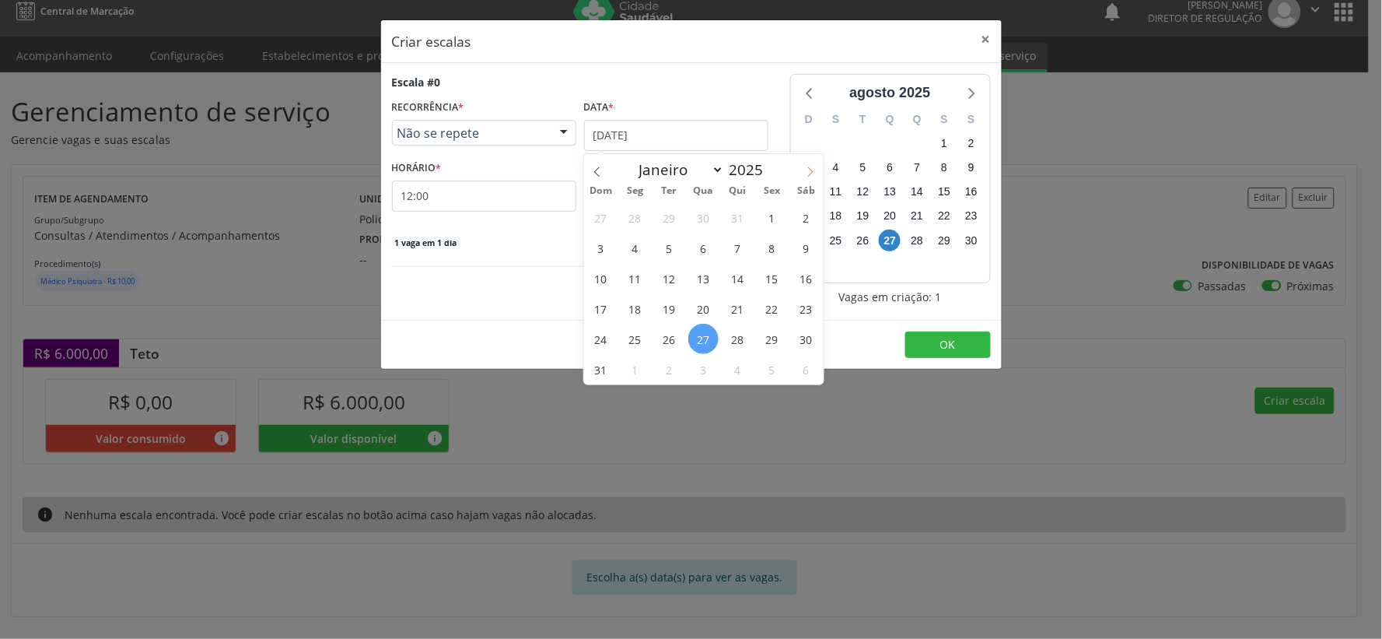
click at [814, 170] on icon at bounding box center [810, 171] width 11 height 11
select select "8"
drag, startPoint x: 666, startPoint y: 214, endPoint x: 657, endPoint y: 212, distance: 8.9
click at [662, 215] on span "2" at bounding box center [669, 217] width 30 height 30
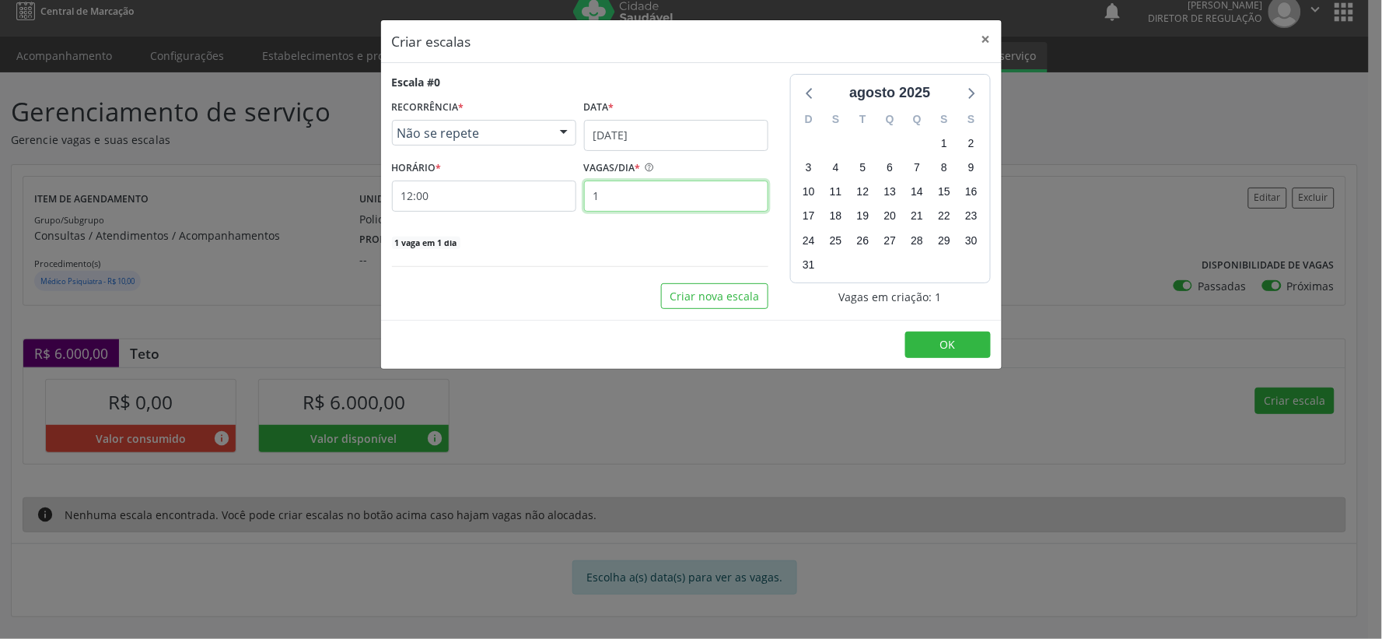
click at [624, 199] on input "1" at bounding box center [676, 195] width 184 height 31
type input "11"
click at [955, 345] on button "OK" at bounding box center [948, 344] width 86 height 26
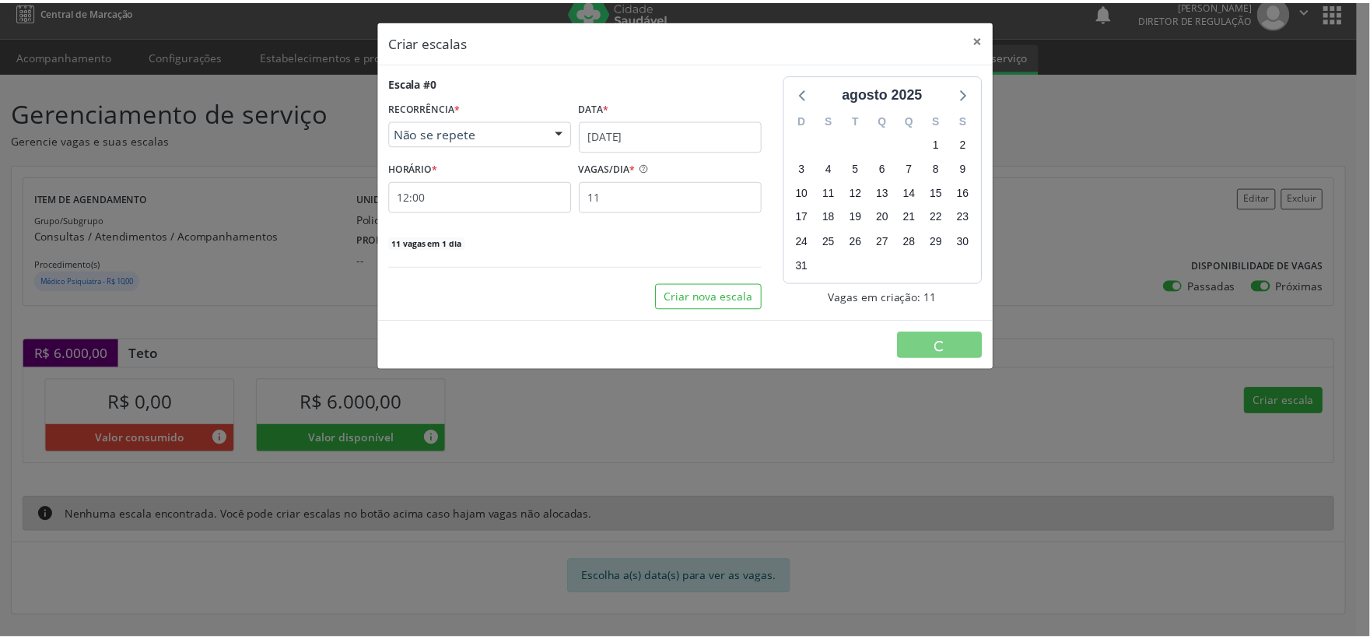
scroll to position [0, 0]
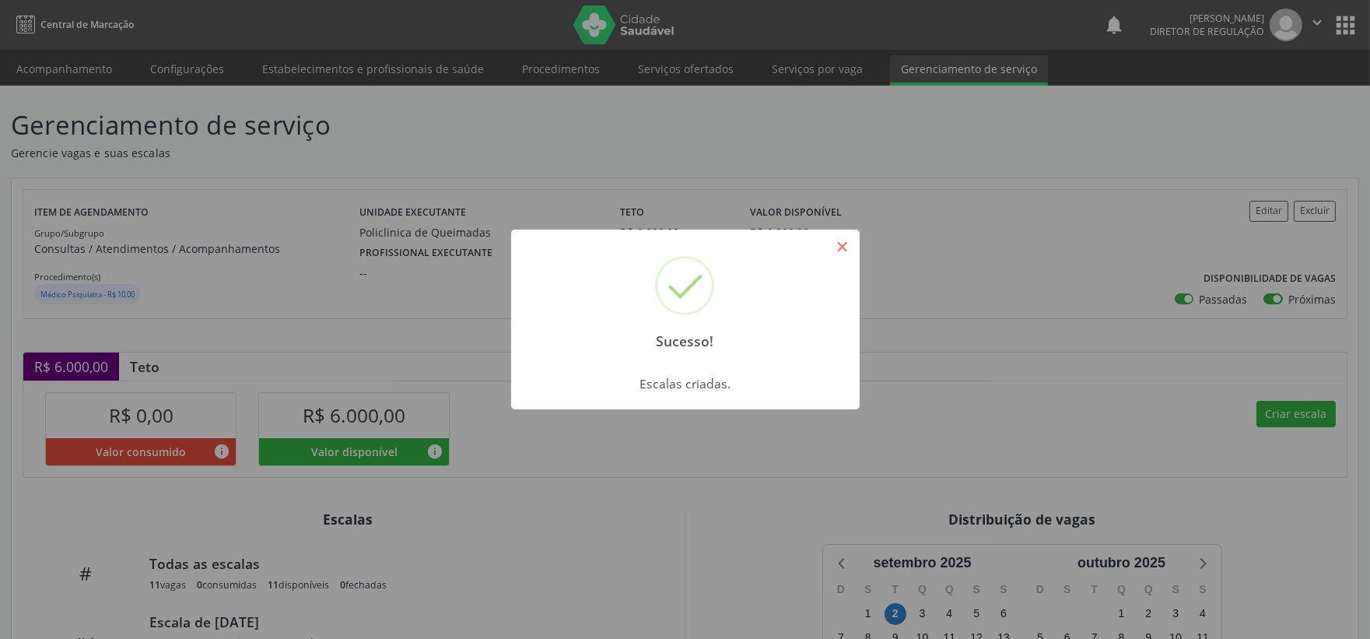
click at [842, 246] on button "×" at bounding box center [842, 246] width 26 height 26
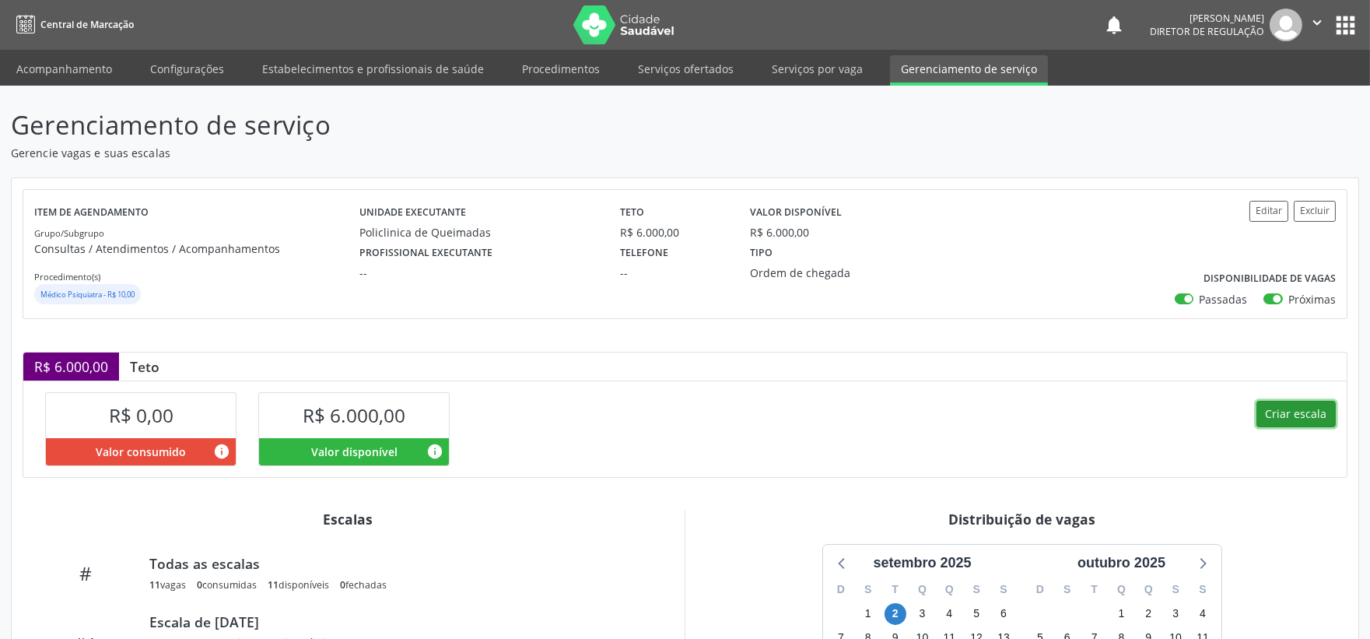
click at [1310, 412] on button "Criar escala" at bounding box center [1295, 414] width 79 height 26
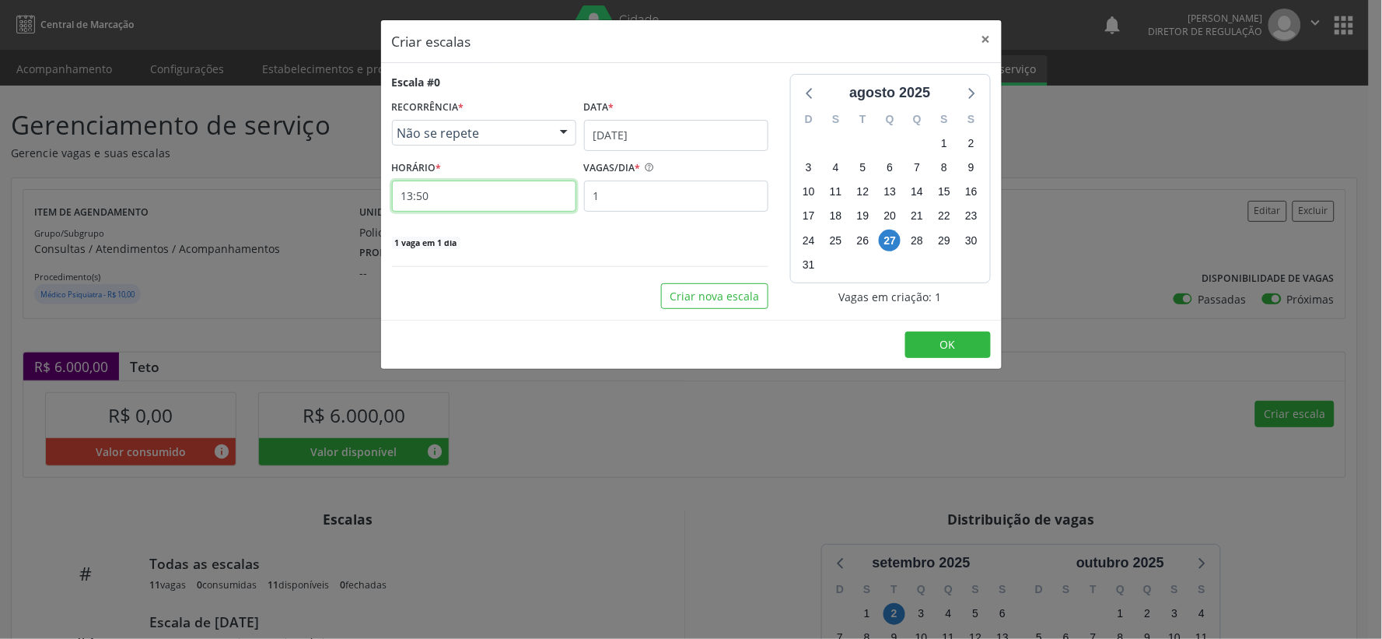
click at [456, 192] on input "13:50" at bounding box center [484, 195] width 184 height 31
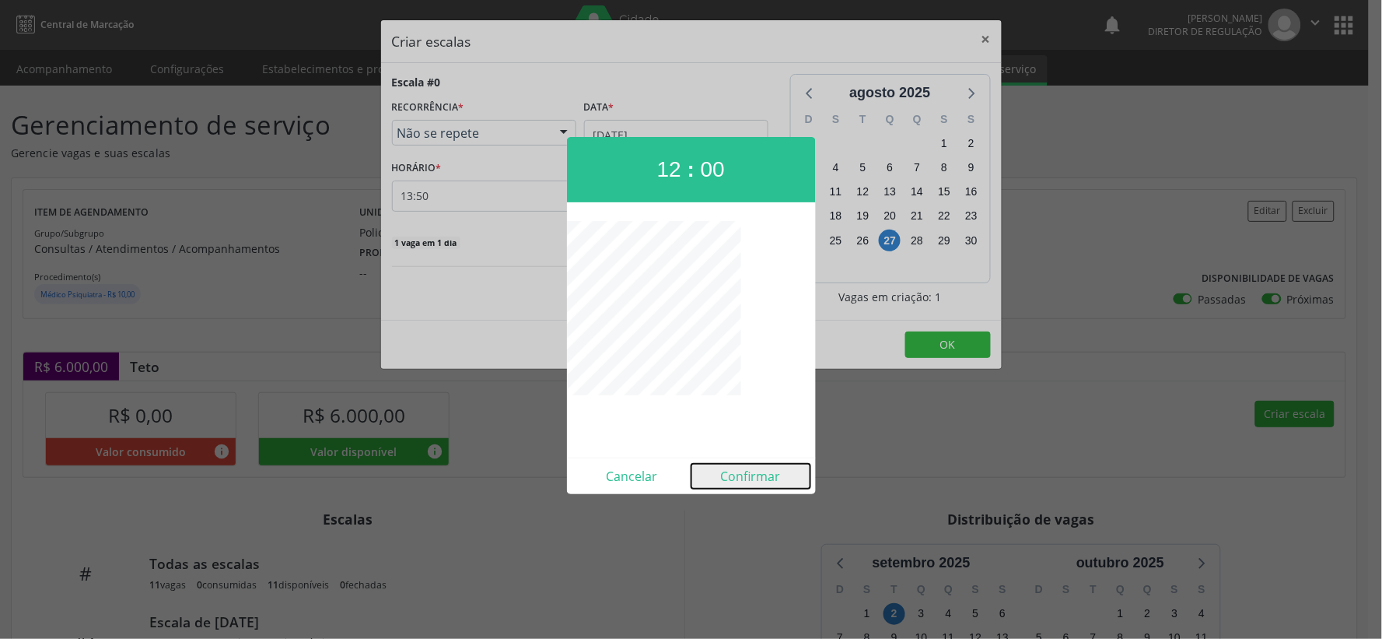
click at [740, 469] on button "Confirmar" at bounding box center [750, 476] width 119 height 25
type input "12:00"
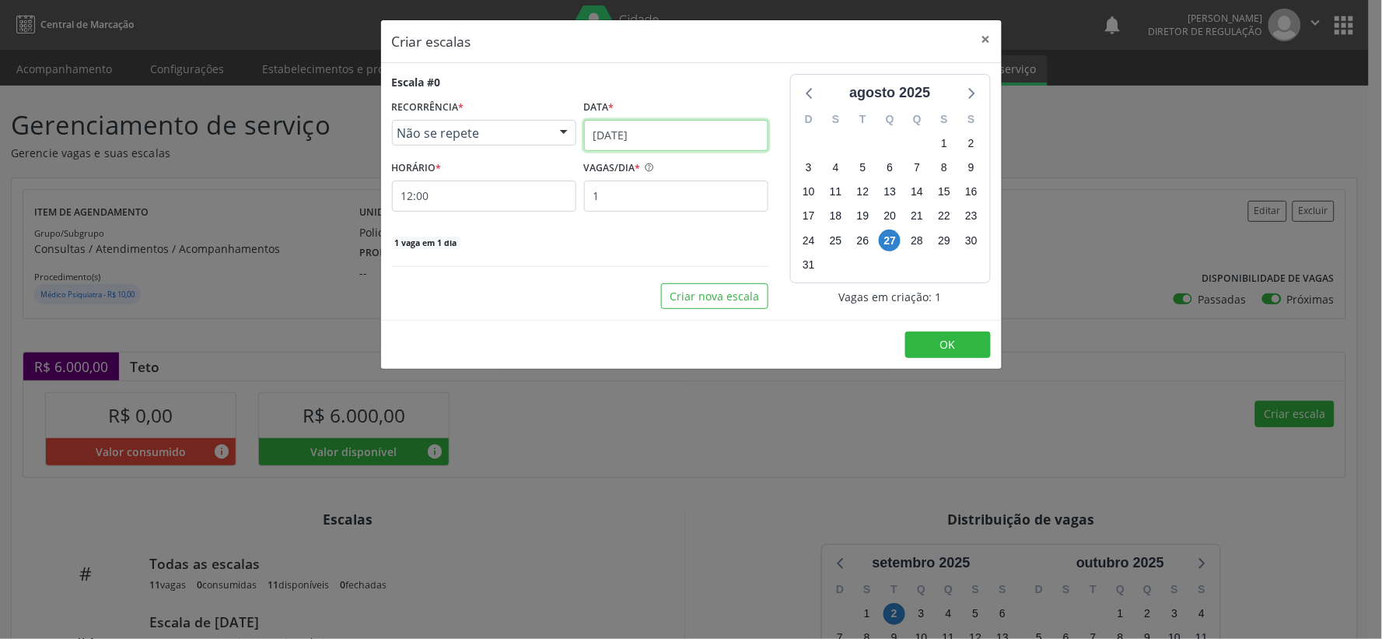
click at [686, 145] on input "[DATE]" at bounding box center [676, 135] width 184 height 31
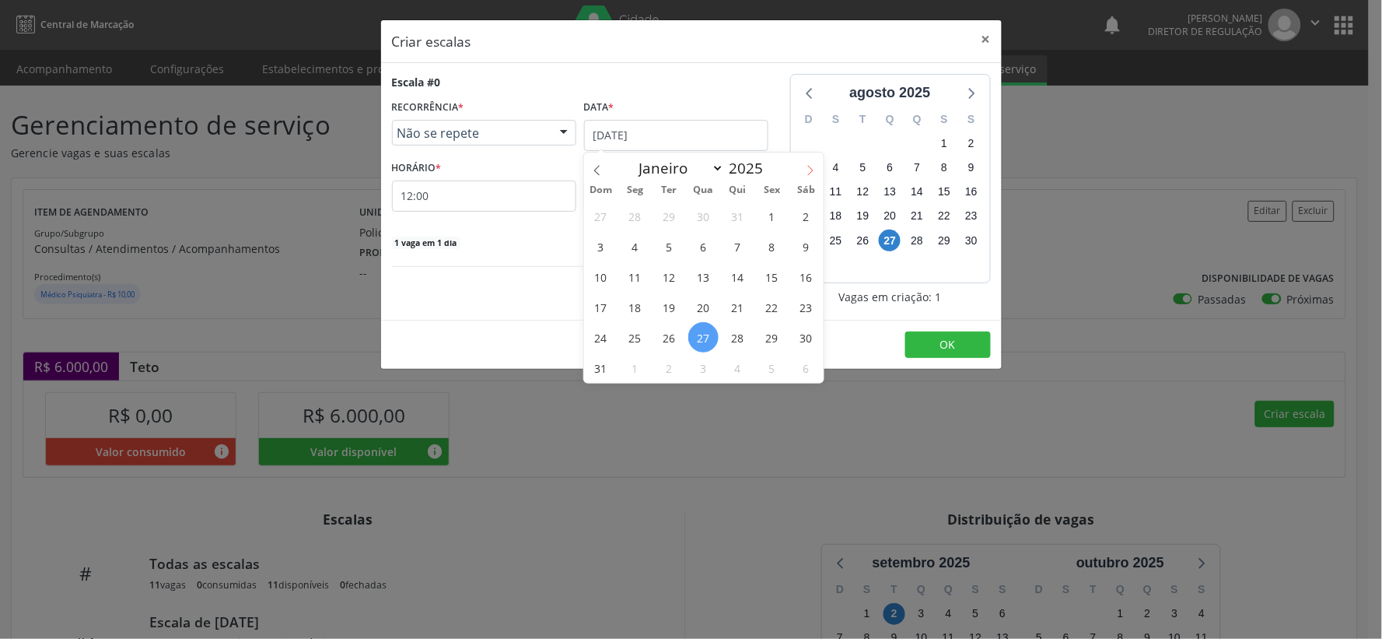
click at [815, 170] on span at bounding box center [810, 165] width 26 height 26
select select "8"
drag, startPoint x: 666, startPoint y: 245, endPoint x: 638, endPoint y: 232, distance: 31.0
click at [666, 245] on span "9" at bounding box center [669, 246] width 30 height 30
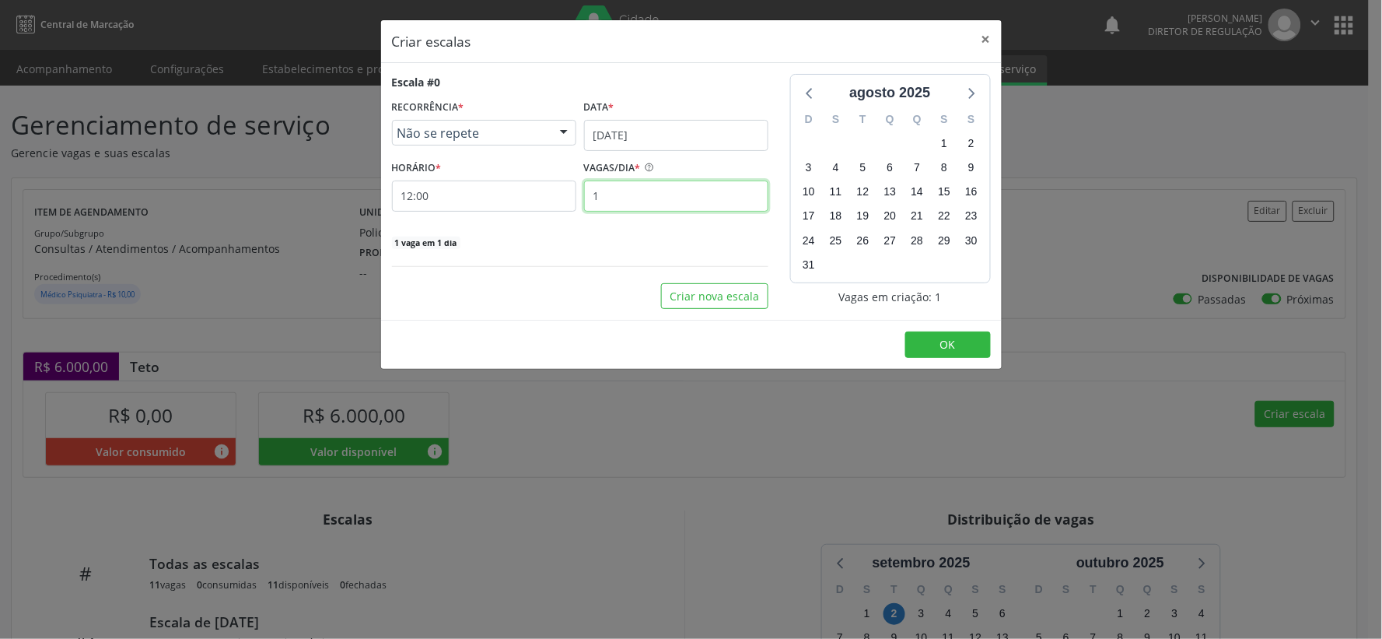
click at [604, 195] on input "1" at bounding box center [676, 195] width 184 height 31
type input "11"
click at [946, 342] on span "OK" at bounding box center [948, 344] width 16 height 15
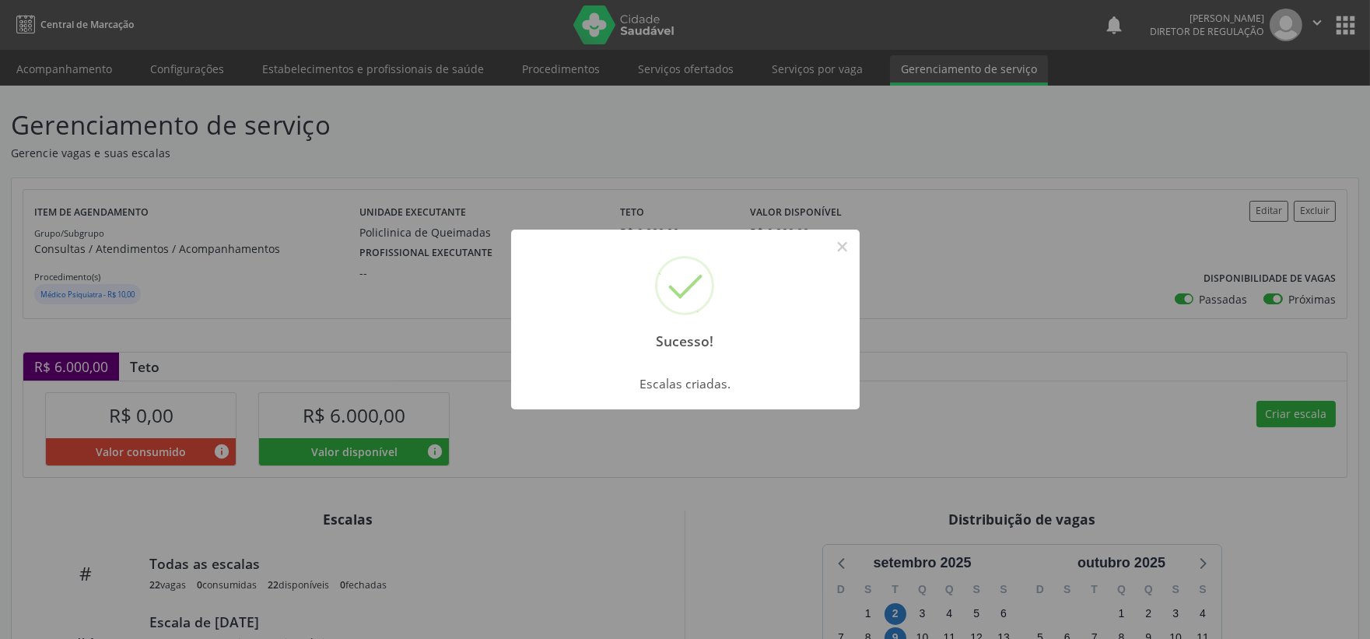
drag, startPoint x: 849, startPoint y: 244, endPoint x: 854, endPoint y: 275, distance: 31.5
click at [851, 253] on button "×" at bounding box center [842, 246] width 26 height 26
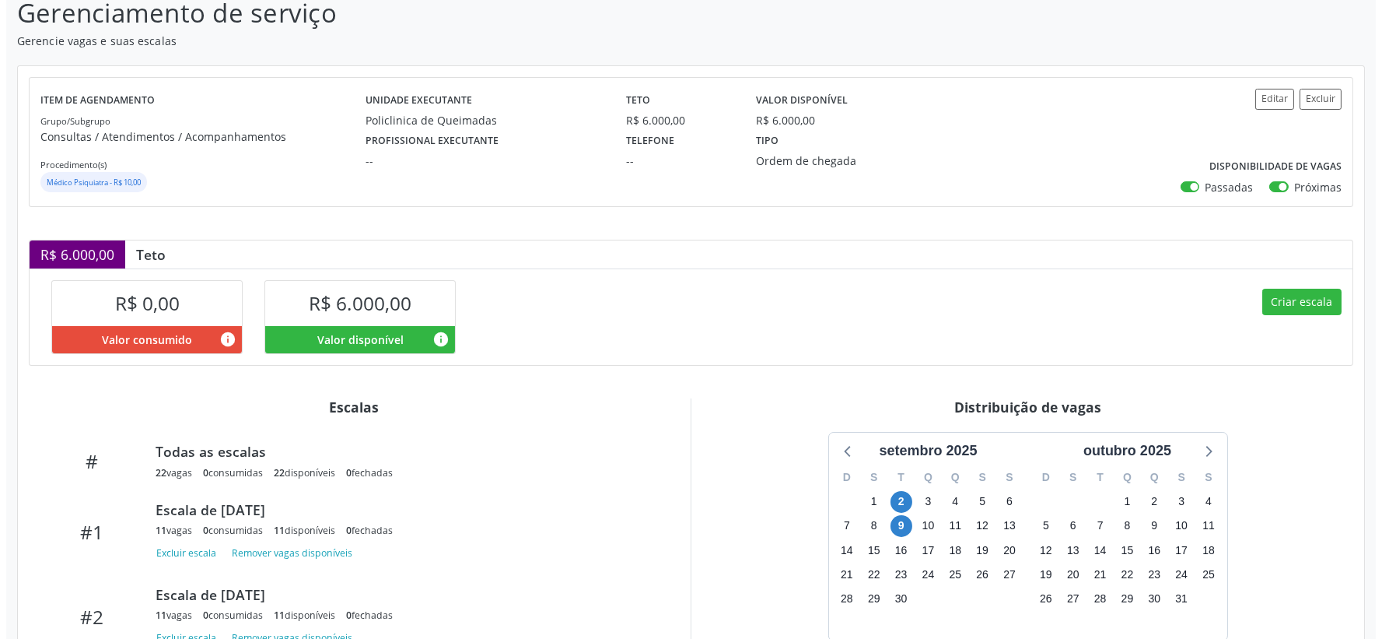
scroll to position [235, 0]
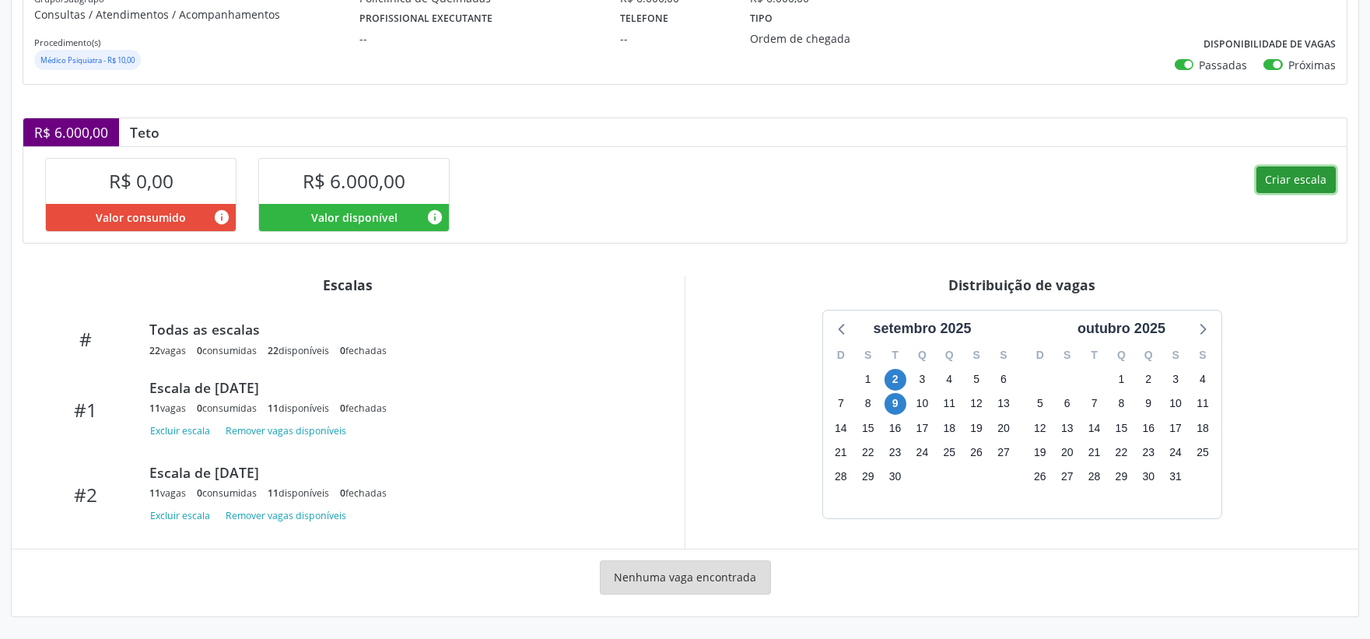
click at [1293, 175] on button "Criar escala" at bounding box center [1295, 179] width 79 height 26
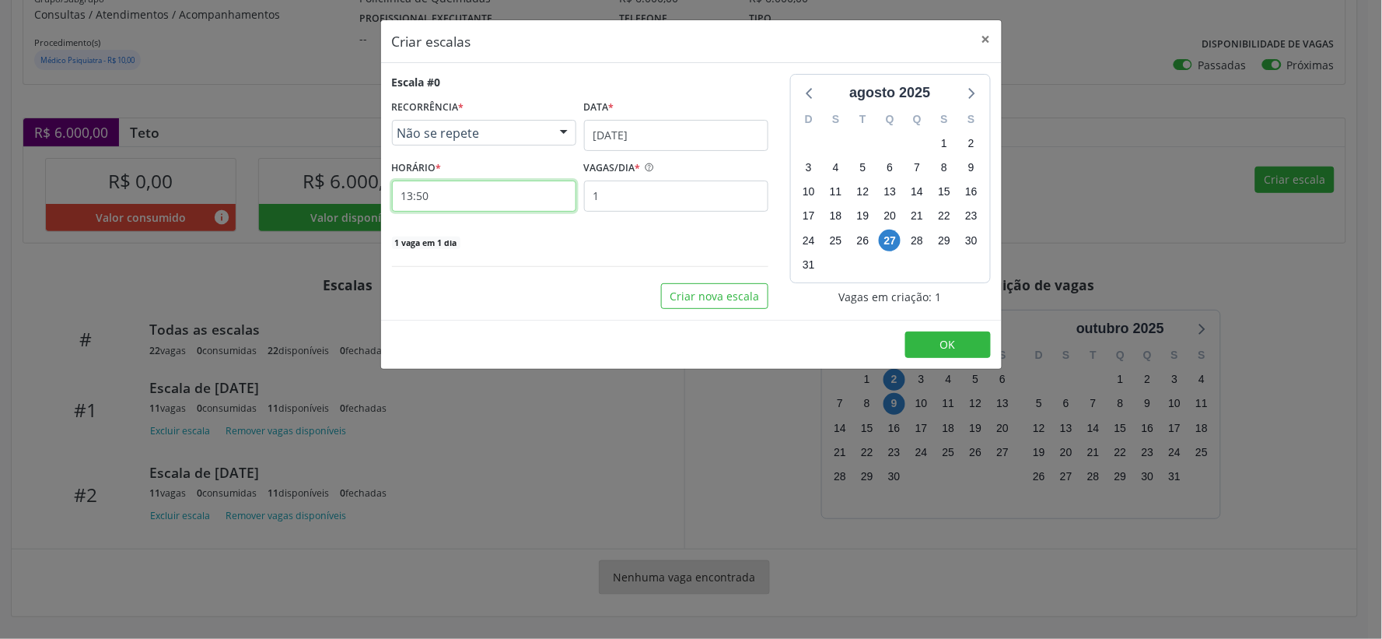
click at [450, 188] on input "13:50" at bounding box center [484, 195] width 184 height 31
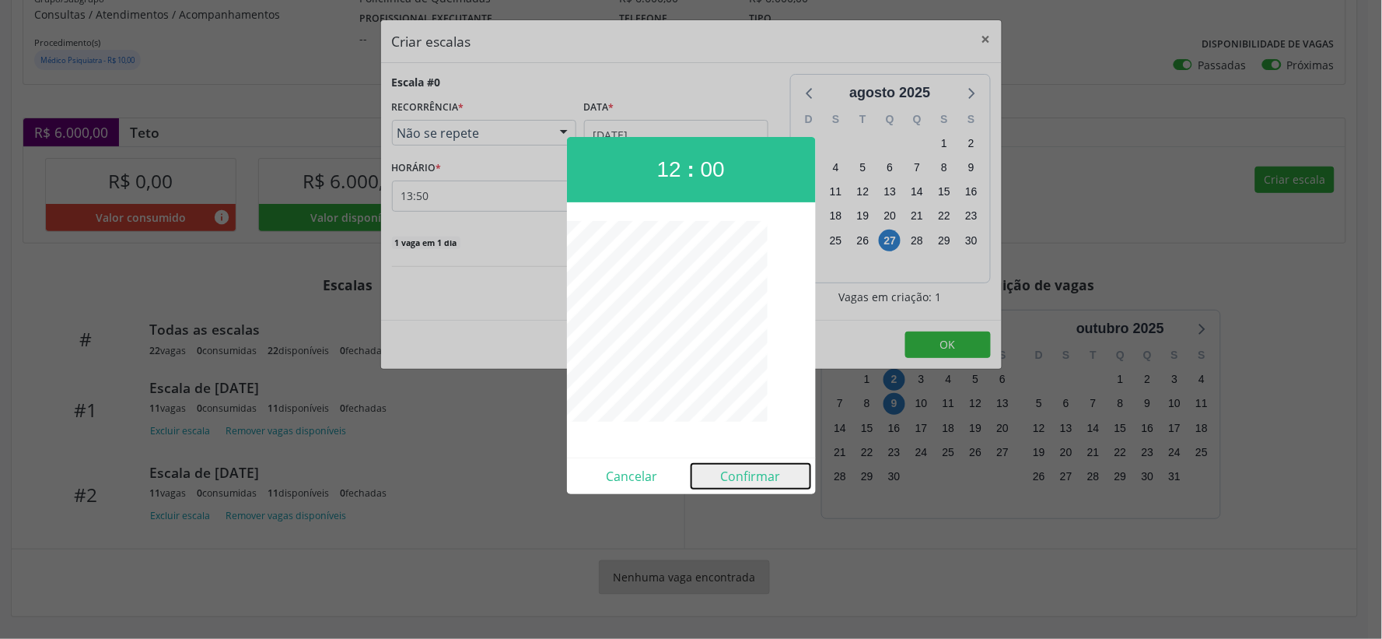
click at [740, 478] on button "Confirmar" at bounding box center [750, 476] width 119 height 25
type input "12:00"
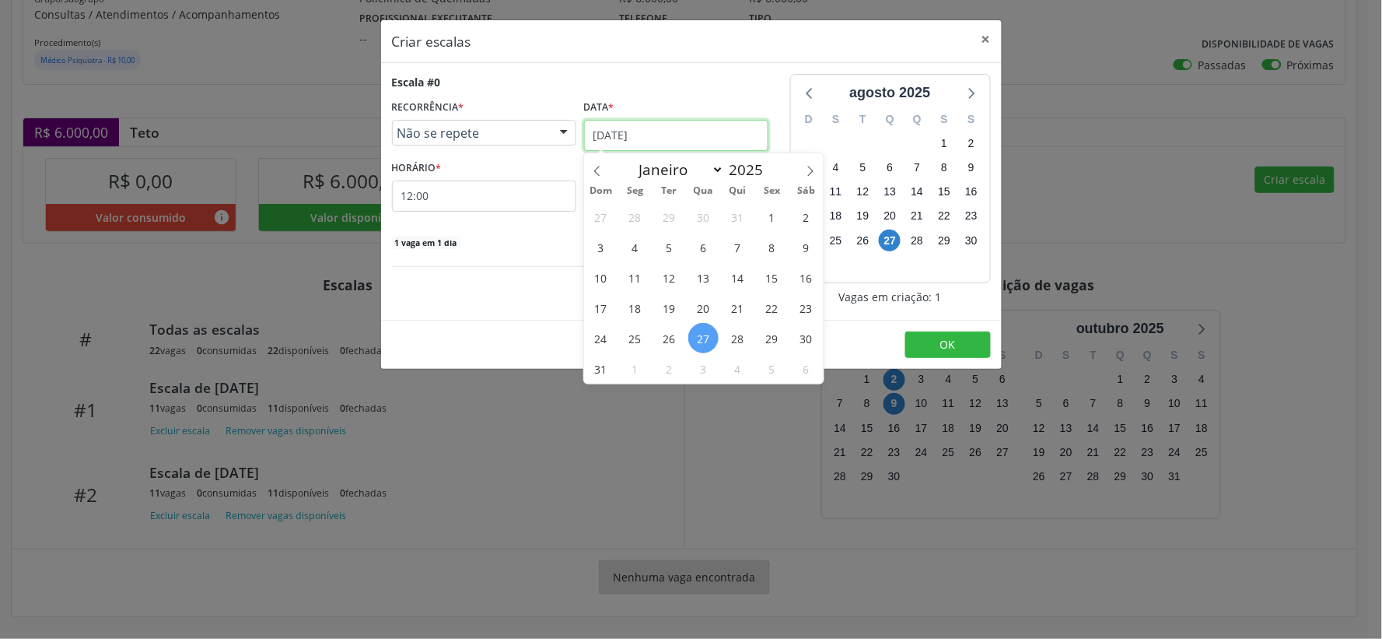
click at [723, 127] on input "[DATE]" at bounding box center [676, 135] width 184 height 31
click at [817, 167] on span at bounding box center [810, 166] width 26 height 26
select select "8"
click at [670, 276] on span "16" at bounding box center [669, 277] width 30 height 30
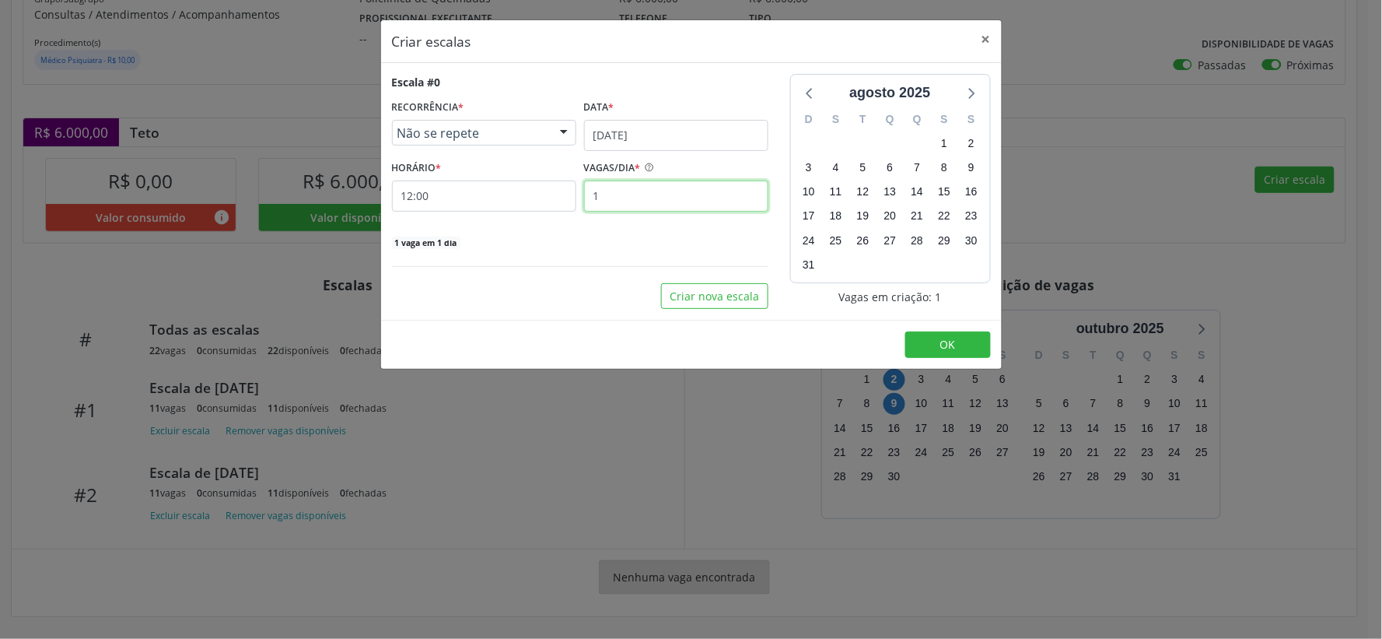
click at [621, 199] on input "1" at bounding box center [676, 195] width 184 height 31
type input "11"
click at [936, 334] on button "OK" at bounding box center [948, 344] width 86 height 26
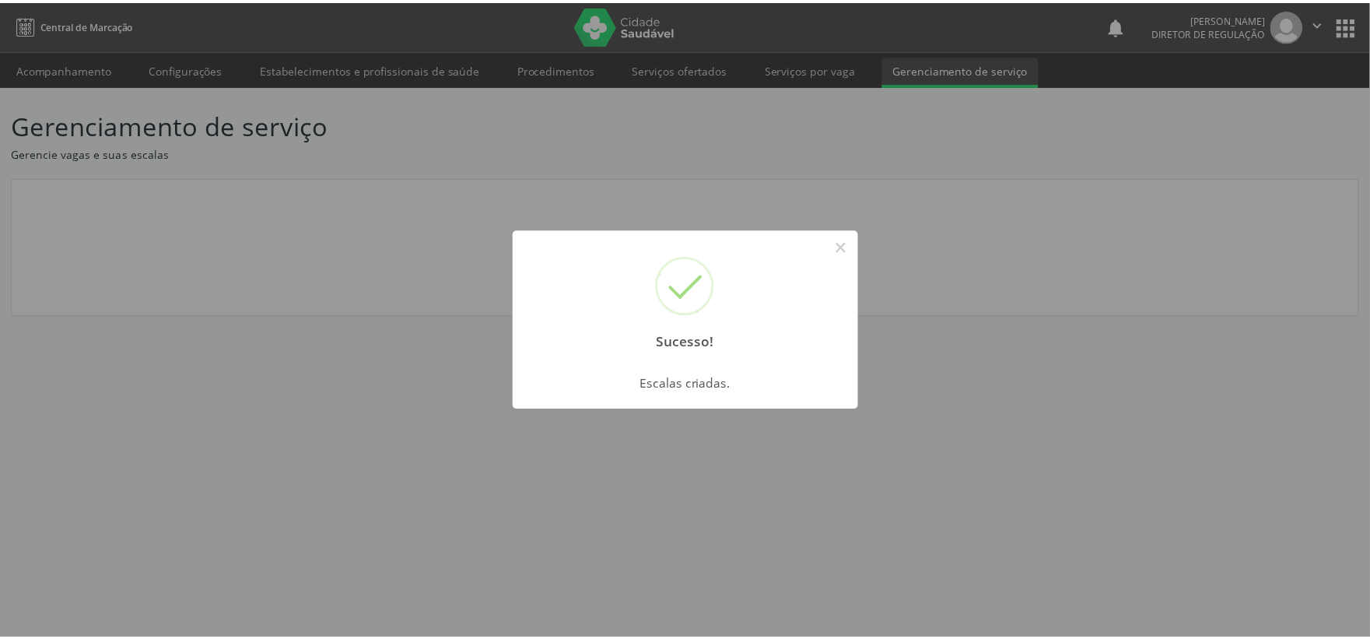
scroll to position [0, 0]
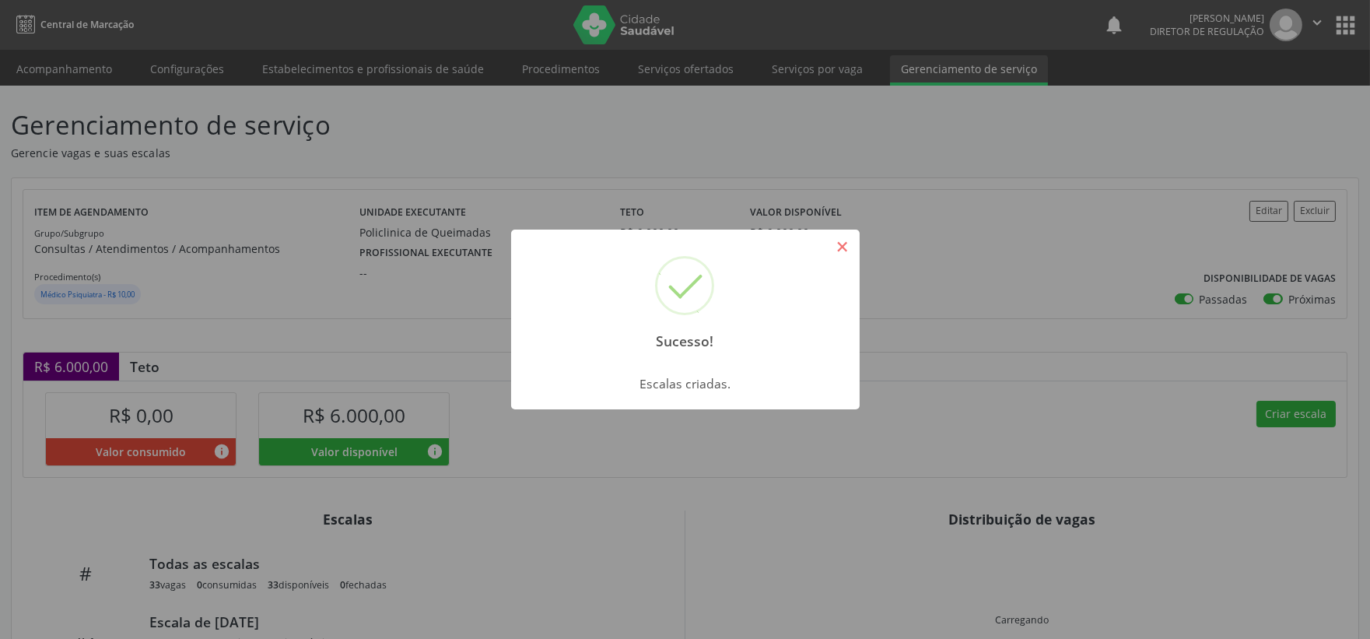
click at [845, 239] on button "×" at bounding box center [842, 246] width 26 height 26
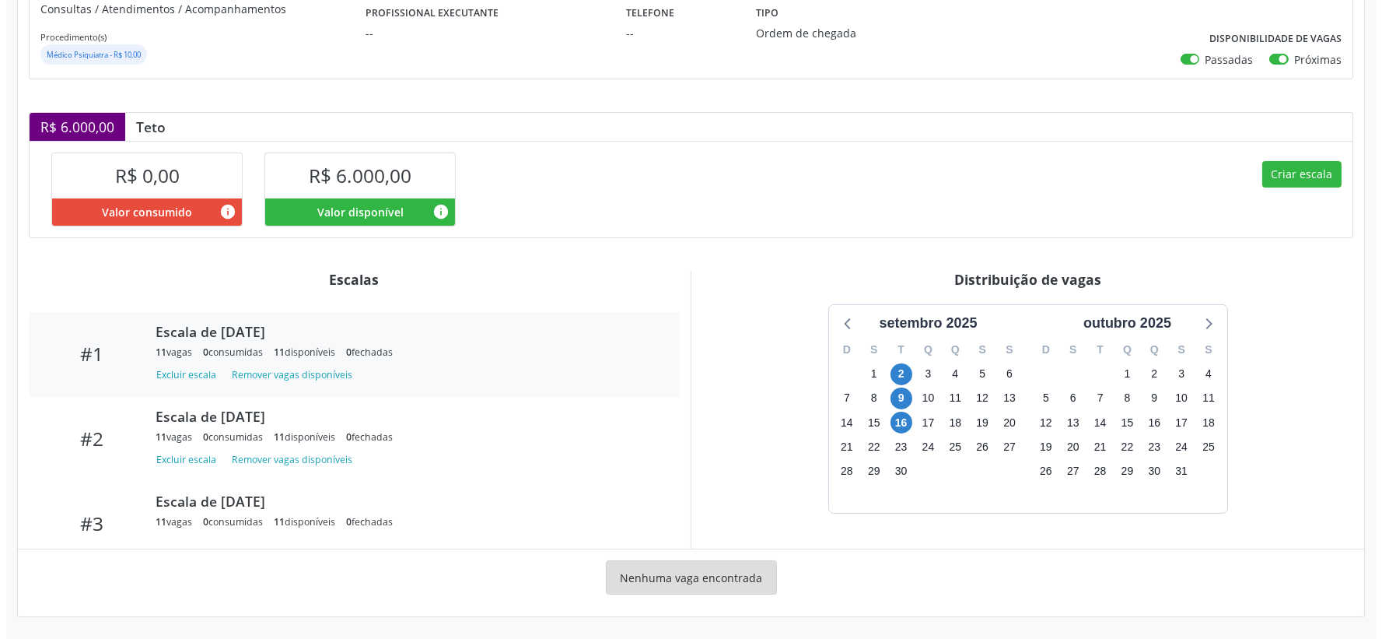
scroll to position [79, 0]
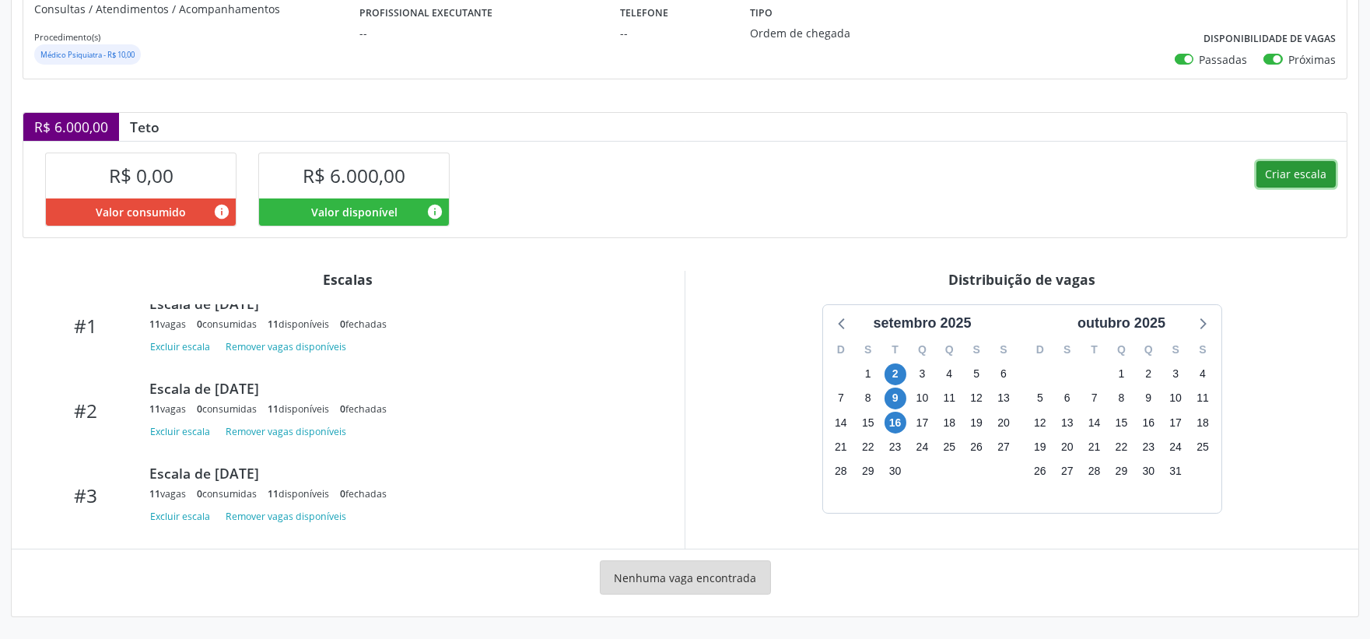
click at [1322, 172] on button "Criar escala" at bounding box center [1295, 174] width 79 height 26
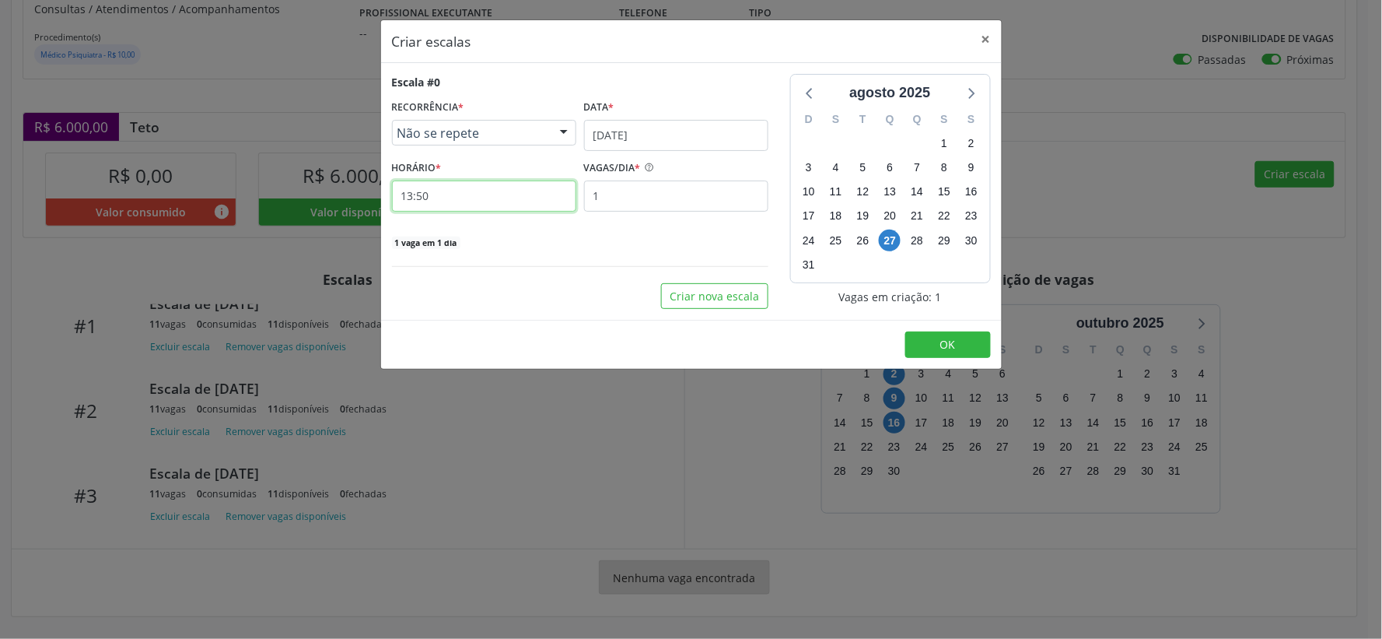
click at [494, 200] on input "13:50" at bounding box center [484, 195] width 184 height 31
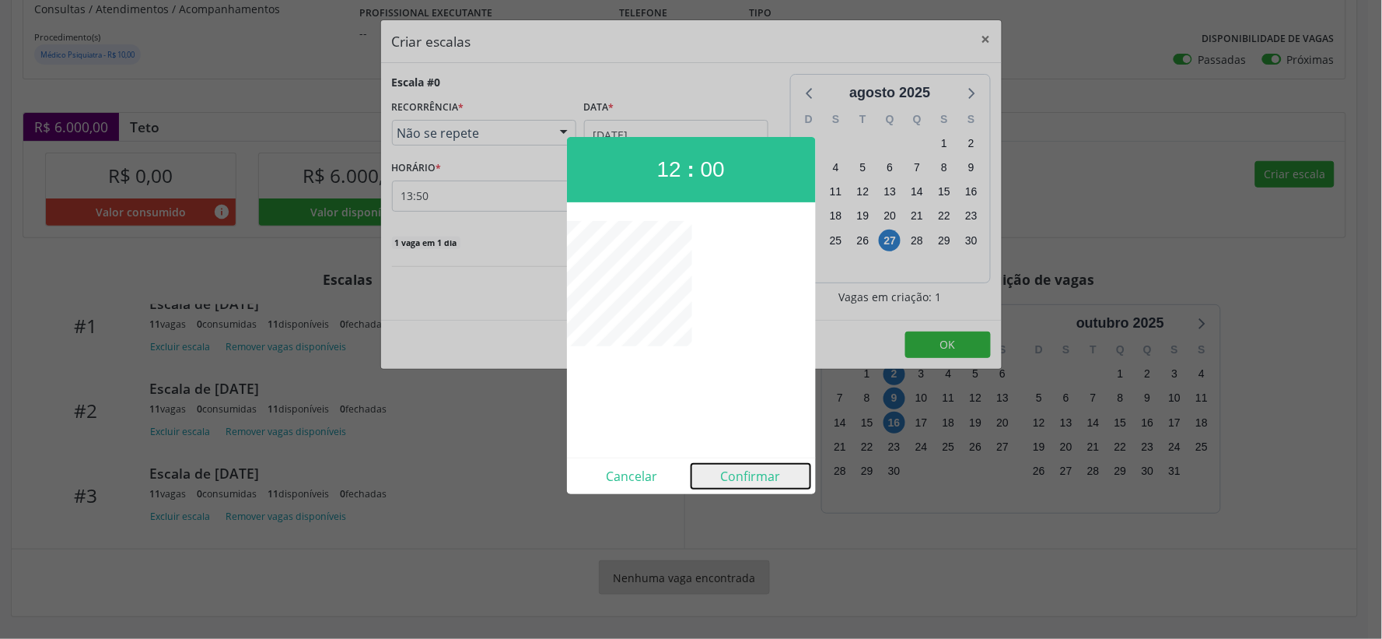
click at [754, 475] on button "Confirmar" at bounding box center [750, 476] width 119 height 25
type input "12:00"
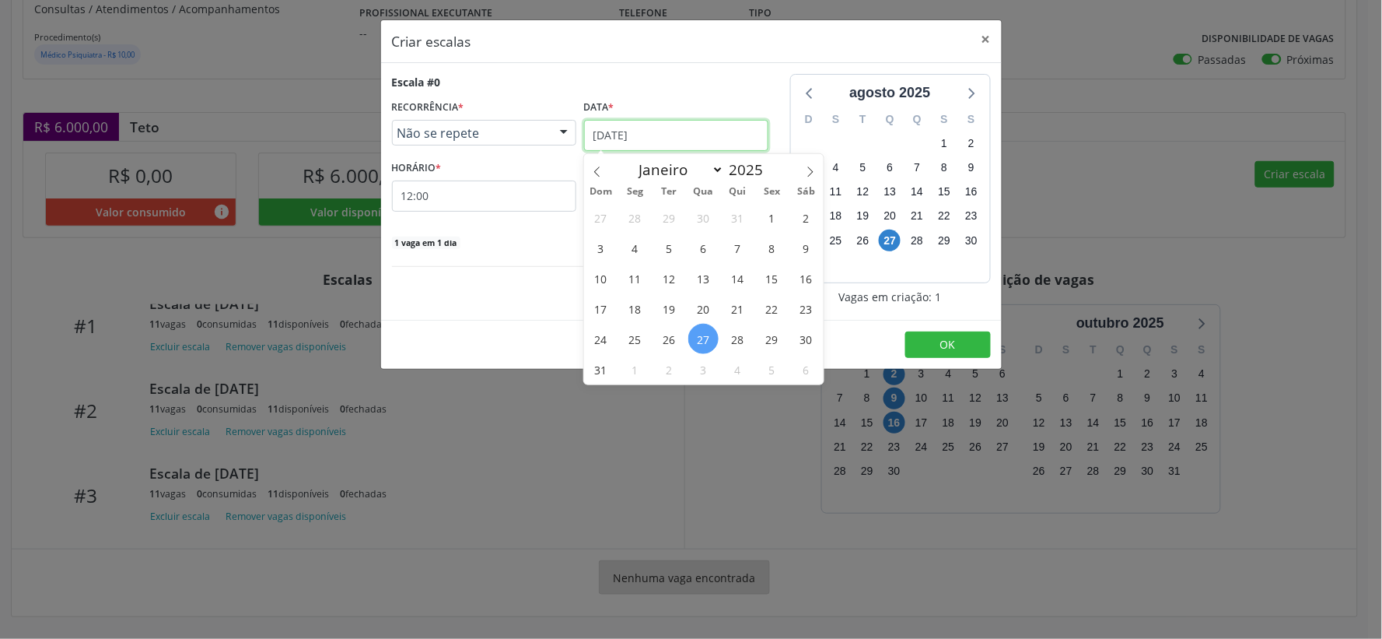
click at [745, 136] on input "[DATE]" at bounding box center [676, 135] width 184 height 31
click at [810, 169] on icon at bounding box center [810, 171] width 11 height 11
select select "8"
click at [672, 306] on span "23" at bounding box center [669, 308] width 30 height 30
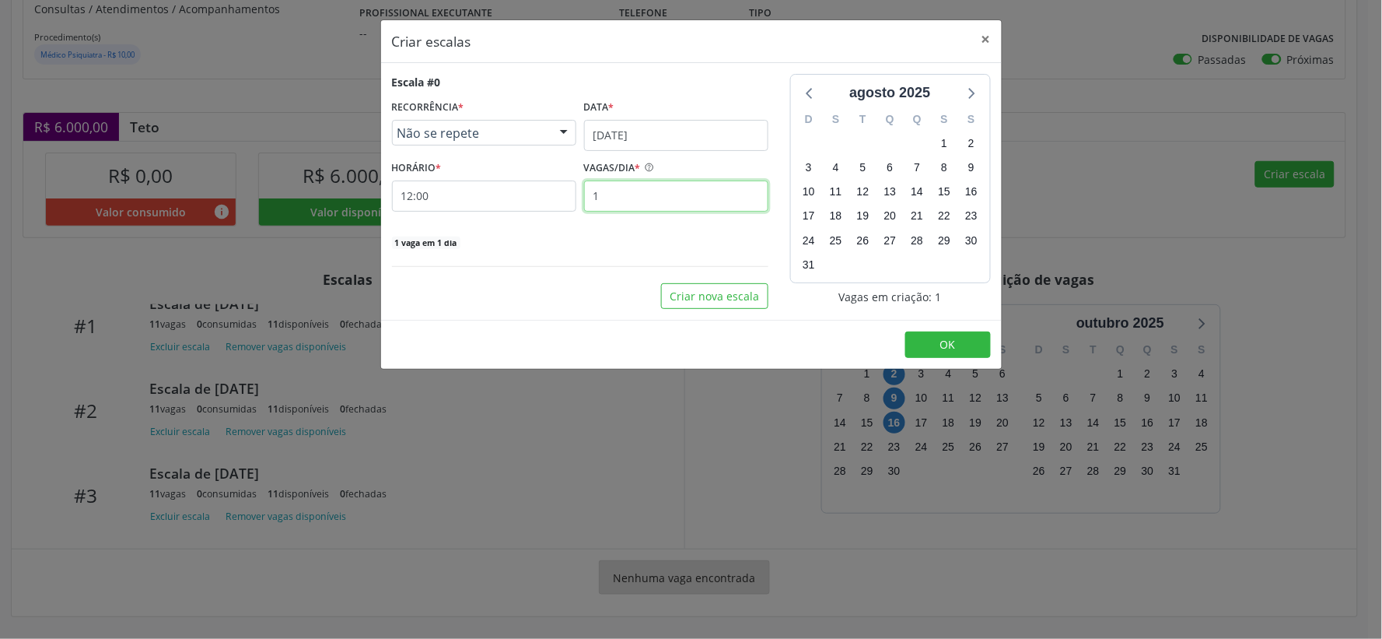
click at [621, 200] on input "1" at bounding box center [676, 195] width 184 height 31
type input "11"
click at [972, 341] on button "OK" at bounding box center [948, 344] width 86 height 26
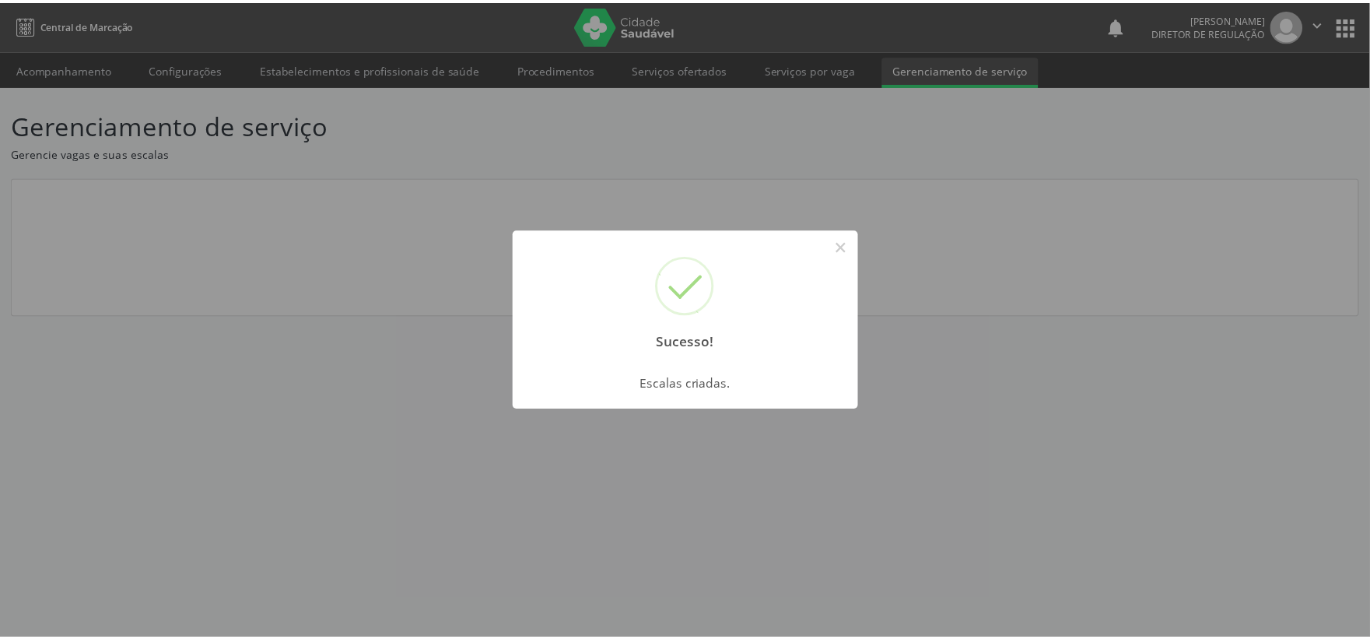
scroll to position [0, 0]
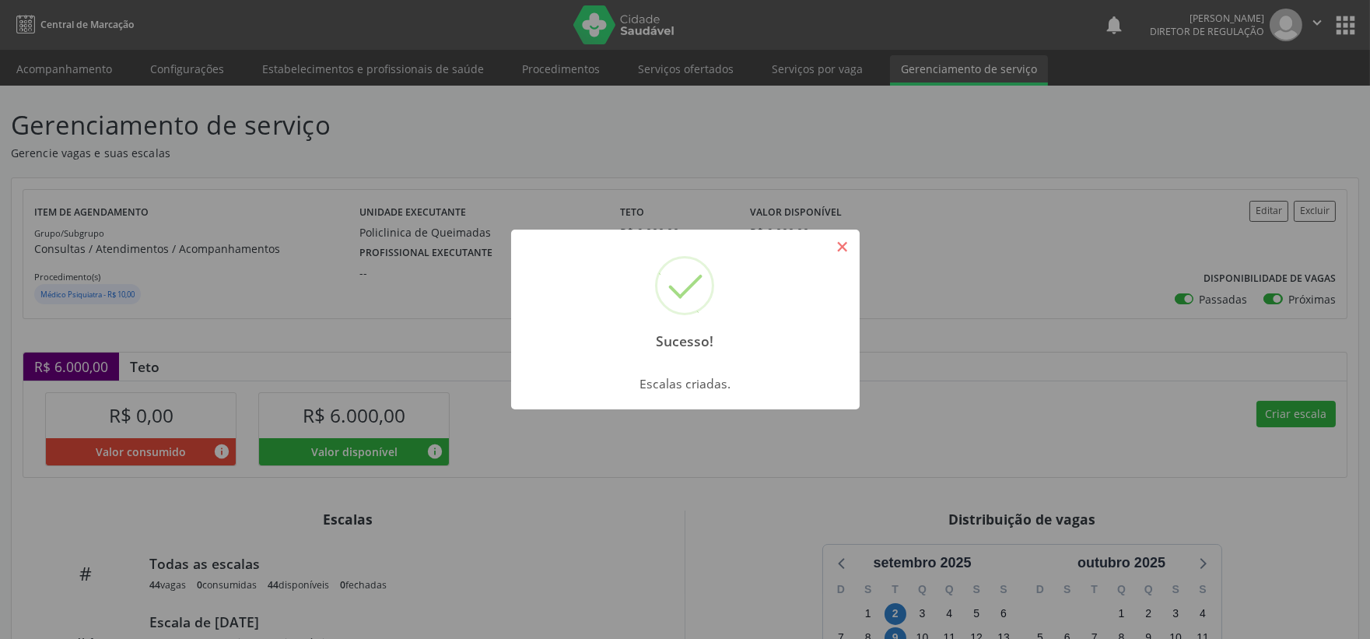
click at [849, 249] on button "×" at bounding box center [842, 246] width 26 height 26
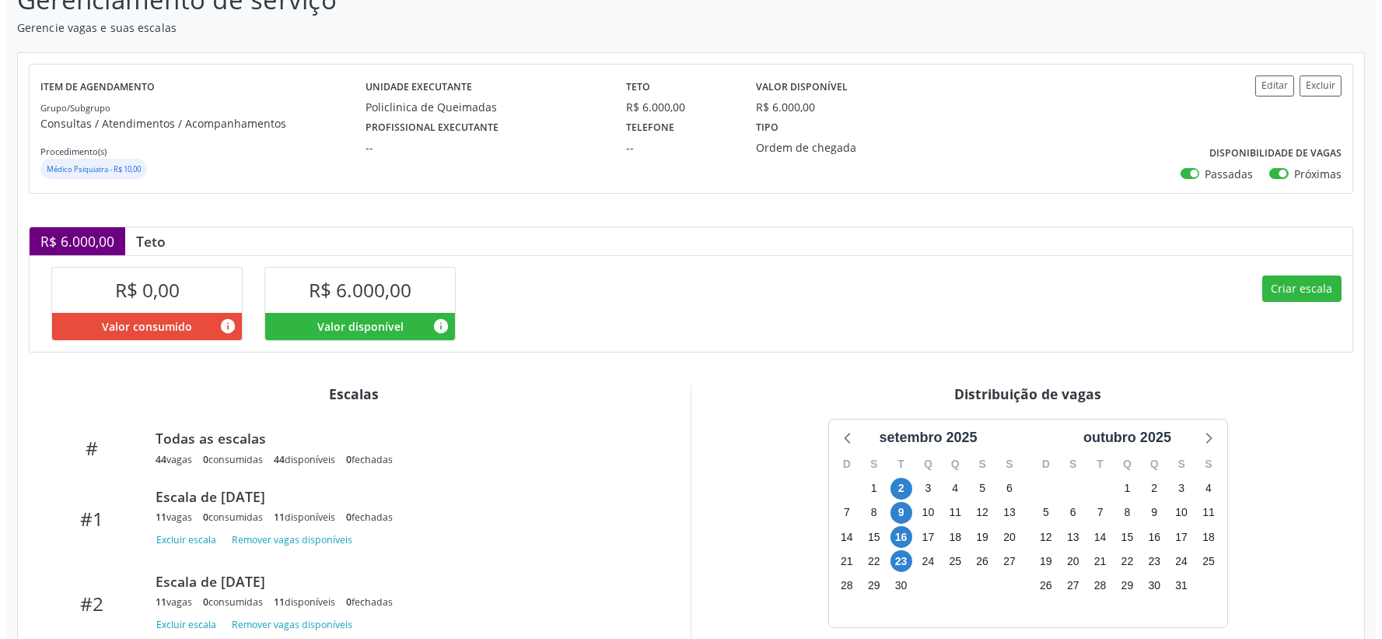
scroll to position [241, 0]
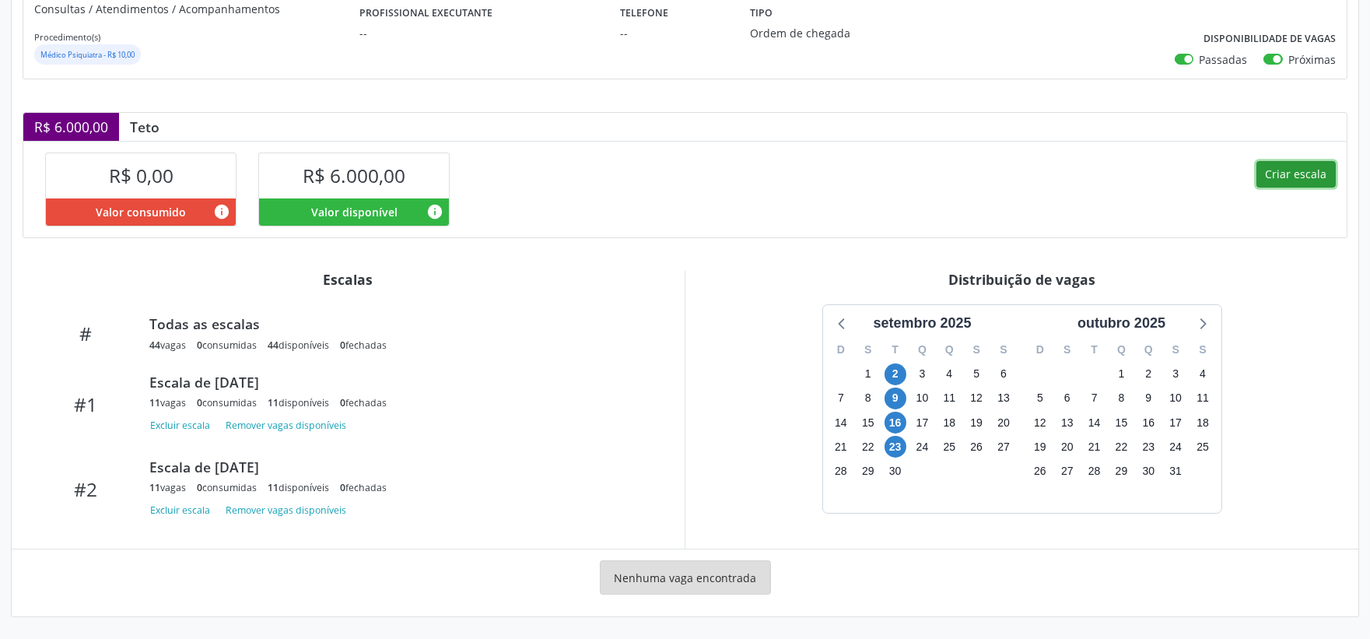
click at [1294, 174] on button "Criar escala" at bounding box center [1295, 174] width 79 height 26
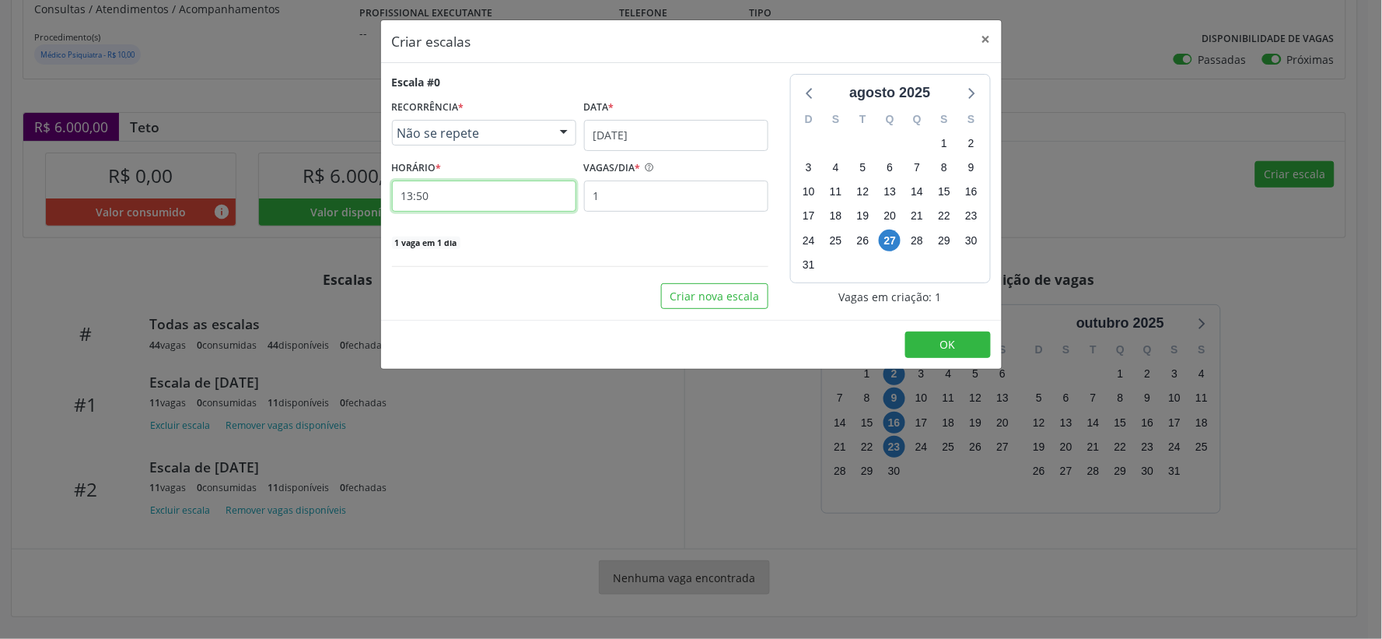
click at [464, 191] on input "13:50" at bounding box center [484, 195] width 184 height 31
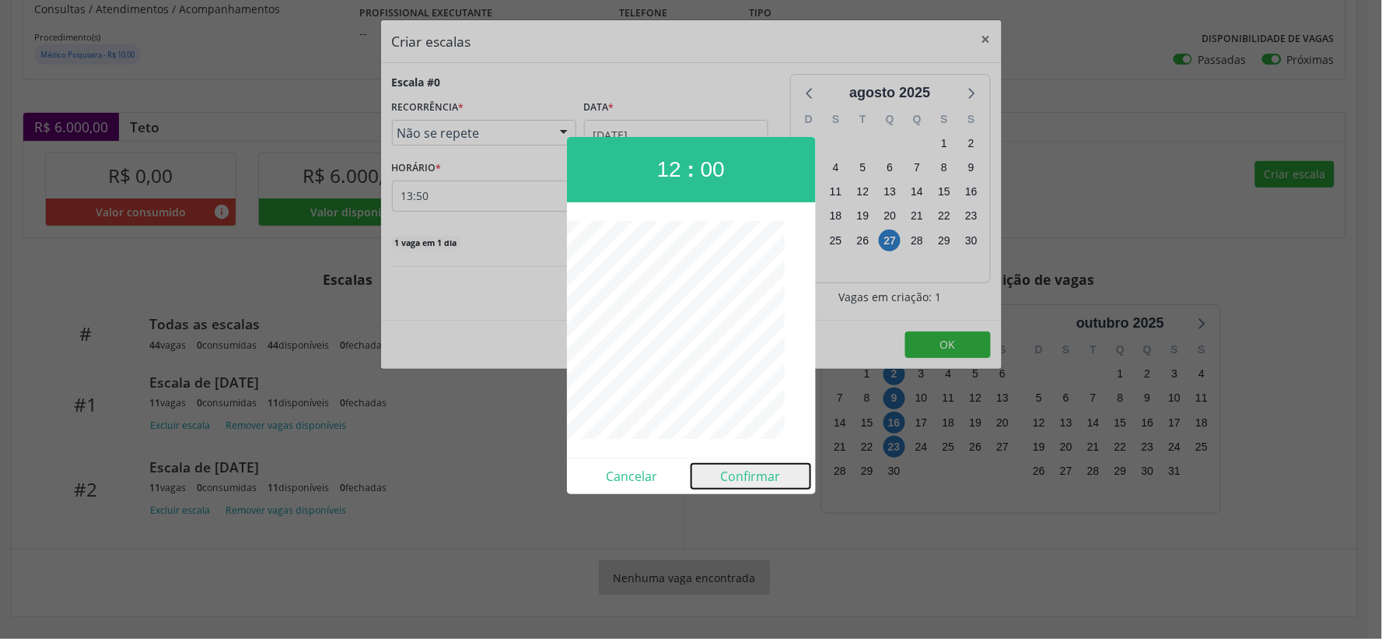
click at [751, 474] on button "Confirmar" at bounding box center [750, 476] width 119 height 25
type input "12:00"
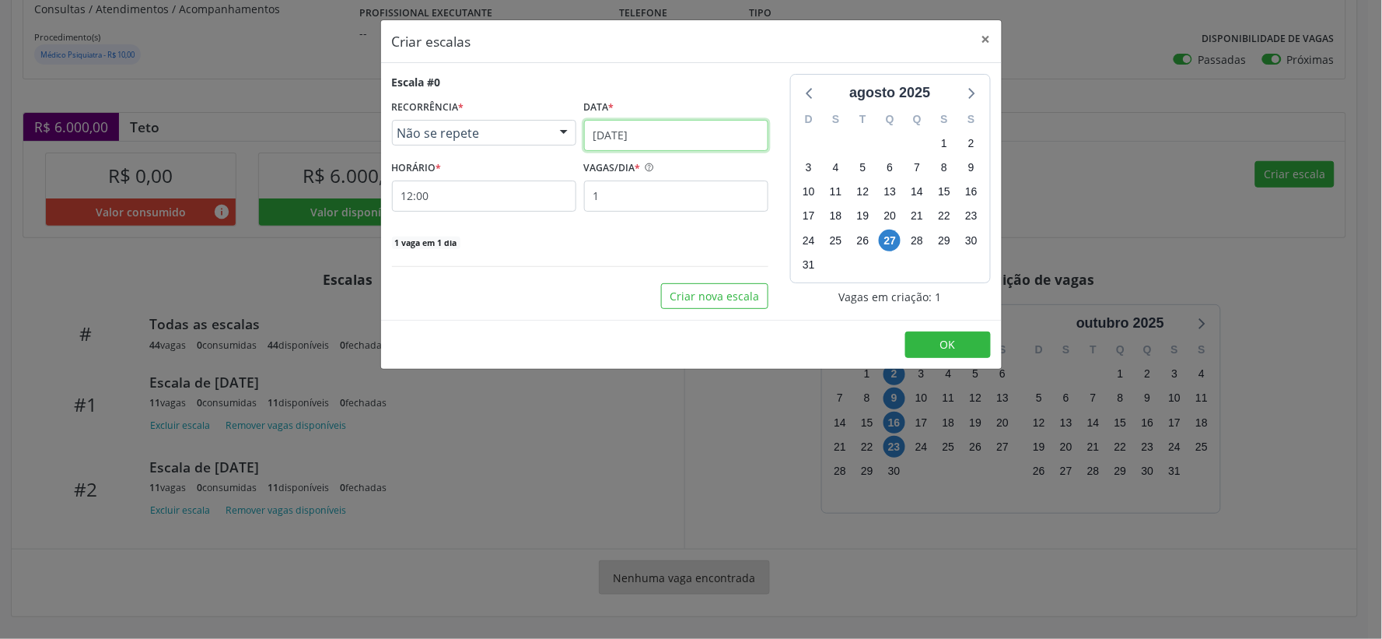
click at [733, 135] on input "[DATE]" at bounding box center [676, 135] width 184 height 31
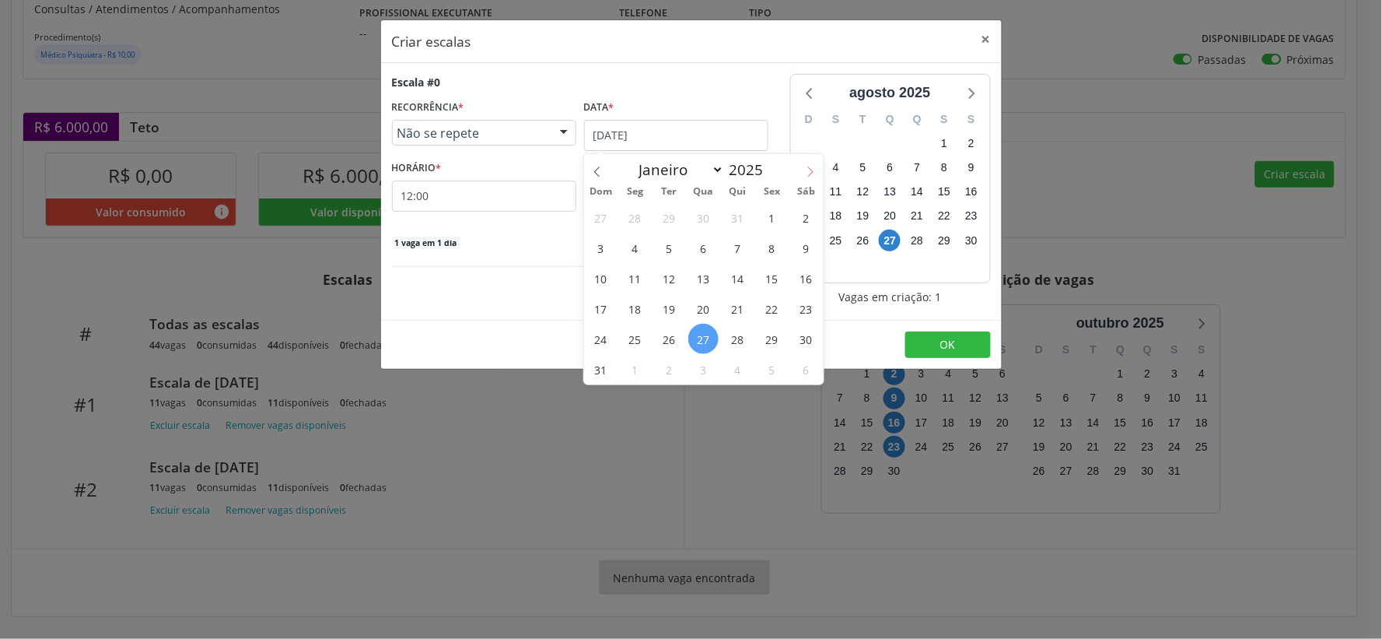
click at [814, 172] on icon at bounding box center [810, 171] width 11 height 11
select select "8"
click at [675, 335] on span "30" at bounding box center [669, 339] width 30 height 30
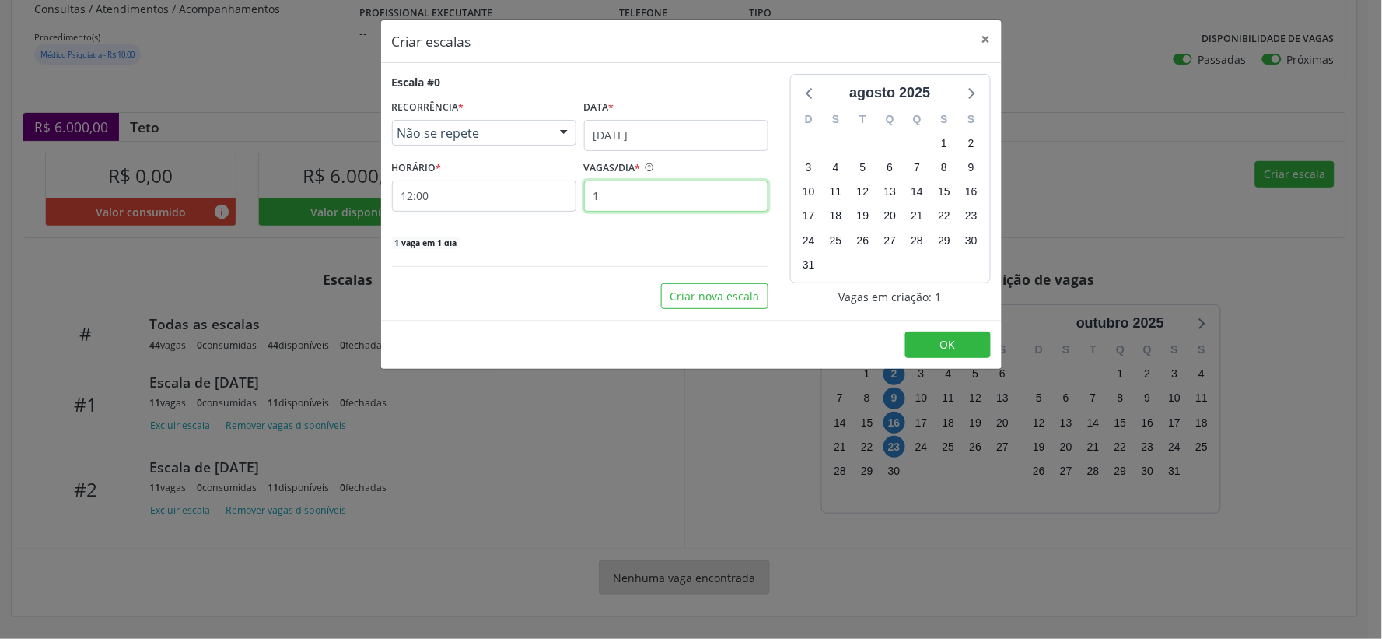
click at [639, 192] on input "1" at bounding box center [676, 195] width 184 height 31
type input "11"
click at [936, 344] on button "OK" at bounding box center [948, 344] width 86 height 26
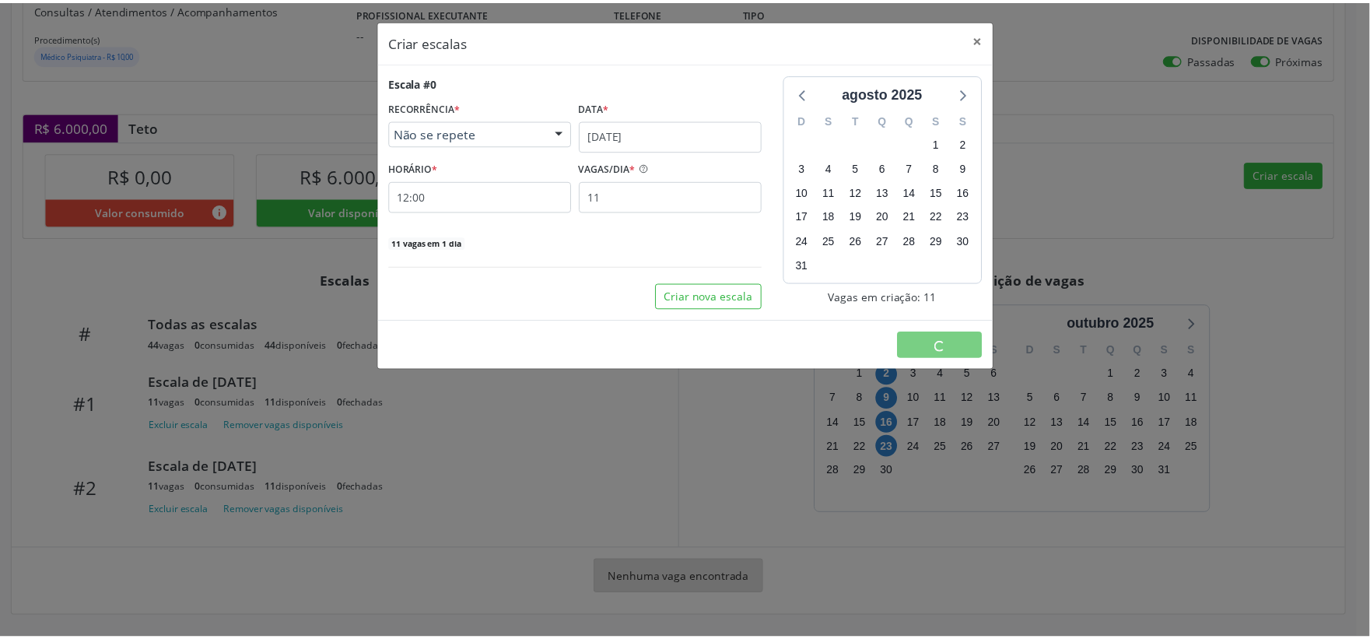
scroll to position [0, 0]
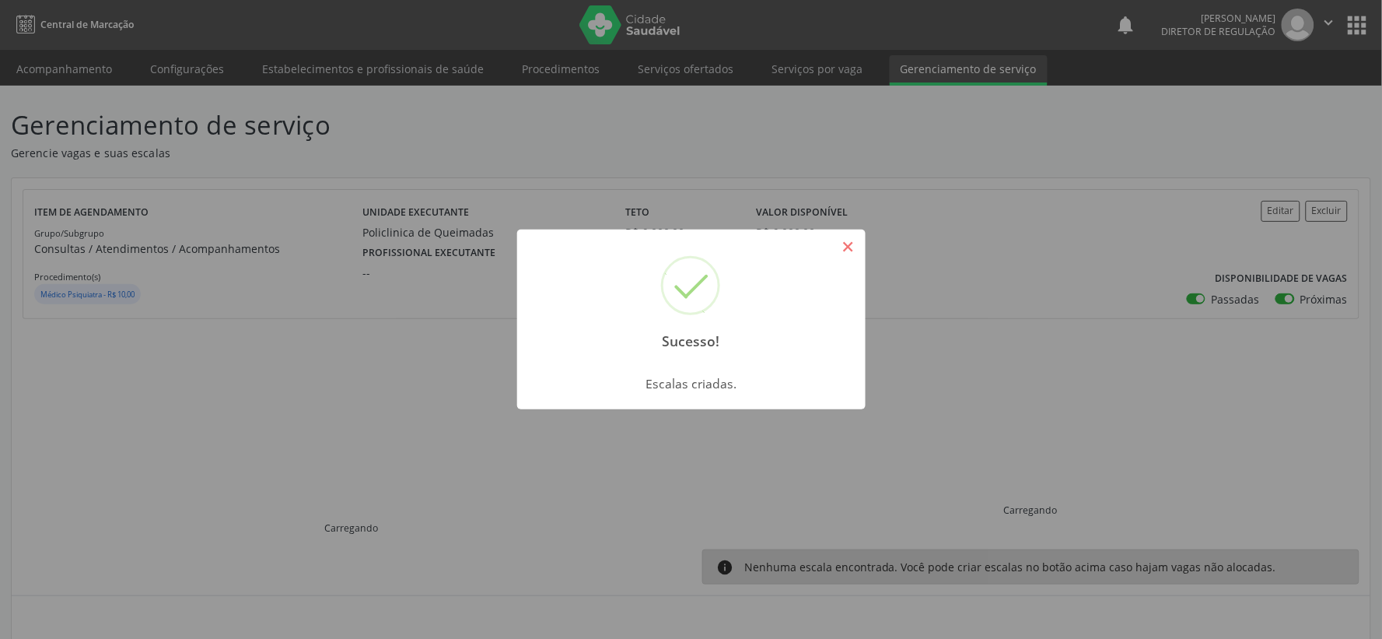
click at [852, 238] on button "×" at bounding box center [848, 246] width 26 height 26
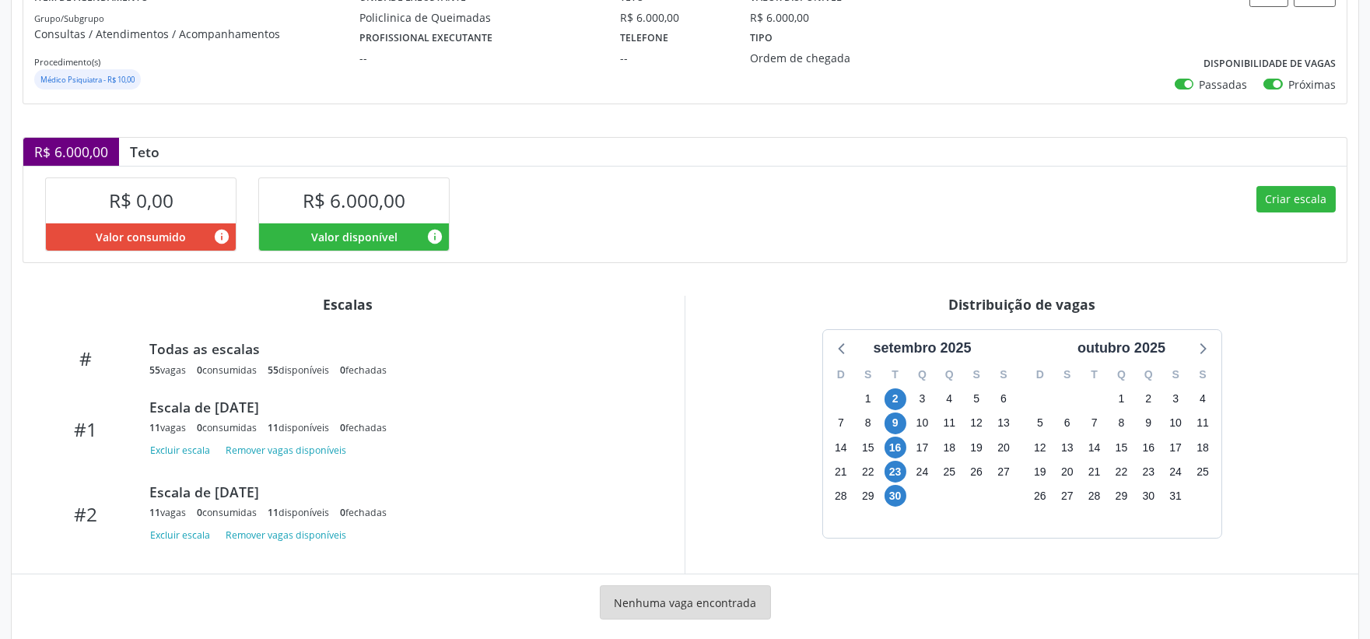
scroll to position [241, 0]
